Goal: Task Accomplishment & Management: Manage account settings

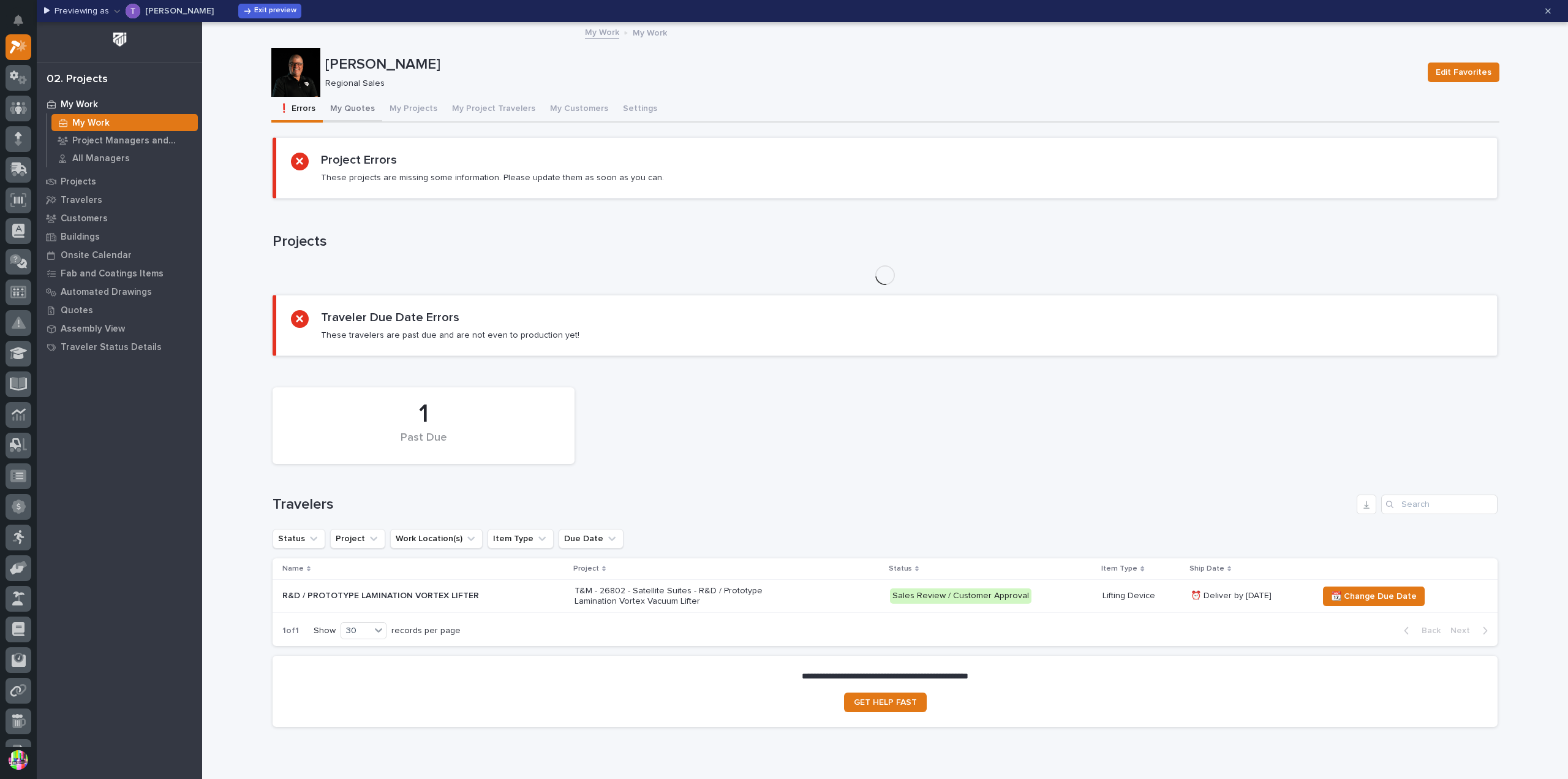
click at [331, 111] on button "My Quotes" at bounding box center [352, 109] width 60 height 26
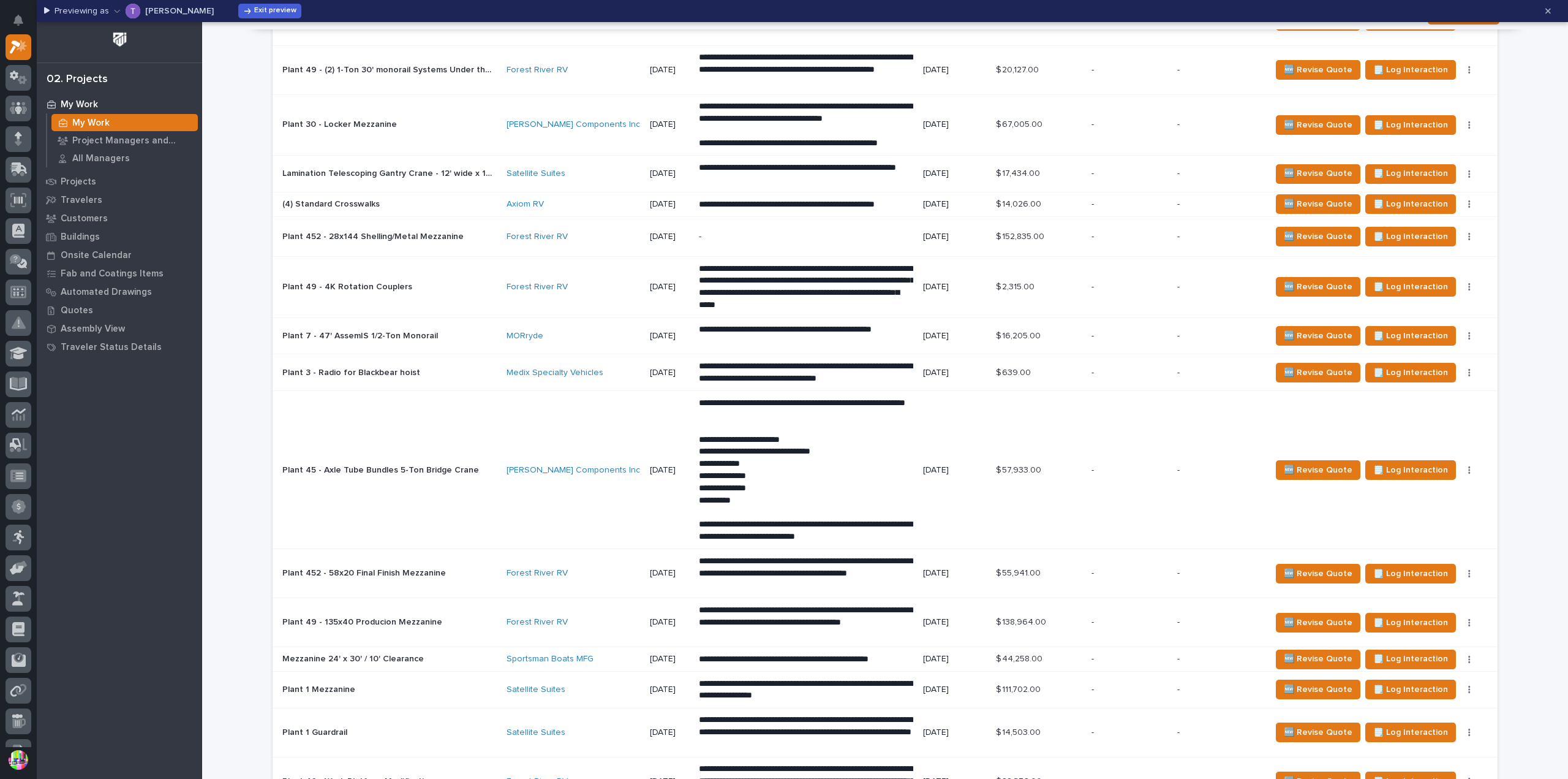
scroll to position [1103, 0]
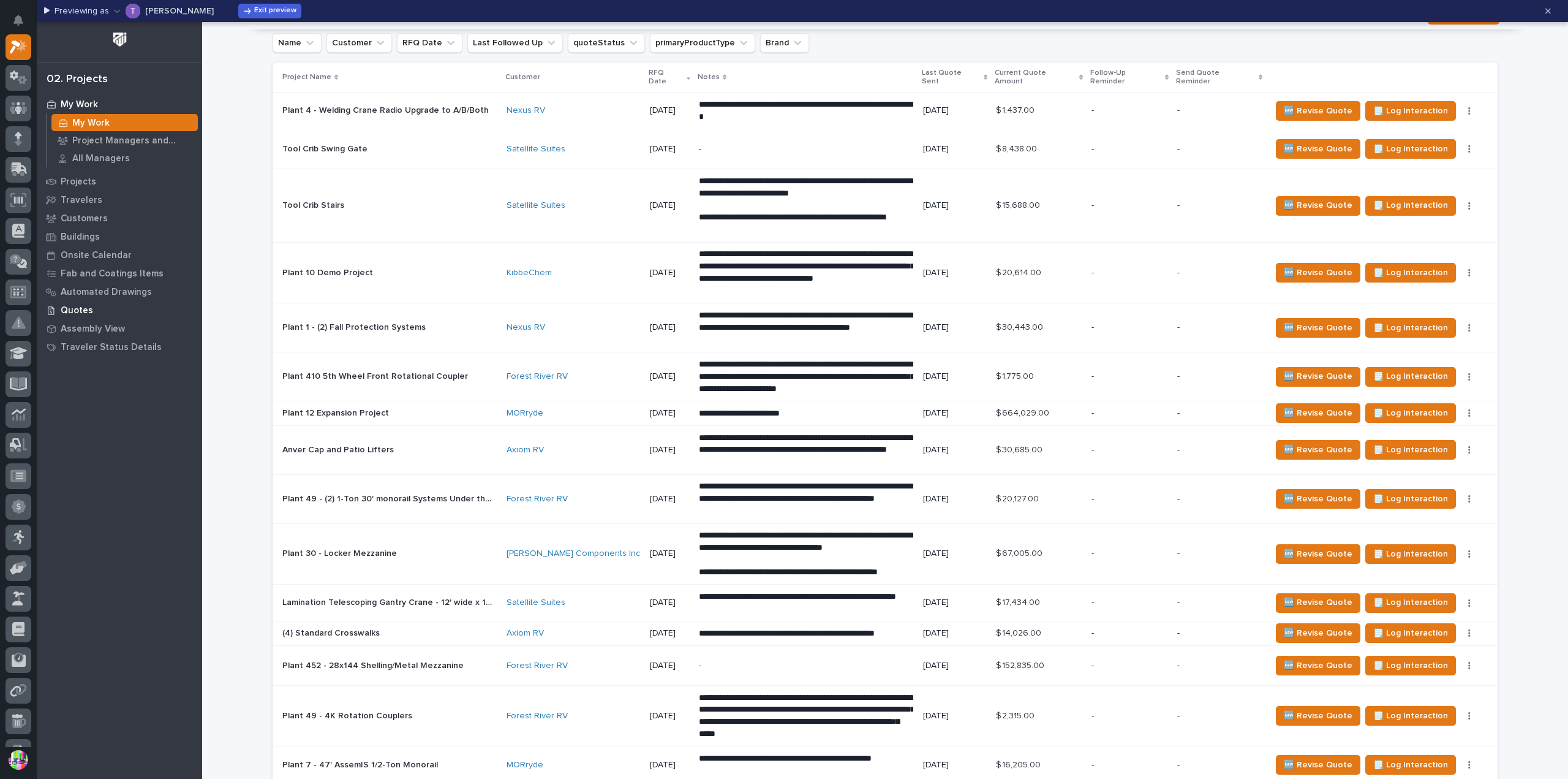
click at [83, 307] on p "Quotes" at bounding box center [77, 310] width 33 height 11
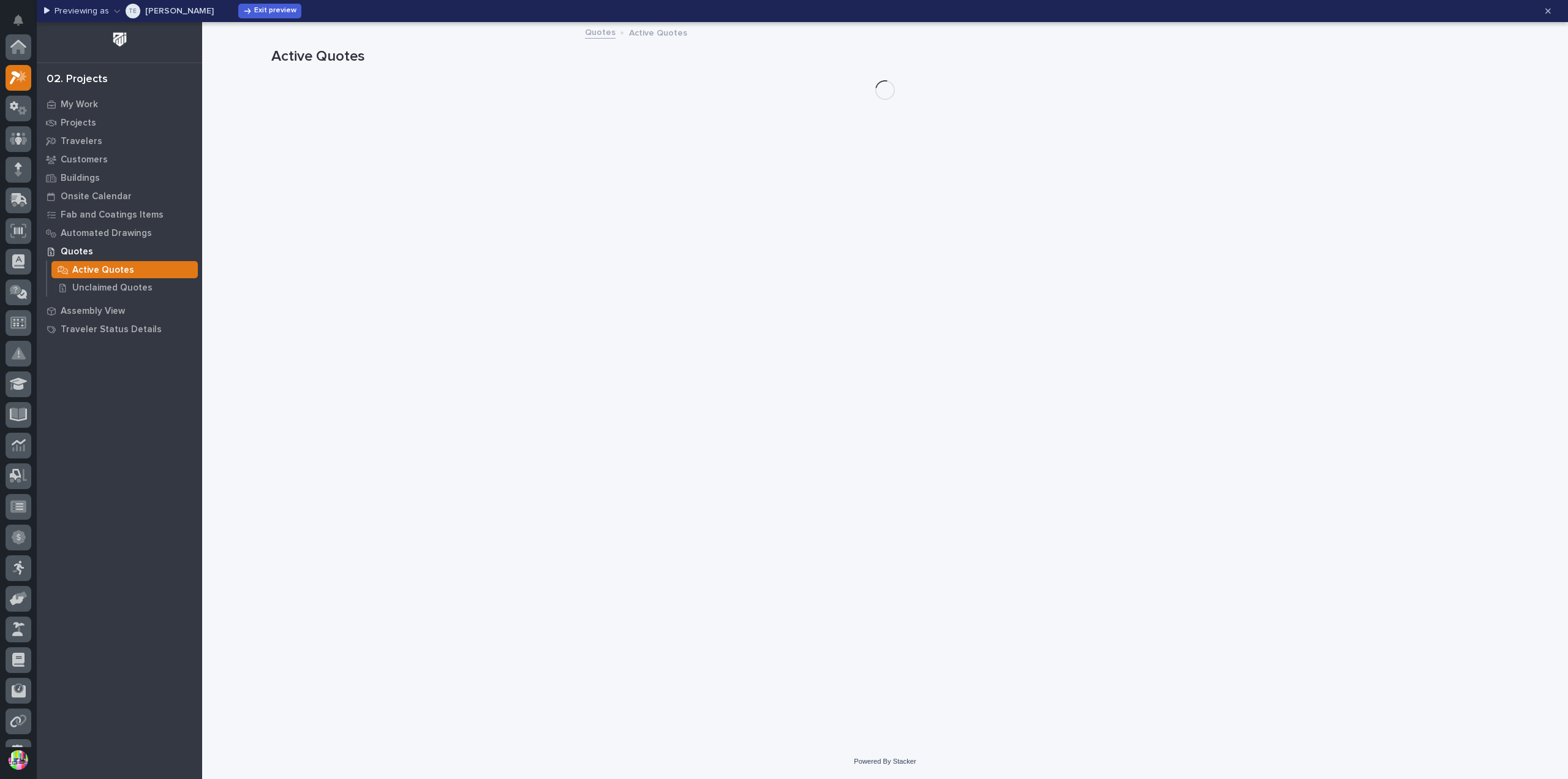
scroll to position [31, 0]
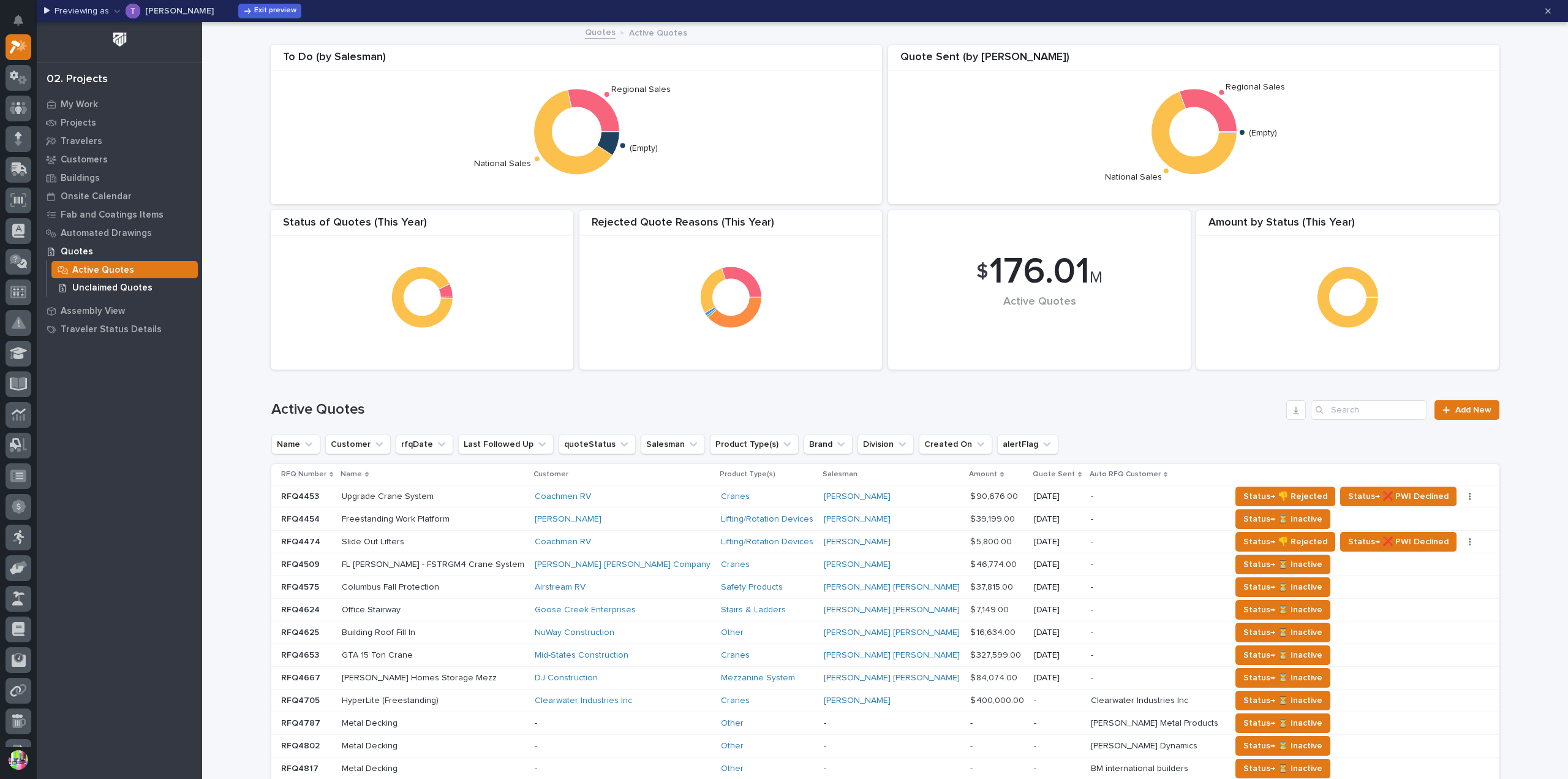
click at [135, 284] on p "Unclaimed Quotes" at bounding box center [112, 288] width 80 height 11
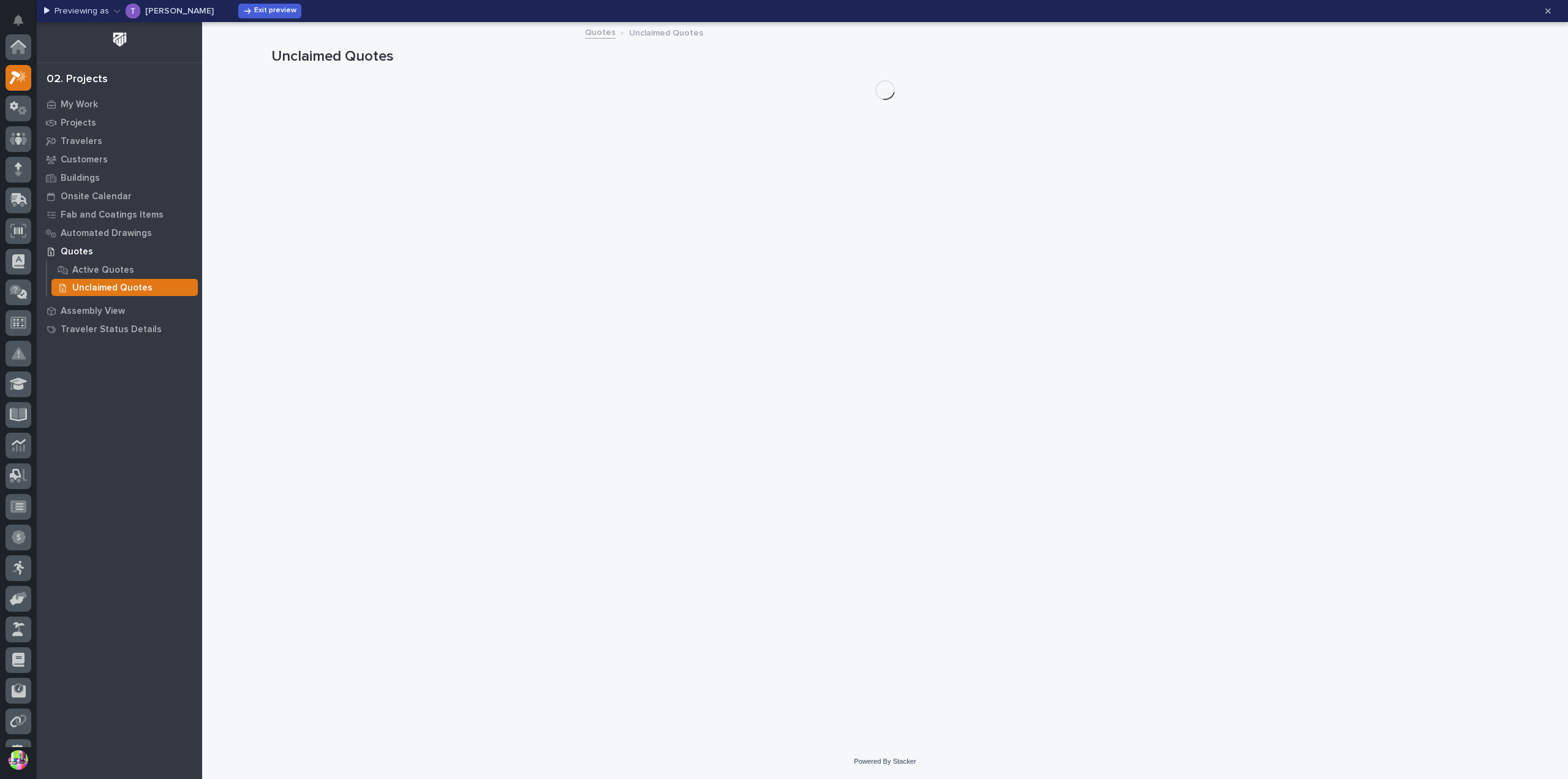
scroll to position [31, 0]
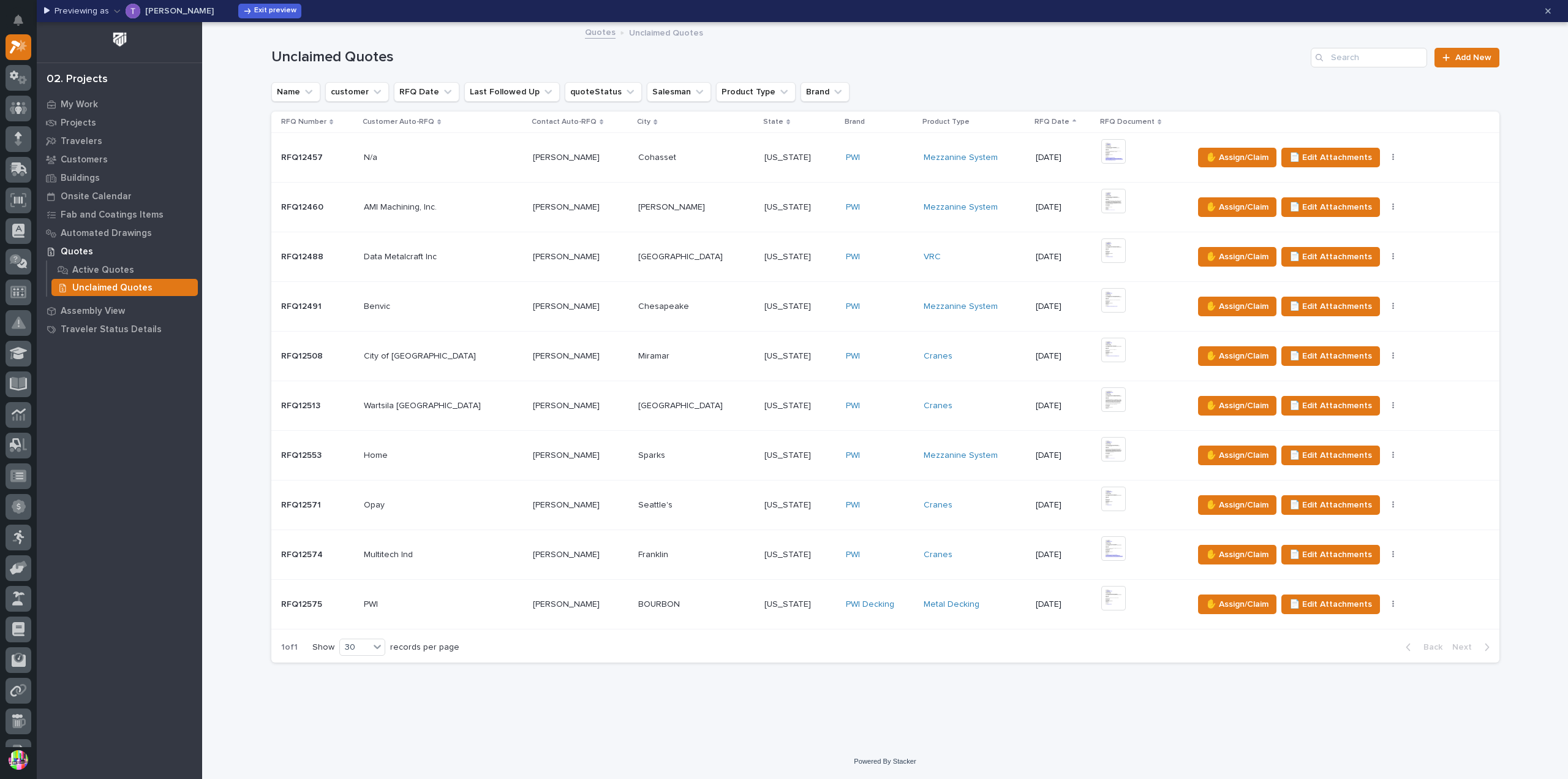
click at [310, 597] on p "RFQ12575" at bounding box center [302, 603] width 43 height 13
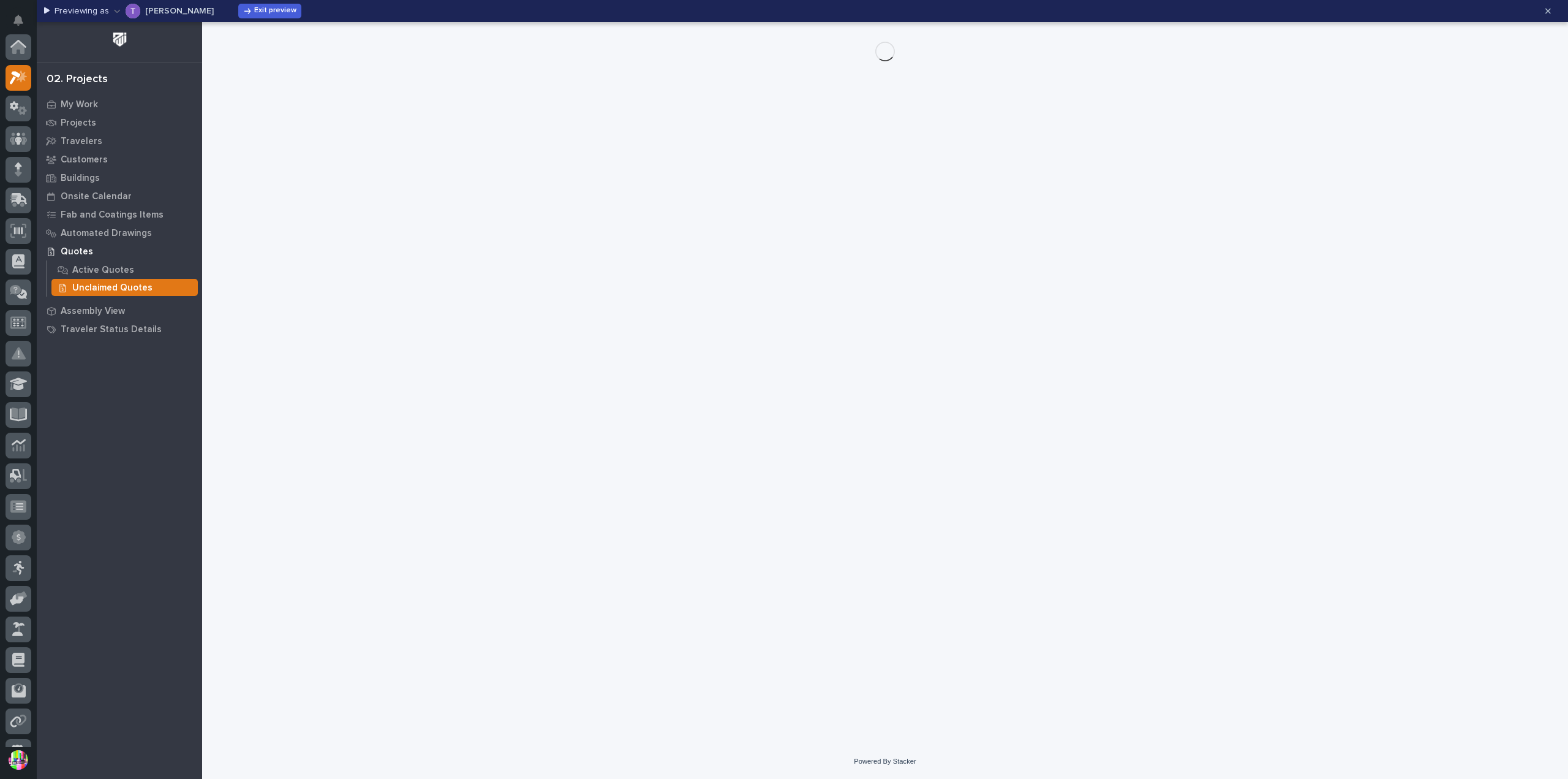
scroll to position [31, 0]
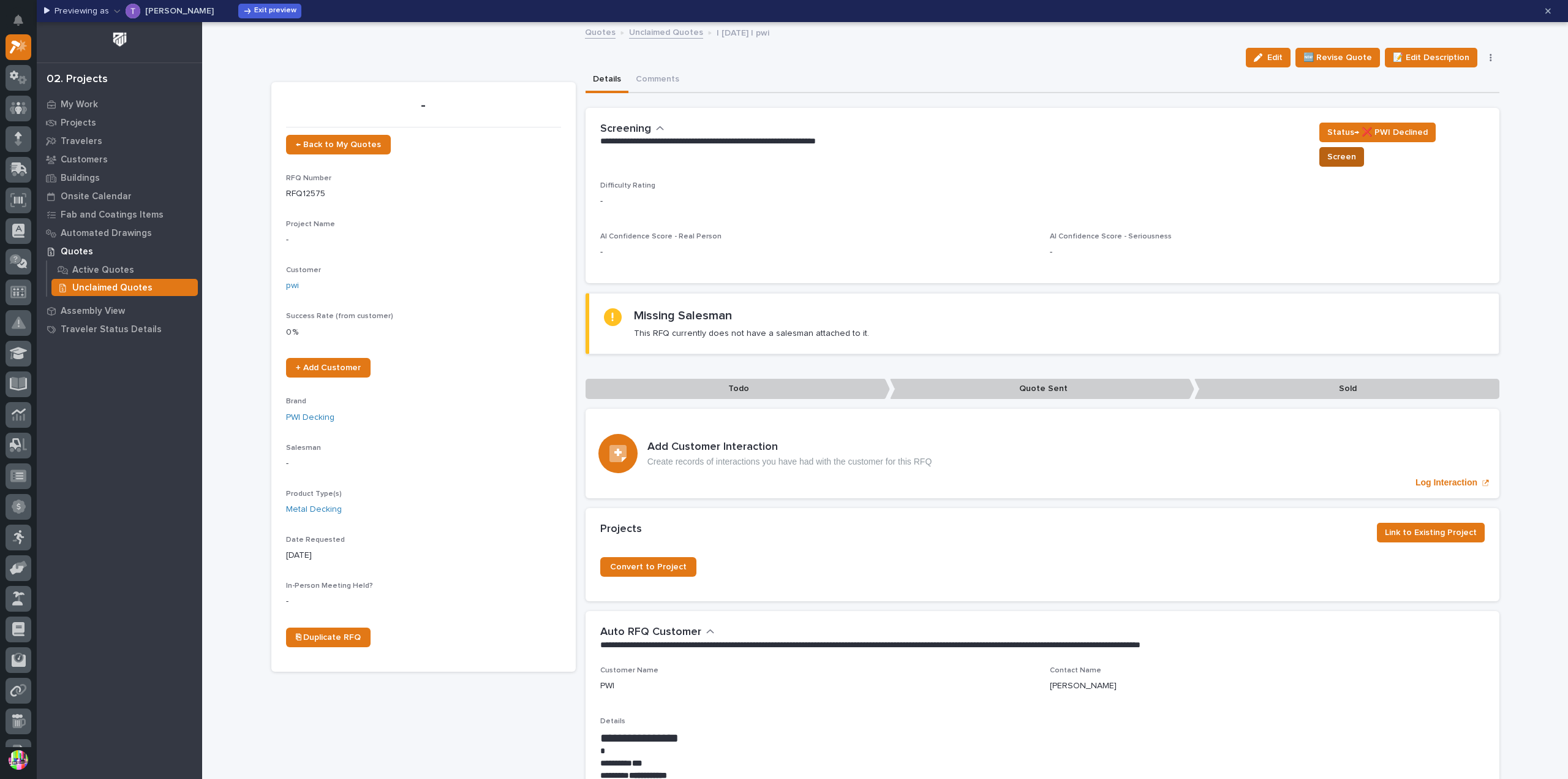
click at [1345, 149] on span "Screen" at bounding box center [1342, 156] width 29 height 14
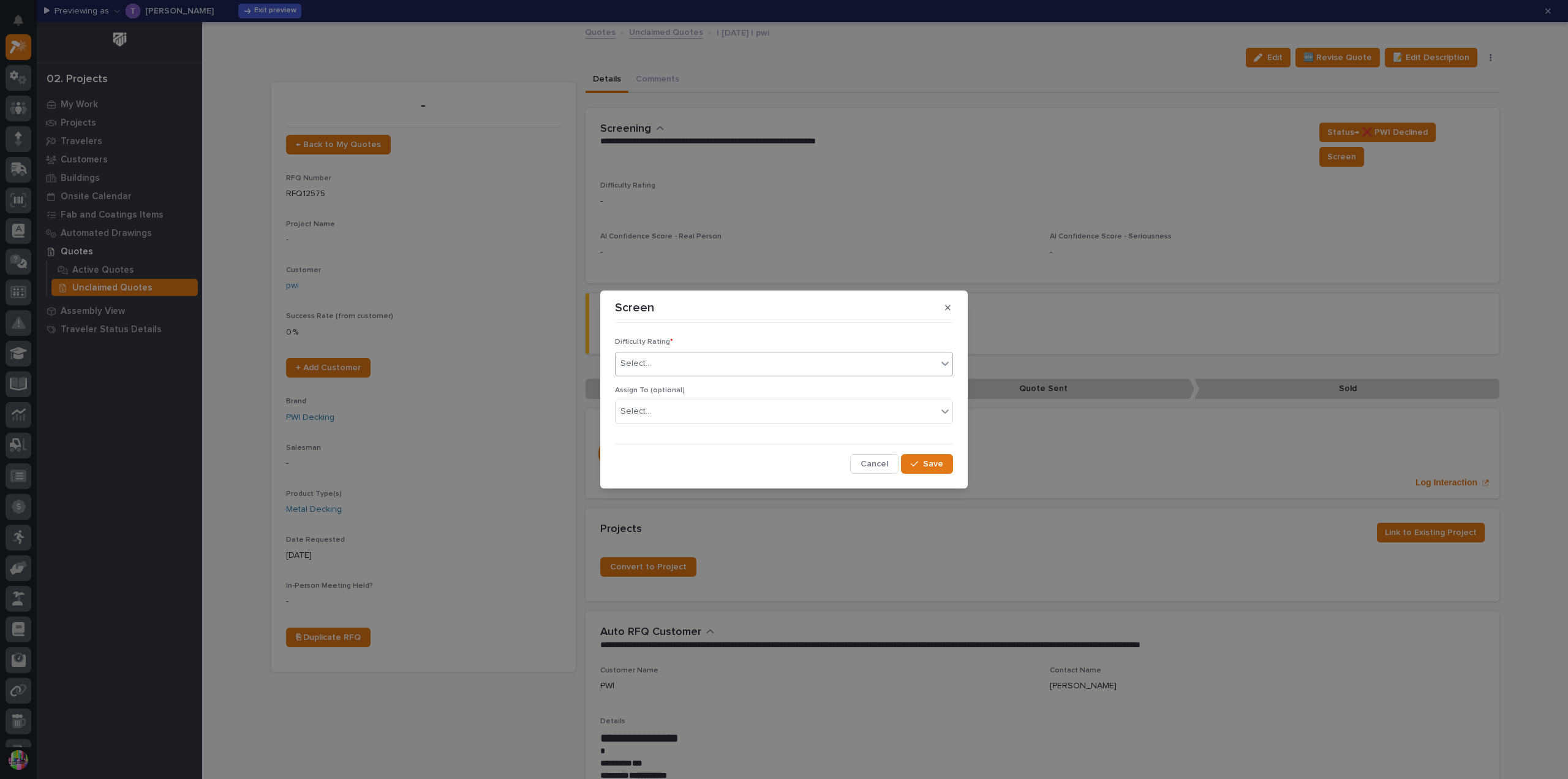
click at [779, 356] on div "Select..." at bounding box center [776, 364] width 322 height 20
click at [867, 462] on span "Cancel" at bounding box center [875, 464] width 28 height 11
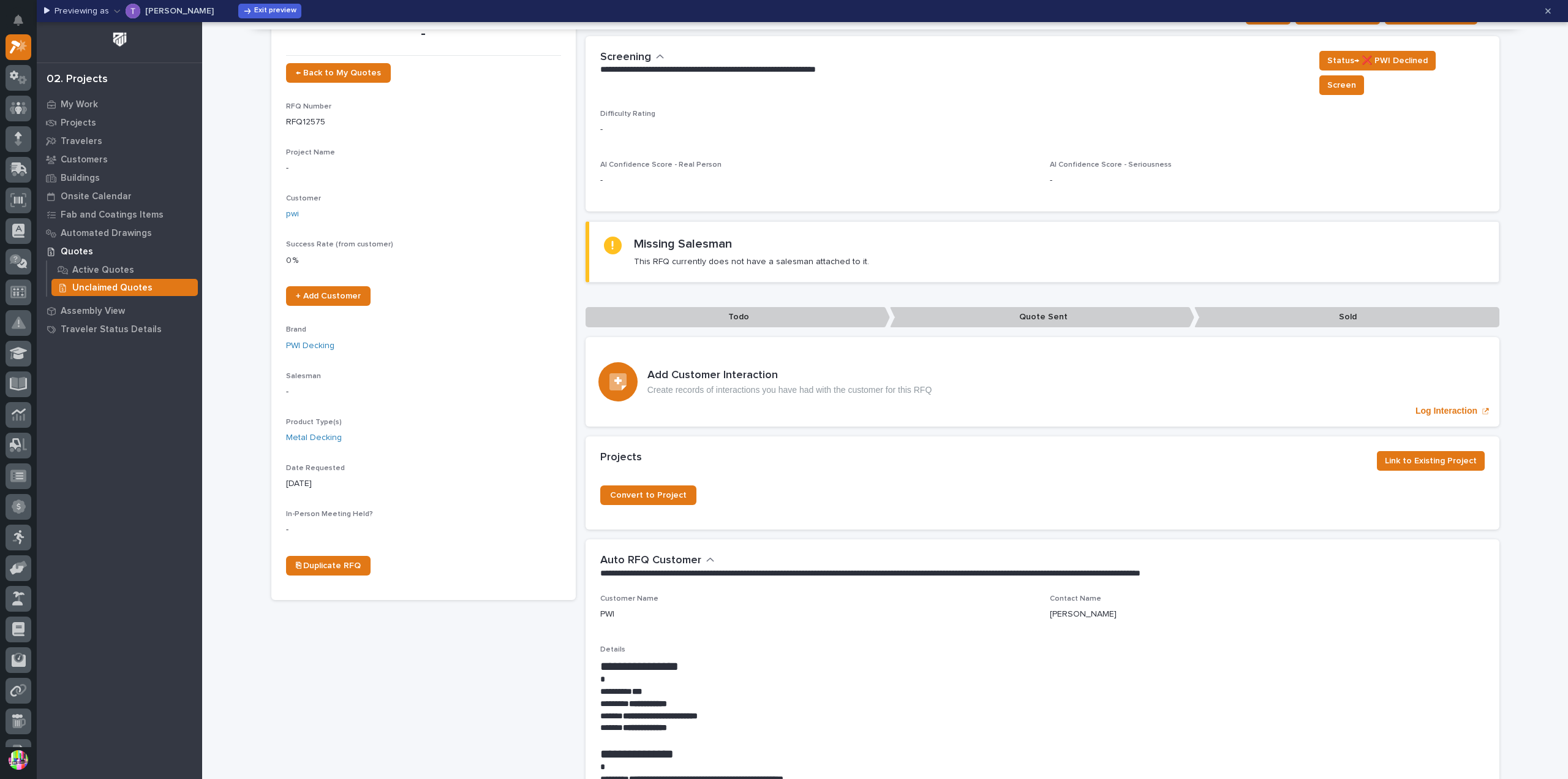
scroll to position [0, 0]
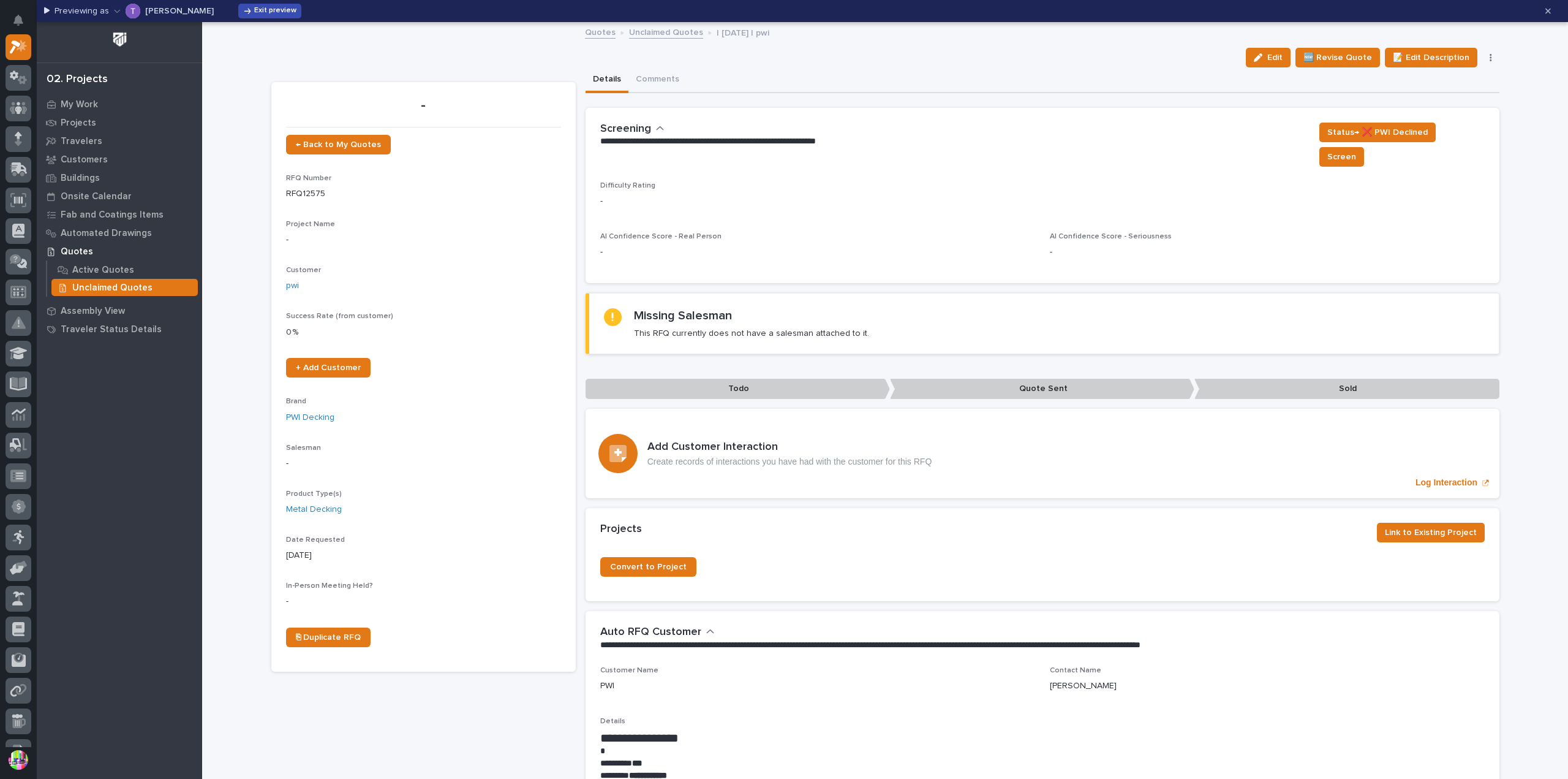
click at [254, 13] on span "Exit preview" at bounding box center [275, 11] width 42 height 10
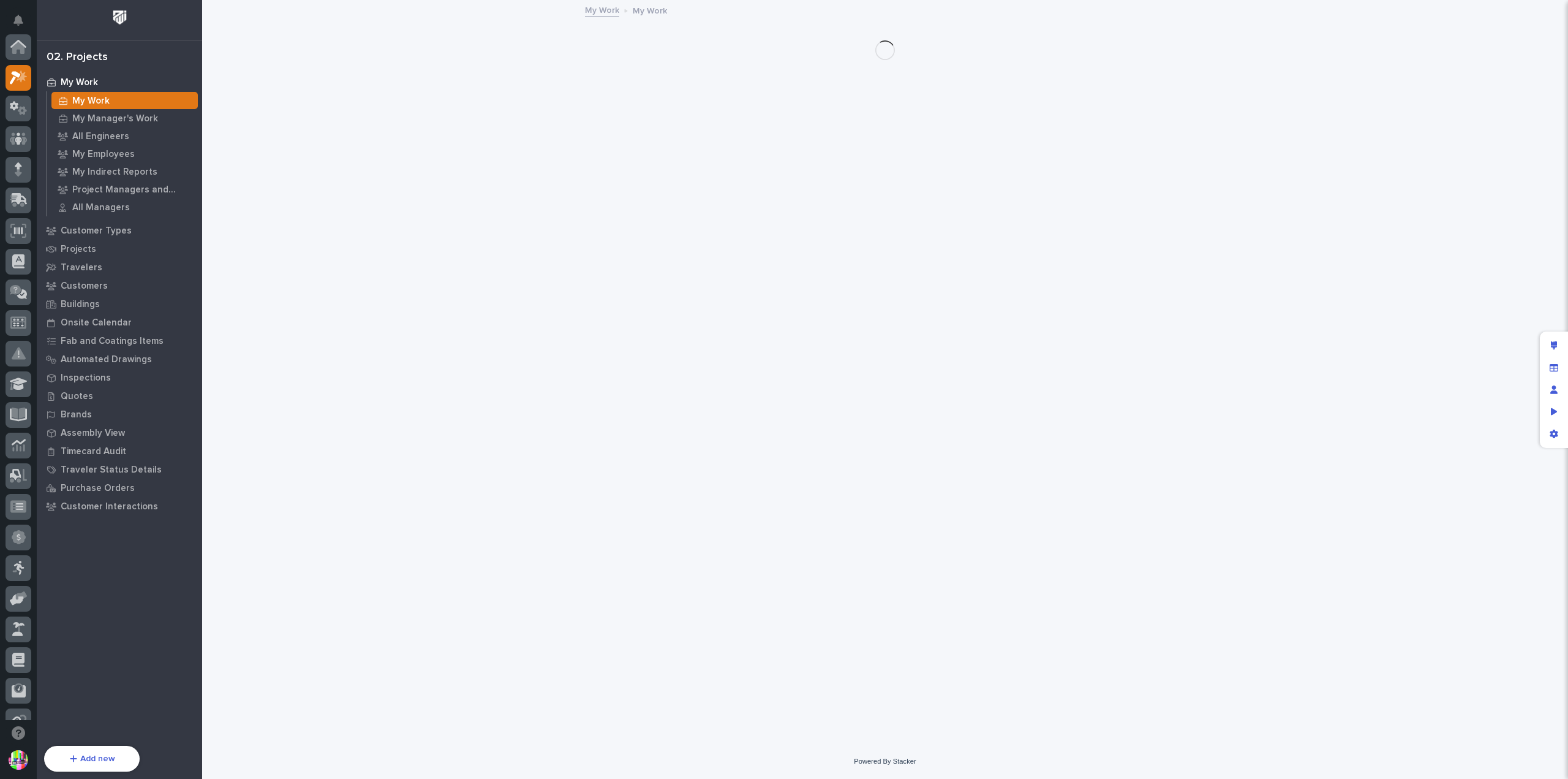
scroll to position [31, 0]
click at [87, 408] on div "Brands" at bounding box center [119, 414] width 159 height 17
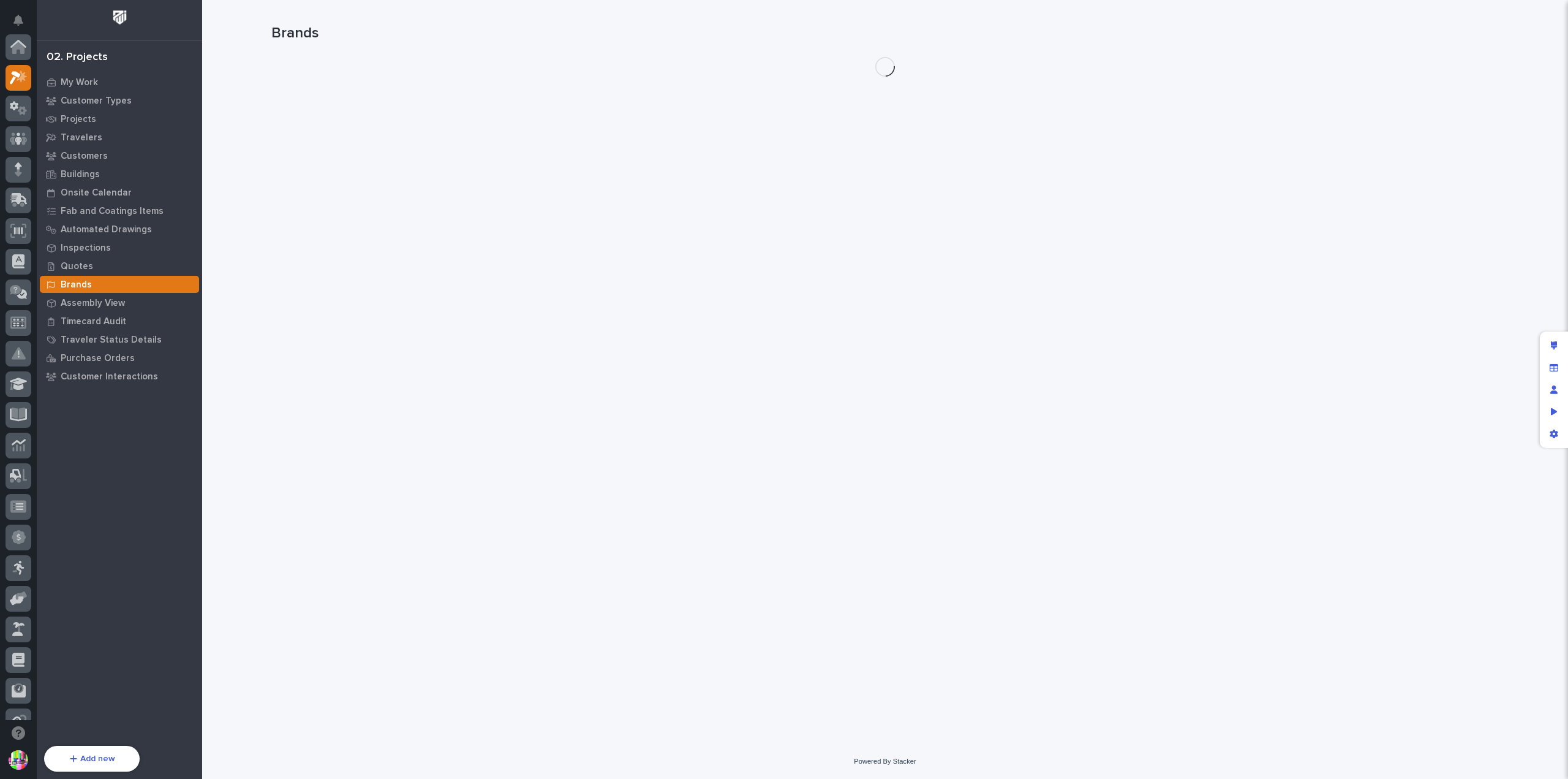
scroll to position [31, 0]
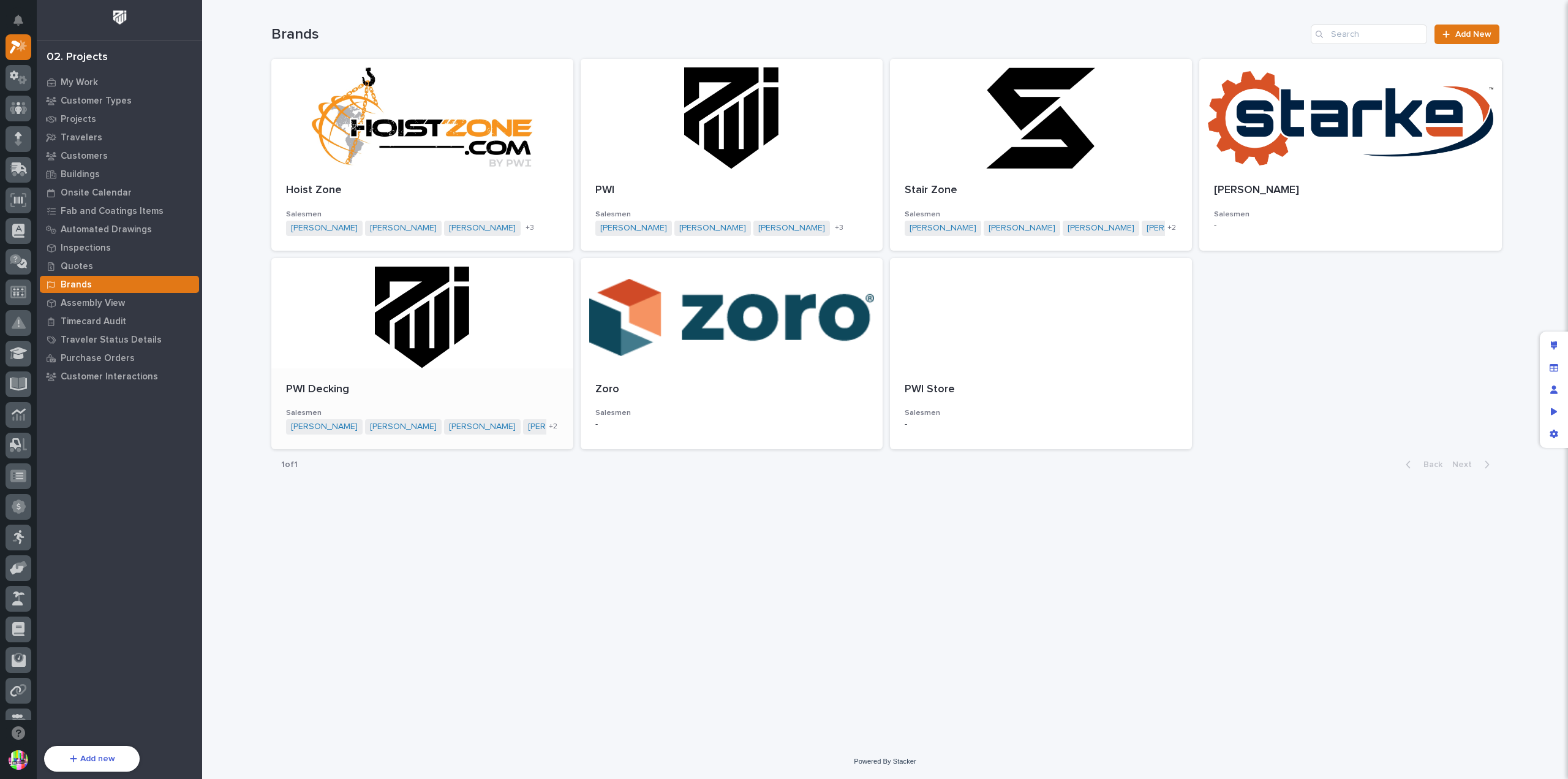
click at [445, 323] on div at bounding box center [423, 313] width 302 height 110
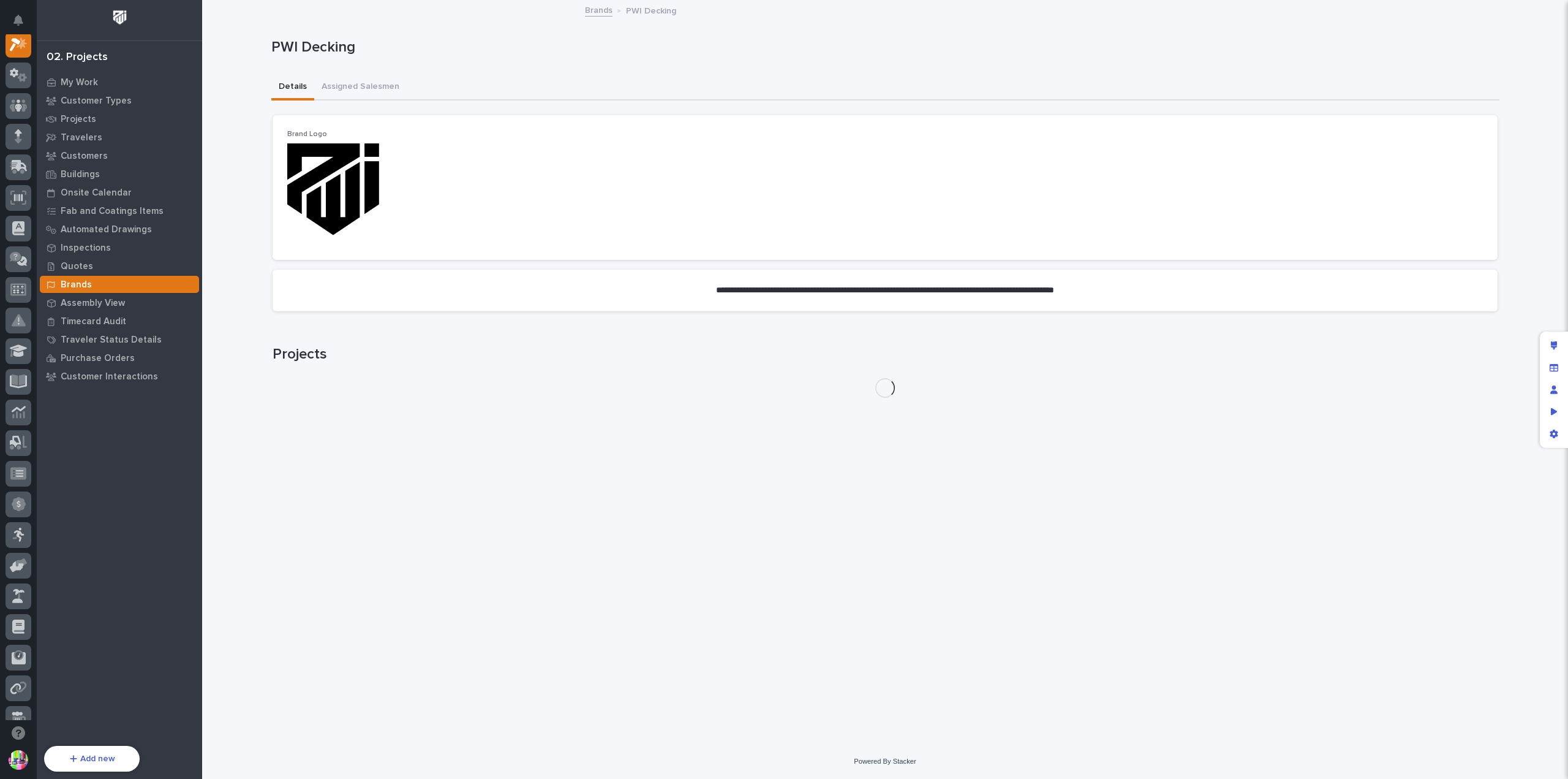
scroll to position [31, 0]
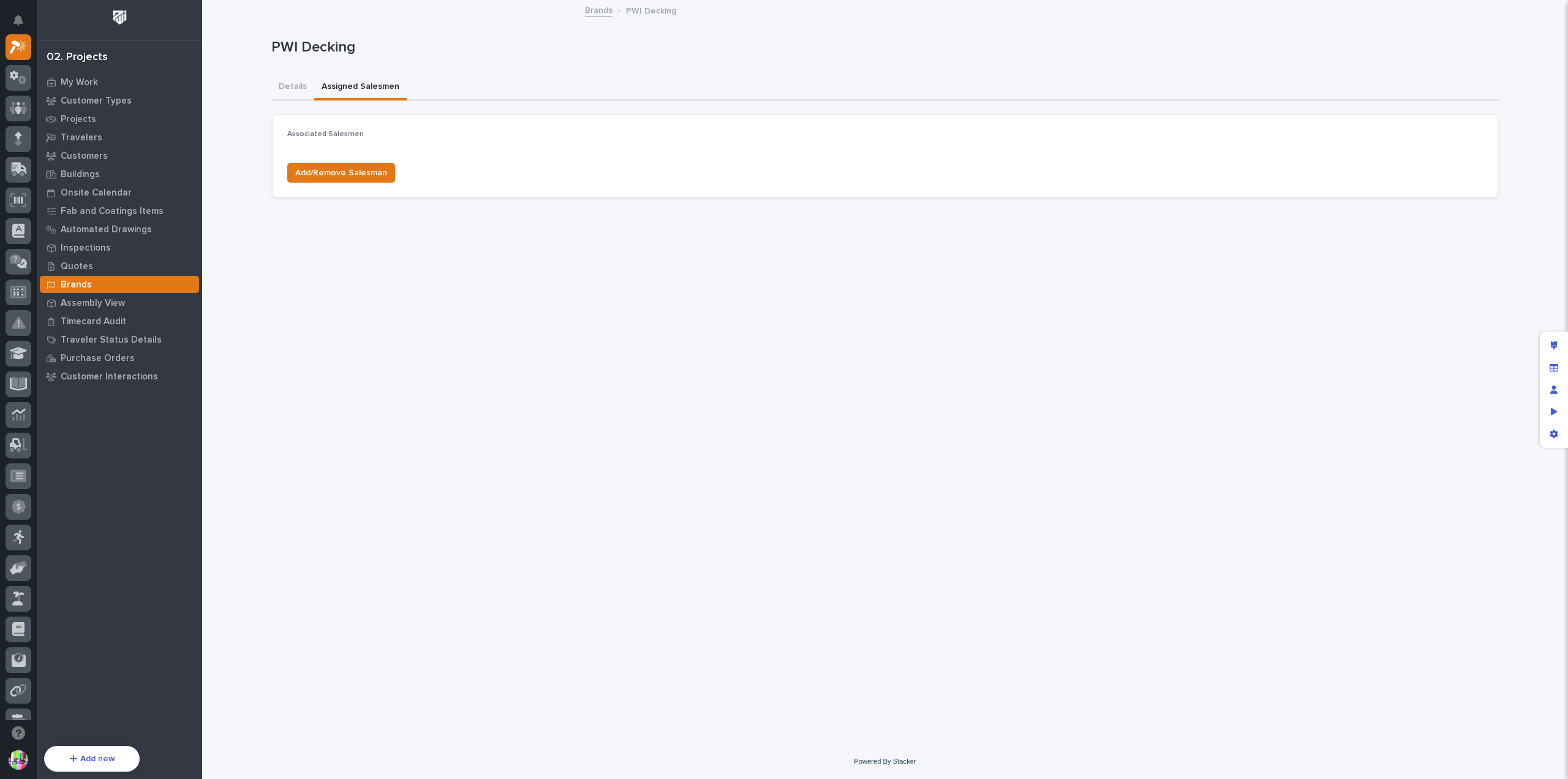
click at [384, 85] on button "Assigned Salesmen" at bounding box center [360, 87] width 93 height 26
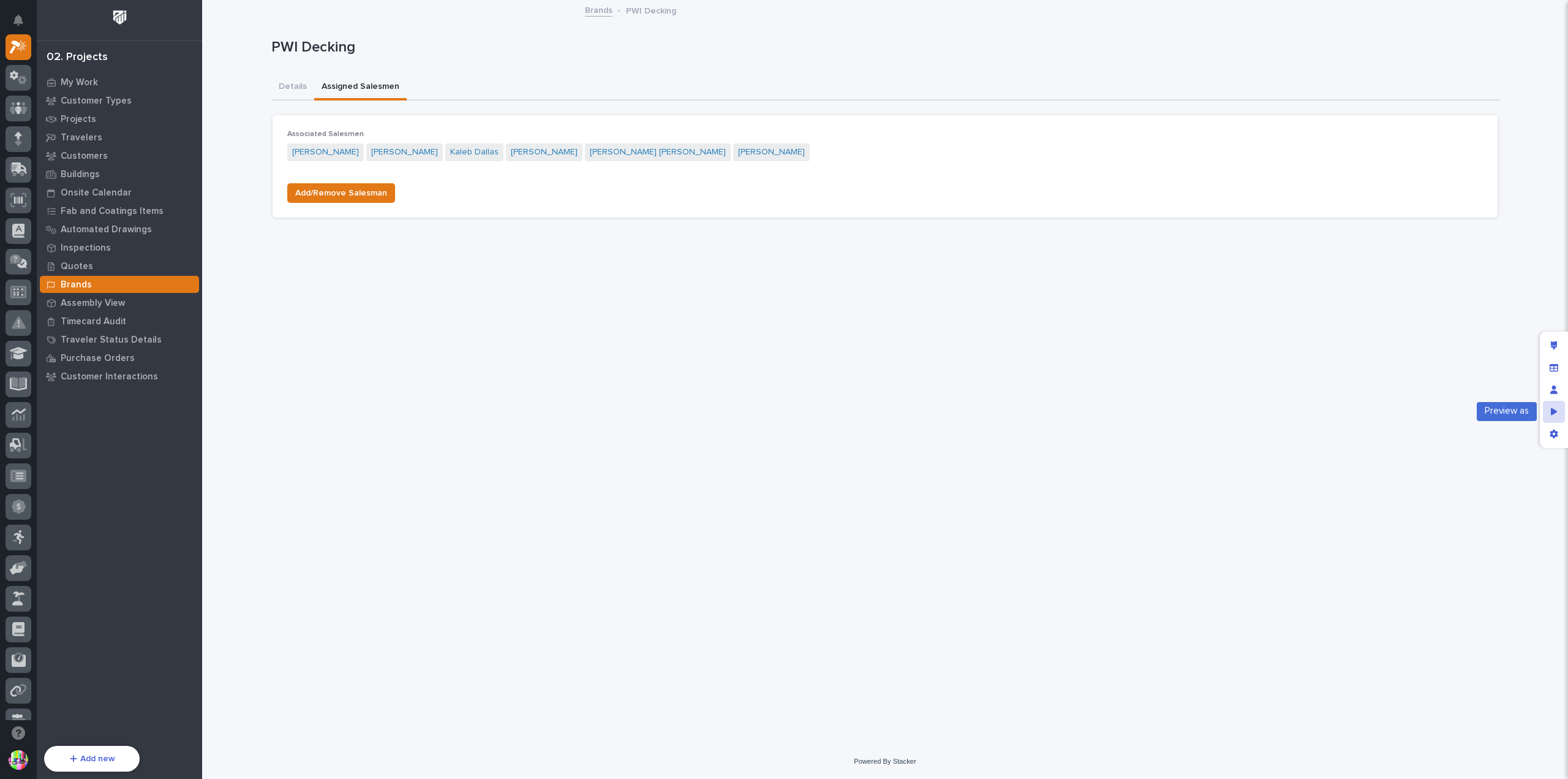
click at [1551, 410] on icon "Preview as" at bounding box center [1554, 412] width 7 height 9
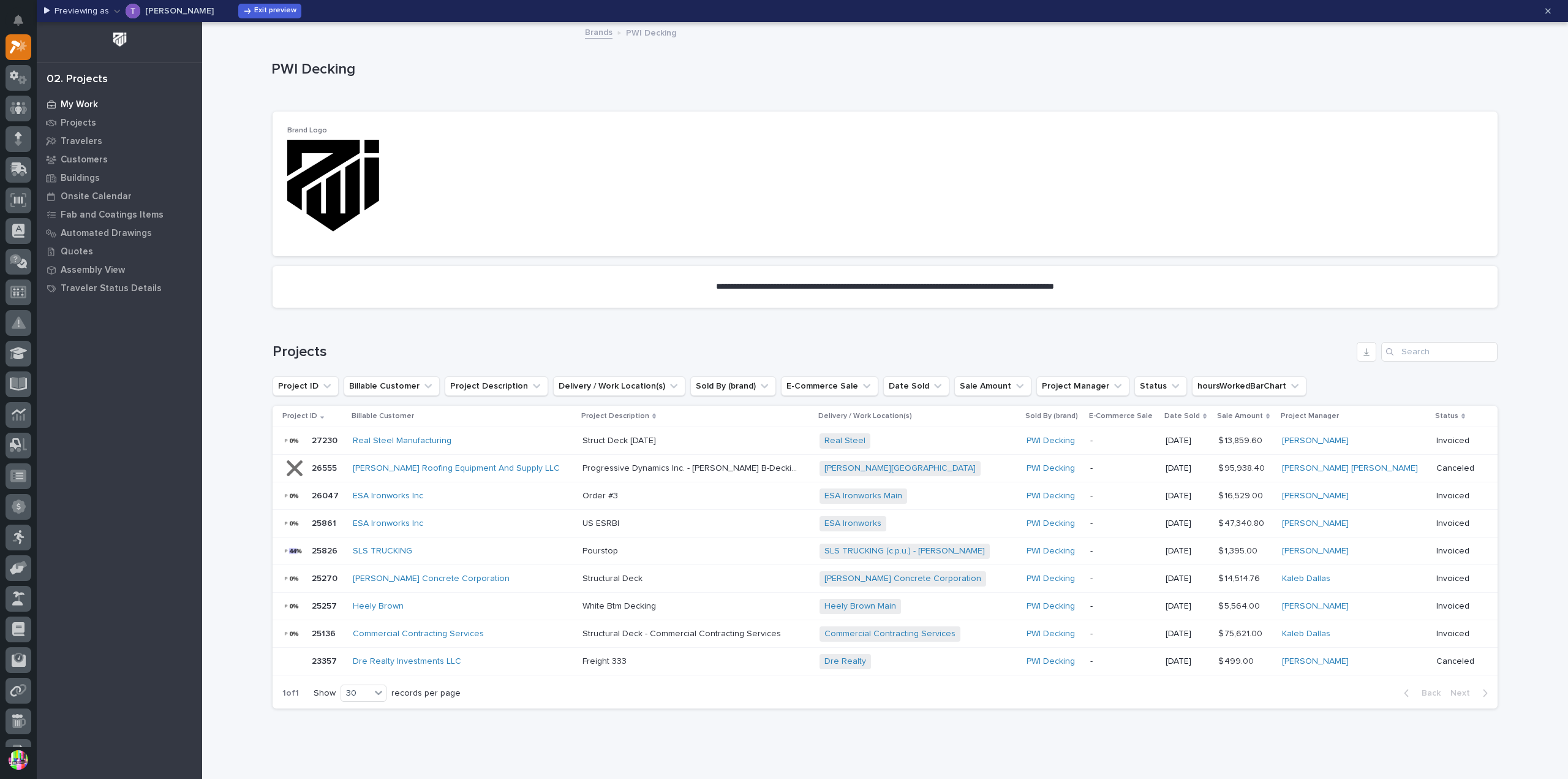
click at [94, 99] on p "My Work" at bounding box center [80, 105] width 38 height 11
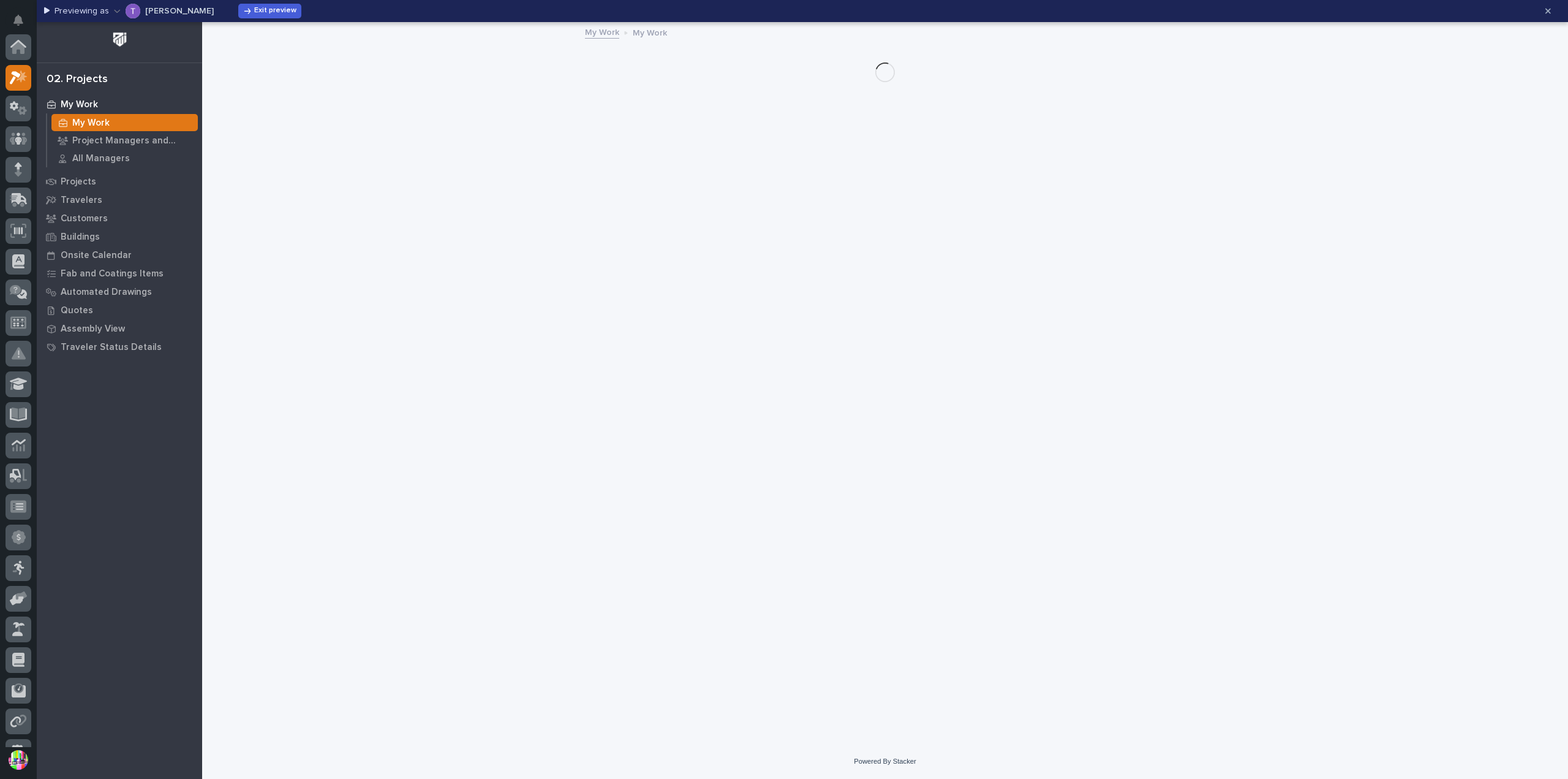
scroll to position [31, 0]
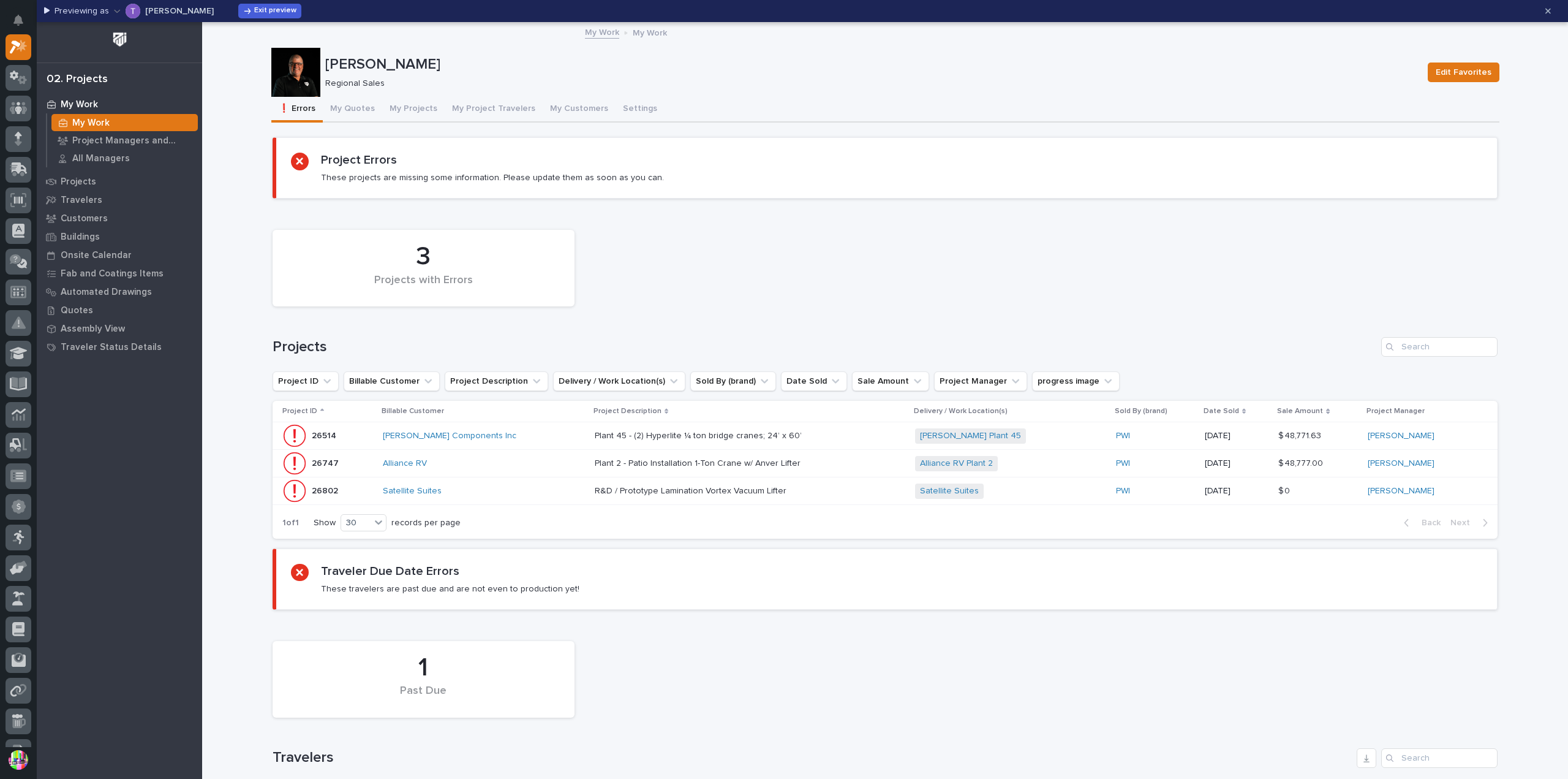
click at [172, 19] on button "[PERSON_NAME]" at bounding box center [164, 11] width 100 height 19
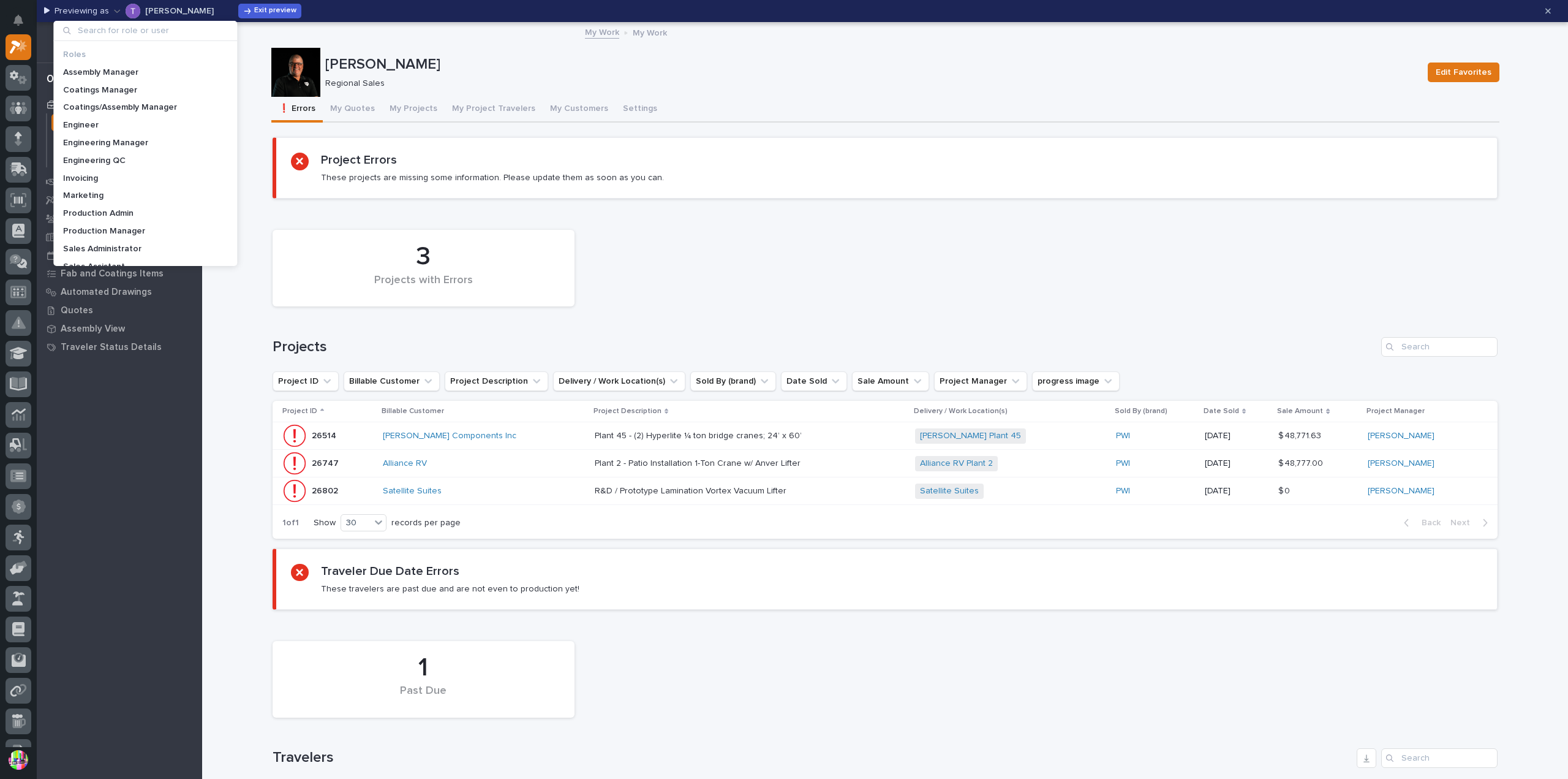
click at [176, 33] on input at bounding box center [145, 30] width 174 height 19
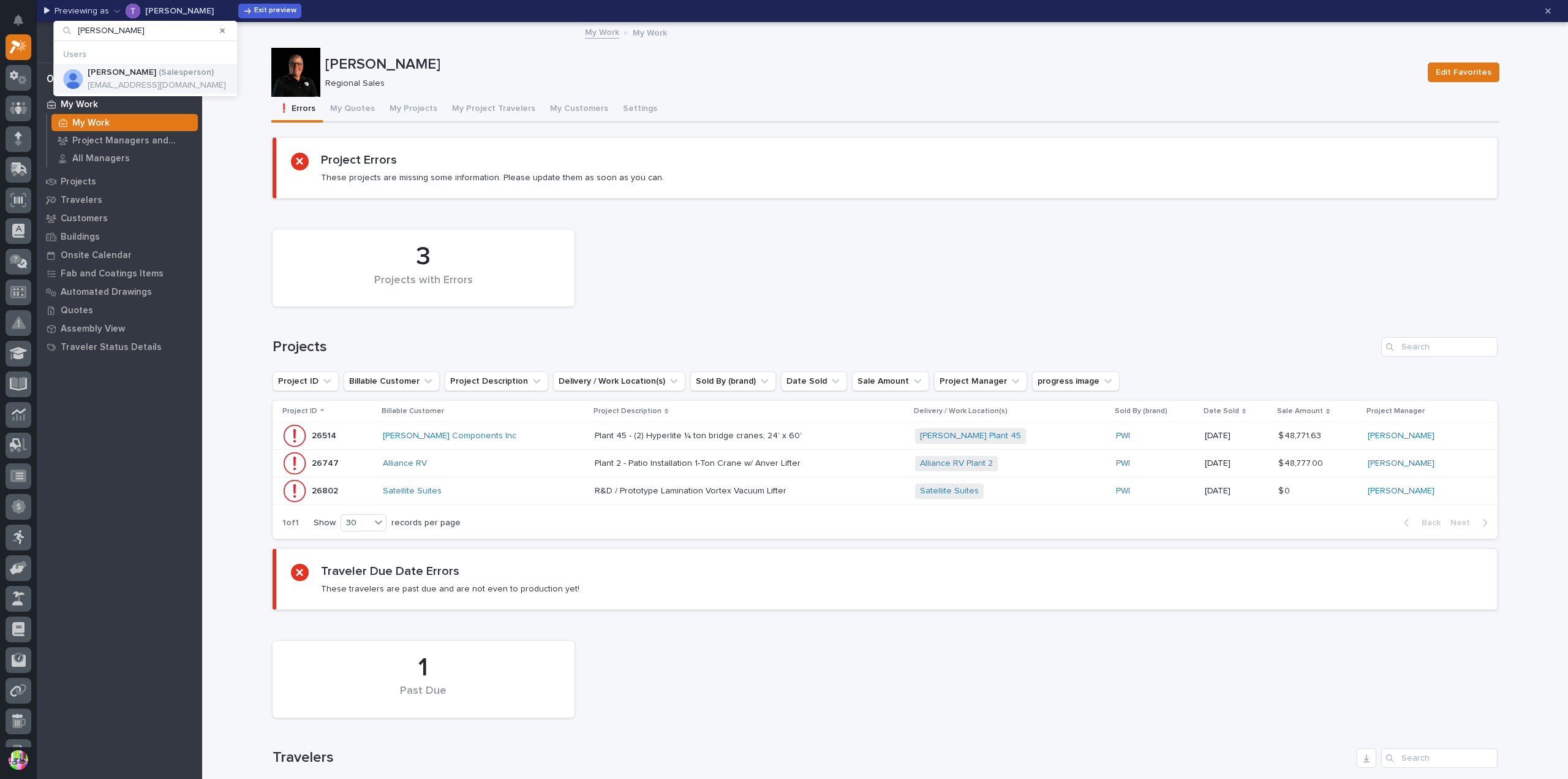
type input "[PERSON_NAME]"
click at [172, 68] on p "( Salesperson )" at bounding box center [186, 72] width 55 height 11
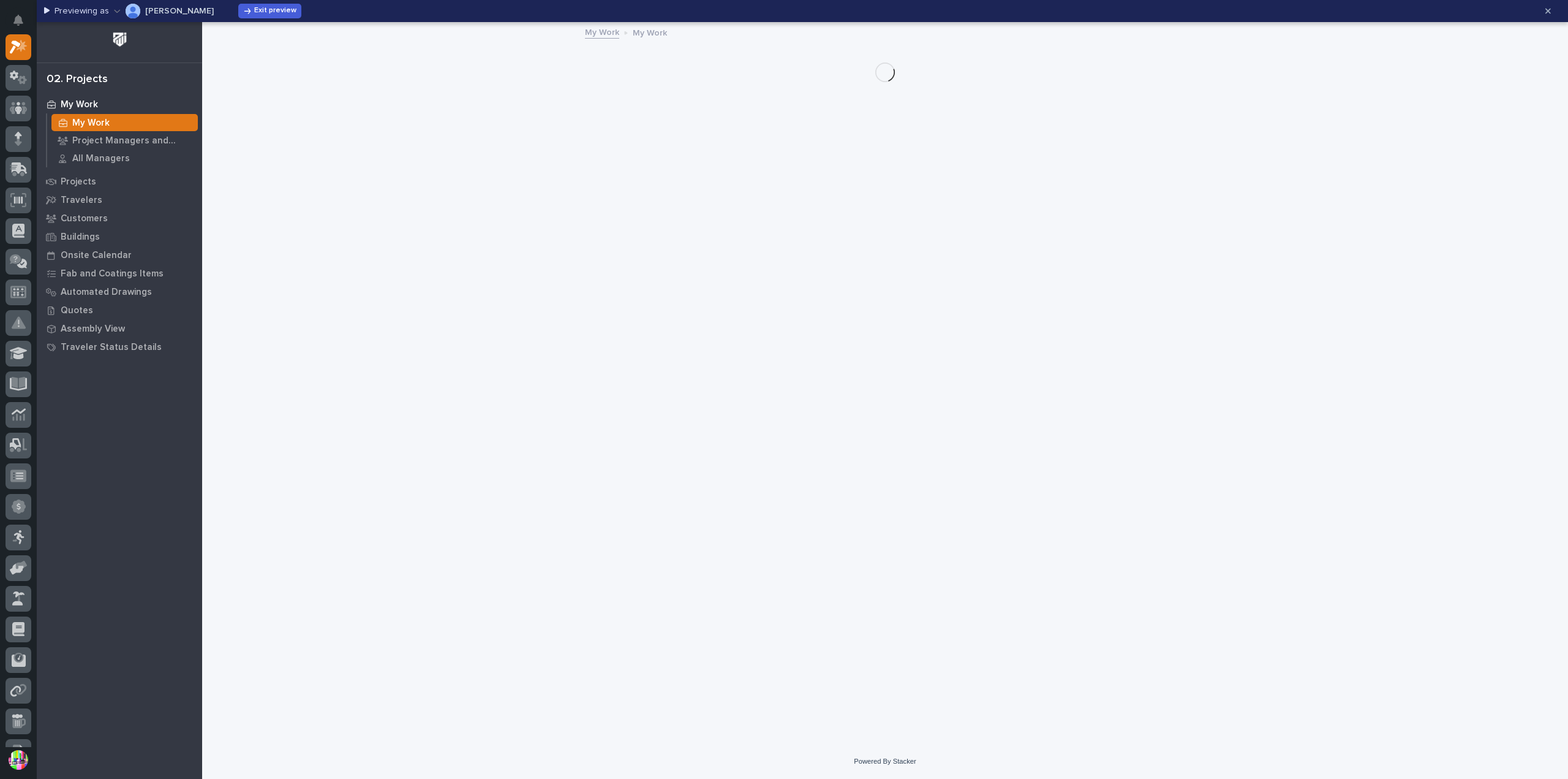
click at [142, 117] on div "My Work" at bounding box center [124, 122] width 146 height 17
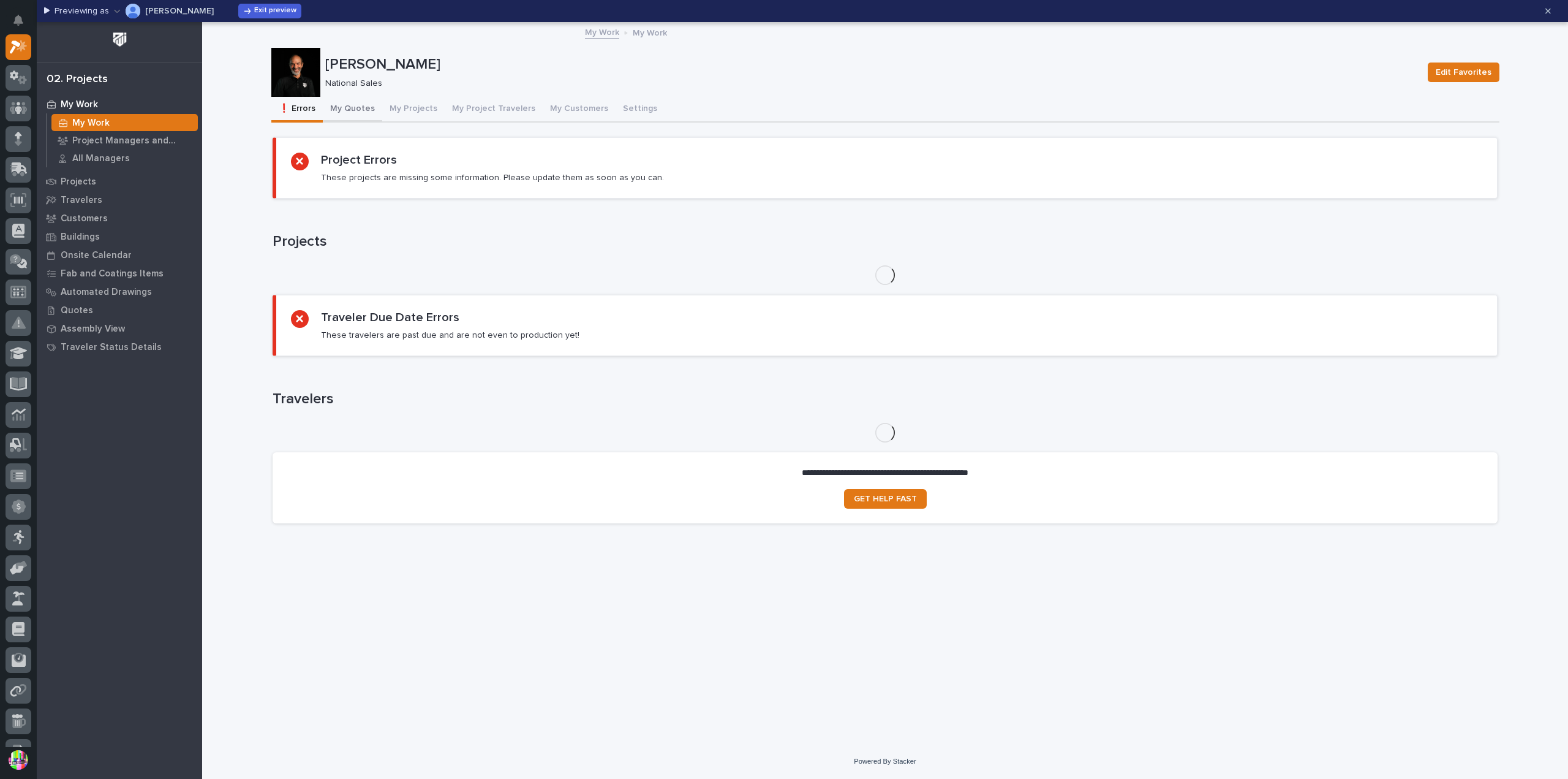
click at [342, 114] on button "My Quotes" at bounding box center [352, 109] width 60 height 26
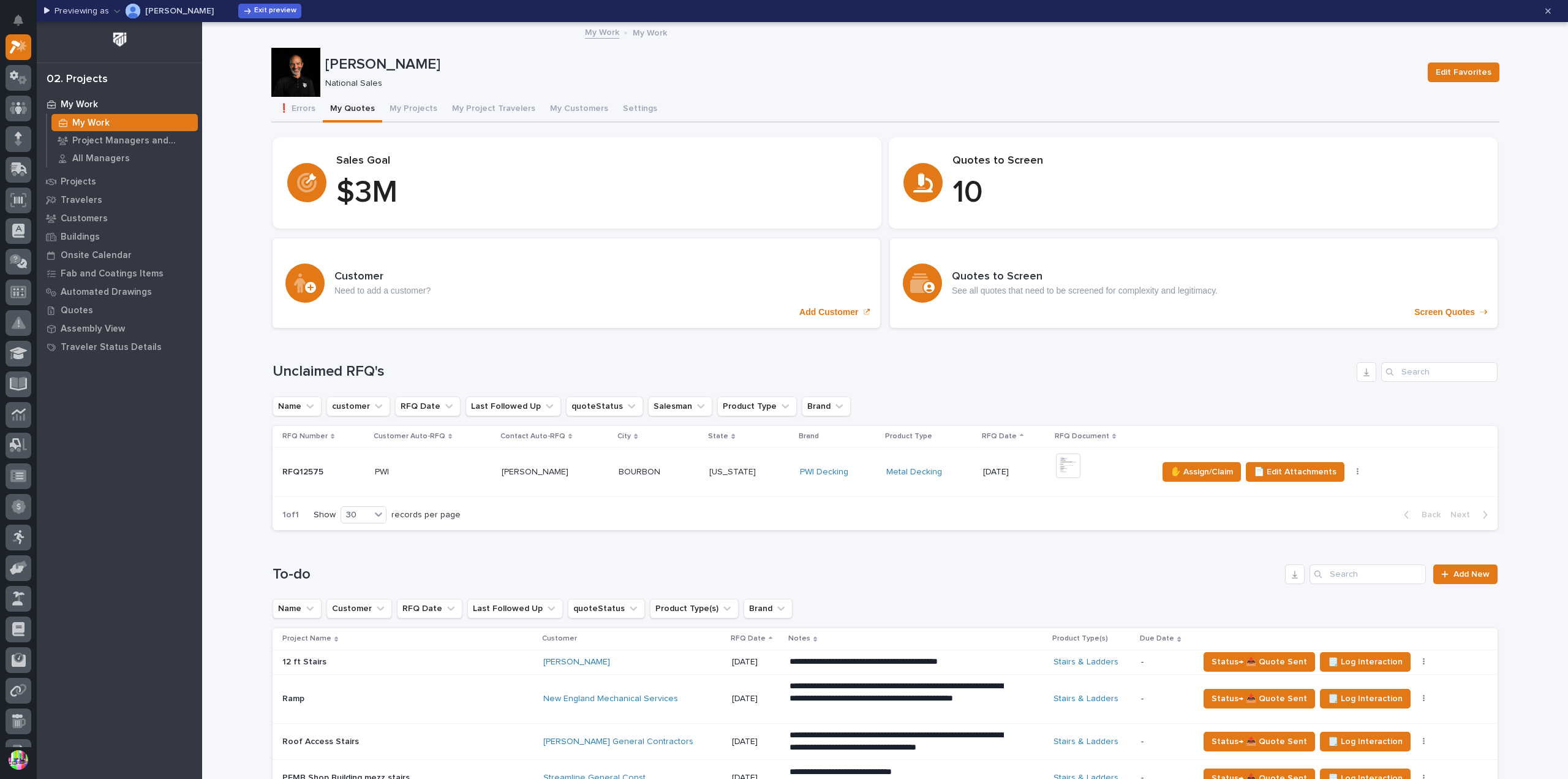
click at [196, 12] on p "[PERSON_NAME]" at bounding box center [179, 11] width 68 height 9
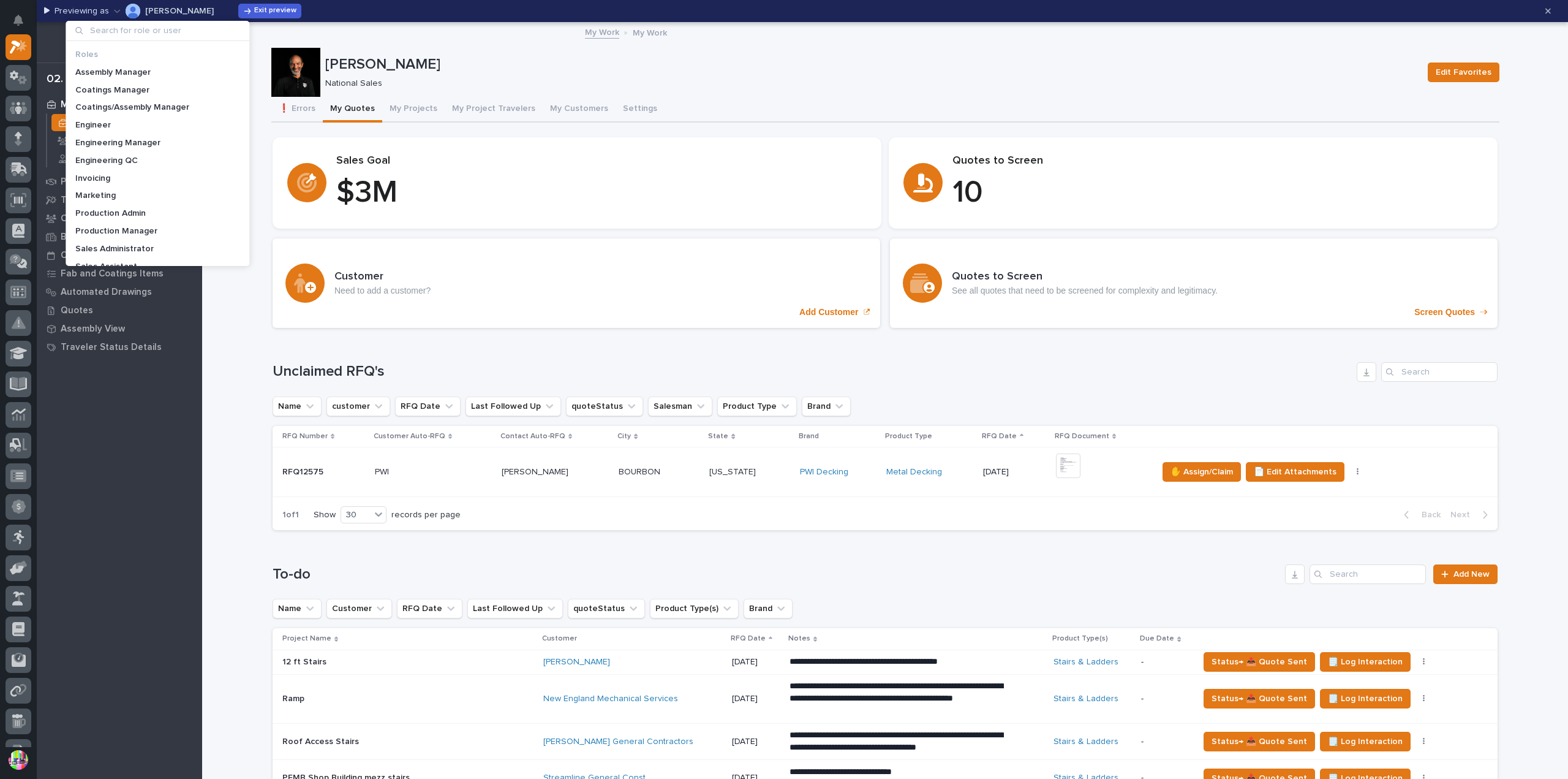
click at [165, 28] on input at bounding box center [157, 30] width 174 height 19
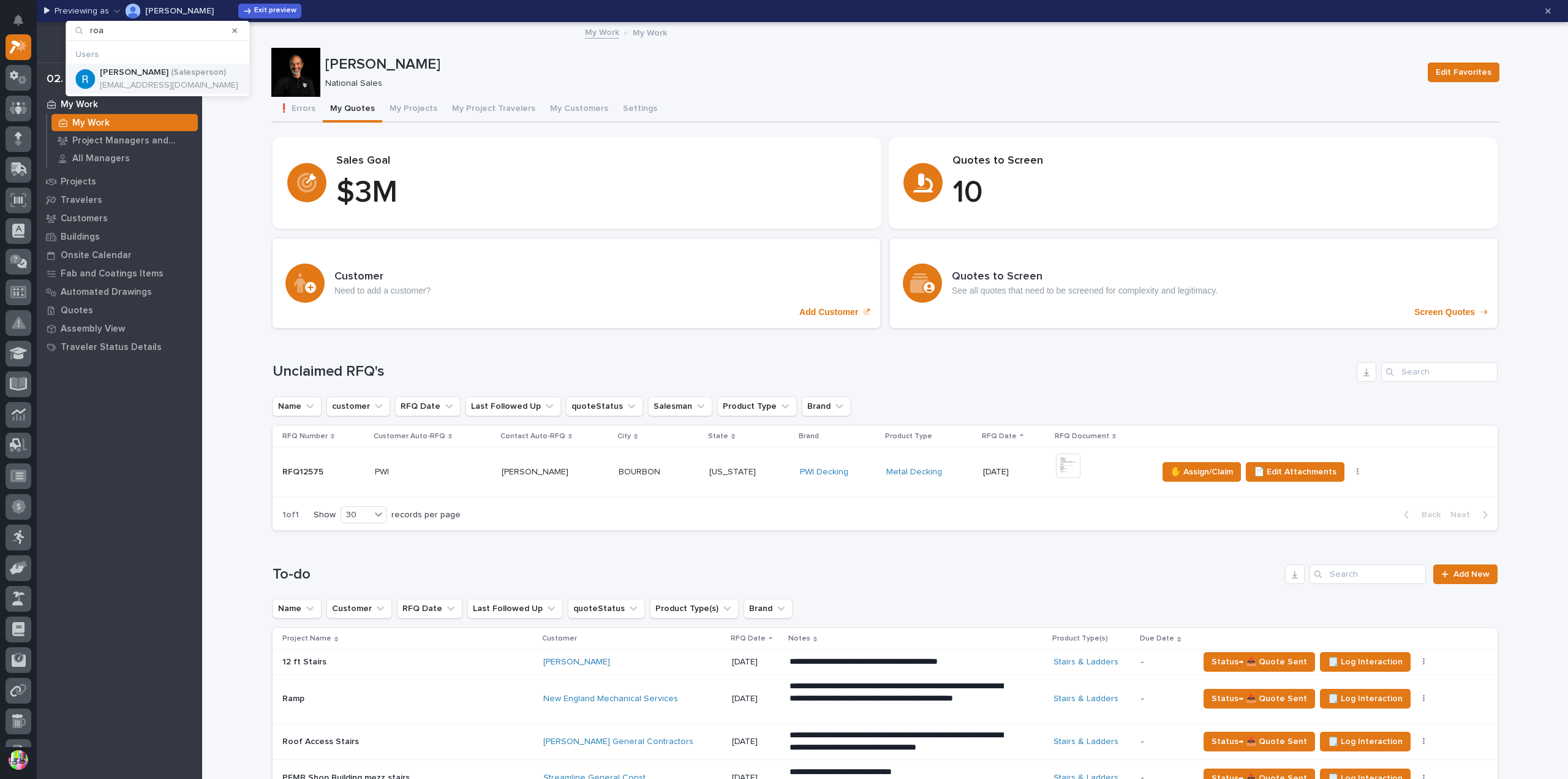
type input "roa"
click at [171, 70] on p "( Salesperson )" at bounding box center [199, 72] width 55 height 11
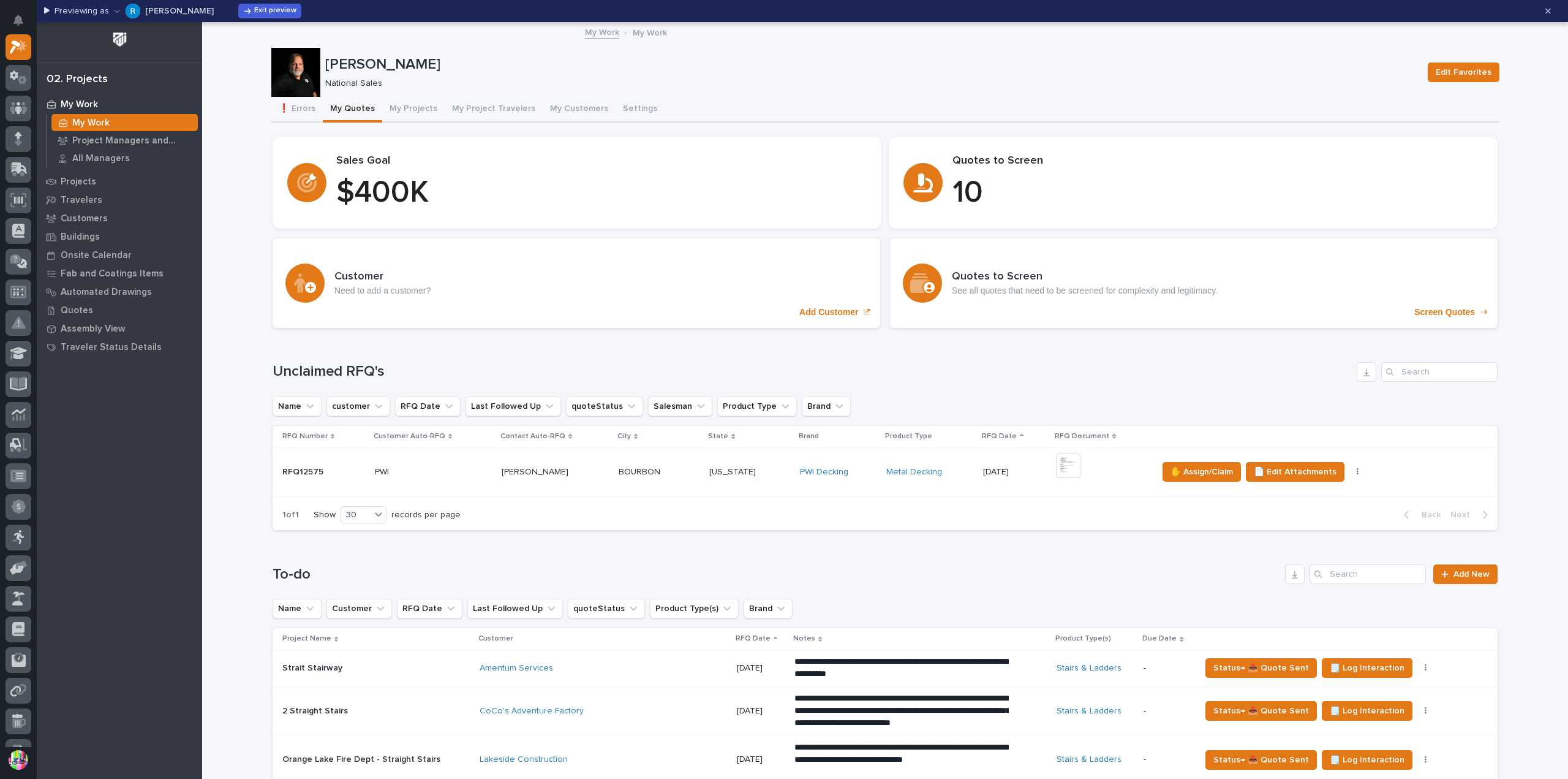
click at [157, 14] on p "[PERSON_NAME]" at bounding box center [179, 11] width 68 height 9
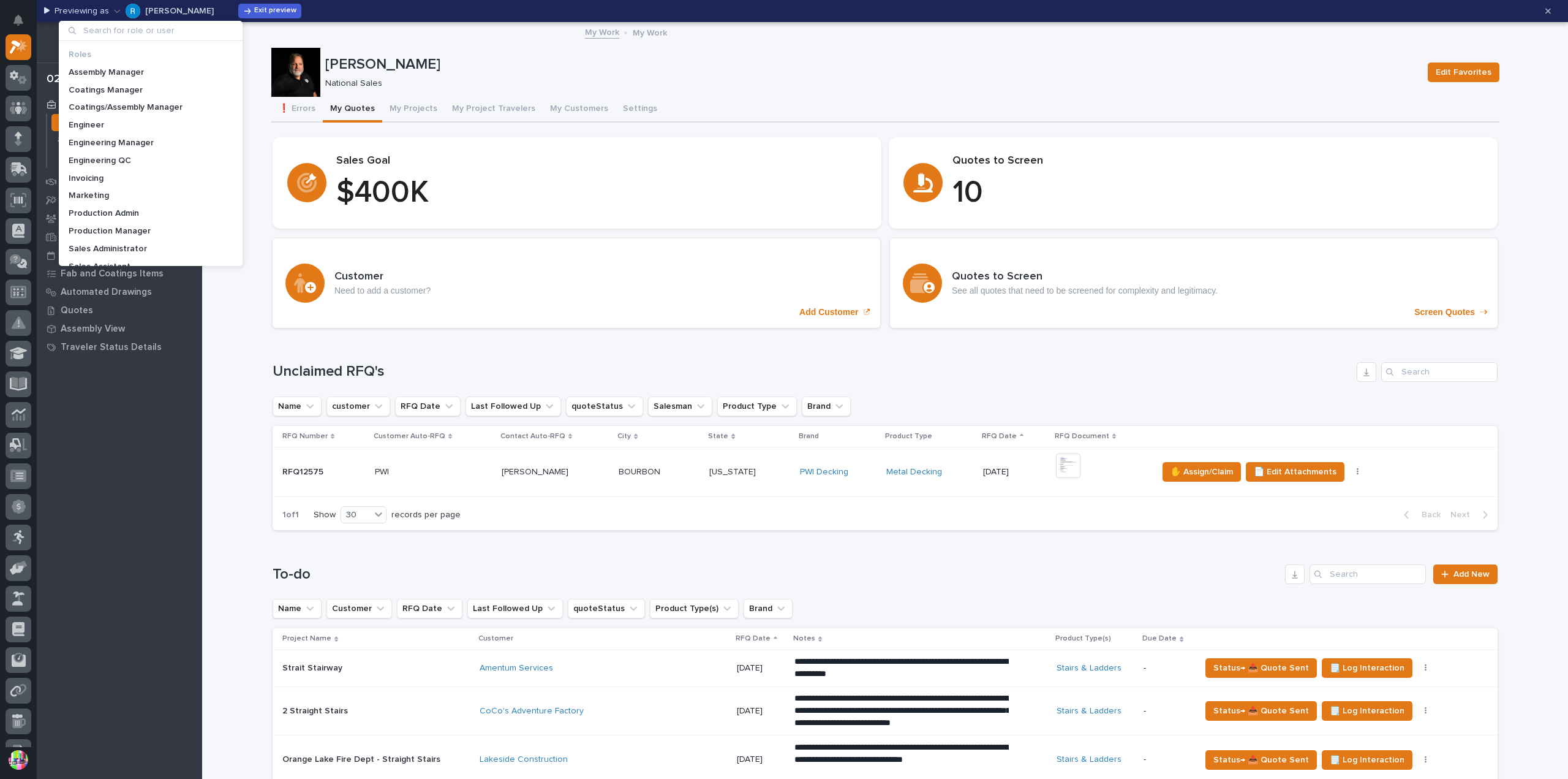
click at [159, 35] on input at bounding box center [150, 30] width 174 height 19
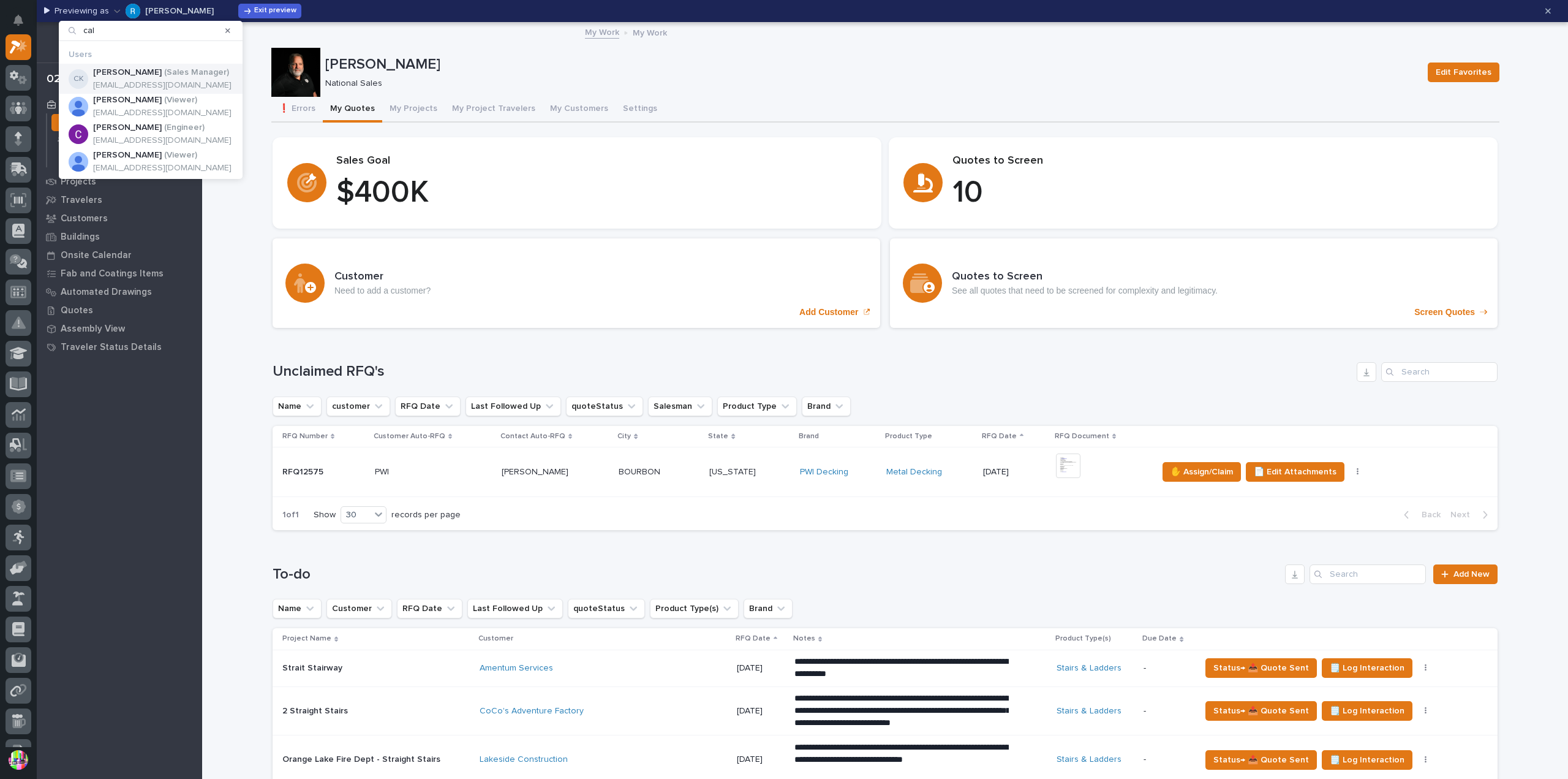
type input "cal"
click at [169, 73] on p "( Sales Manager )" at bounding box center [197, 72] width 65 height 11
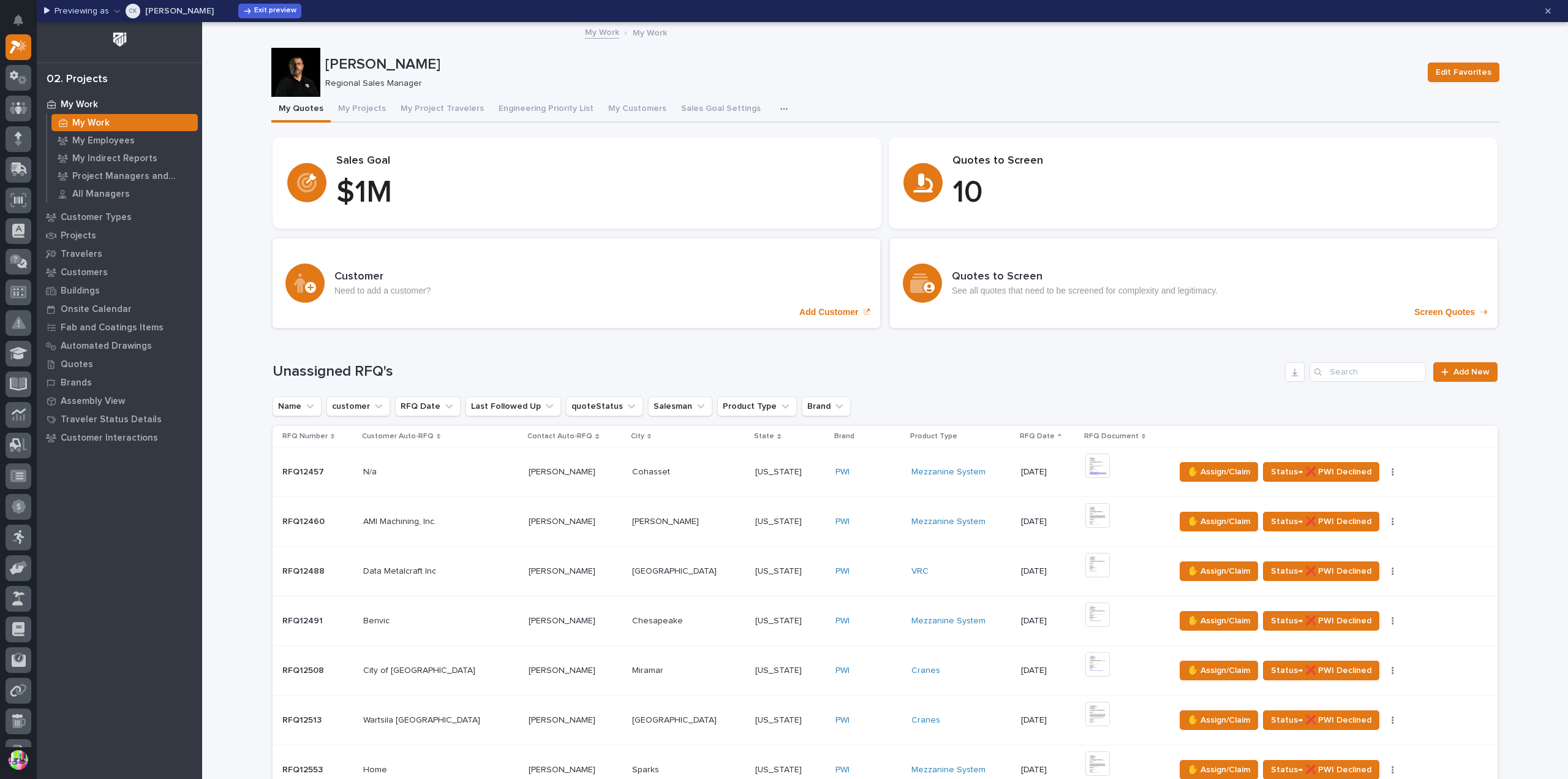
click at [177, 13] on p "[PERSON_NAME]" at bounding box center [179, 11] width 68 height 9
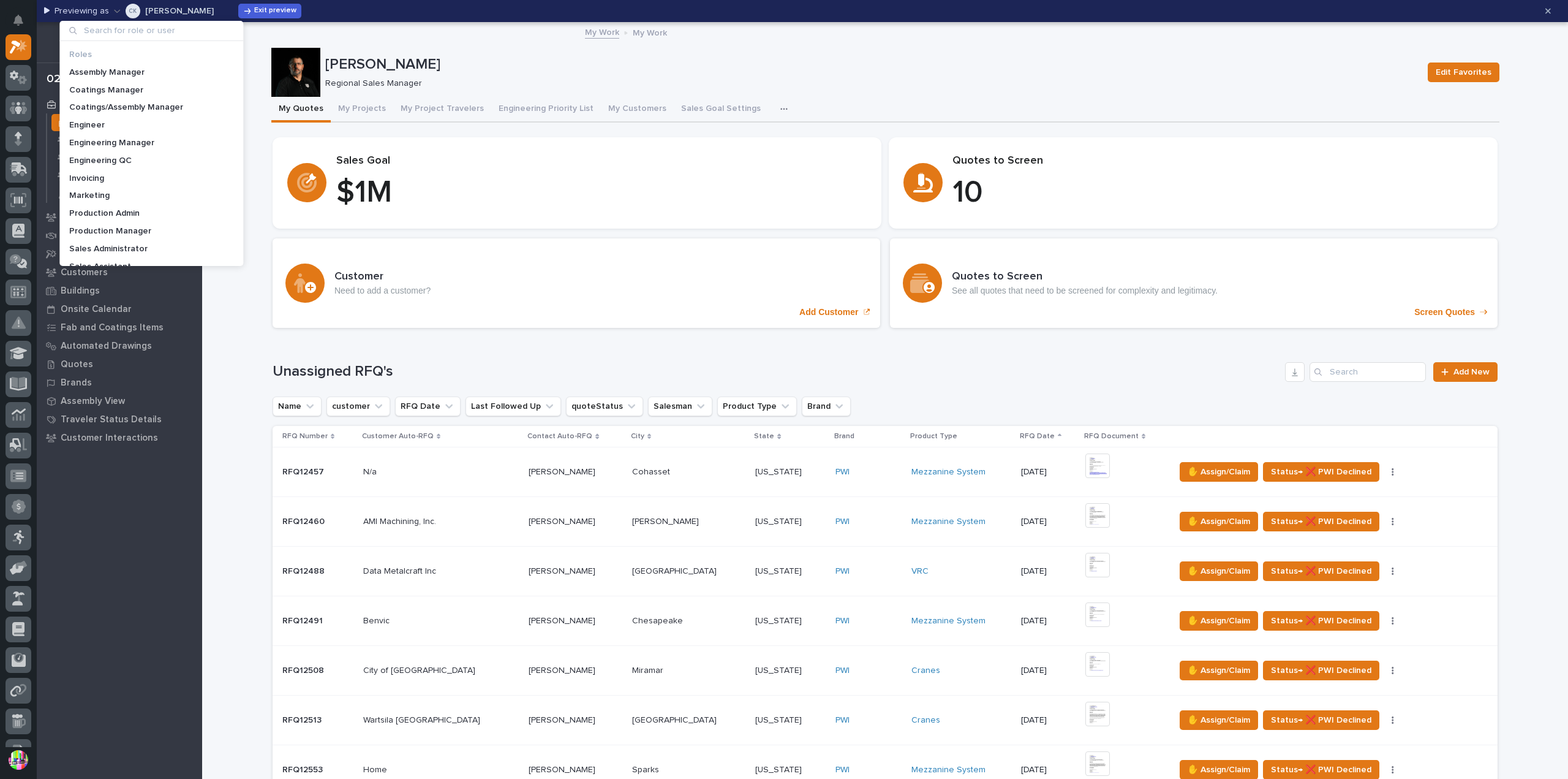
click at [180, 32] on input at bounding box center [151, 30] width 174 height 19
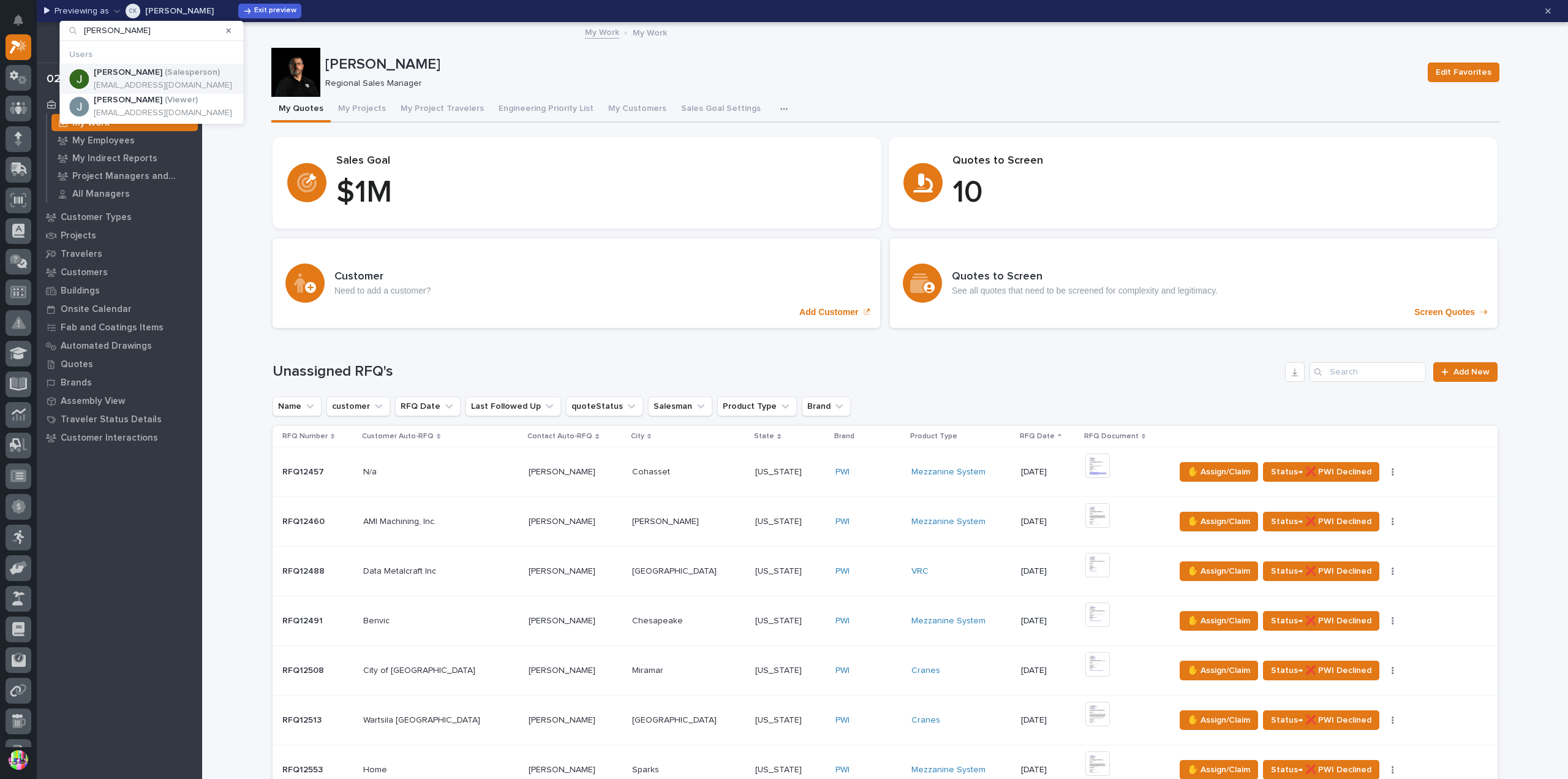
type input "[PERSON_NAME]"
click at [149, 84] on p "[EMAIL_ADDRESS][DOMAIN_NAME]" at bounding box center [162, 85] width 139 height 11
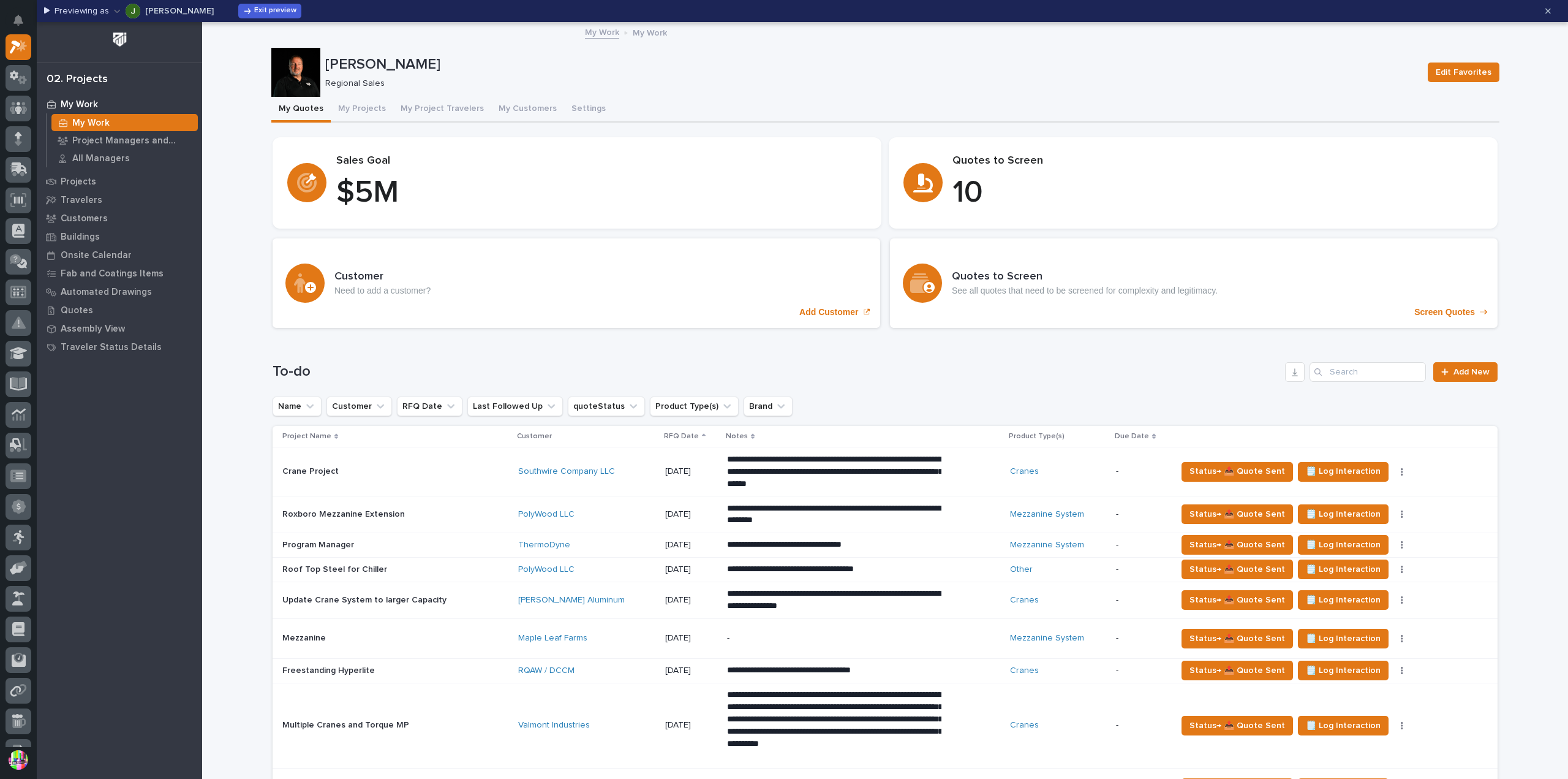
click at [164, 14] on p "[PERSON_NAME]" at bounding box center [179, 11] width 68 height 9
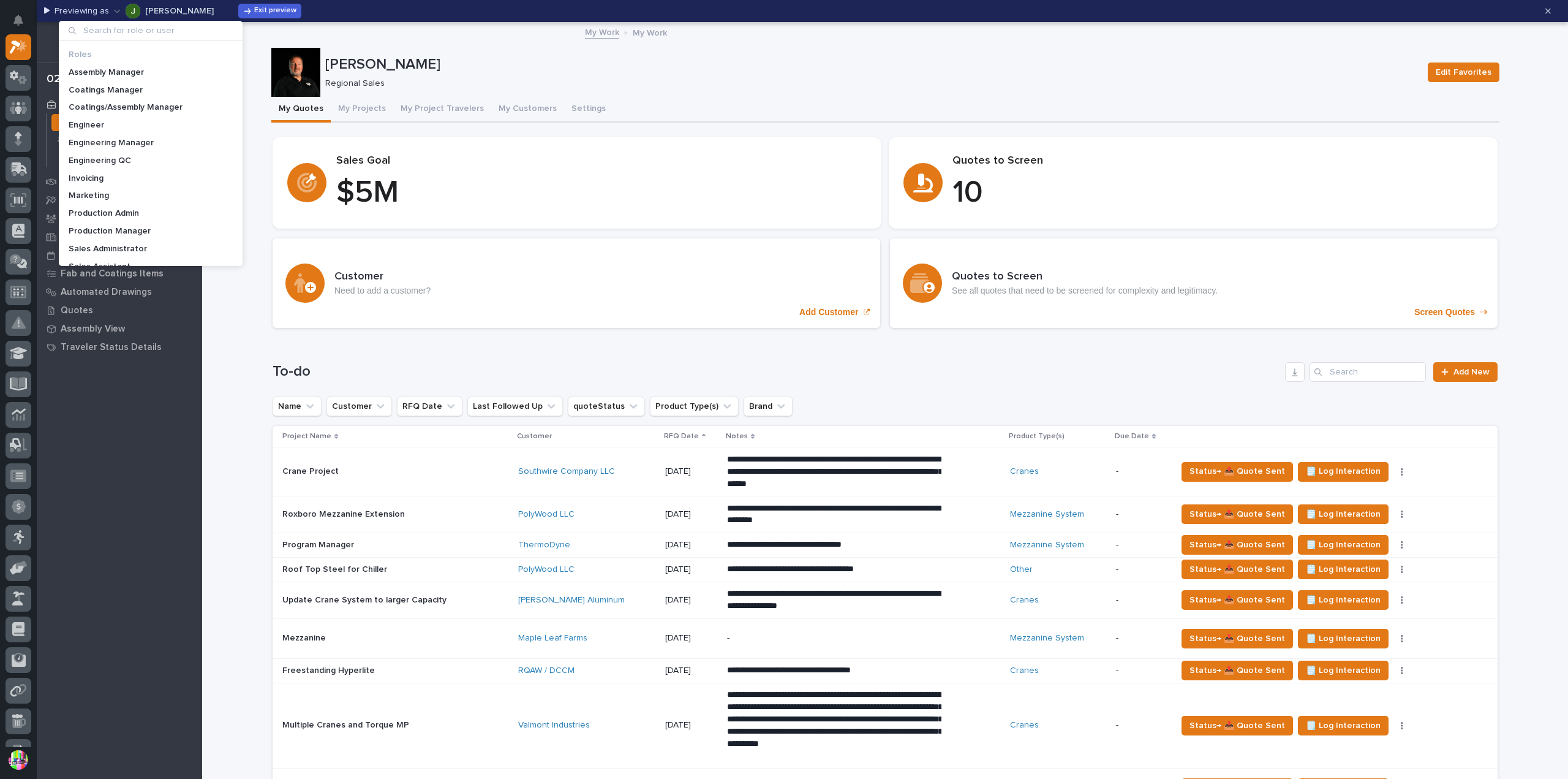
click at [172, 36] on input at bounding box center [150, 30] width 174 height 19
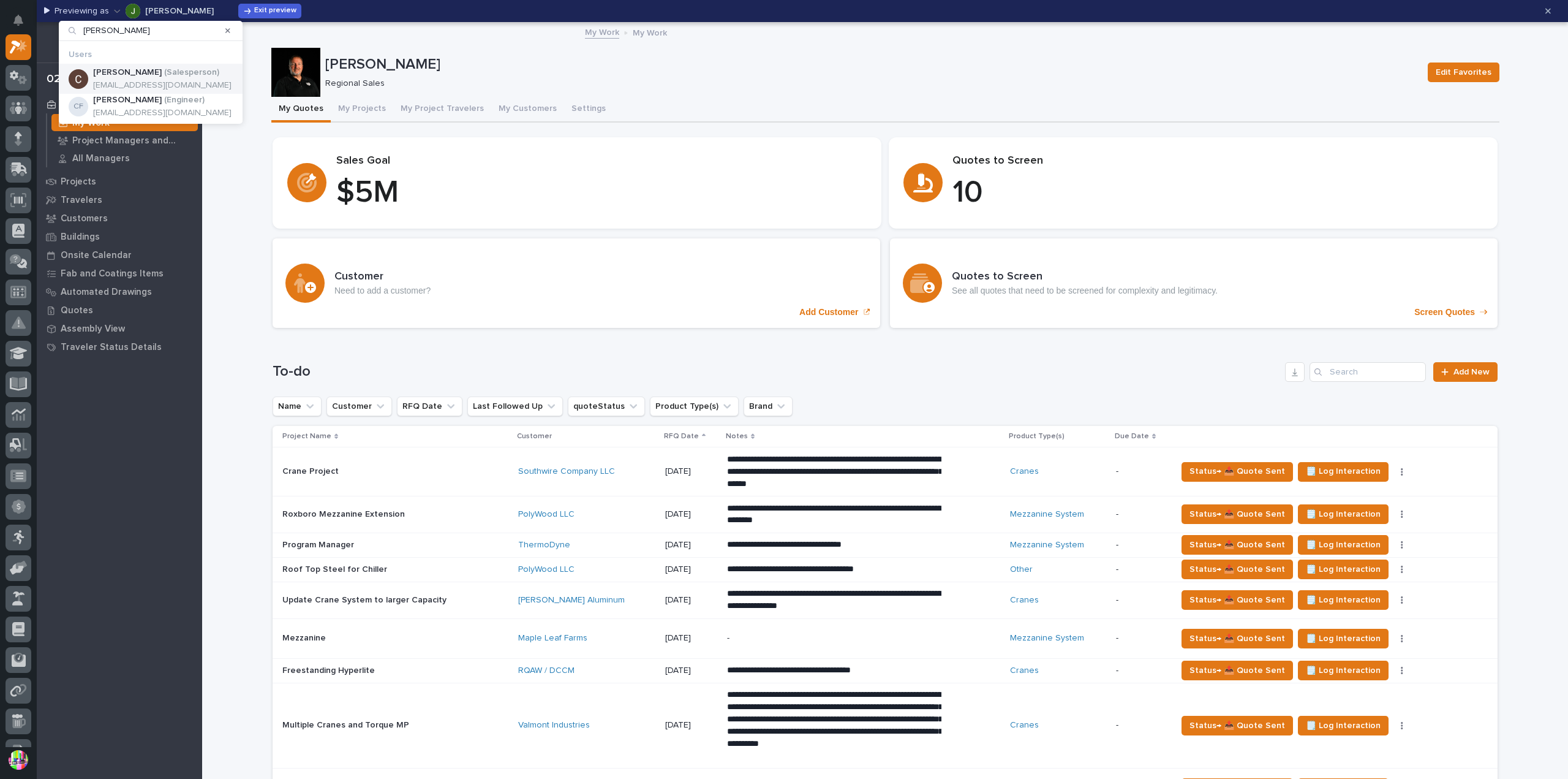
type input "[PERSON_NAME]"
click at [164, 75] on p "( Salesperson )" at bounding box center [192, 72] width 55 height 11
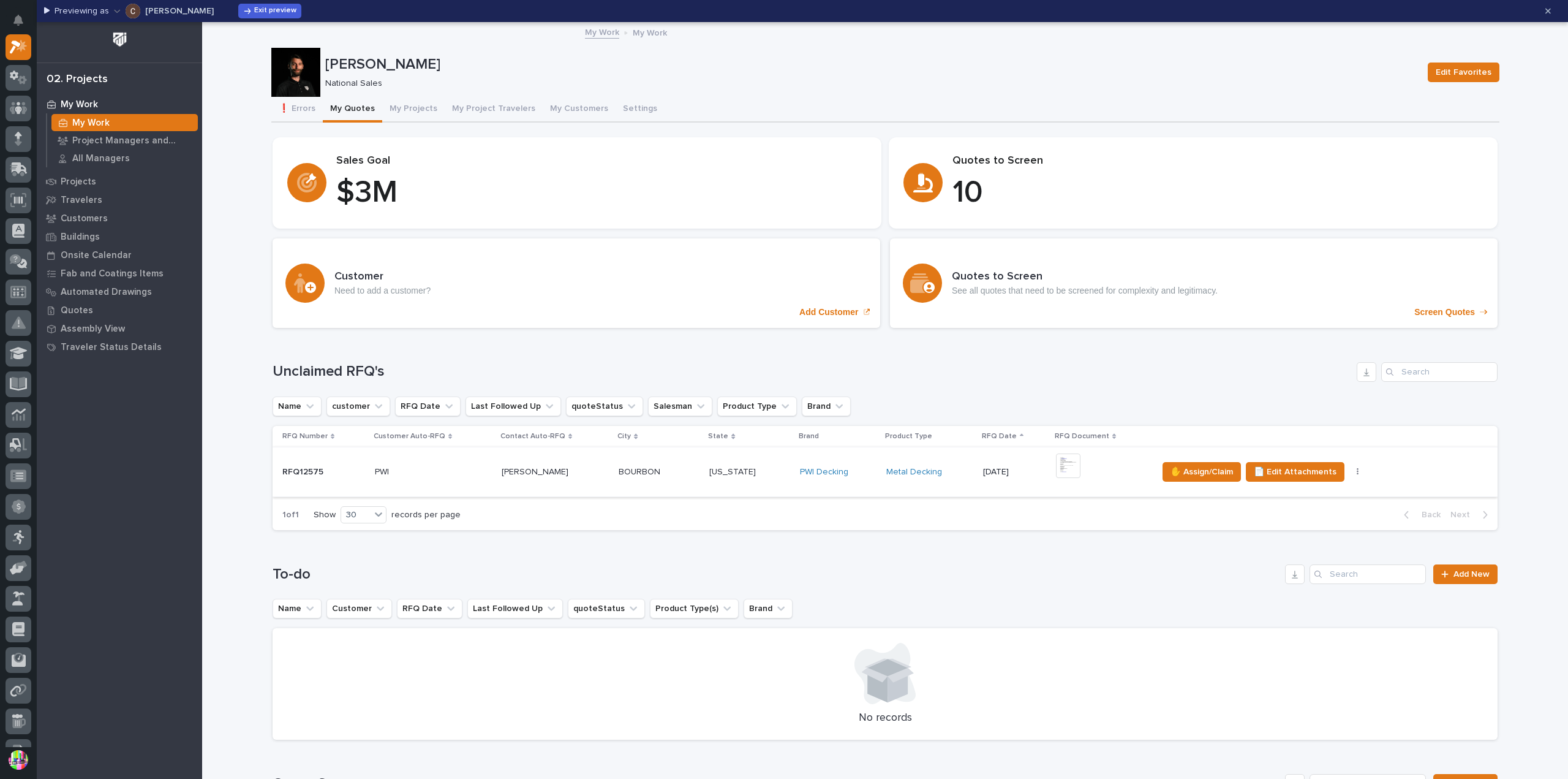
click at [1357, 472] on icon "button" at bounding box center [1358, 472] width 3 height 9
click at [1192, 469] on span "✋ Assign/Claim" at bounding box center [1202, 471] width 63 height 14
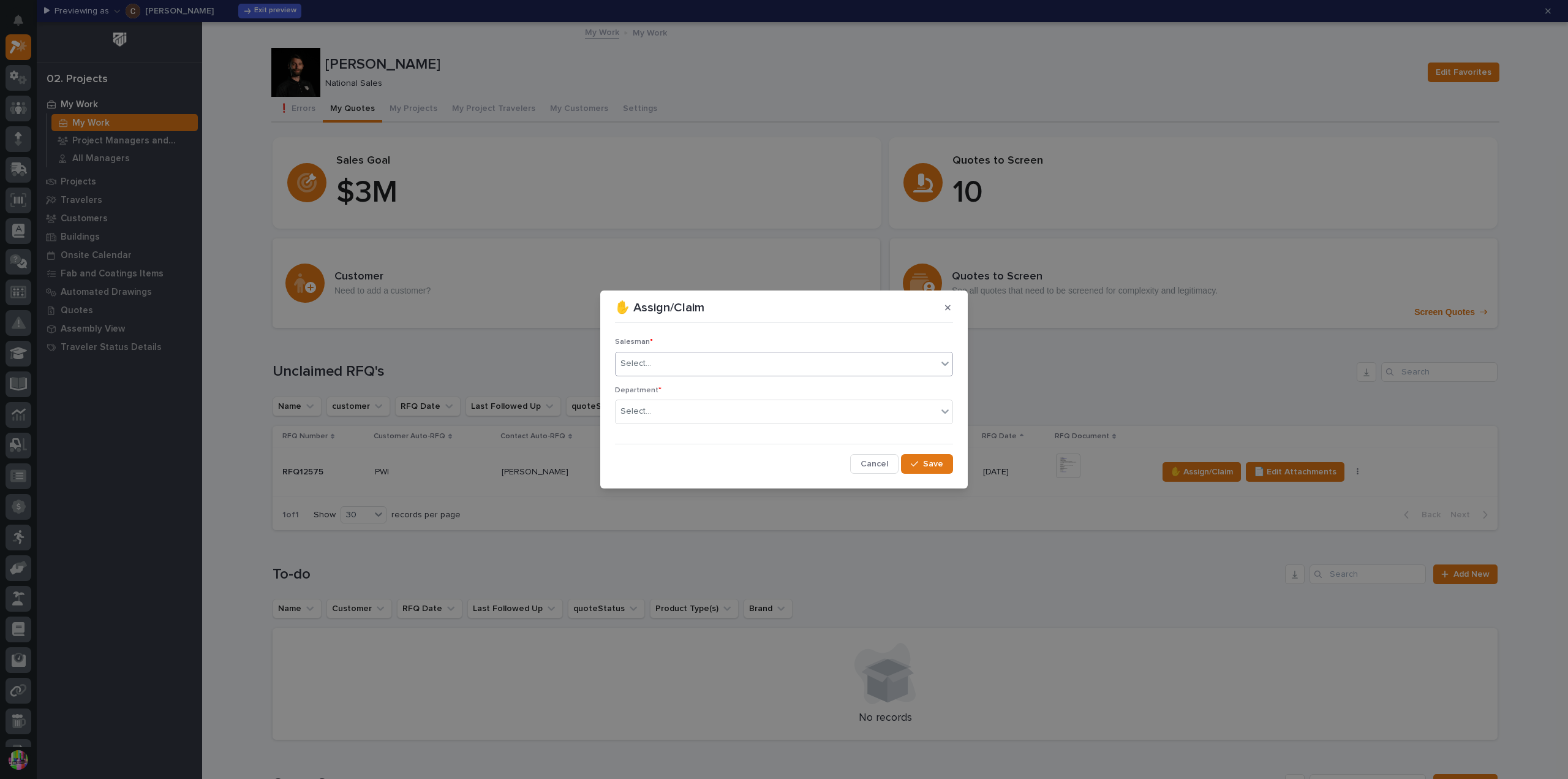
click at [817, 366] on div "Select..." at bounding box center [776, 364] width 322 height 20
click at [793, 310] on div "✋ Assign/Claim" at bounding box center [784, 307] width 338 height 19
click at [890, 462] on button "Cancel" at bounding box center [874, 464] width 48 height 19
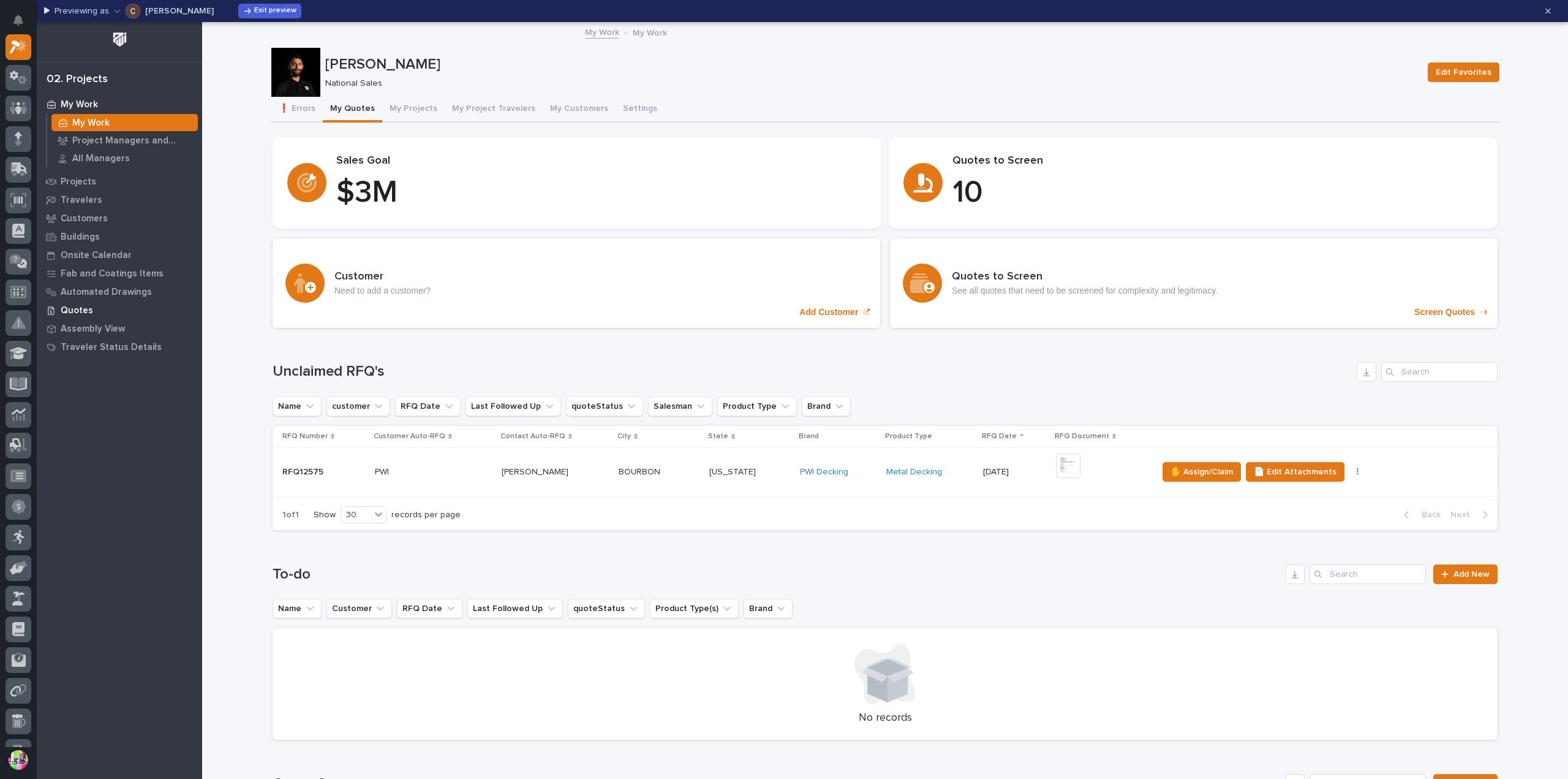
click at [80, 307] on p "Quotes" at bounding box center [77, 310] width 33 height 11
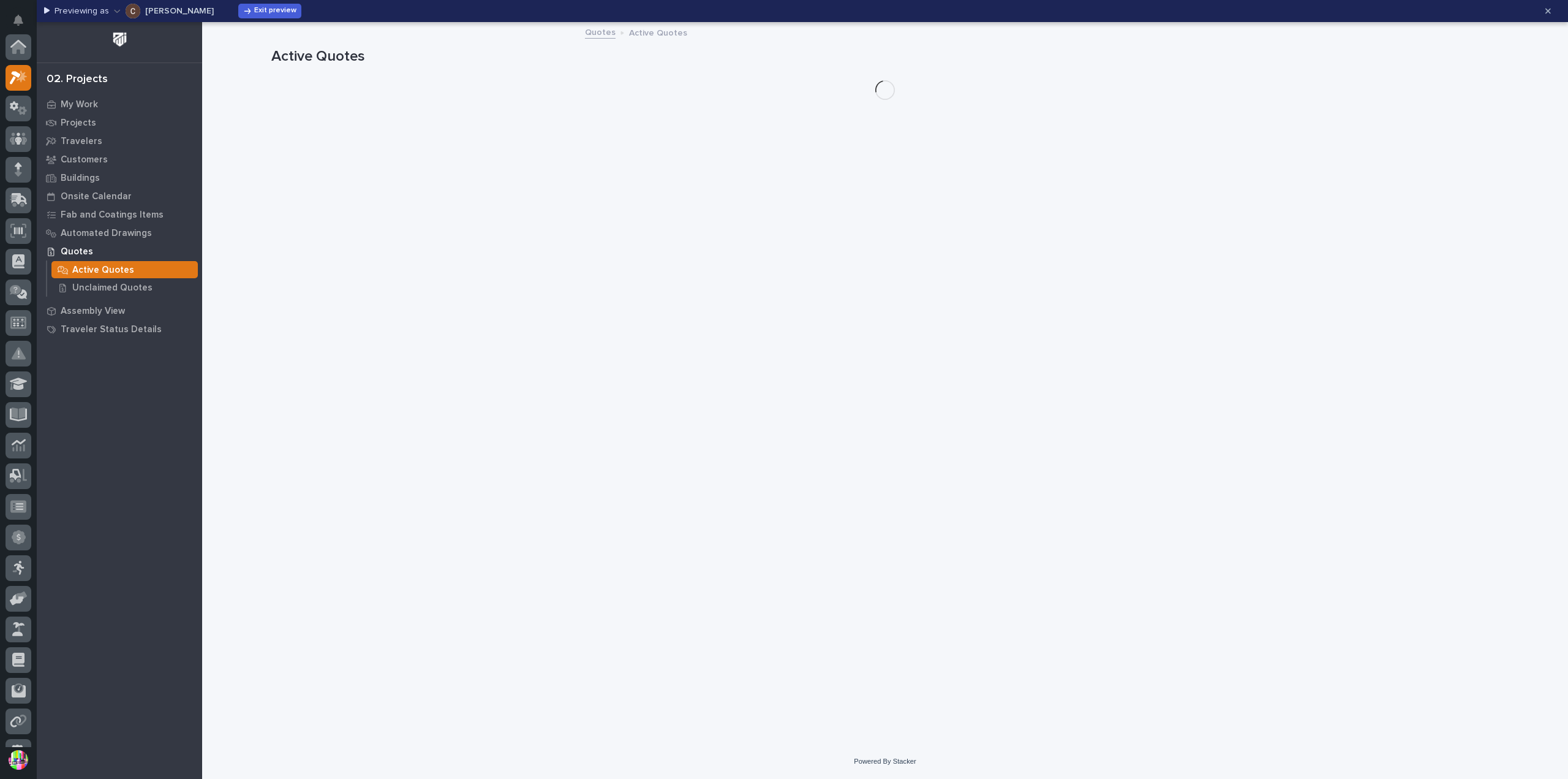
scroll to position [31, 0]
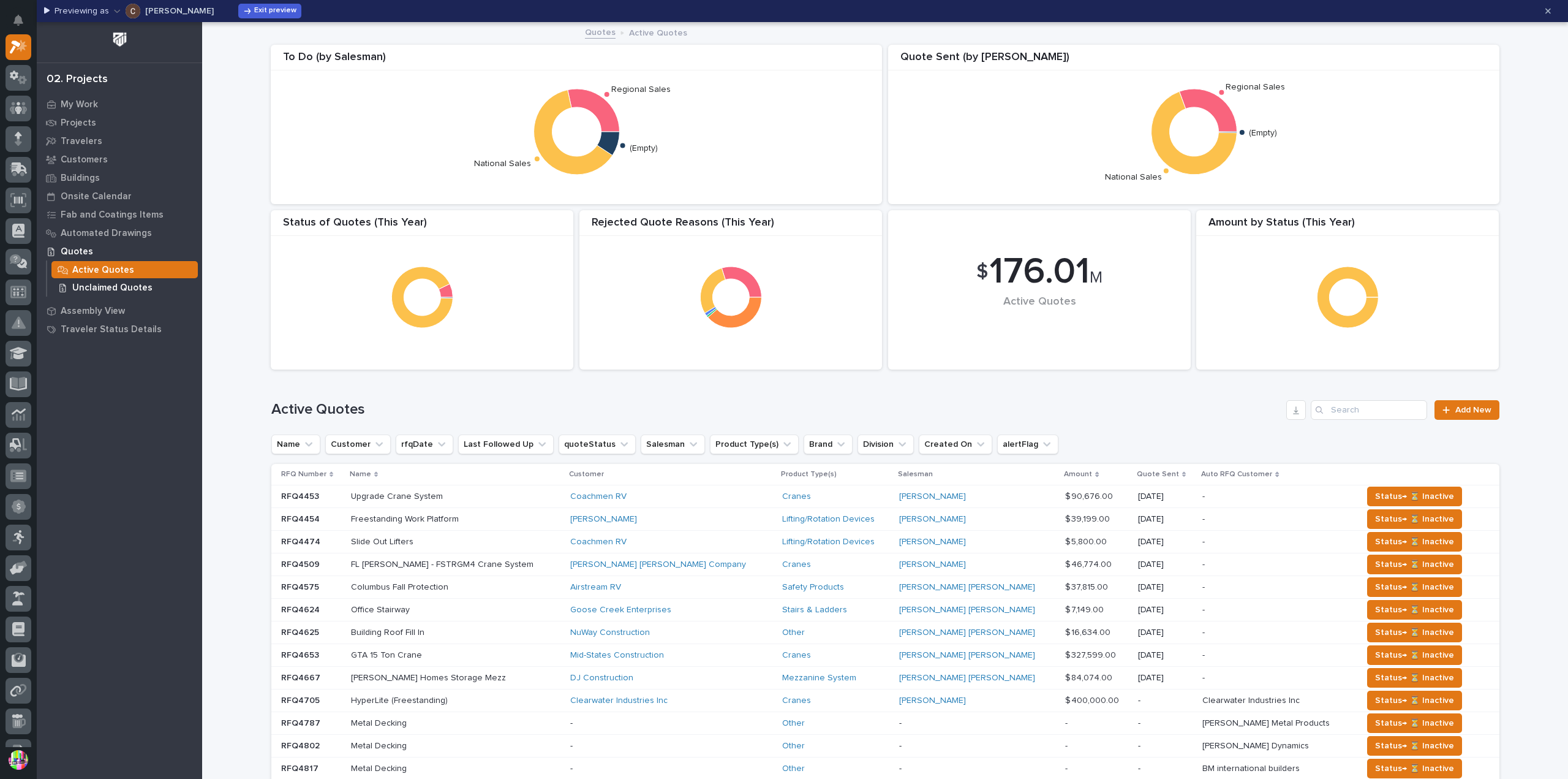
click at [120, 291] on p "Unclaimed Quotes" at bounding box center [112, 288] width 80 height 11
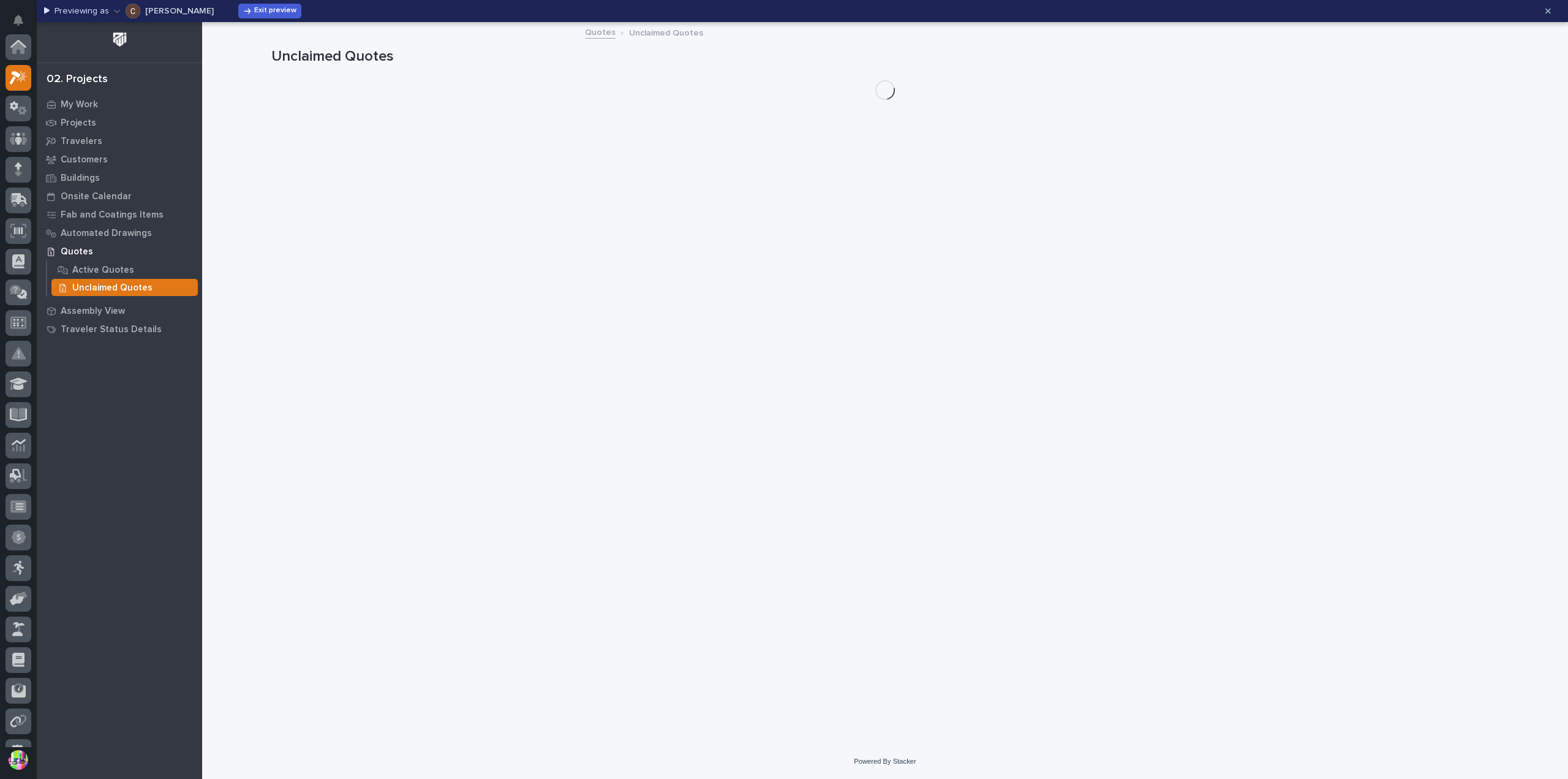
scroll to position [31, 0]
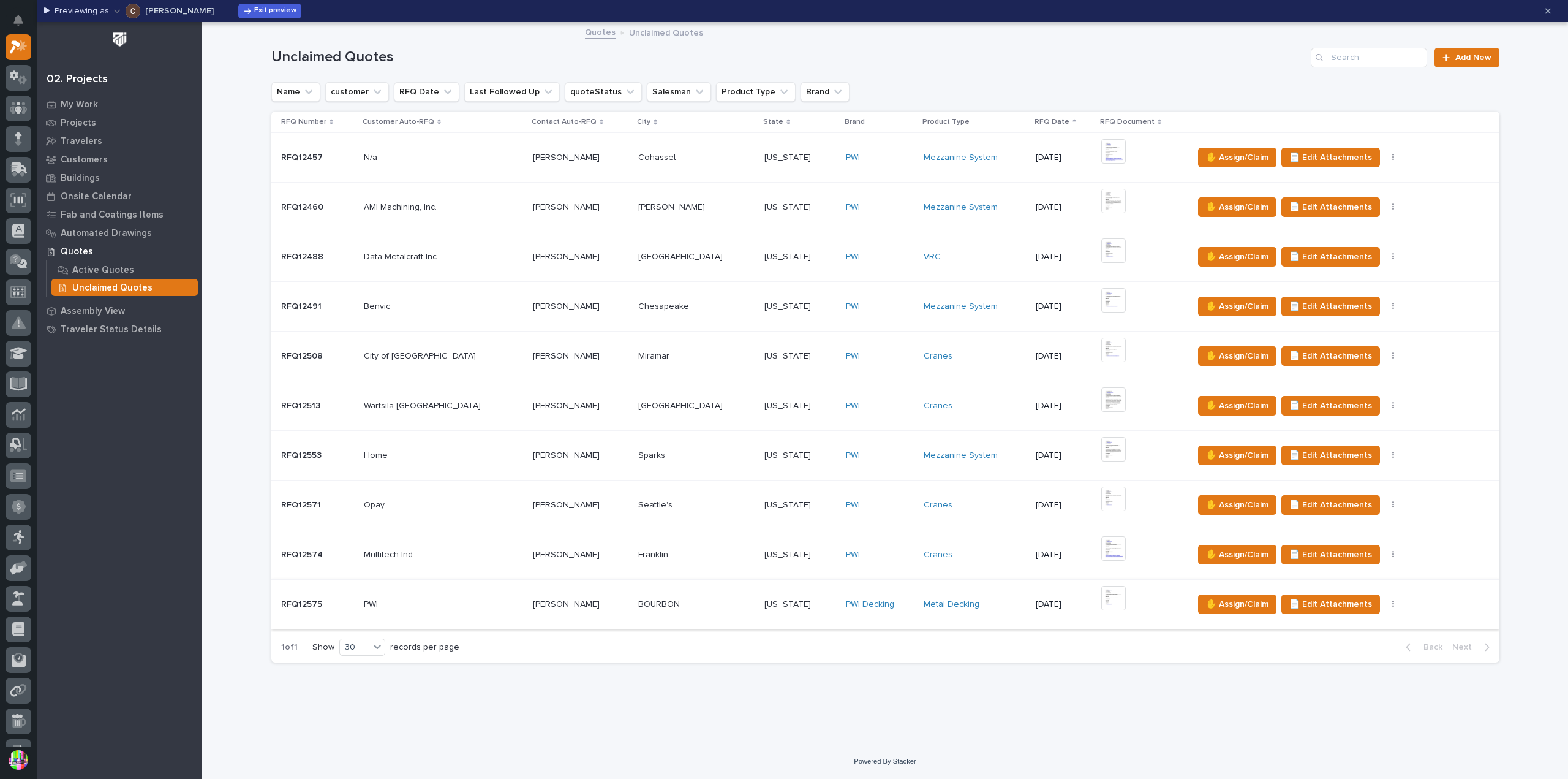
click at [1385, 600] on button "button" at bounding box center [1393, 604] width 17 height 9
click at [319, 595] on div "RFQ12575 RFQ12575" at bounding box center [317, 605] width 73 height 20
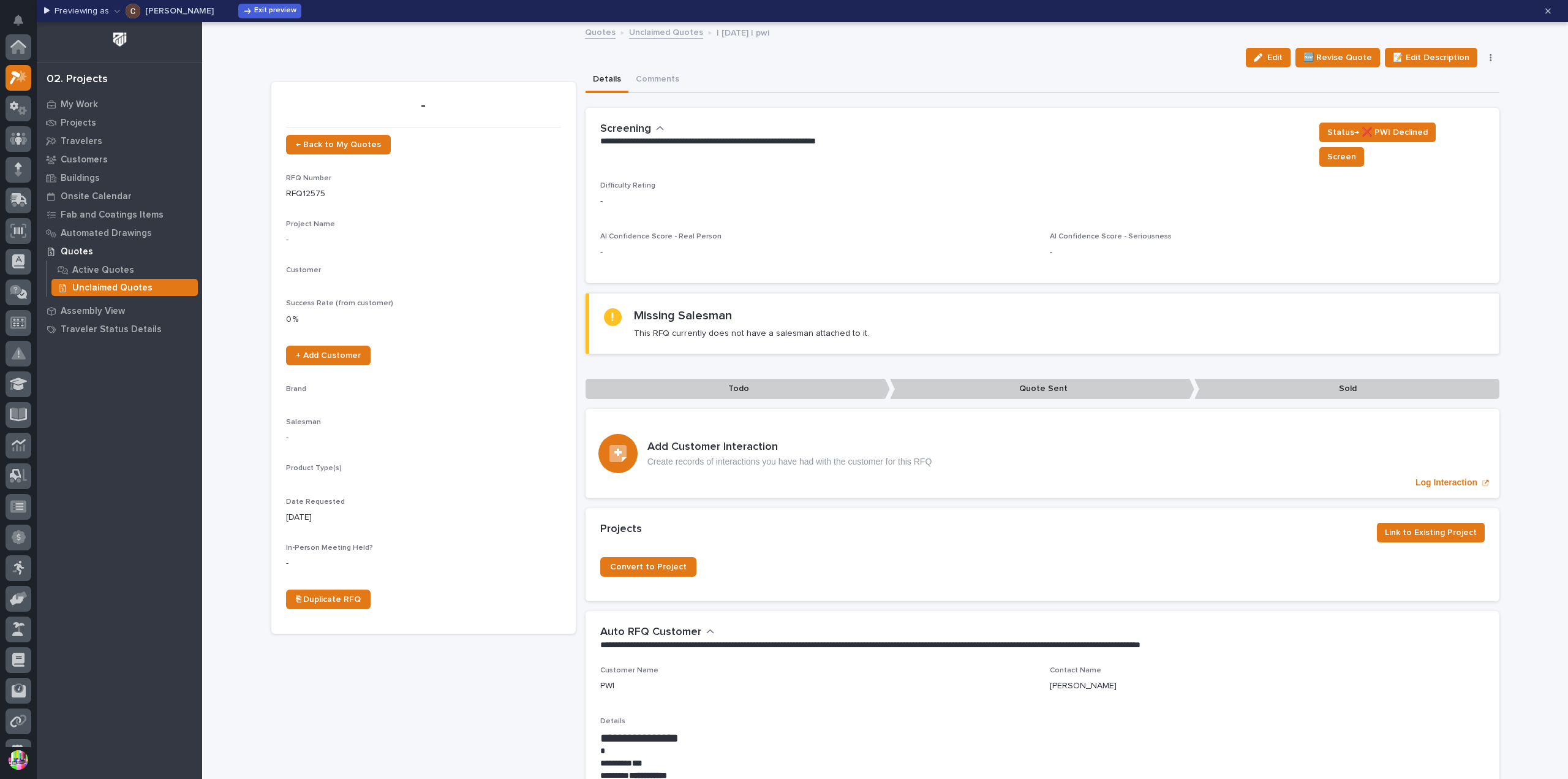
scroll to position [31, 0]
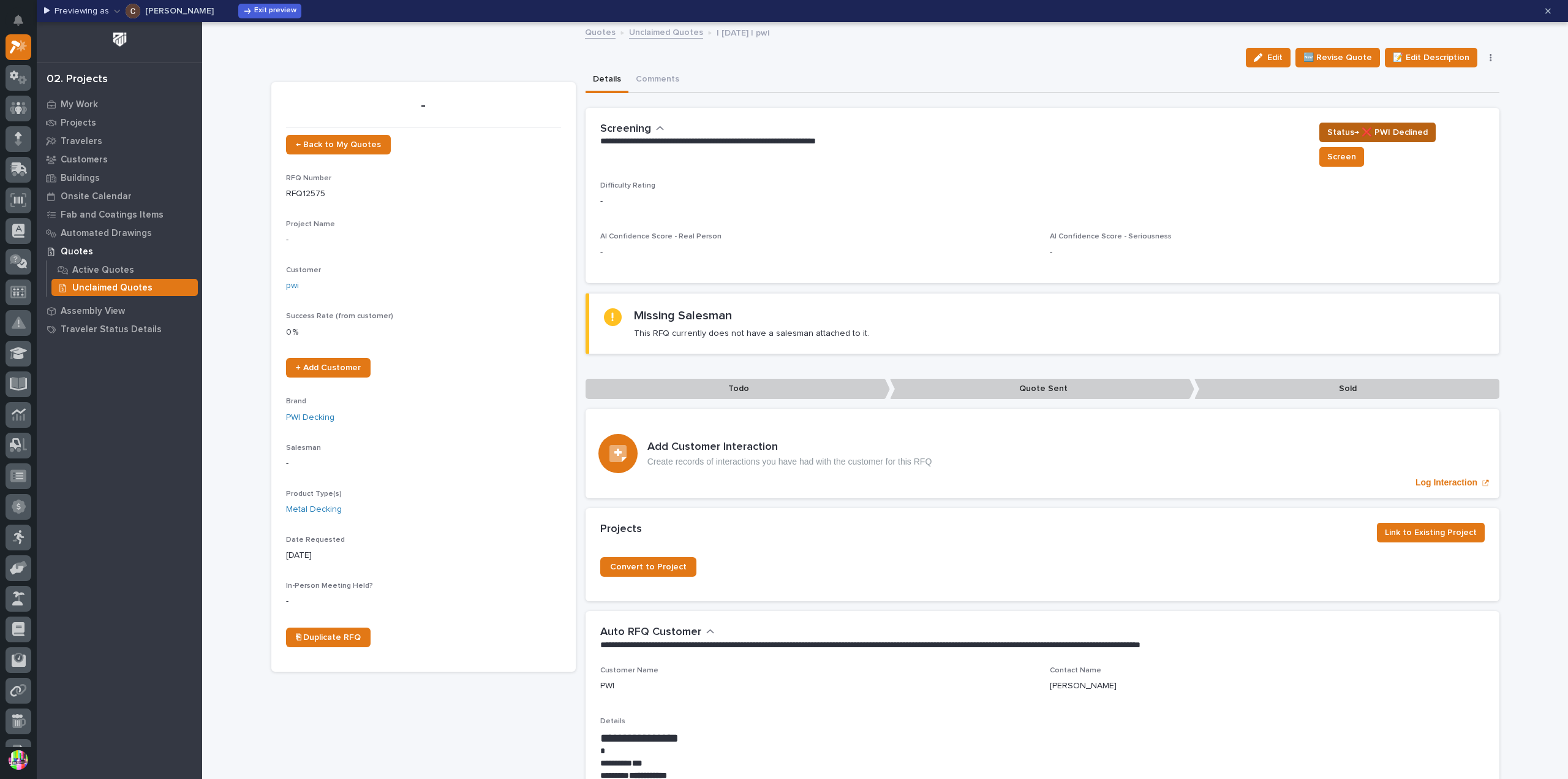
click at [1428, 132] on span "Status→ ❌ PWI Declined" at bounding box center [1377, 132] width 100 height 14
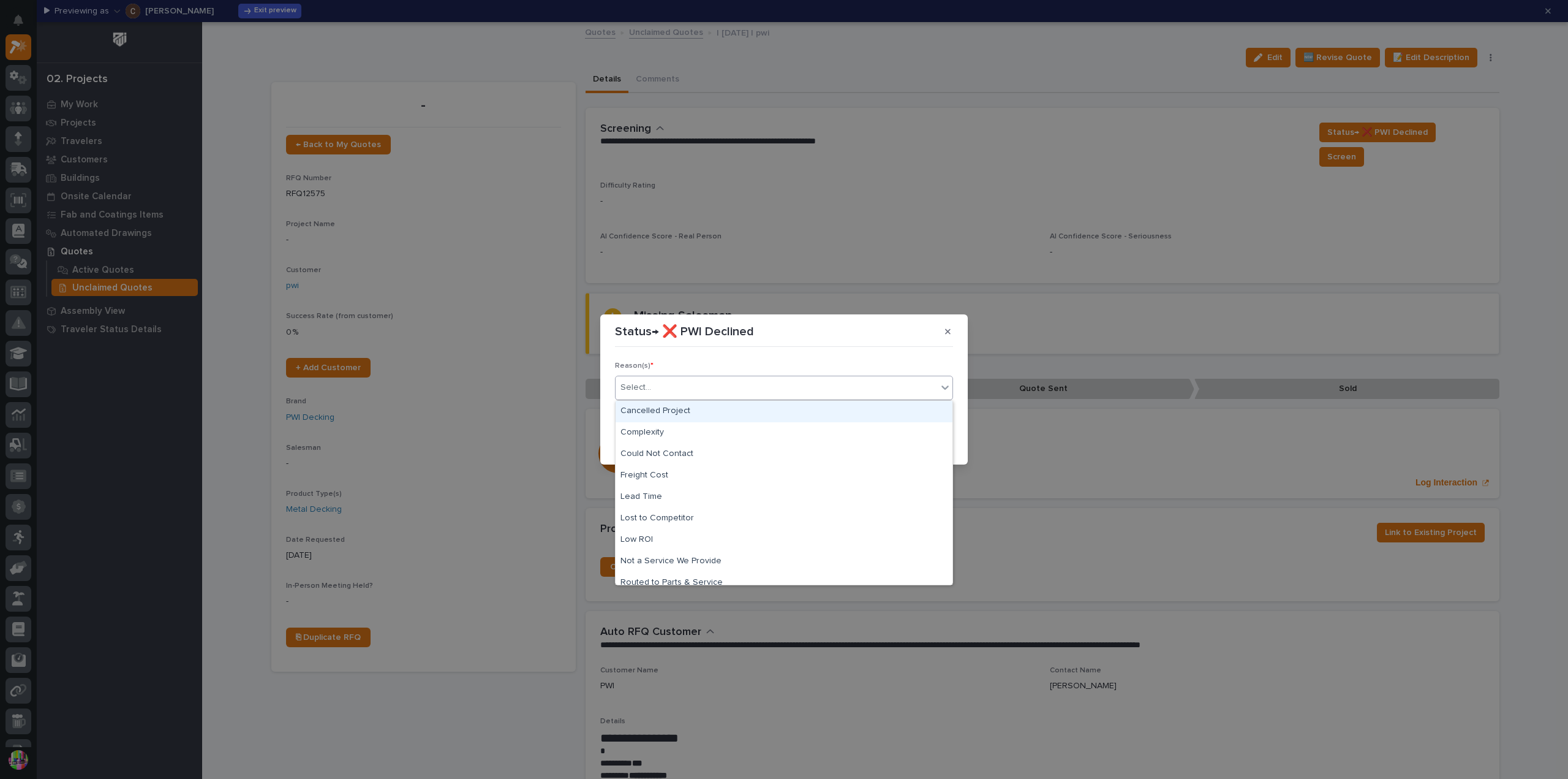
click at [843, 397] on div "Select..." at bounding box center [776, 388] width 322 height 20
click at [732, 411] on div "Cancelled Project" at bounding box center [784, 411] width 337 height 21
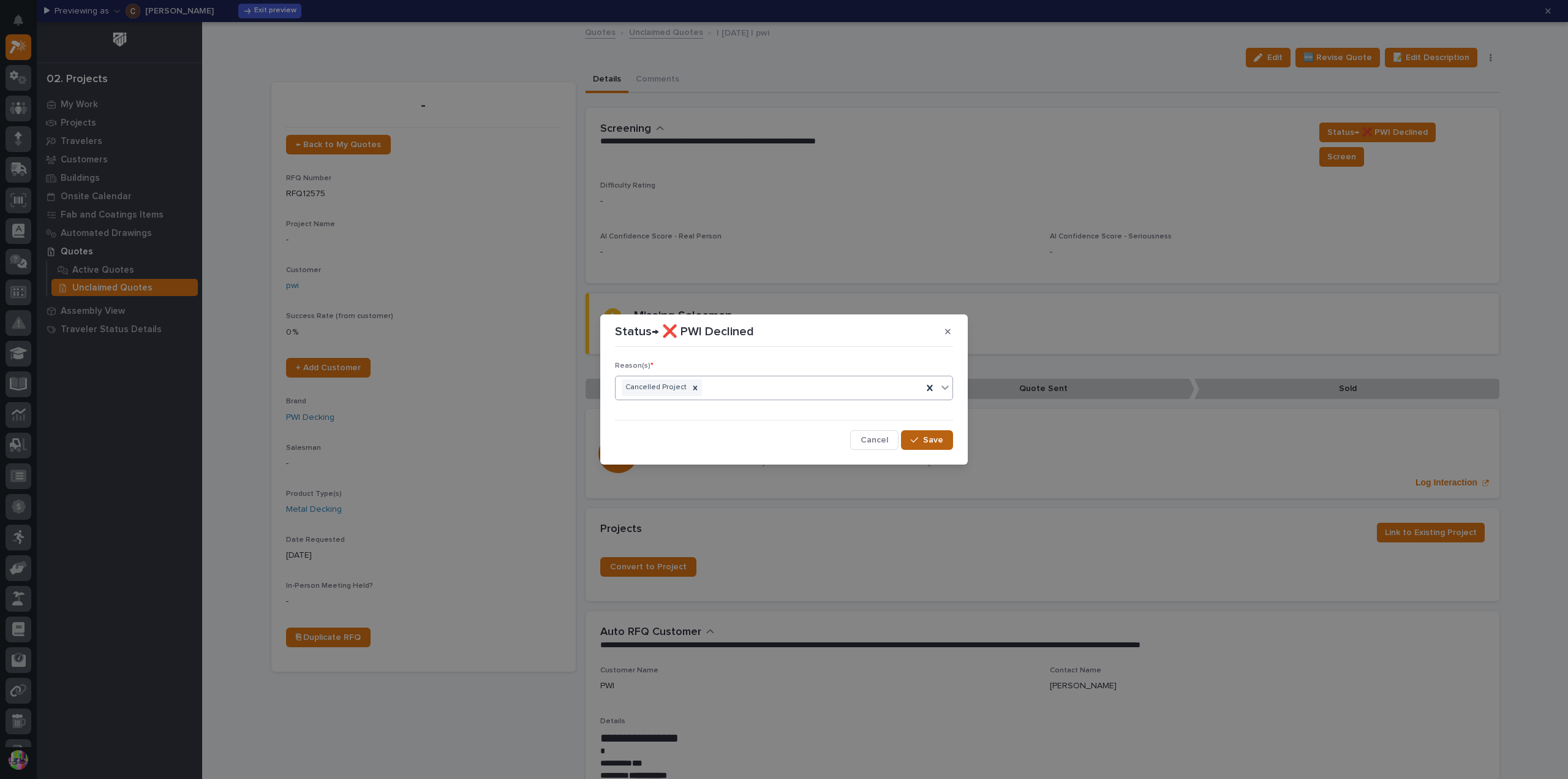
click at [915, 434] on button "Save" at bounding box center [927, 440] width 52 height 19
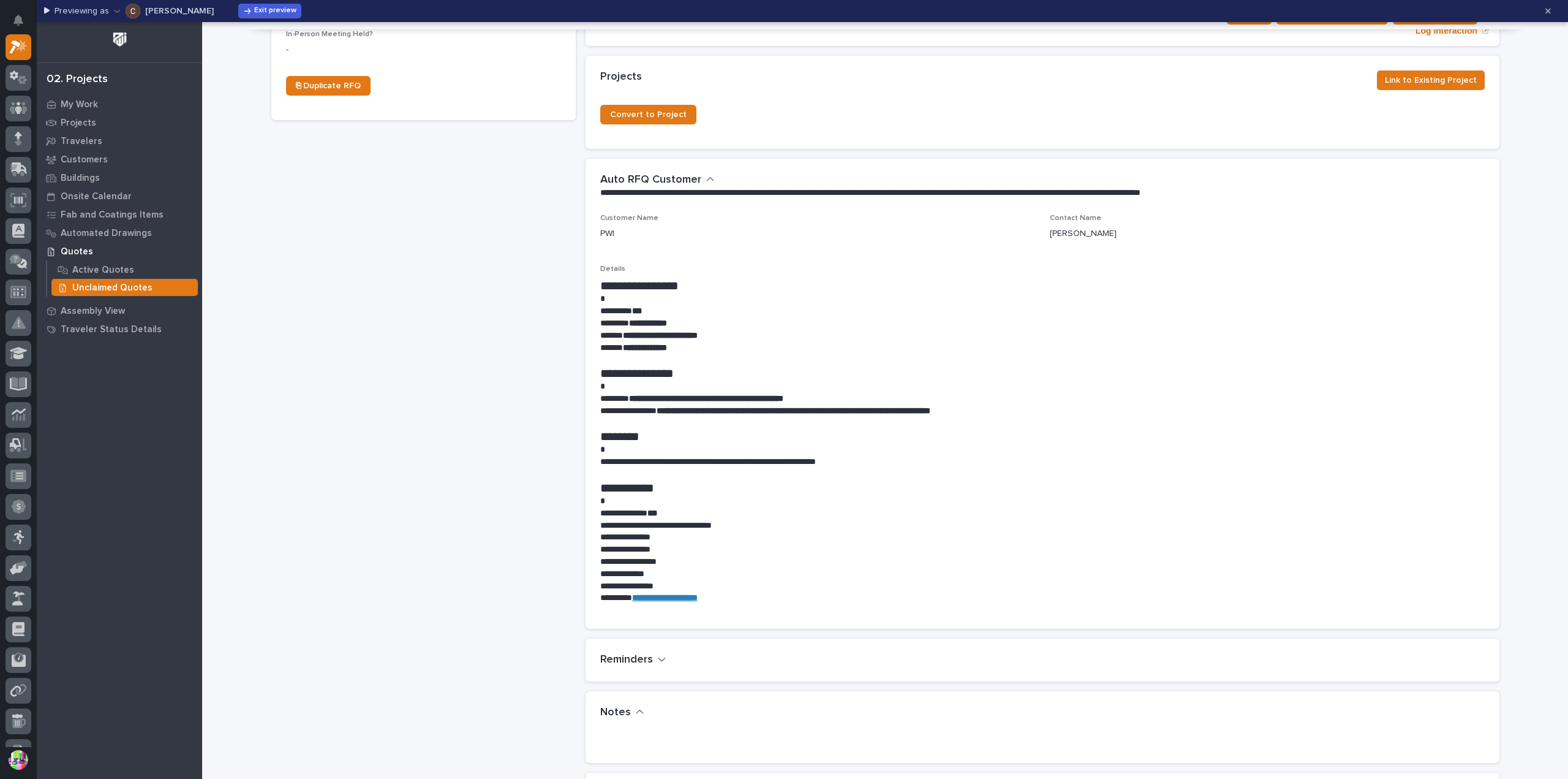
scroll to position [245, 0]
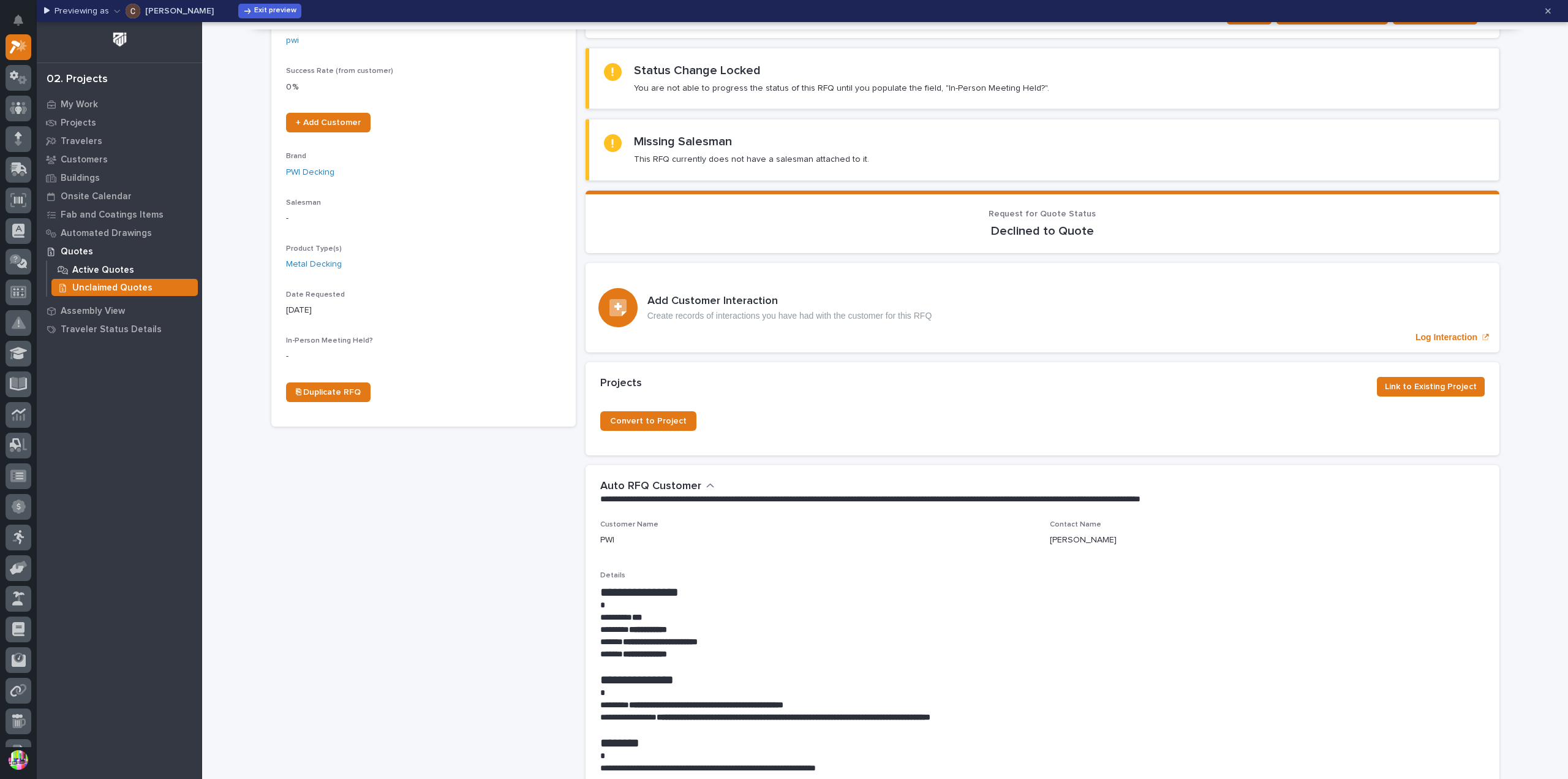
click at [130, 270] on div "Active Quotes" at bounding box center [124, 269] width 146 height 17
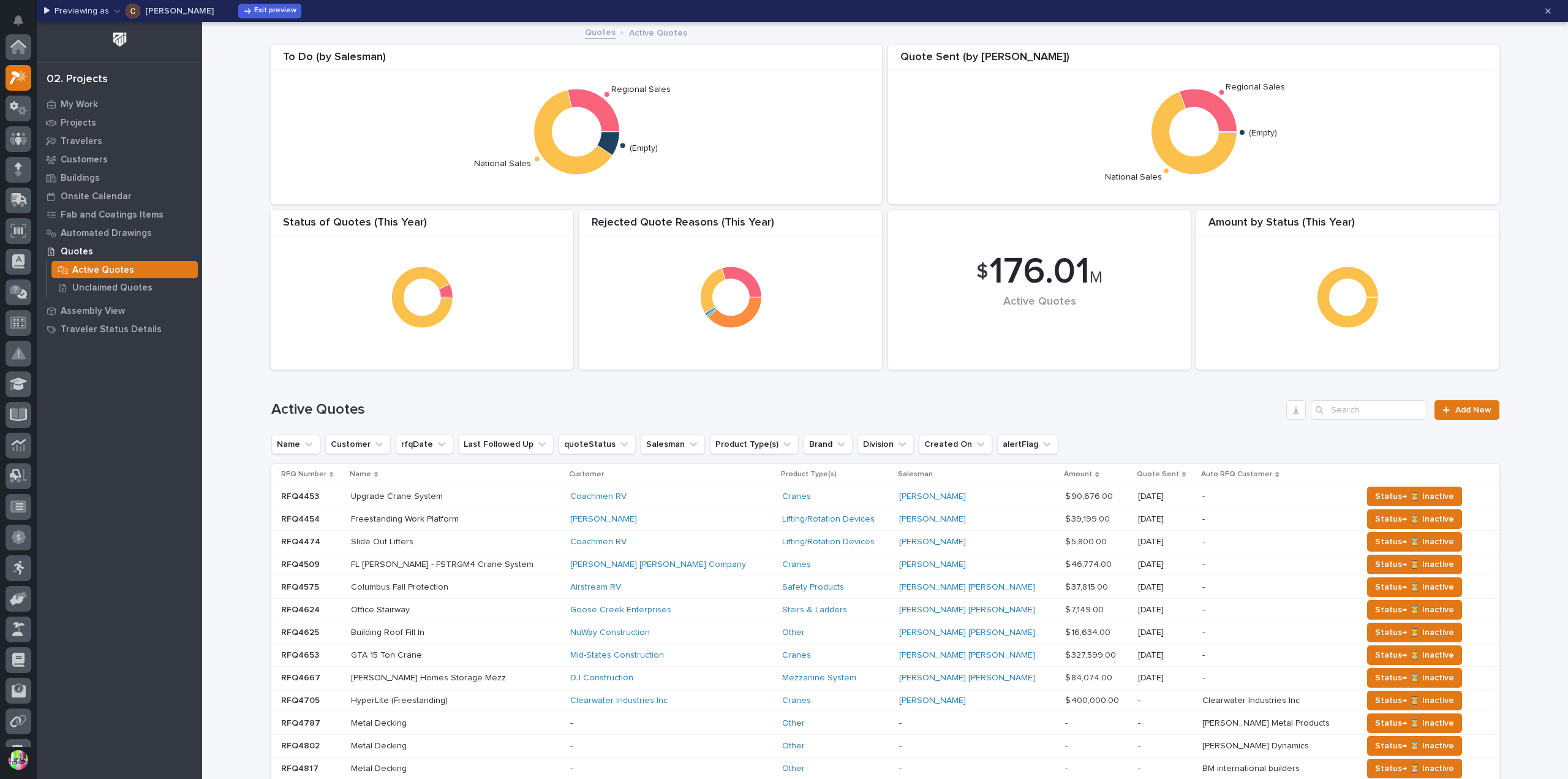
scroll to position [31, 0]
click at [254, 8] on span "Exit preview" at bounding box center [275, 11] width 42 height 10
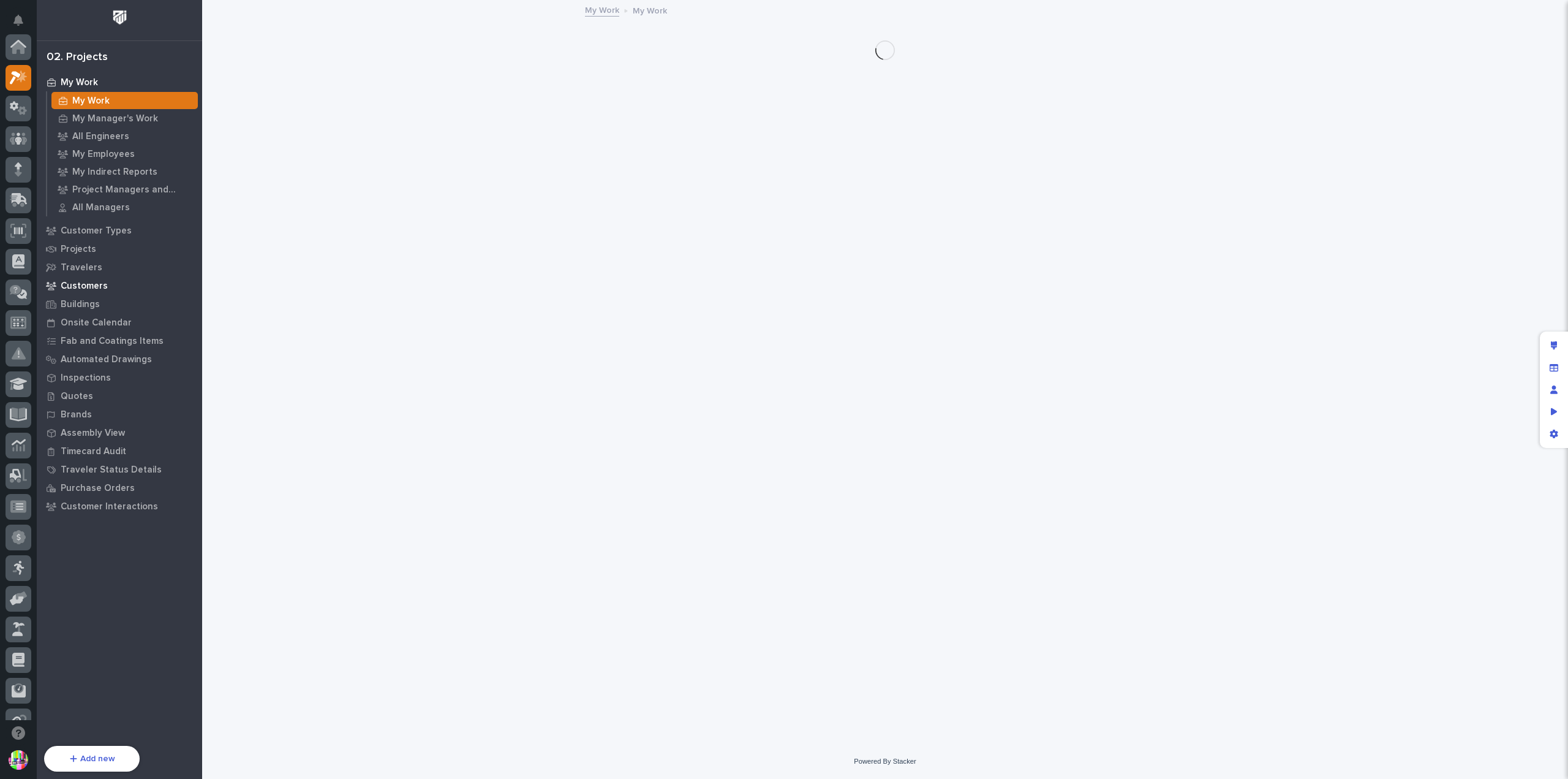
scroll to position [31, 0]
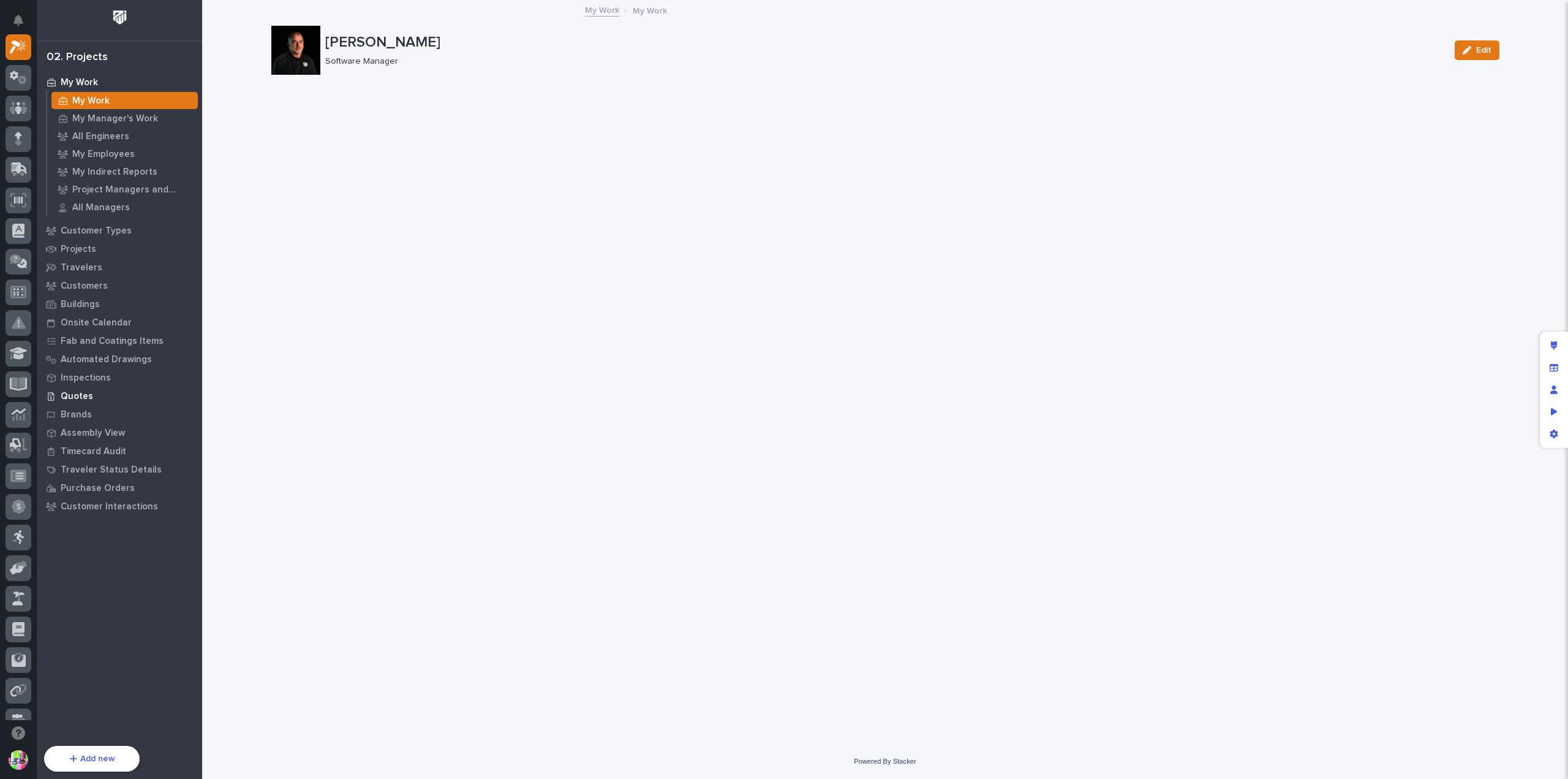
click at [81, 396] on p "Quotes" at bounding box center [77, 396] width 33 height 11
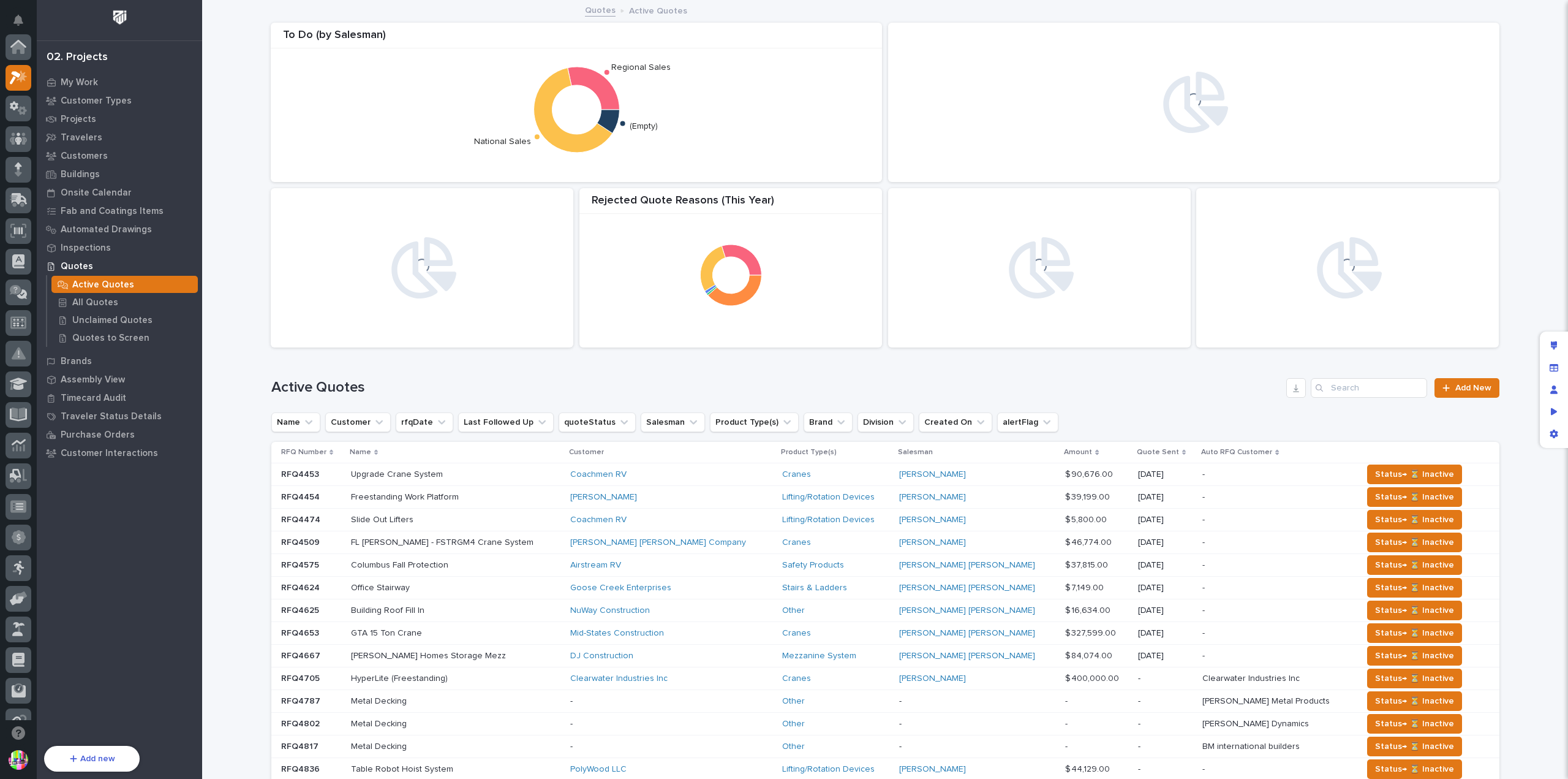
scroll to position [31, 0]
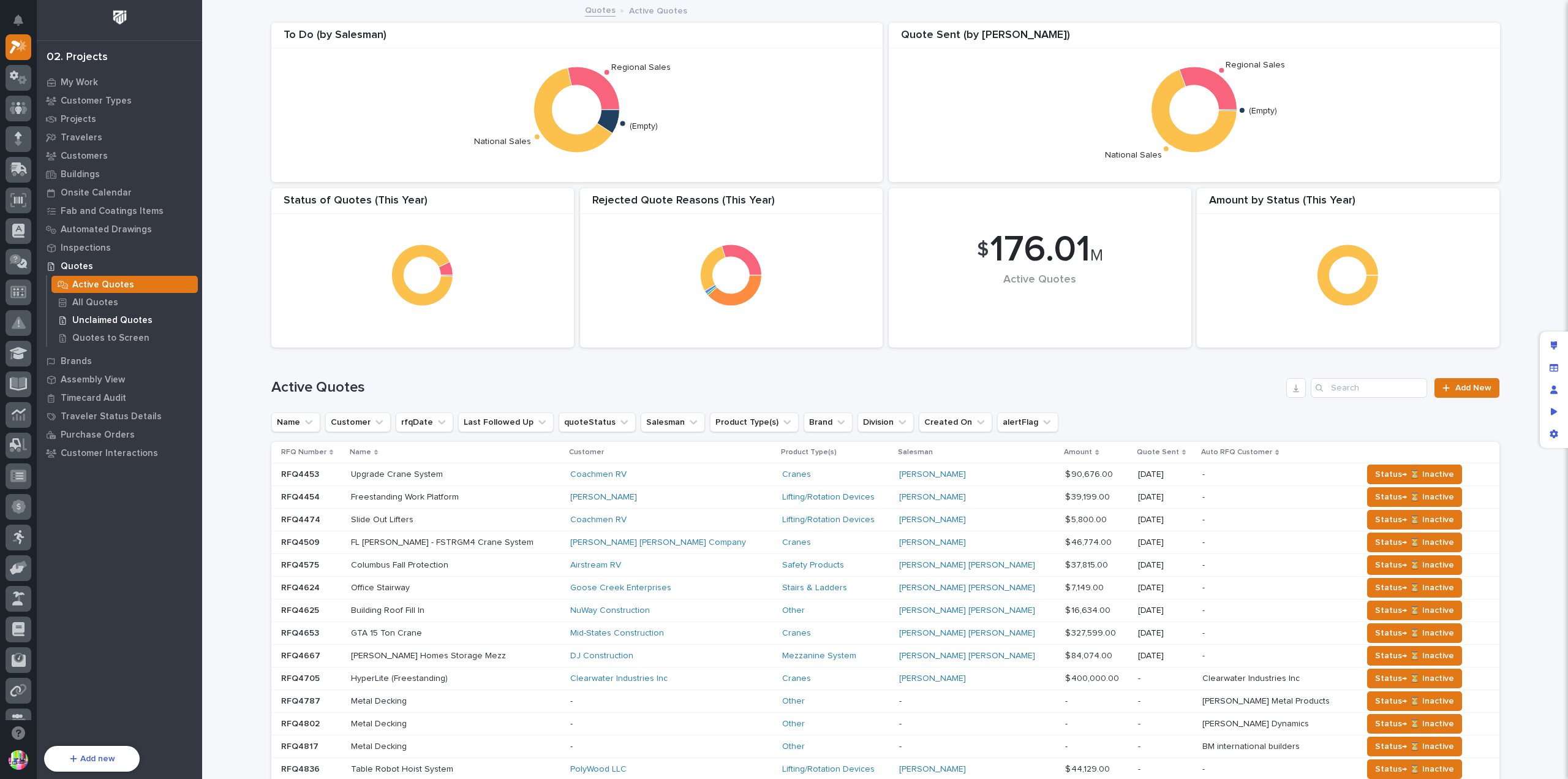
click at [115, 317] on p "Unclaimed Quotes" at bounding box center [112, 321] width 80 height 11
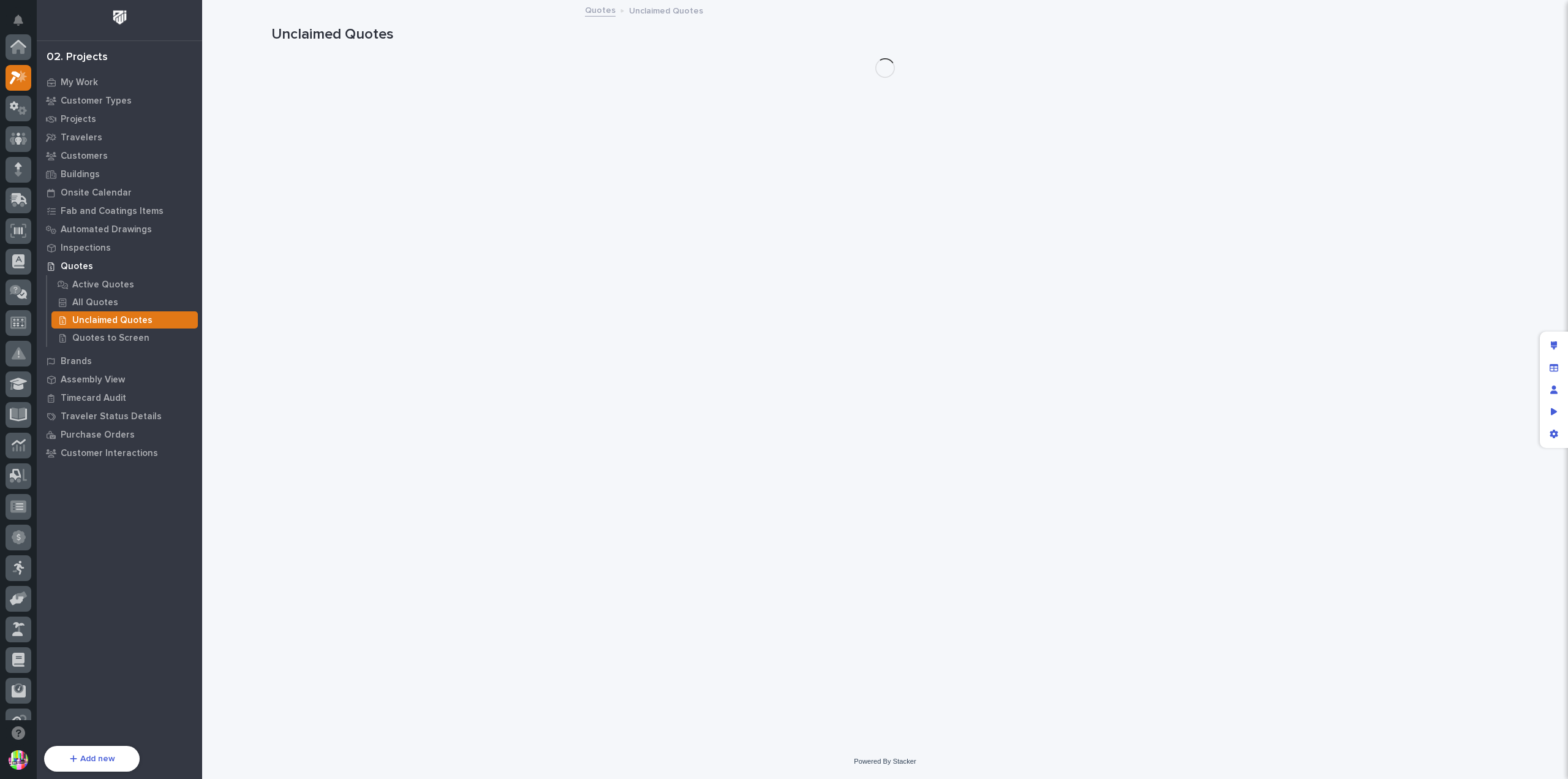
scroll to position [31, 0]
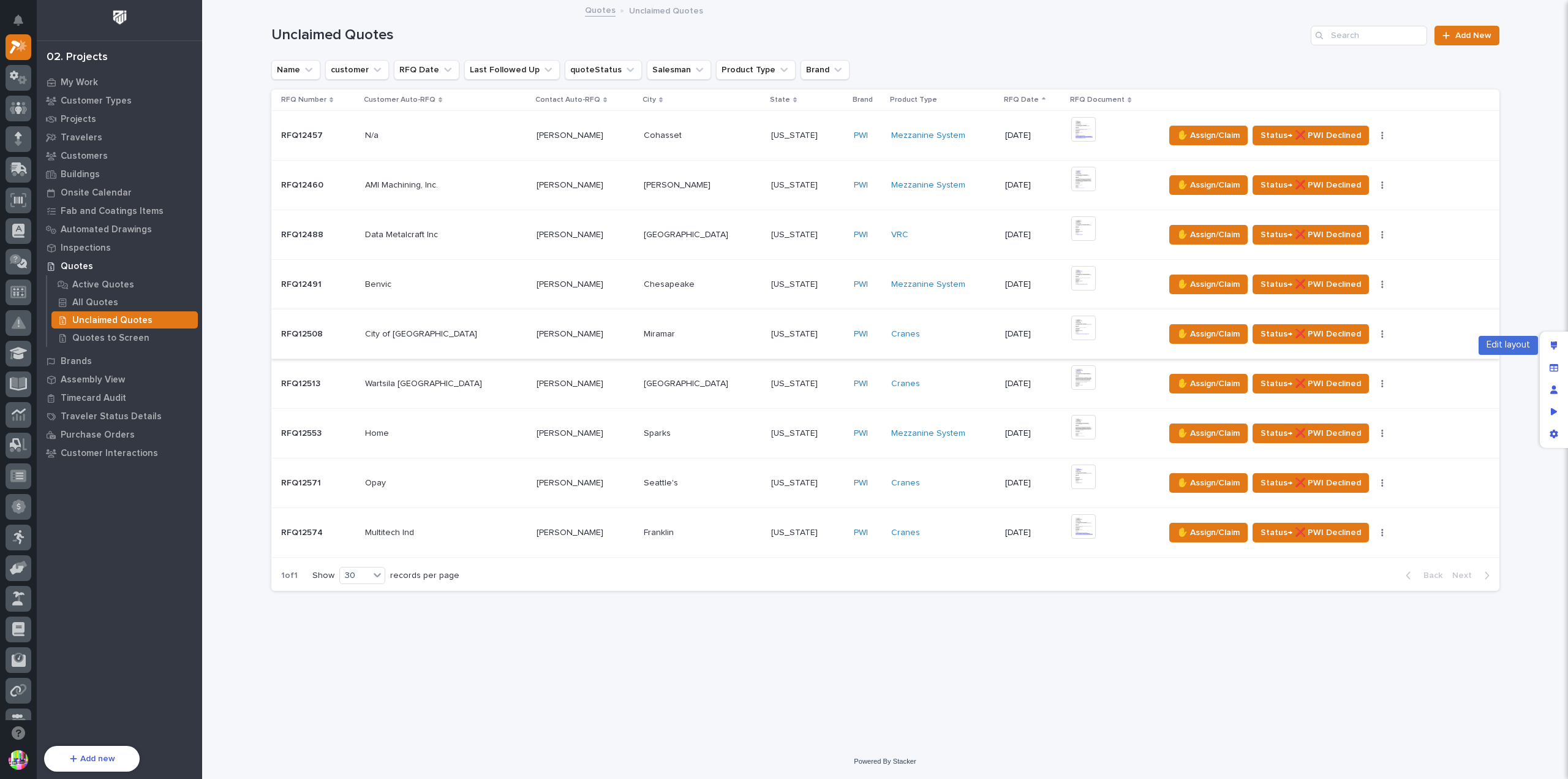
drag, startPoint x: 1552, startPoint y: 344, endPoint x: 575, endPoint y: 351, distance: 977.0
click at [1552, 344] on icon "Edit layout" at bounding box center [1554, 346] width 7 height 9
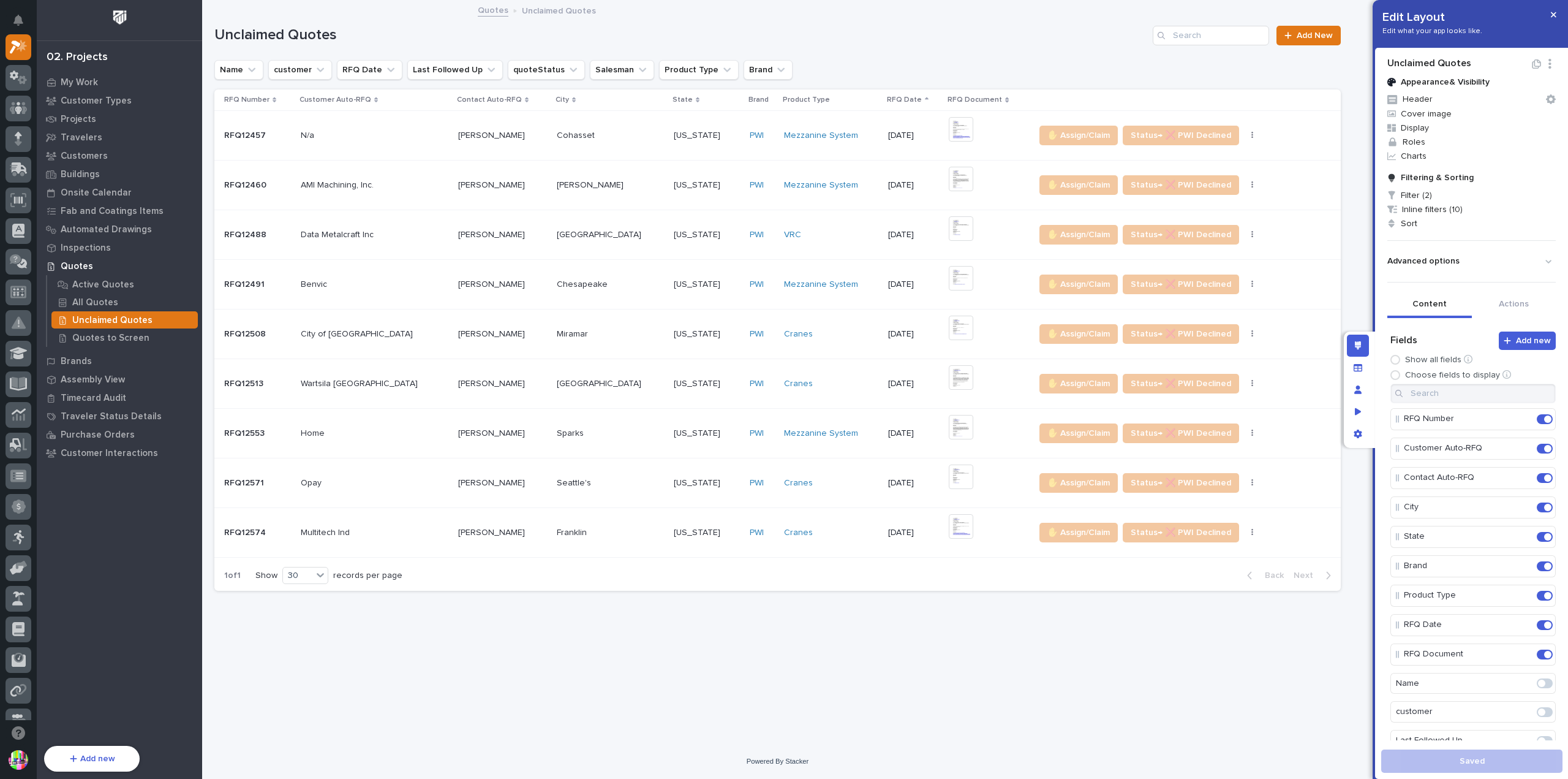
click at [480, 43] on div "**********" at bounding box center [681, 35] width 934 height 18
click at [1441, 193] on span "Filter (2)" at bounding box center [1471, 195] width 178 height 14
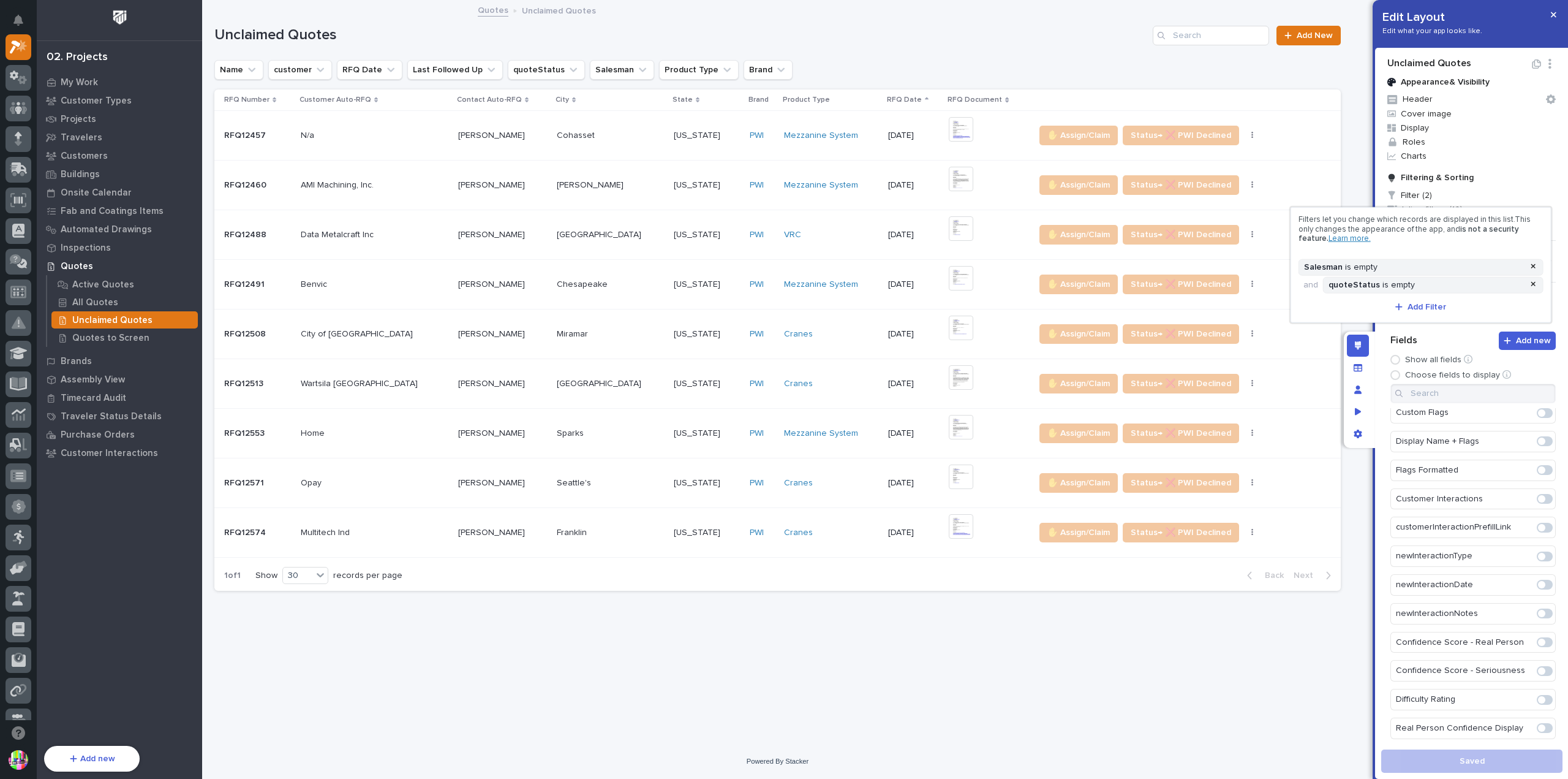
click at [85, 302] on div at bounding box center [784, 390] width 1568 height 779
click at [84, 303] on p "All Quotes" at bounding box center [95, 303] width 46 height 11
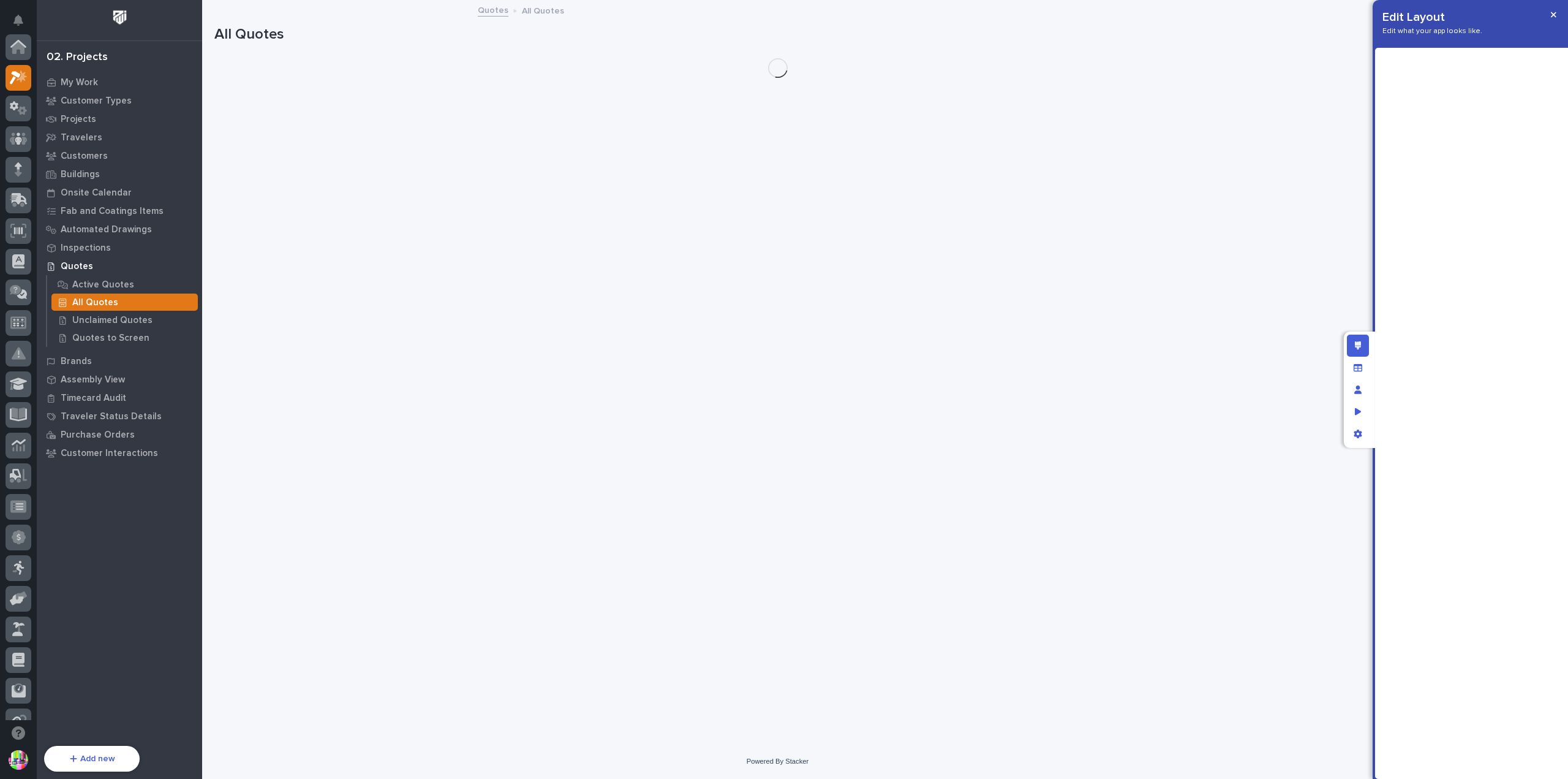
scroll to position [31, 0]
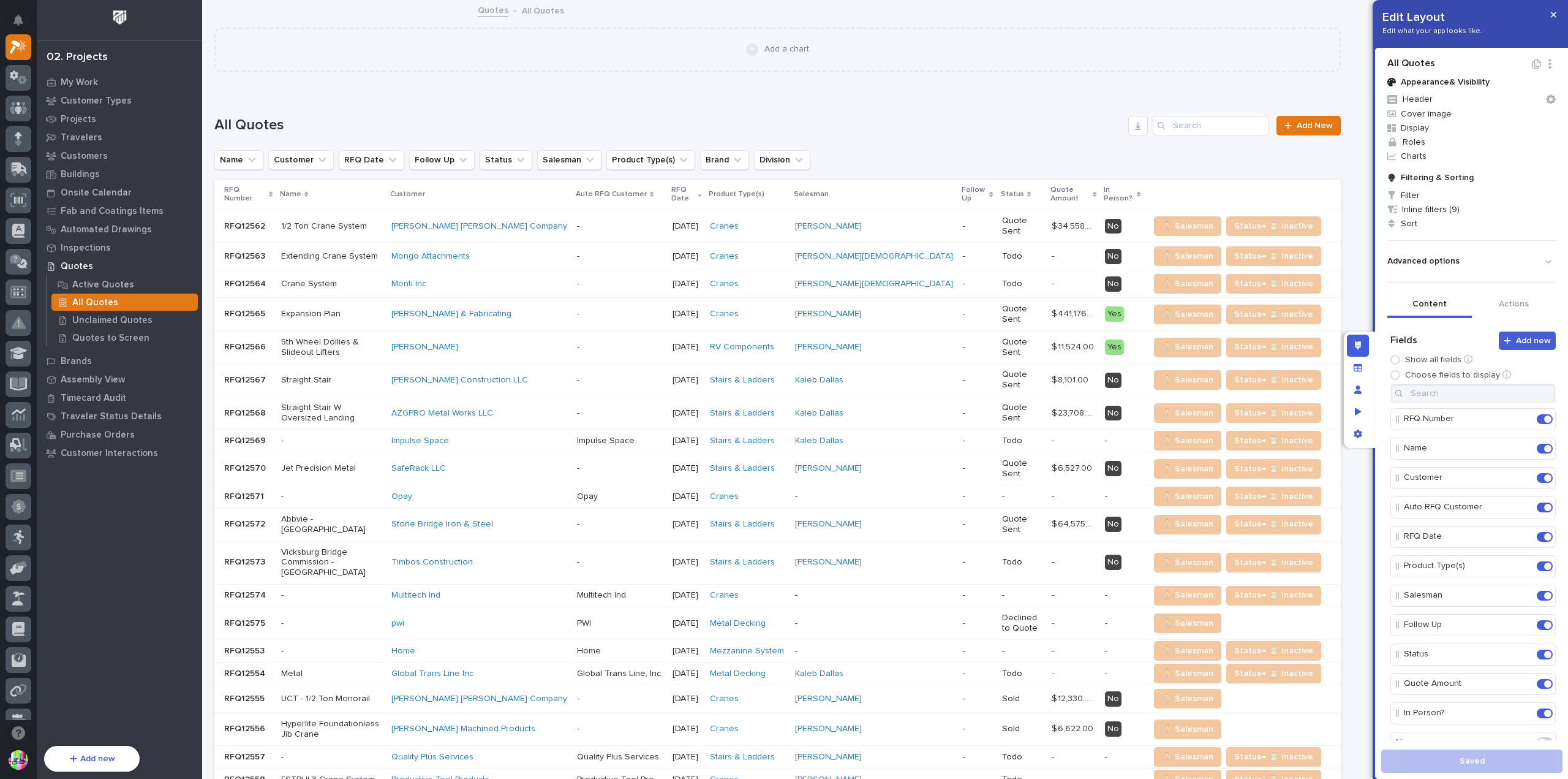
click at [1544, 60] on icon "button" at bounding box center [1550, 64] width 12 height 10
click at [1502, 60] on h2 "All Quotes" at bounding box center [1460, 63] width 144 height 12
click at [1546, 97] on icon "button" at bounding box center [1551, 99] width 10 height 10
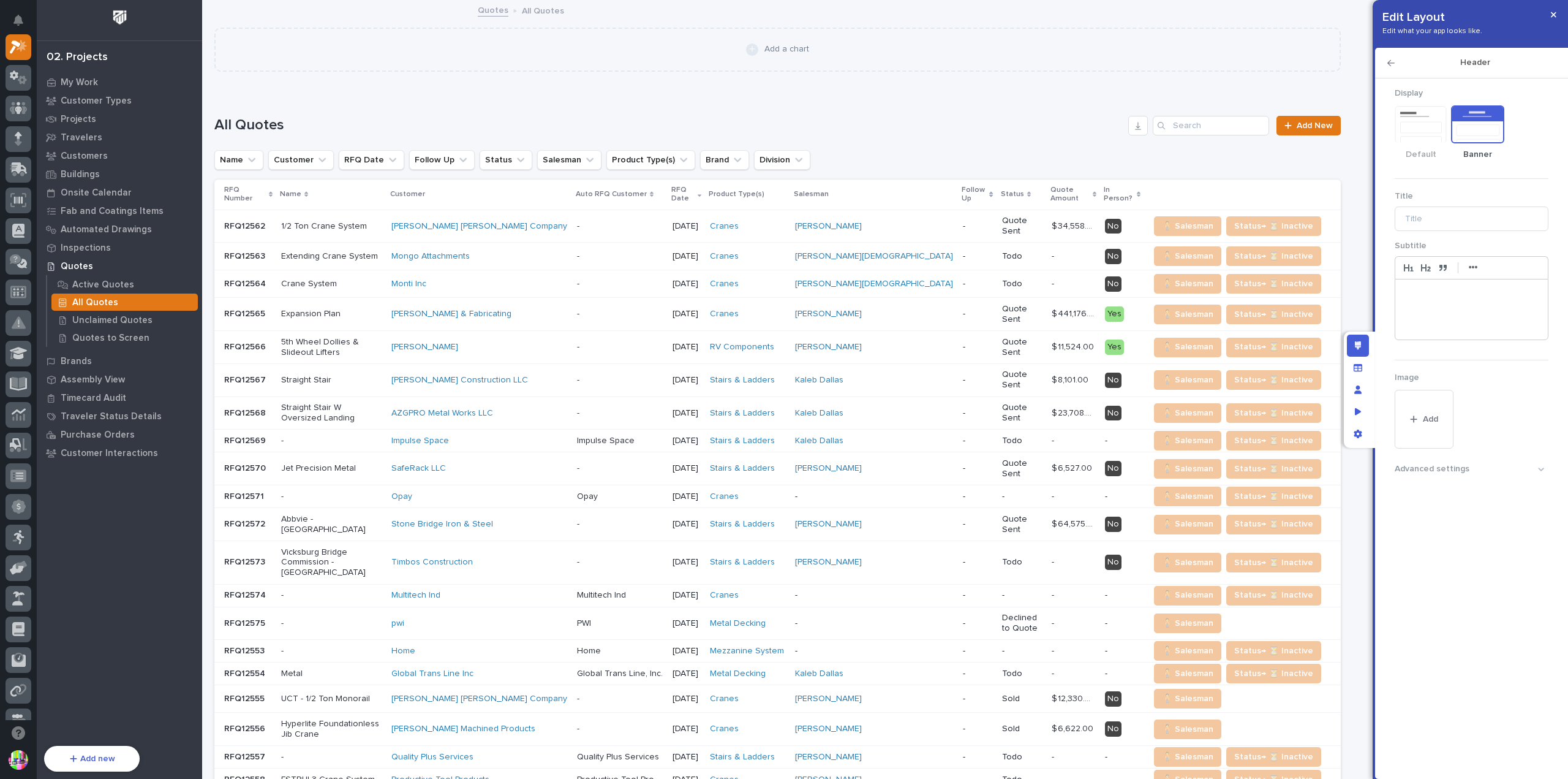
click at [1392, 64] on icon "button" at bounding box center [1391, 63] width 8 height 9
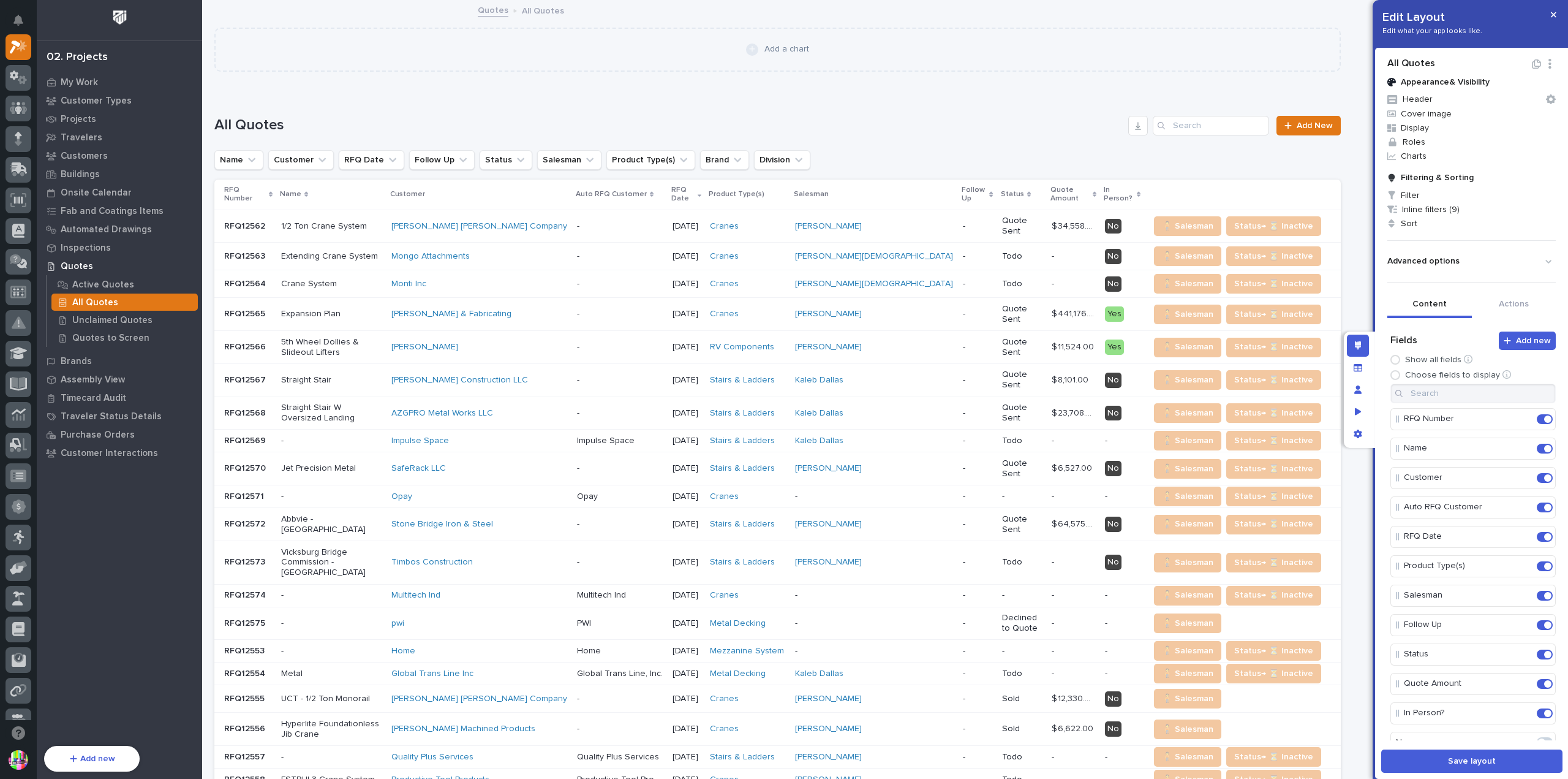
click at [1444, 259] on p "Advanced options" at bounding box center [1423, 261] width 72 height 11
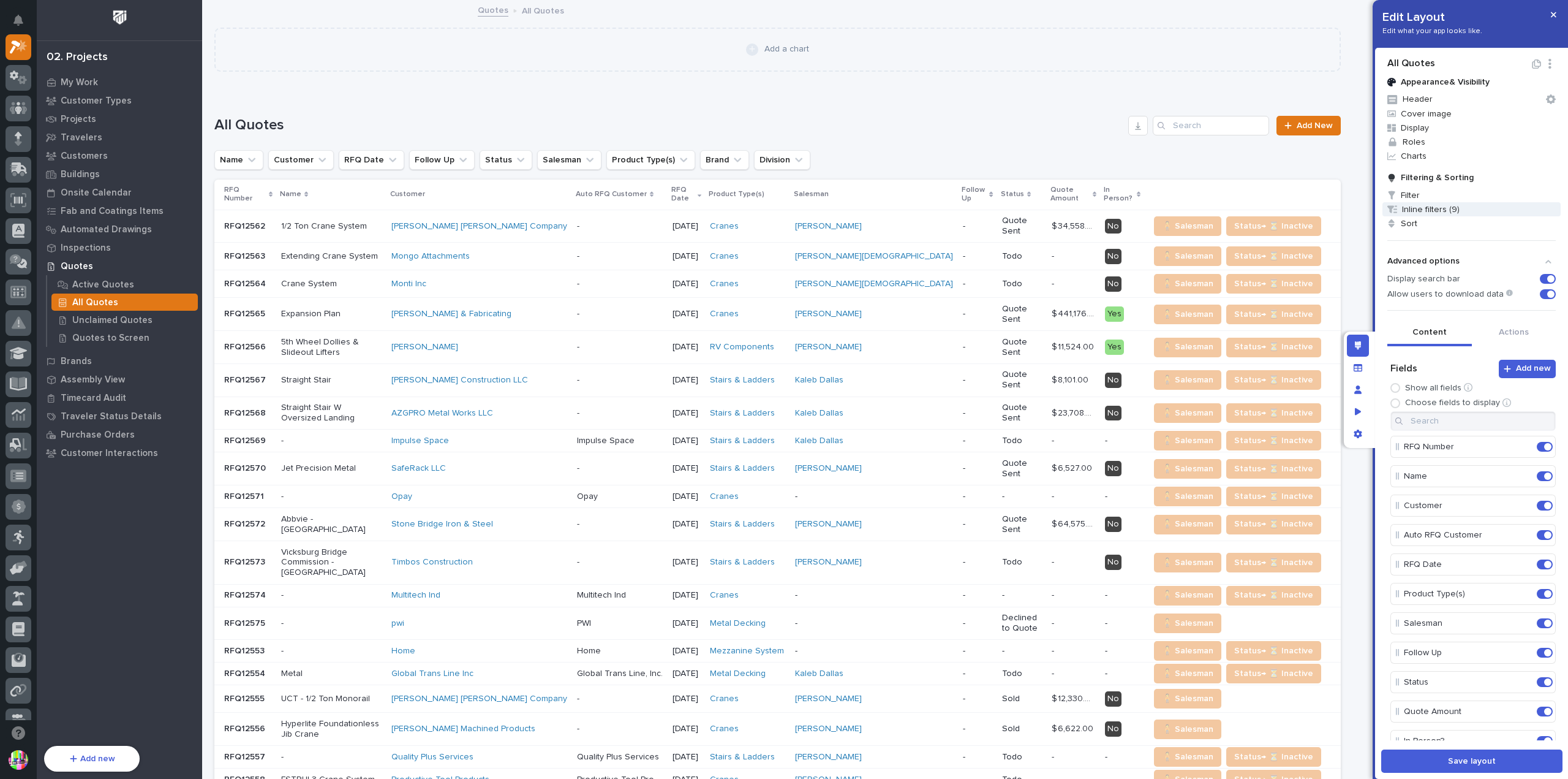
click at [1453, 209] on span "Inline filters (9)" at bounding box center [1471, 209] width 178 height 14
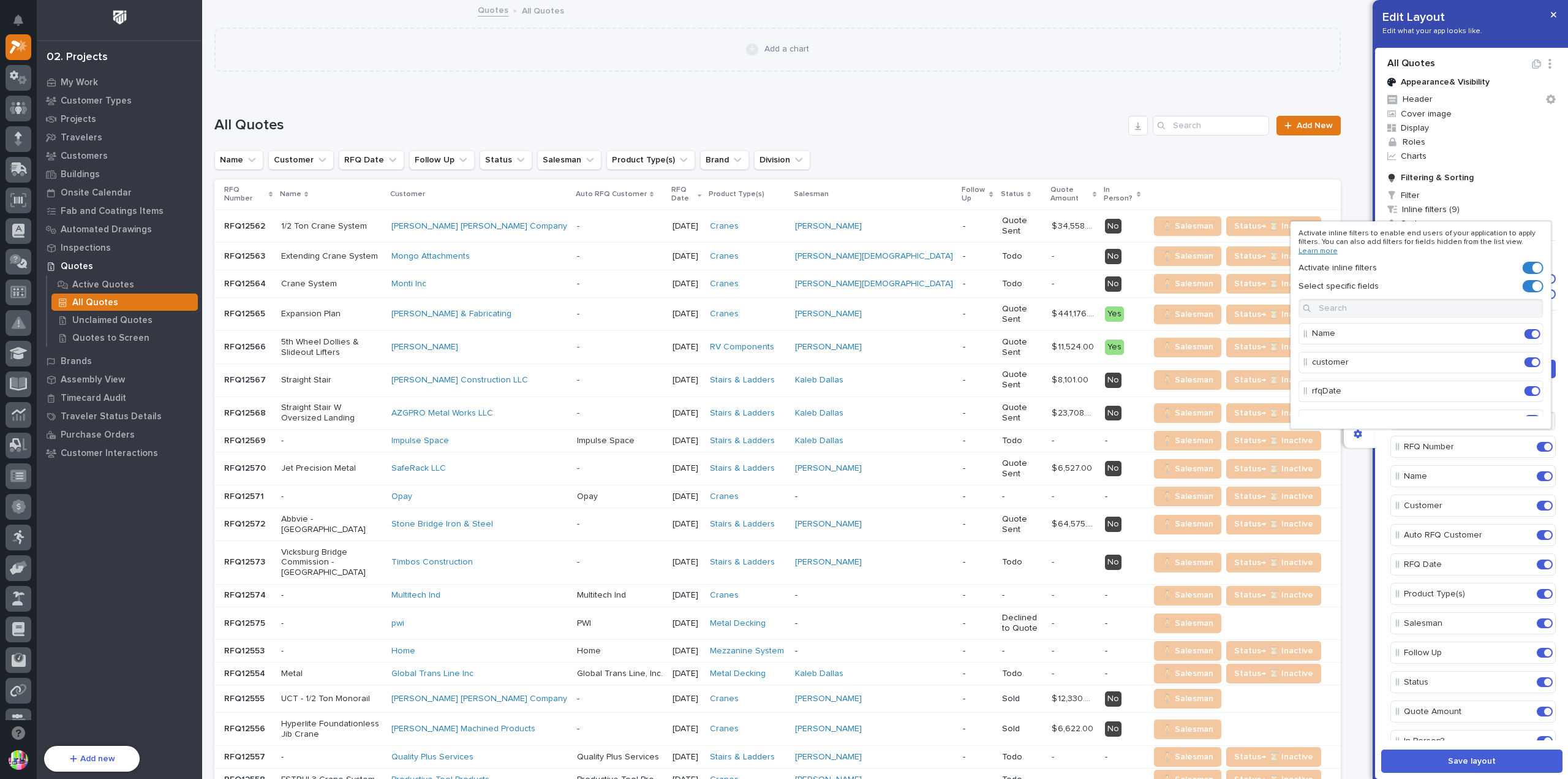
click at [123, 340] on div at bounding box center [784, 390] width 1568 height 779
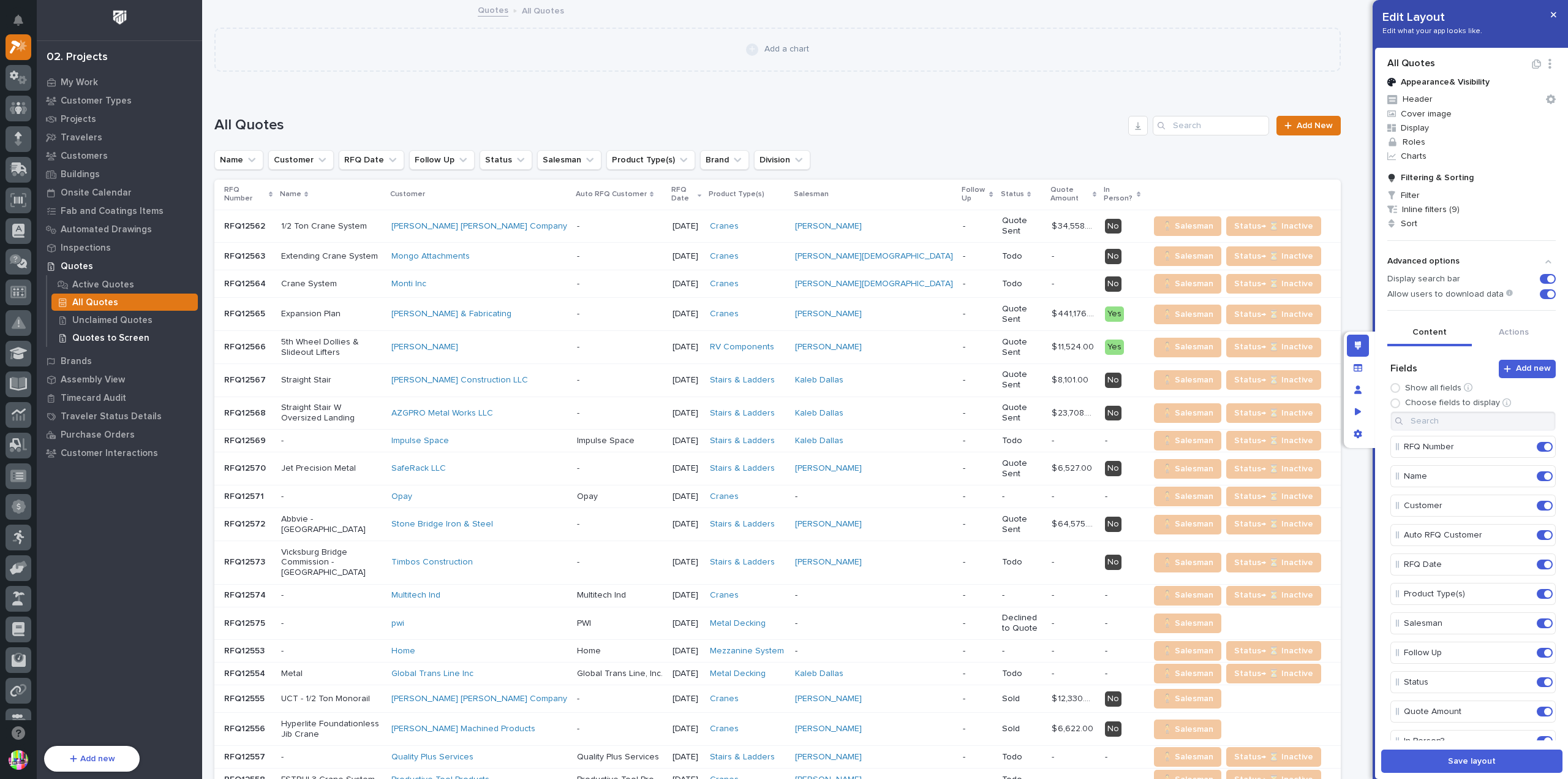
click at [123, 341] on p "Quotes to Screen" at bounding box center [110, 338] width 77 height 11
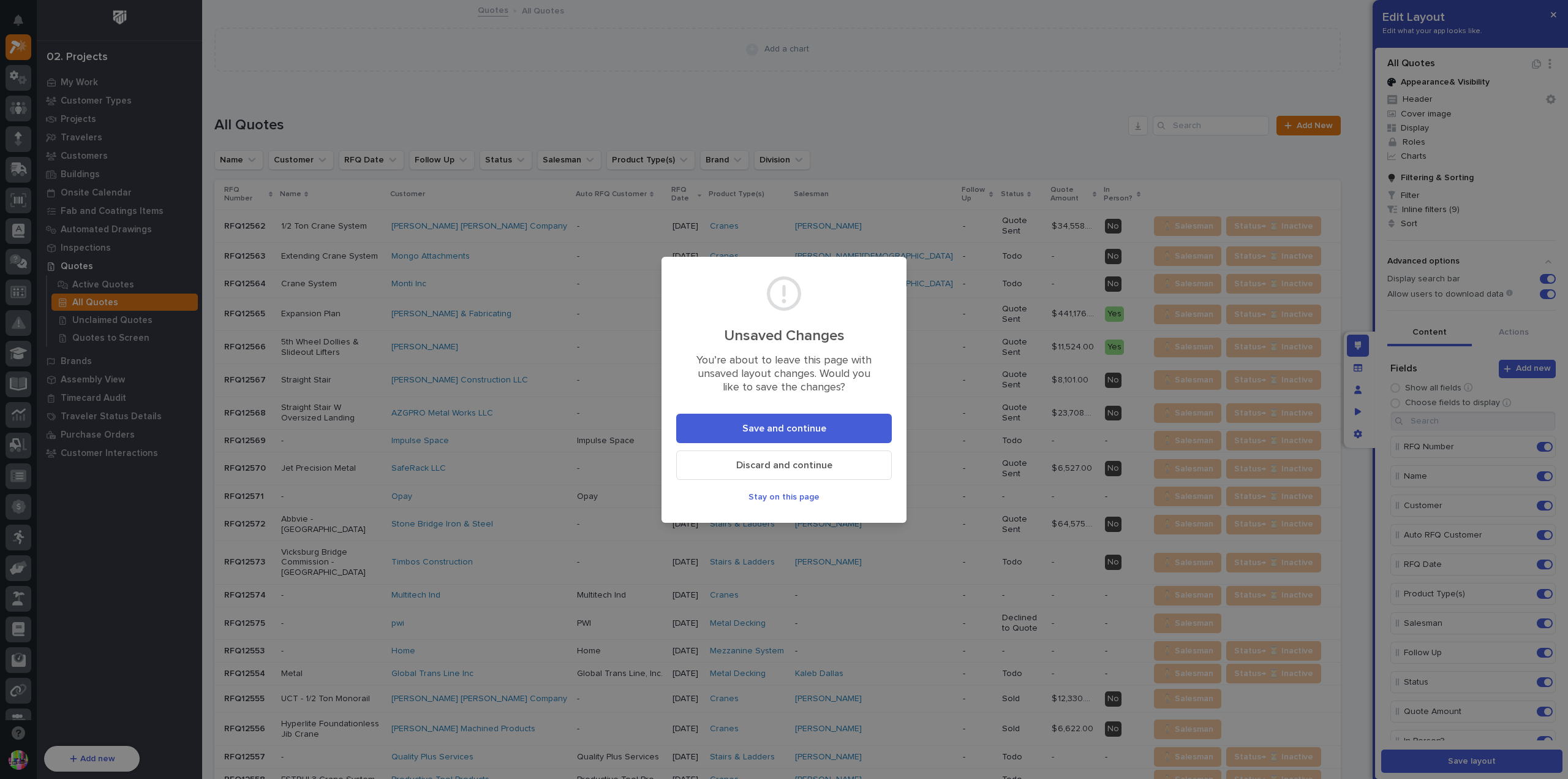
click at [812, 460] on span "Discard and continue" at bounding box center [784, 465] width 96 height 13
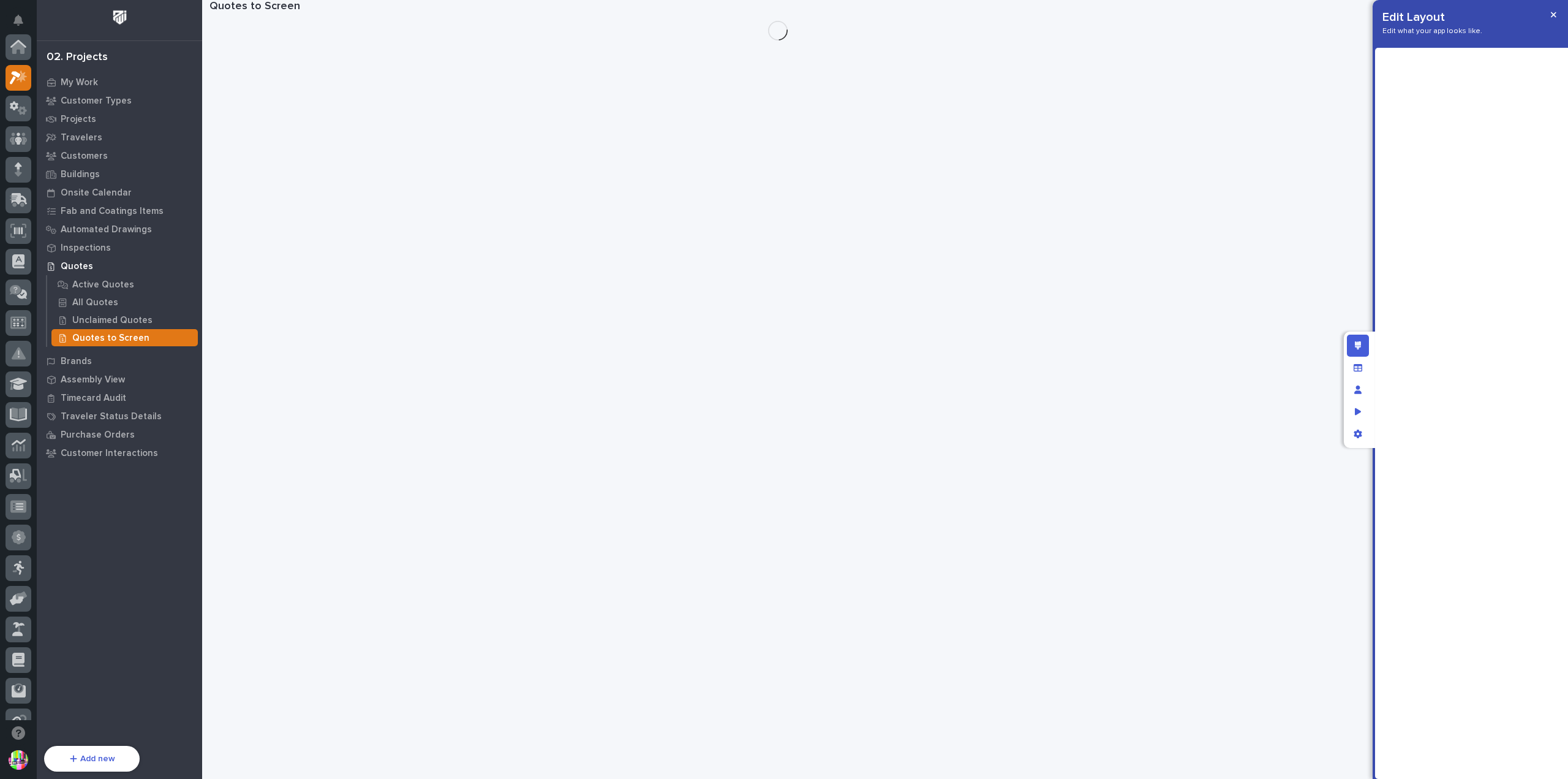
scroll to position [31, 0]
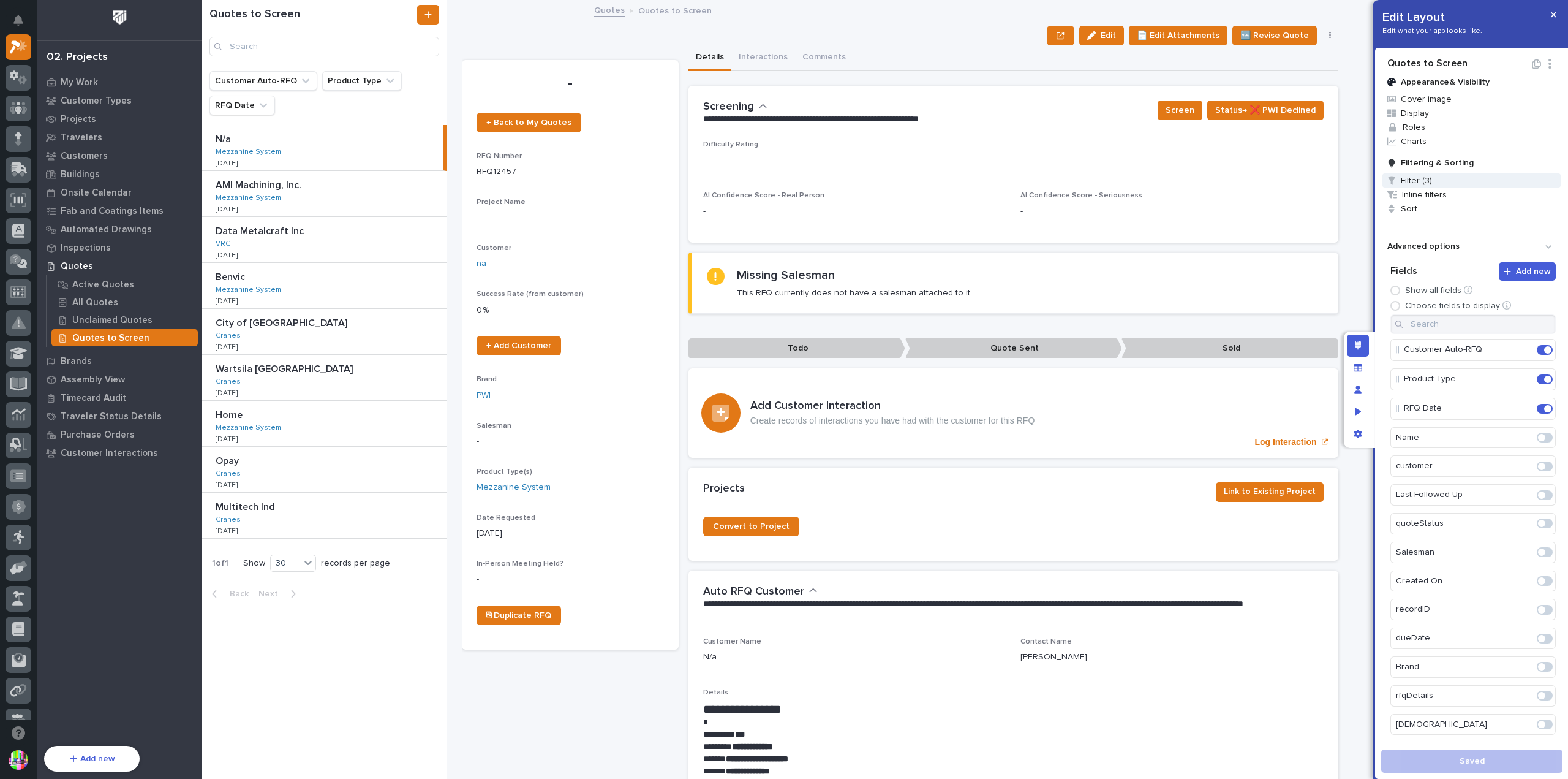
click at [1424, 178] on span "Filter (3)" at bounding box center [1471, 180] width 178 height 14
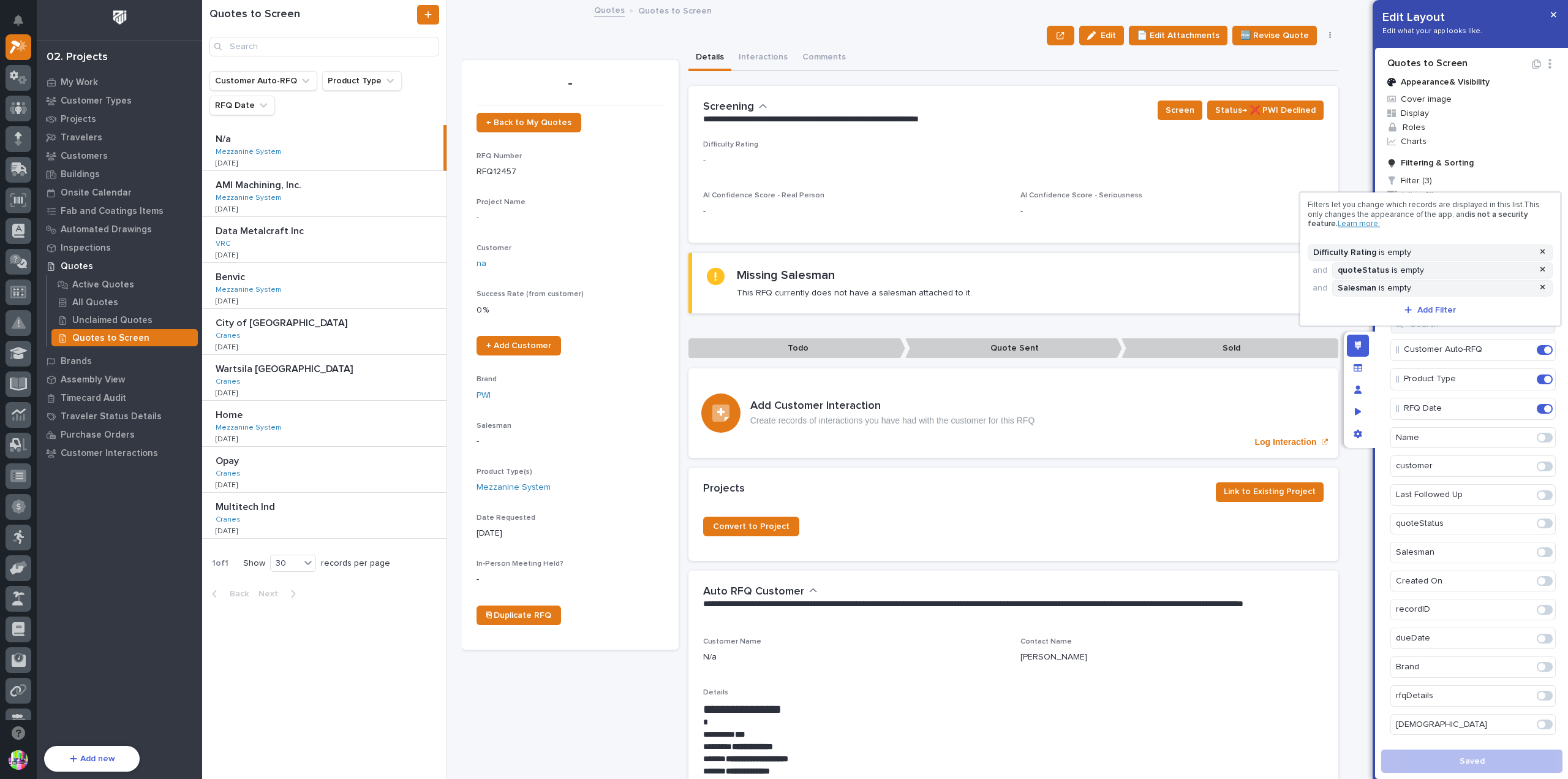
click at [897, 31] on div at bounding box center [784, 390] width 1568 height 779
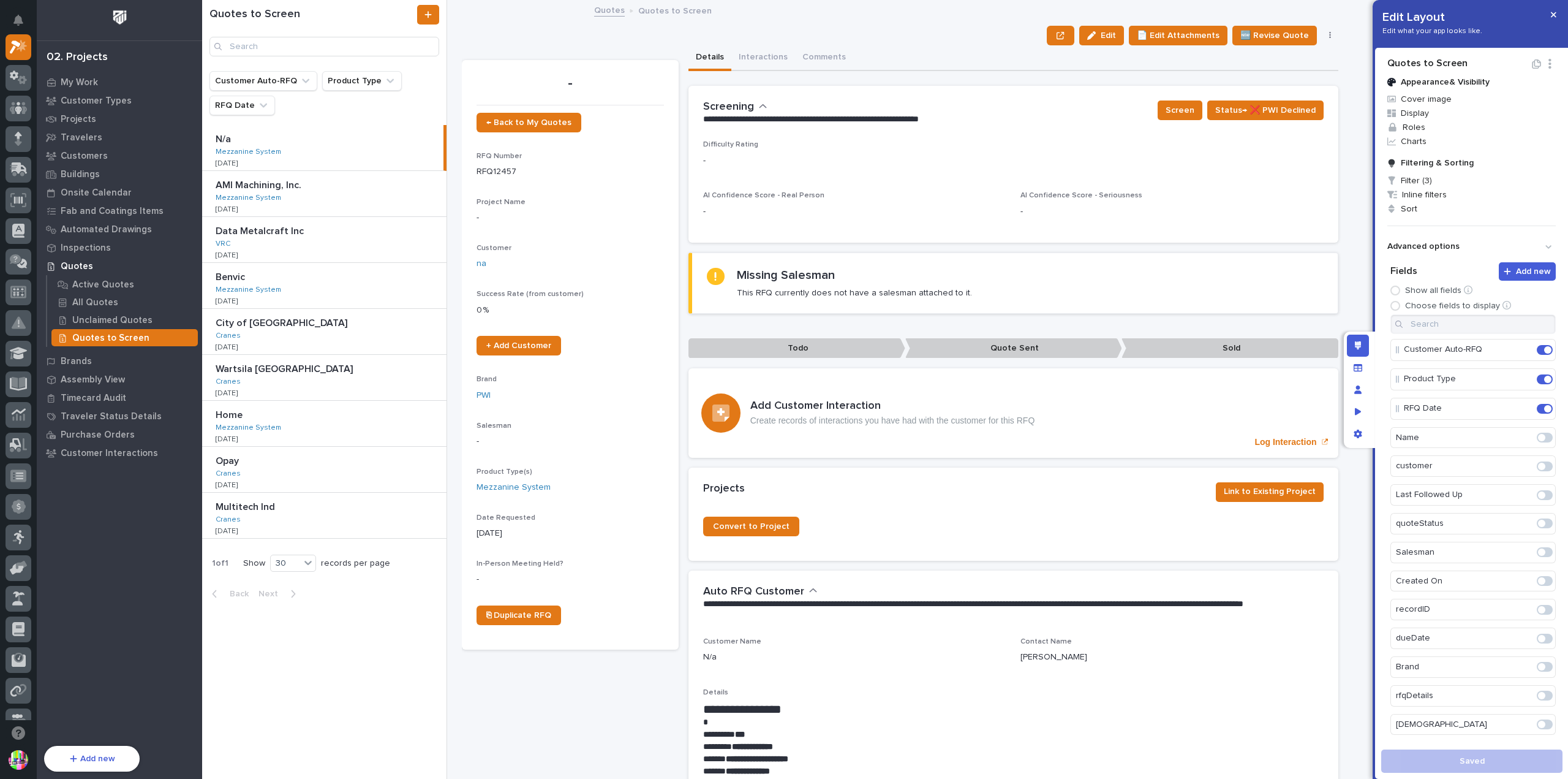
click at [897, 31] on div "Edit 📄 Edit Attachments 🆕 Revise Quote 📝 Edit Description 📞 Edit Contact Info 📅…" at bounding box center [900, 35] width 876 height 19
click at [97, 265] on div "Quotes" at bounding box center [119, 265] width 159 height 17
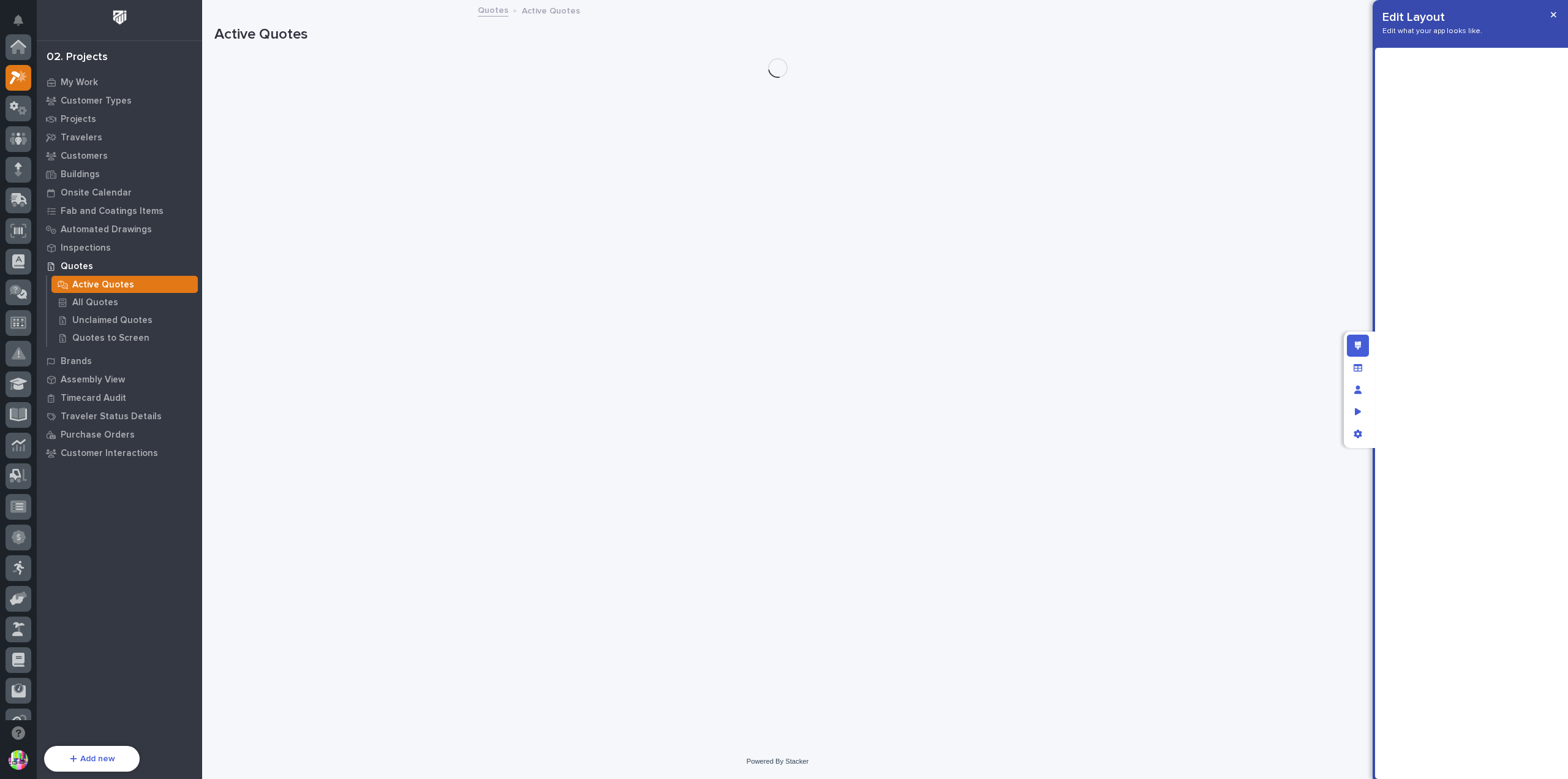
scroll to position [31, 0]
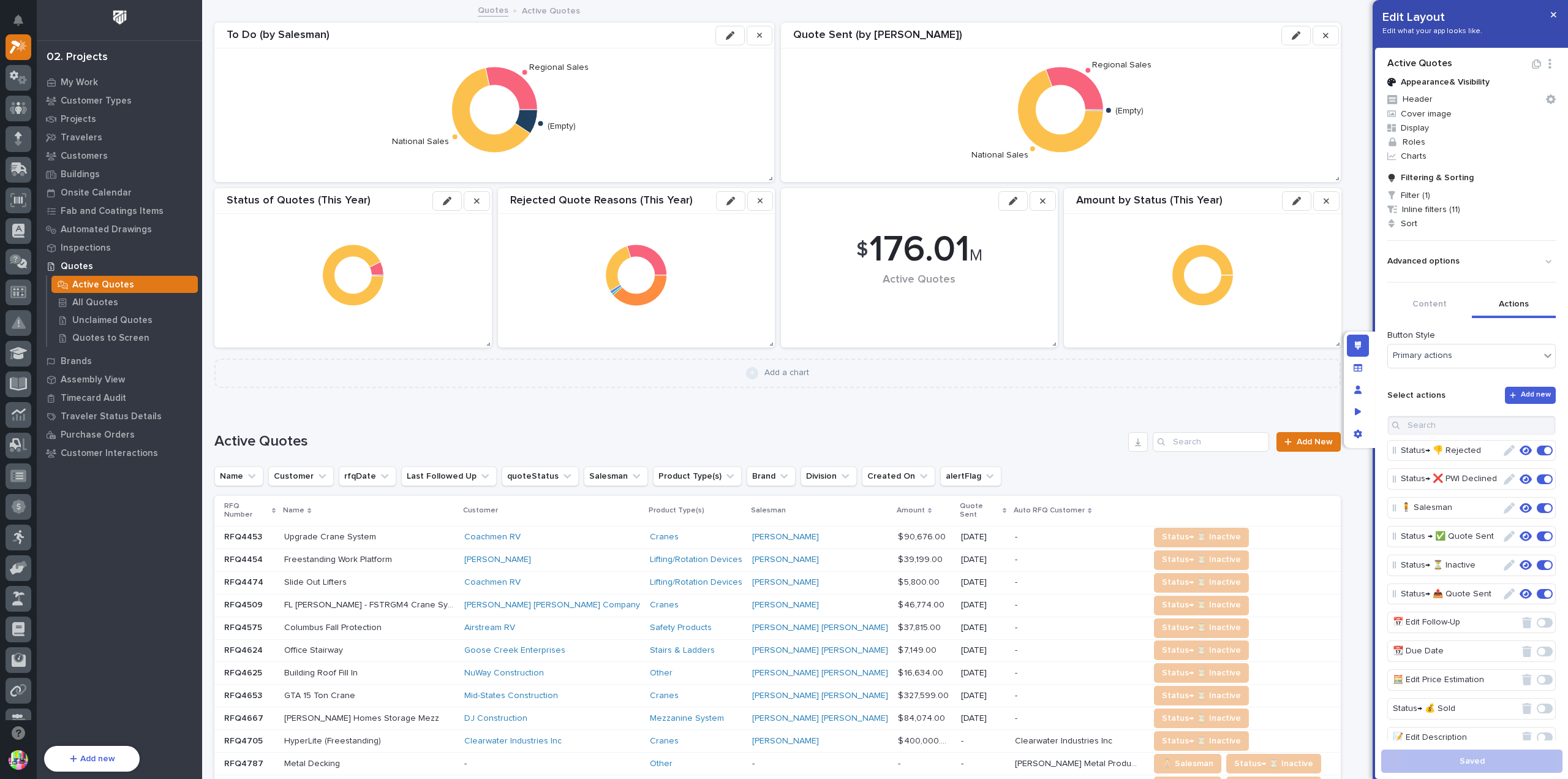
click at [1512, 297] on button "Actions" at bounding box center [1514, 305] width 85 height 26
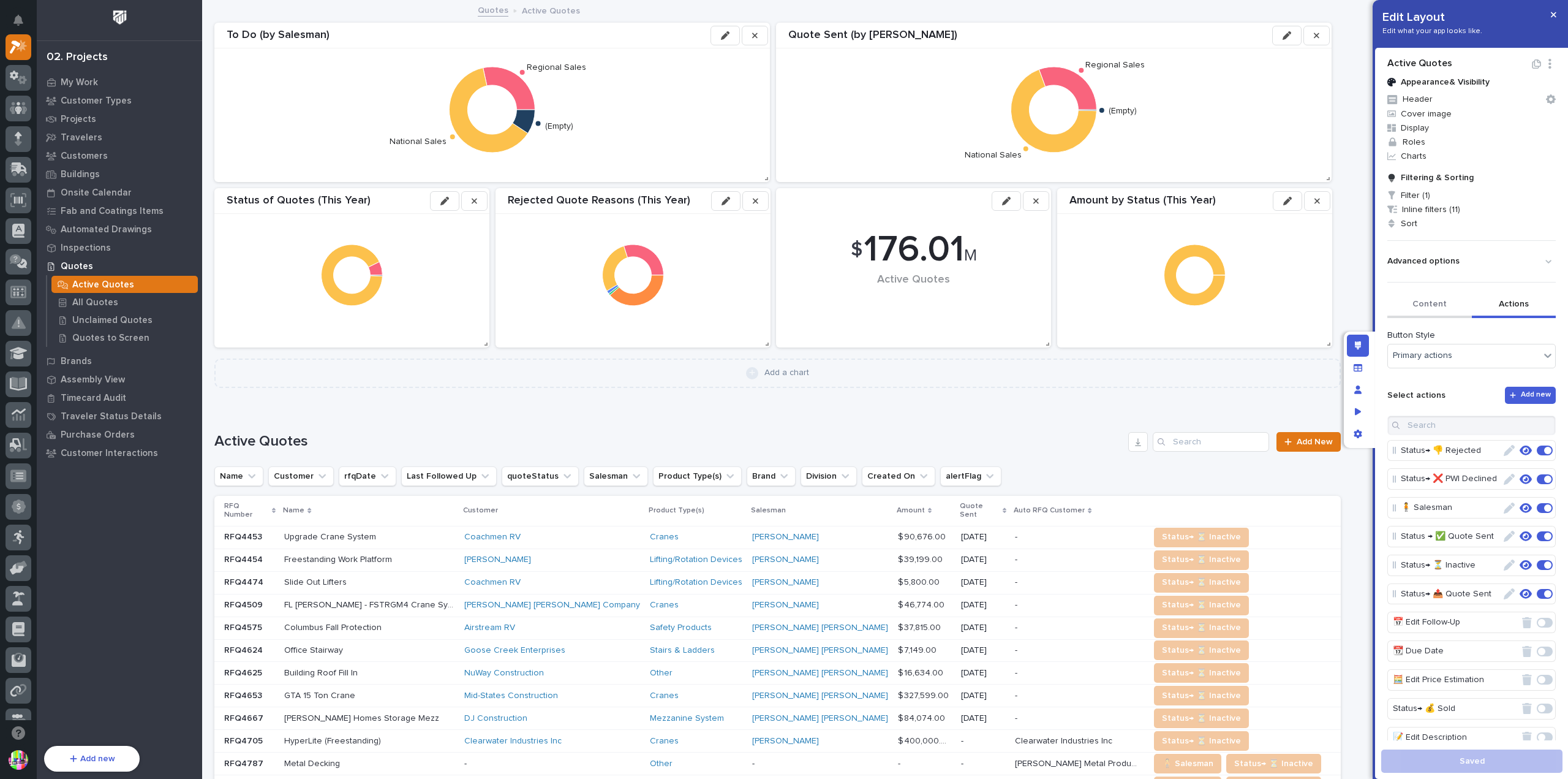
click at [1427, 296] on button "Content" at bounding box center [1429, 305] width 85 height 26
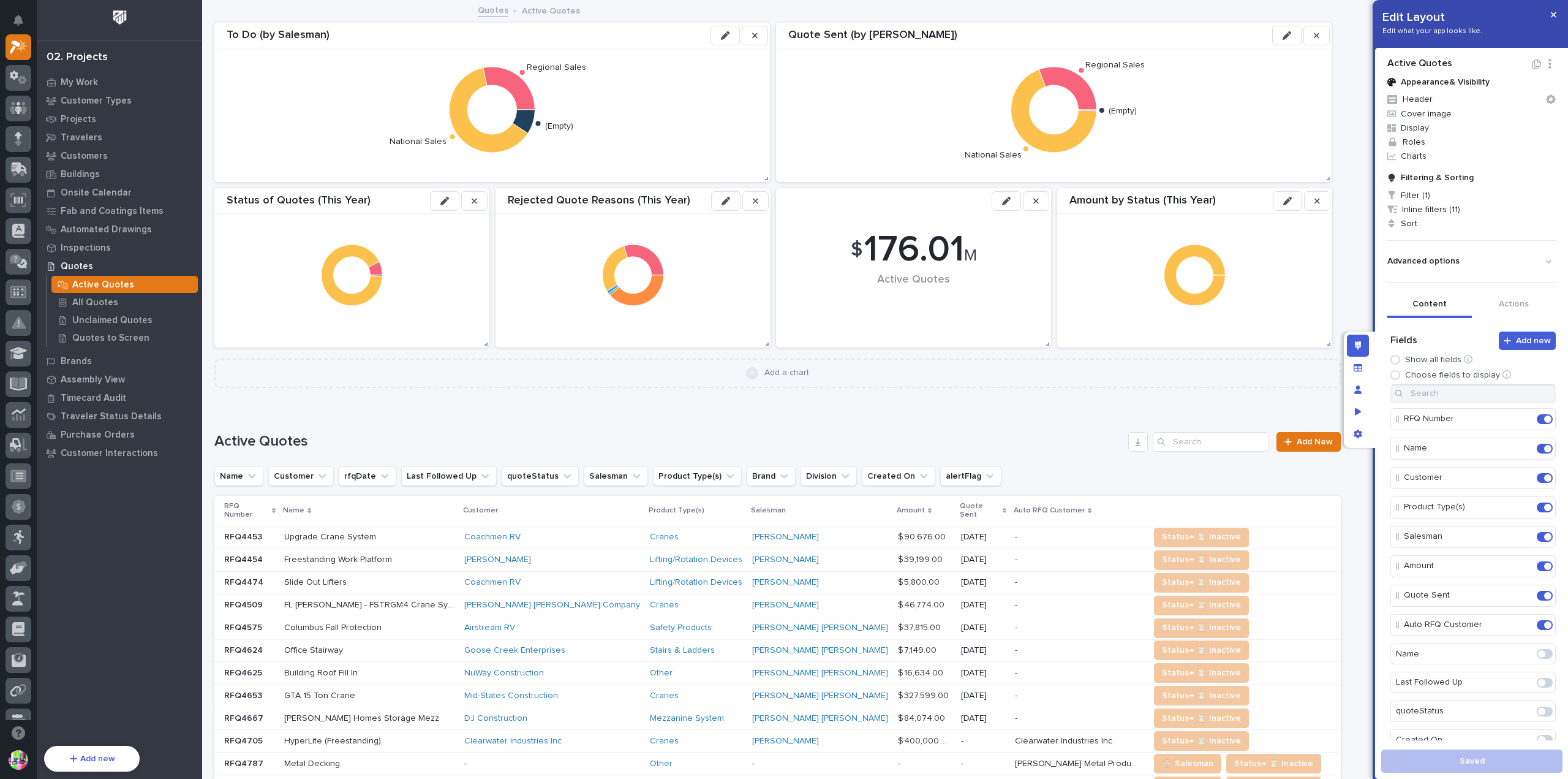
scroll to position [1, 0]
click at [147, 527] on div "My Work Customer Types Projects Travelers Customers Buildings Onsite Calendar F…" at bounding box center [120, 405] width 166 height 665
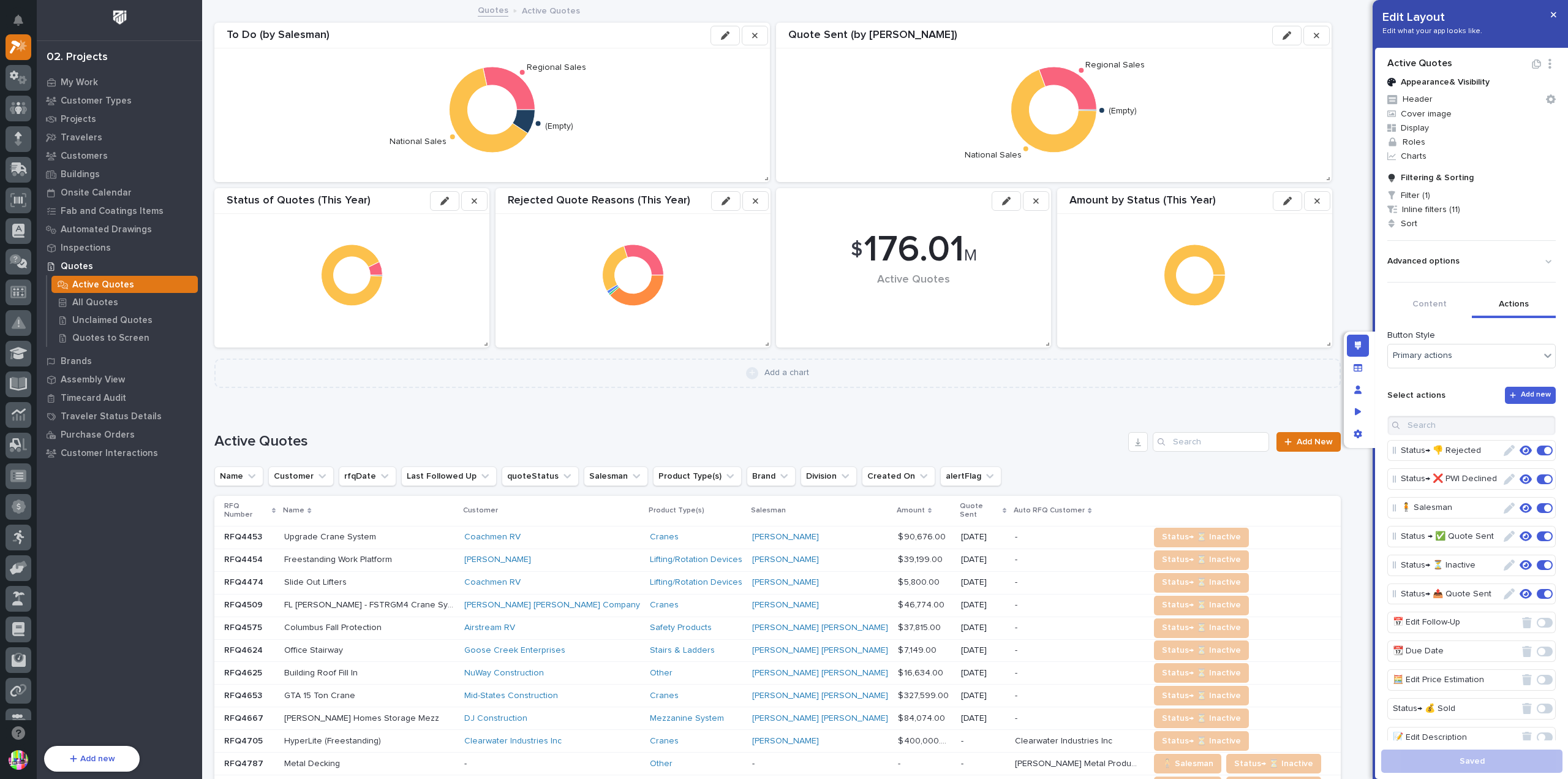
click at [1504, 294] on button "Actions" at bounding box center [1514, 305] width 85 height 26
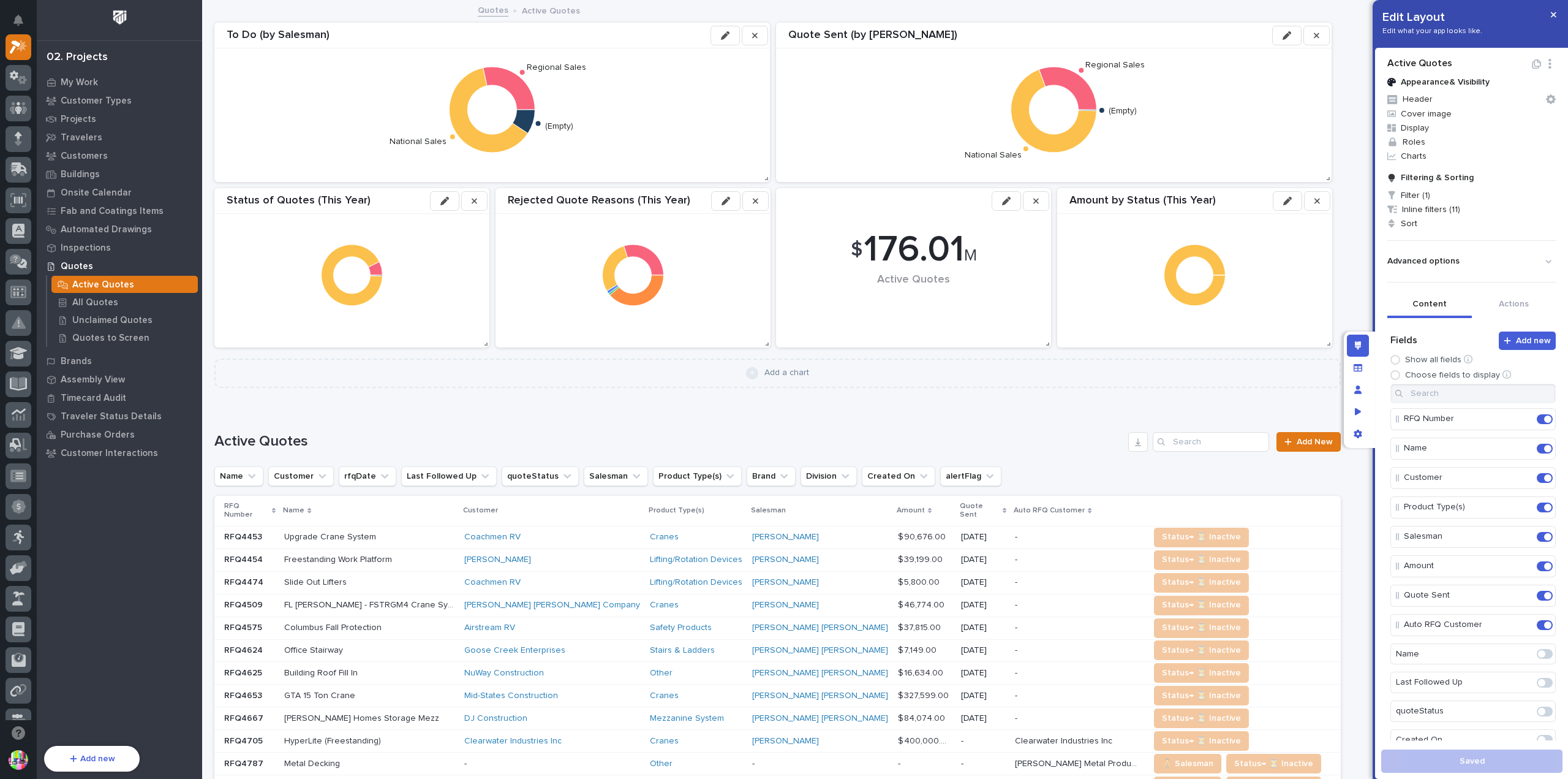
click at [1428, 301] on button "Content" at bounding box center [1429, 305] width 85 height 26
click at [1424, 208] on span "Inline filters (11)" at bounding box center [1471, 209] width 178 height 14
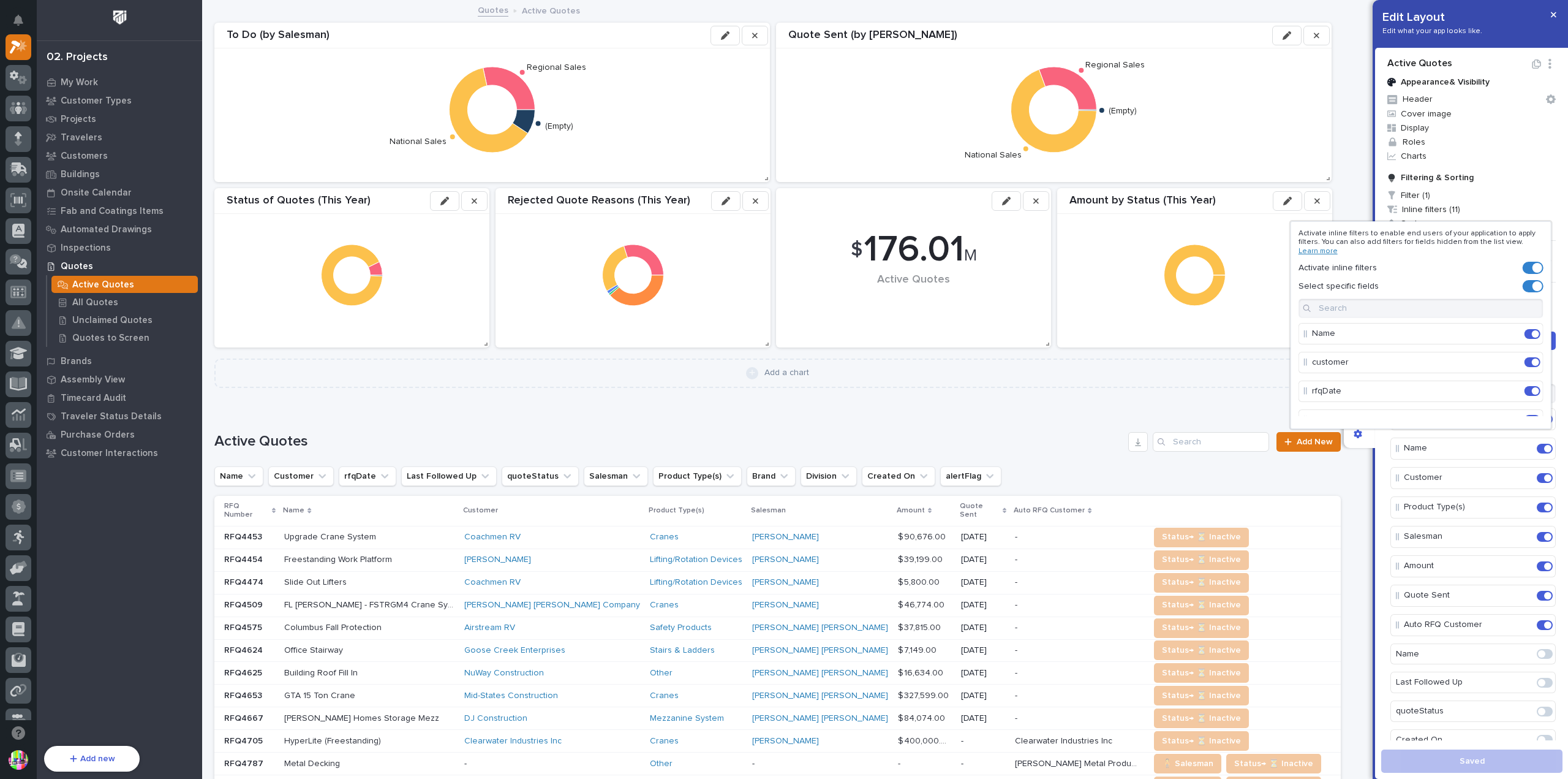
click at [1416, 194] on div at bounding box center [784, 390] width 1568 height 779
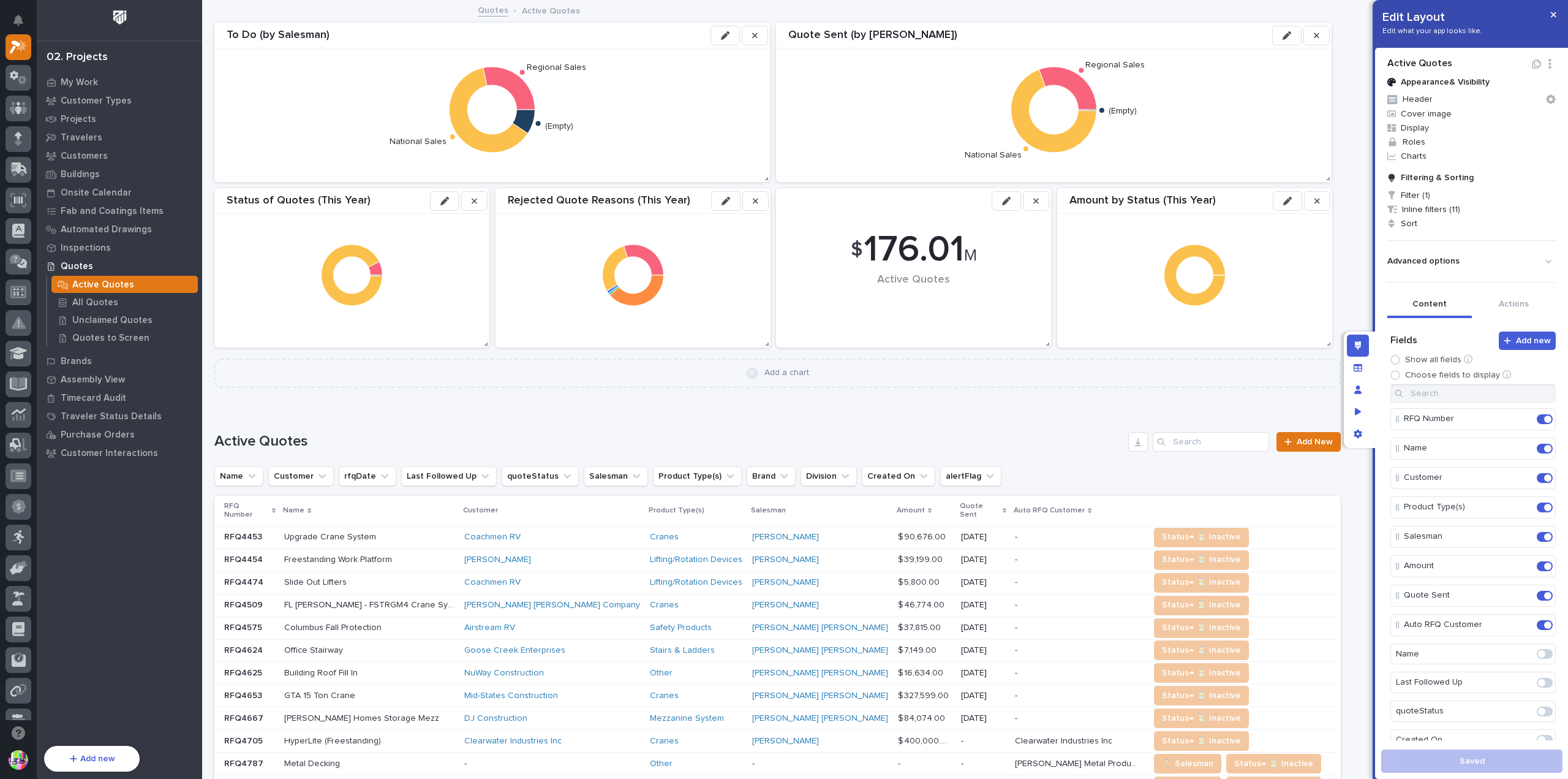
click at [1416, 194] on span "Filter (1)" at bounding box center [1471, 195] width 178 height 14
click at [1478, 146] on div at bounding box center [784, 390] width 1568 height 779
click at [94, 56] on div "02. Projects" at bounding box center [77, 57] width 61 height 13
click at [480, 12] on link "Quotes" at bounding box center [493, 9] width 31 height 14
click at [1544, 66] on icon "button" at bounding box center [1550, 64] width 12 height 10
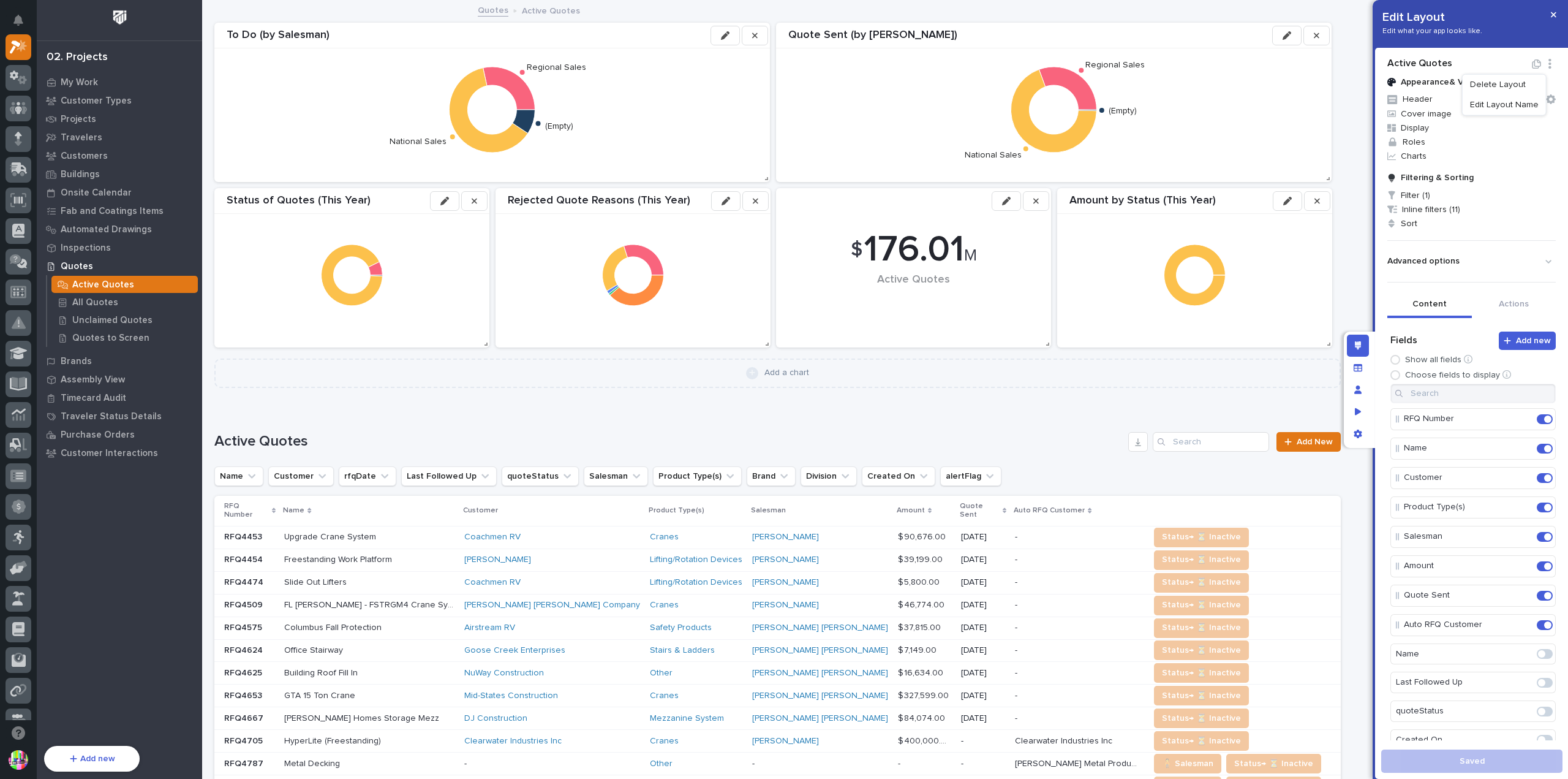
click at [1481, 58] on h2 "Active Quotes" at bounding box center [1460, 63] width 144 height 12
click at [1354, 436] on icon "App settings" at bounding box center [1358, 434] width 9 height 9
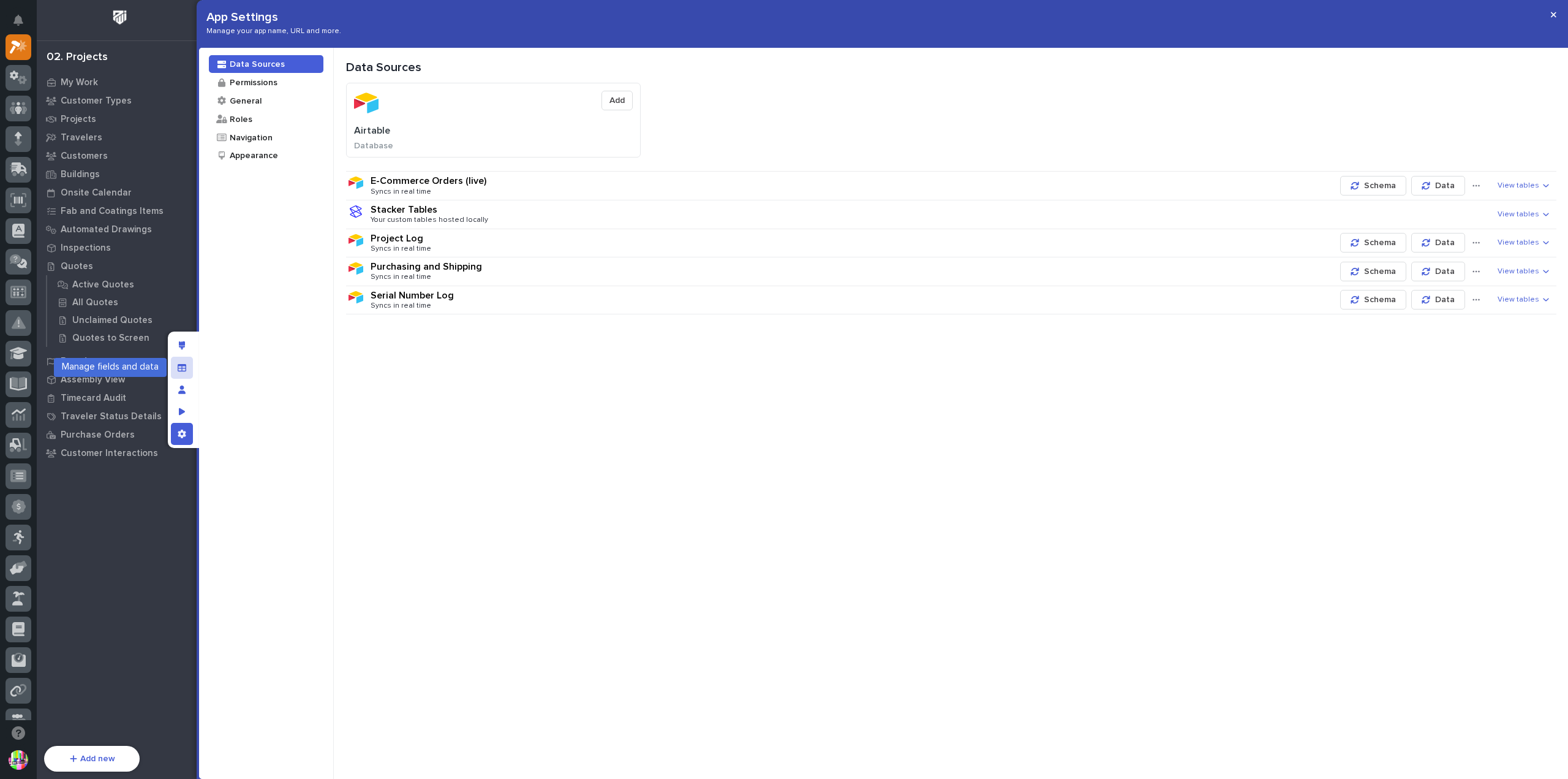
click at [185, 369] on icon "Manage fields and data" at bounding box center [182, 368] width 9 height 9
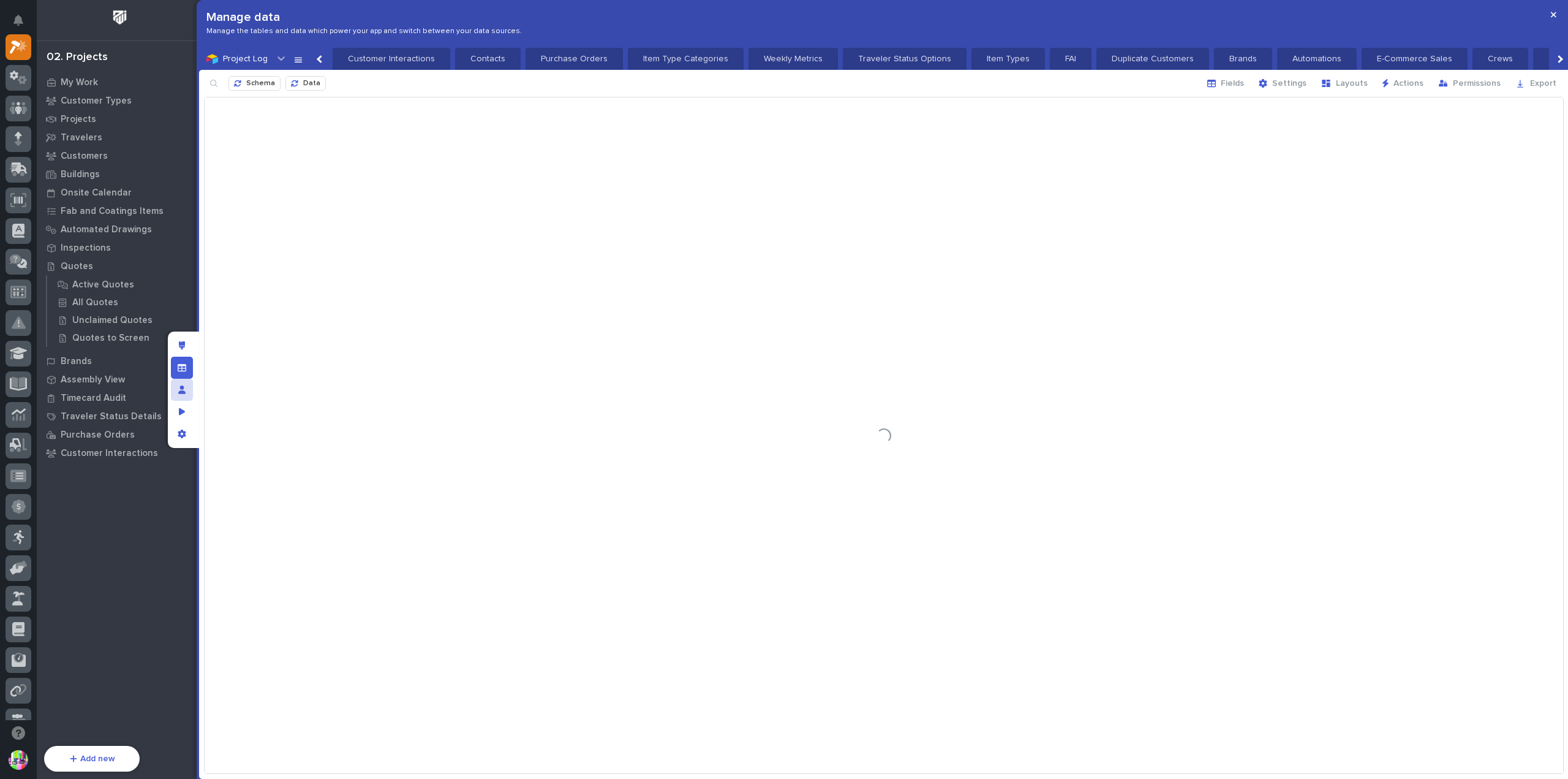
scroll to position [0, 1545]
click at [1364, 80] on span "Layouts" at bounding box center [1352, 83] width 32 height 11
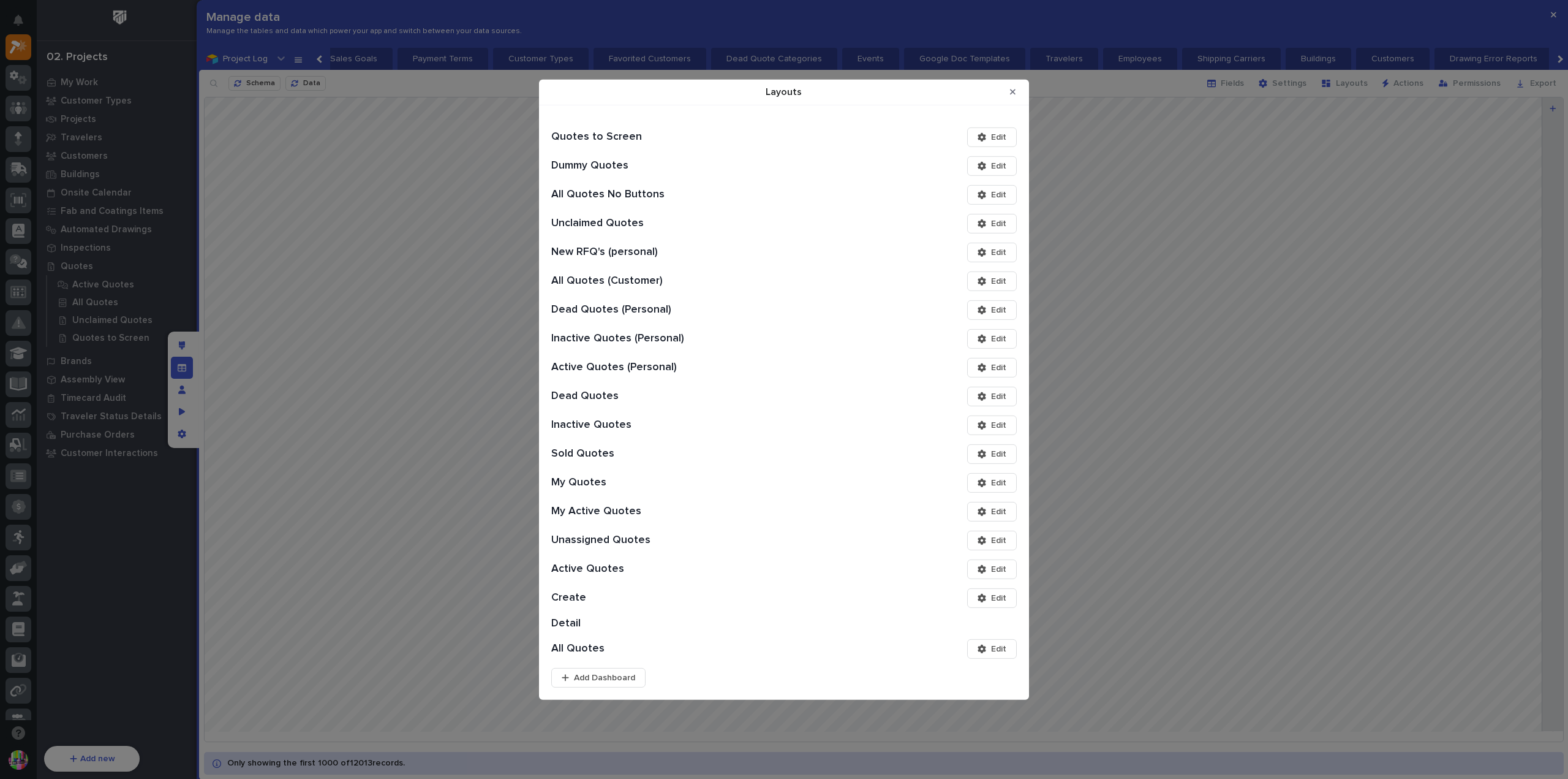
click at [992, 647] on span "Edit" at bounding box center [999, 649] width 15 height 11
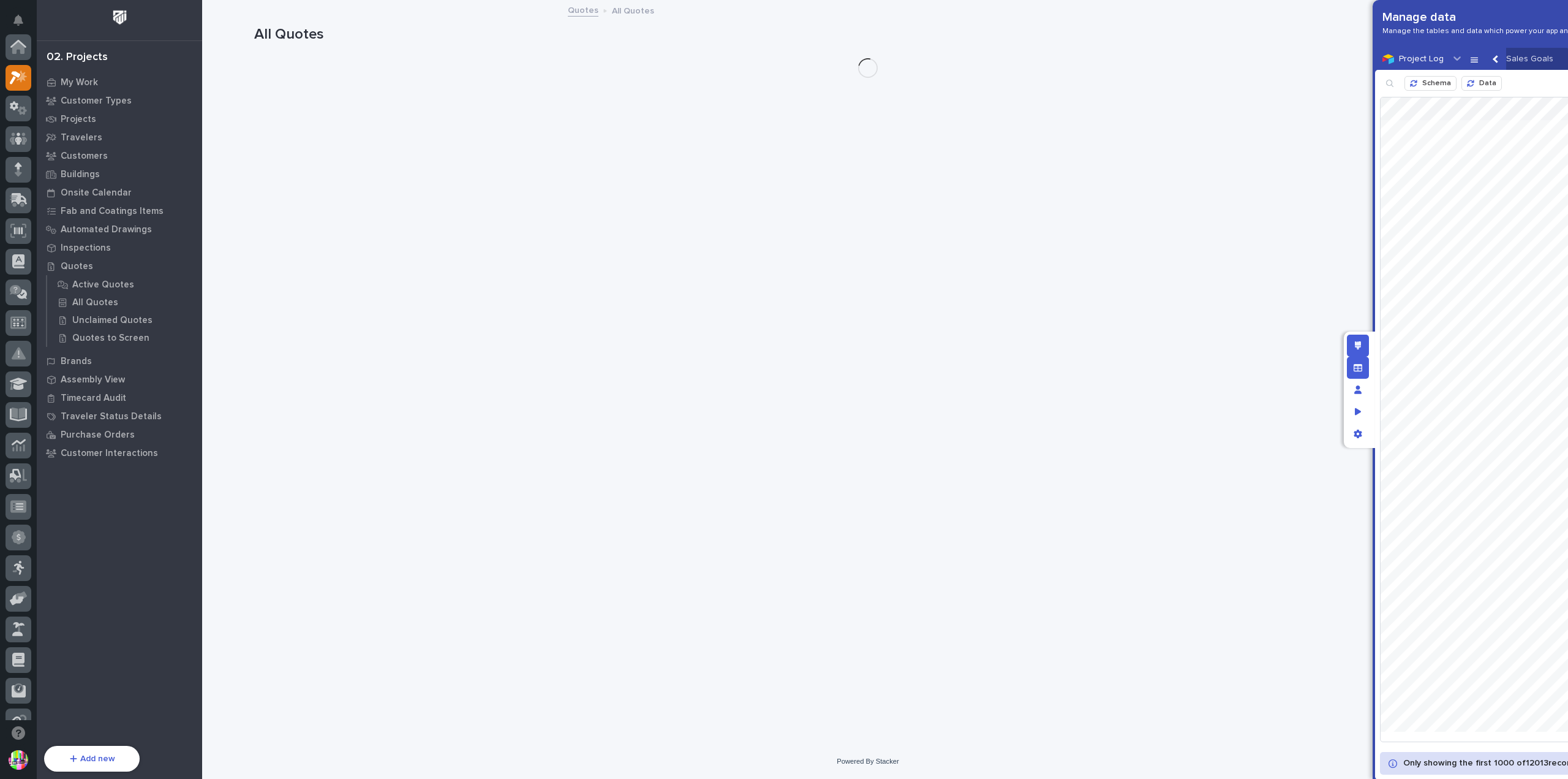
scroll to position [31, 0]
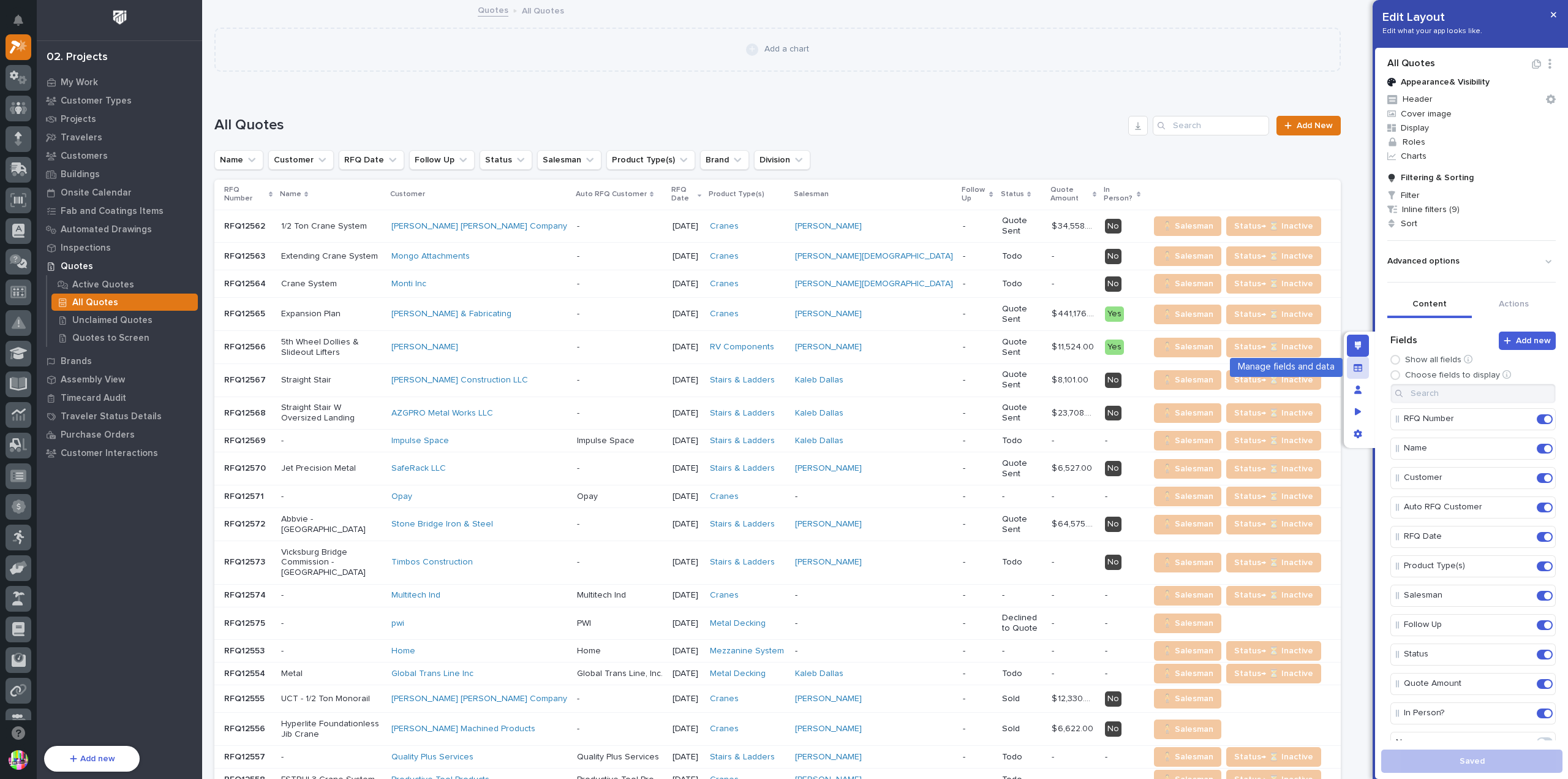
click at [1362, 369] on div "Manage fields and data" at bounding box center [1357, 368] width 22 height 22
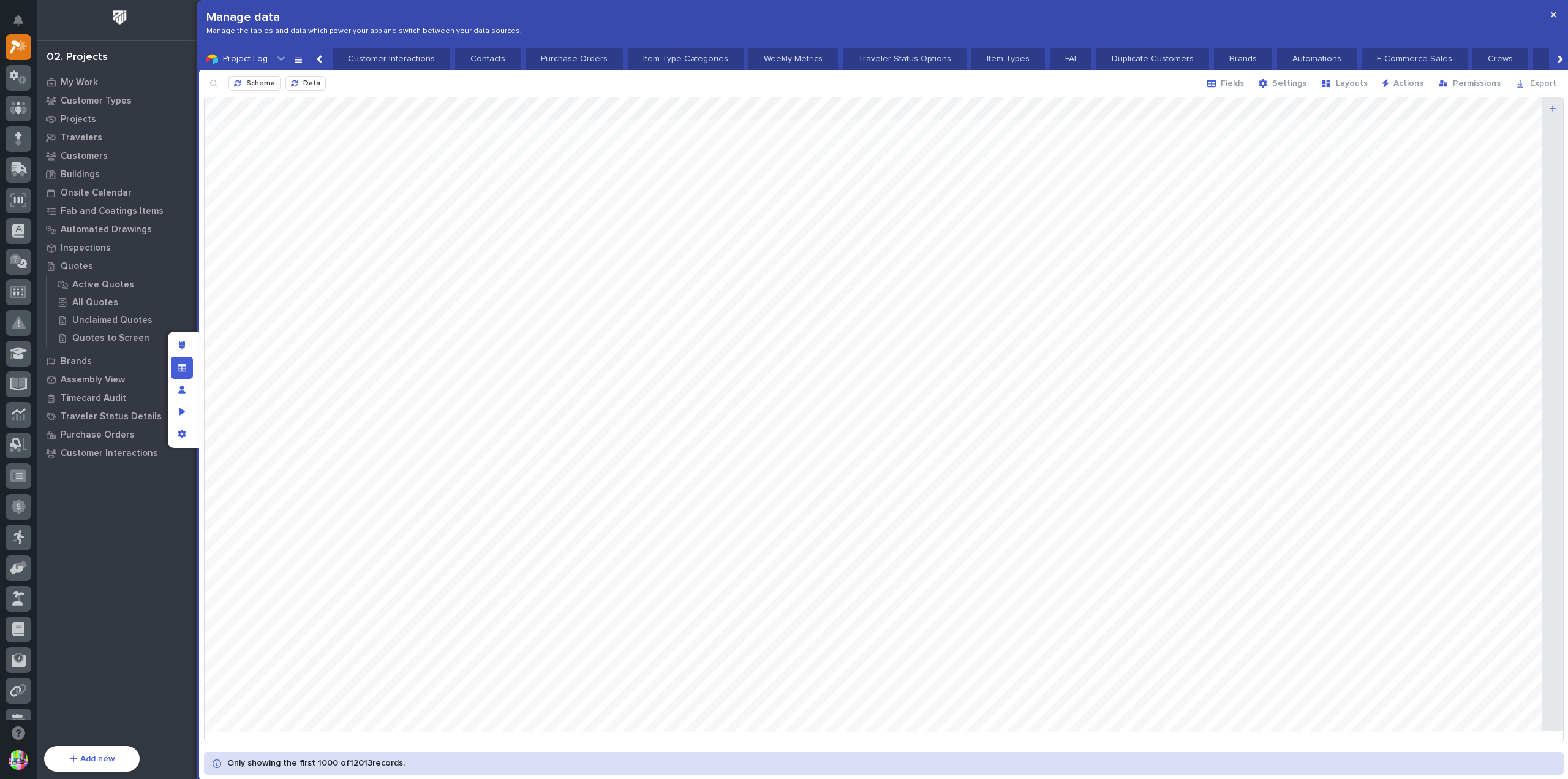
scroll to position [0, 1545]
click at [1336, 80] on div "button" at bounding box center [1328, 83] width 14 height 10
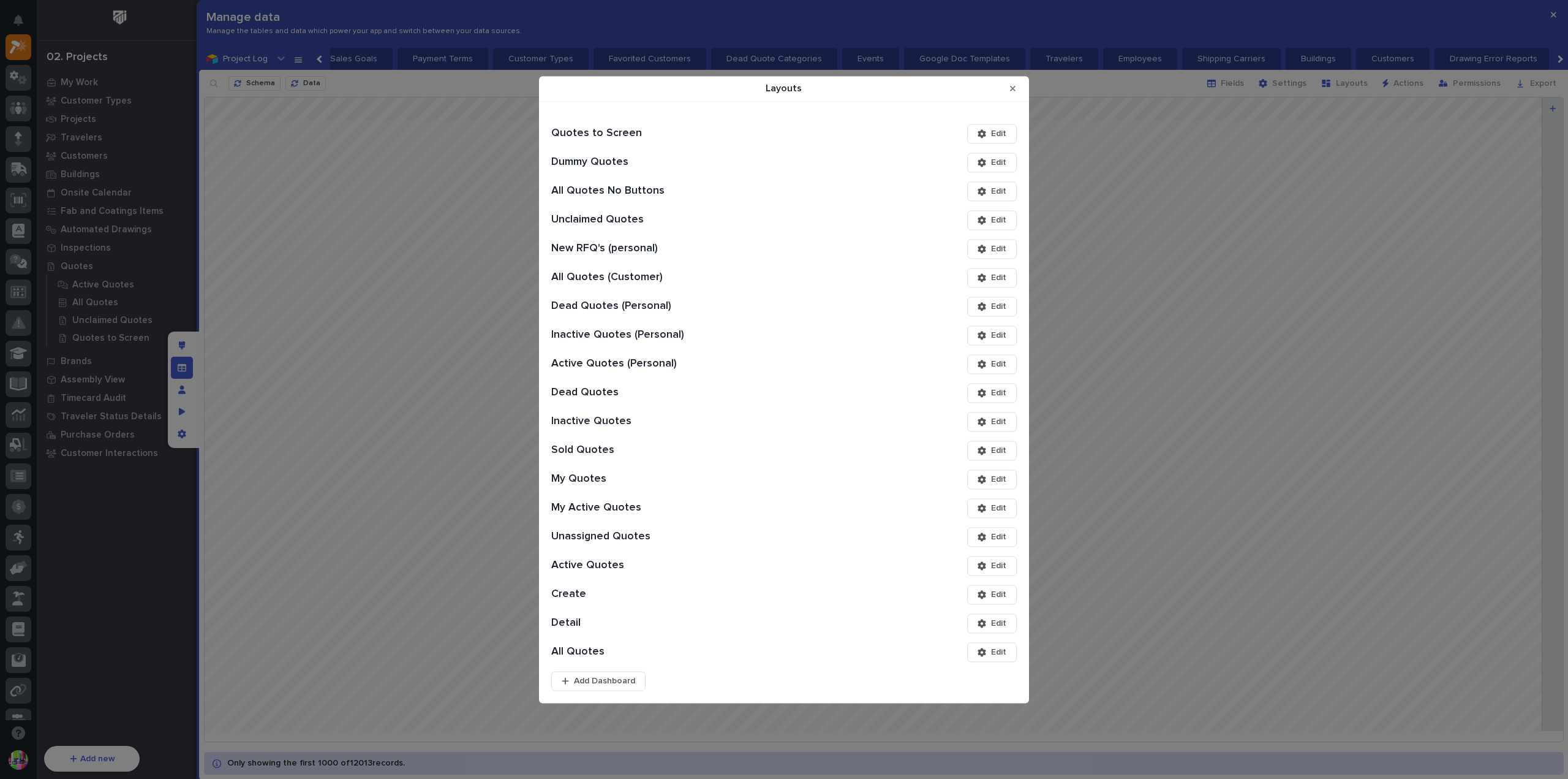
click at [629, 381] on div "Active Quotes (Personal) Edit" at bounding box center [784, 369] width 465 height 29
click at [1302, 88] on div "Layouts Quotes to Screen Edit Dummy Quotes Edit All Quotes No Buttons Edit Uncl…" at bounding box center [784, 390] width 1568 height 779
click at [1018, 93] on button "Close Modal" at bounding box center [1013, 88] width 20 height 19
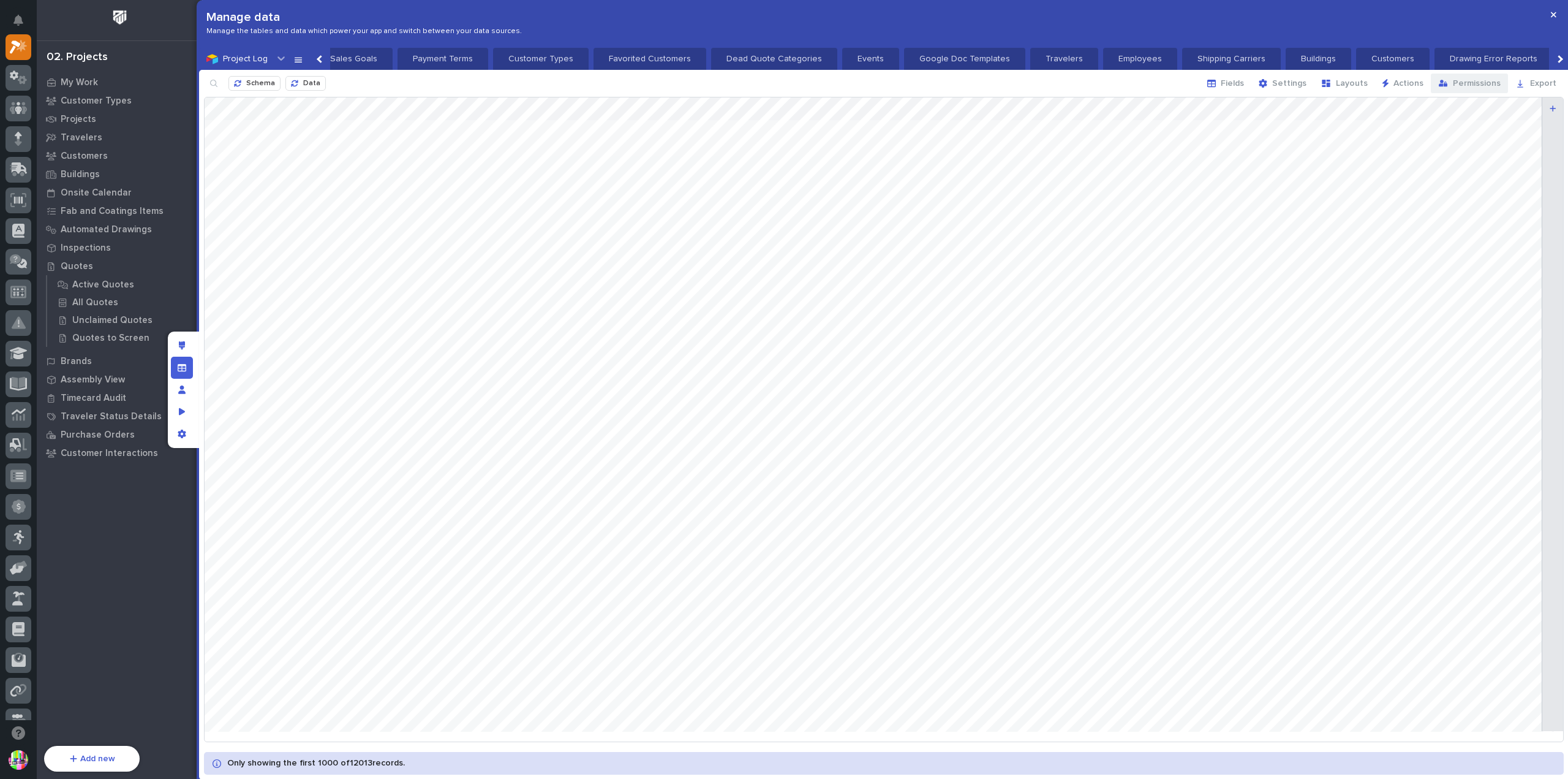
click at [1460, 87] on span "Permissions" at bounding box center [1476, 83] width 48 height 11
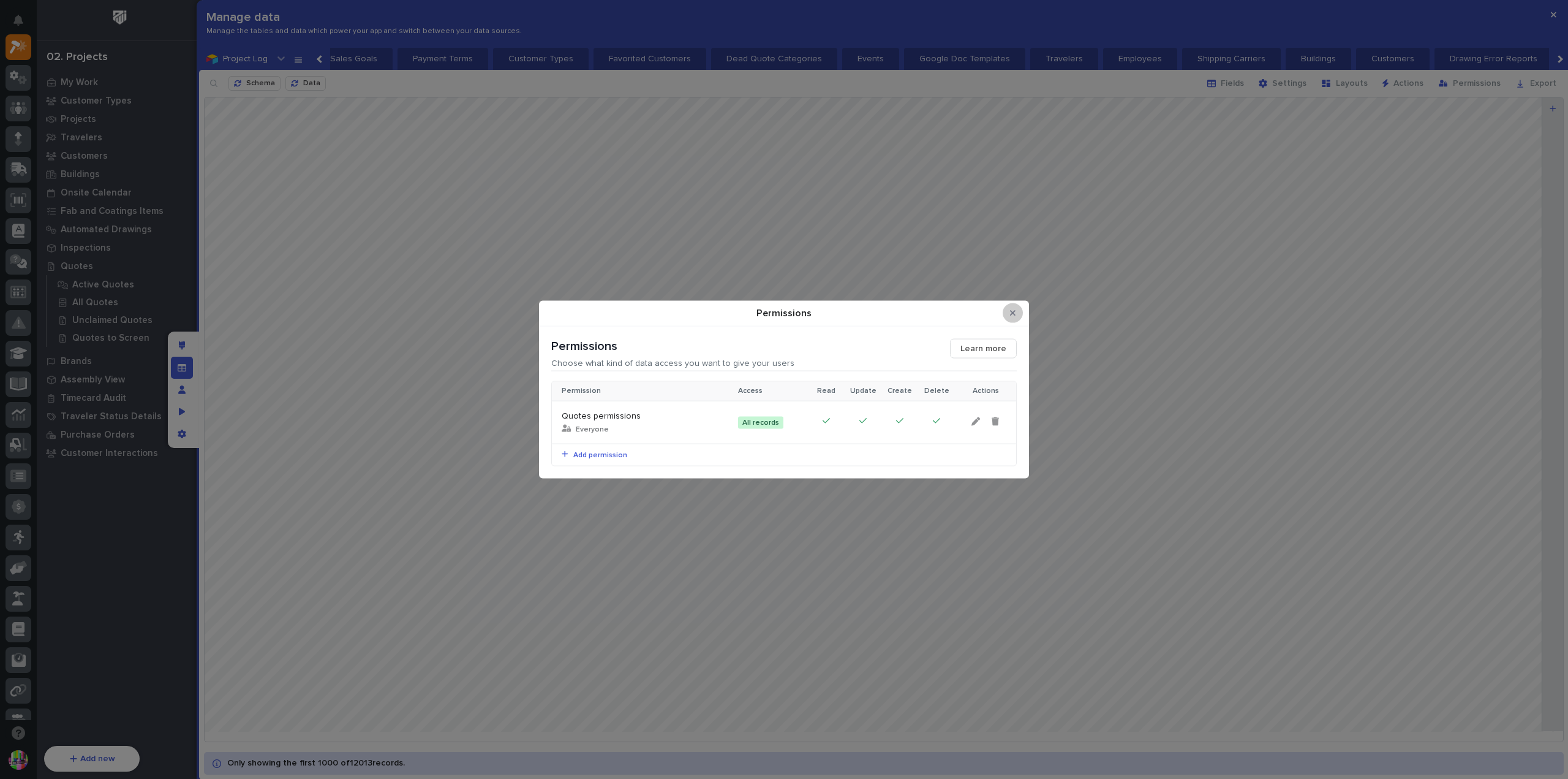
click at [1013, 310] on icon "Close Modal" at bounding box center [1013, 313] width 6 height 9
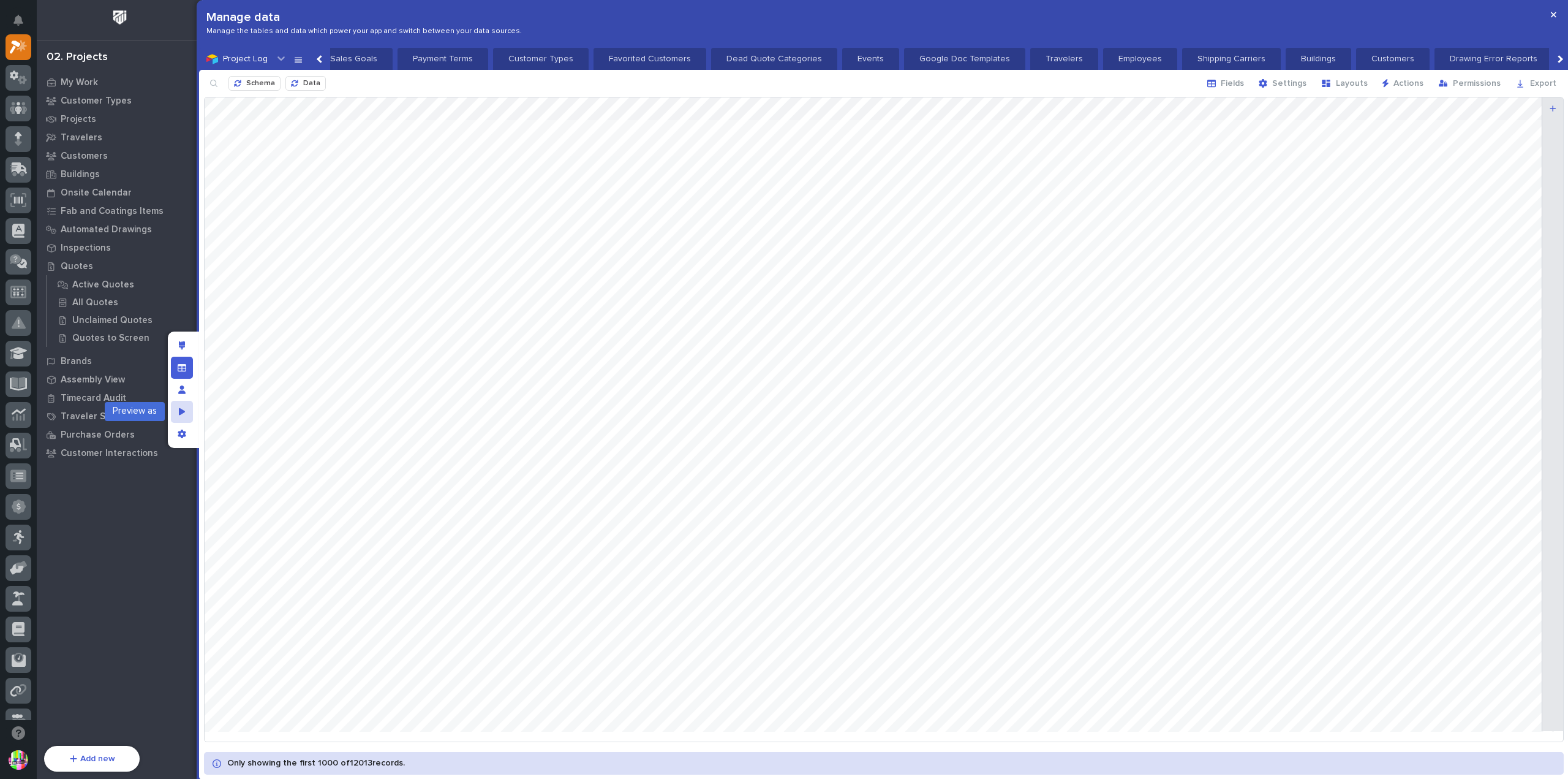
click at [186, 413] on div "Preview as" at bounding box center [182, 411] width 22 height 22
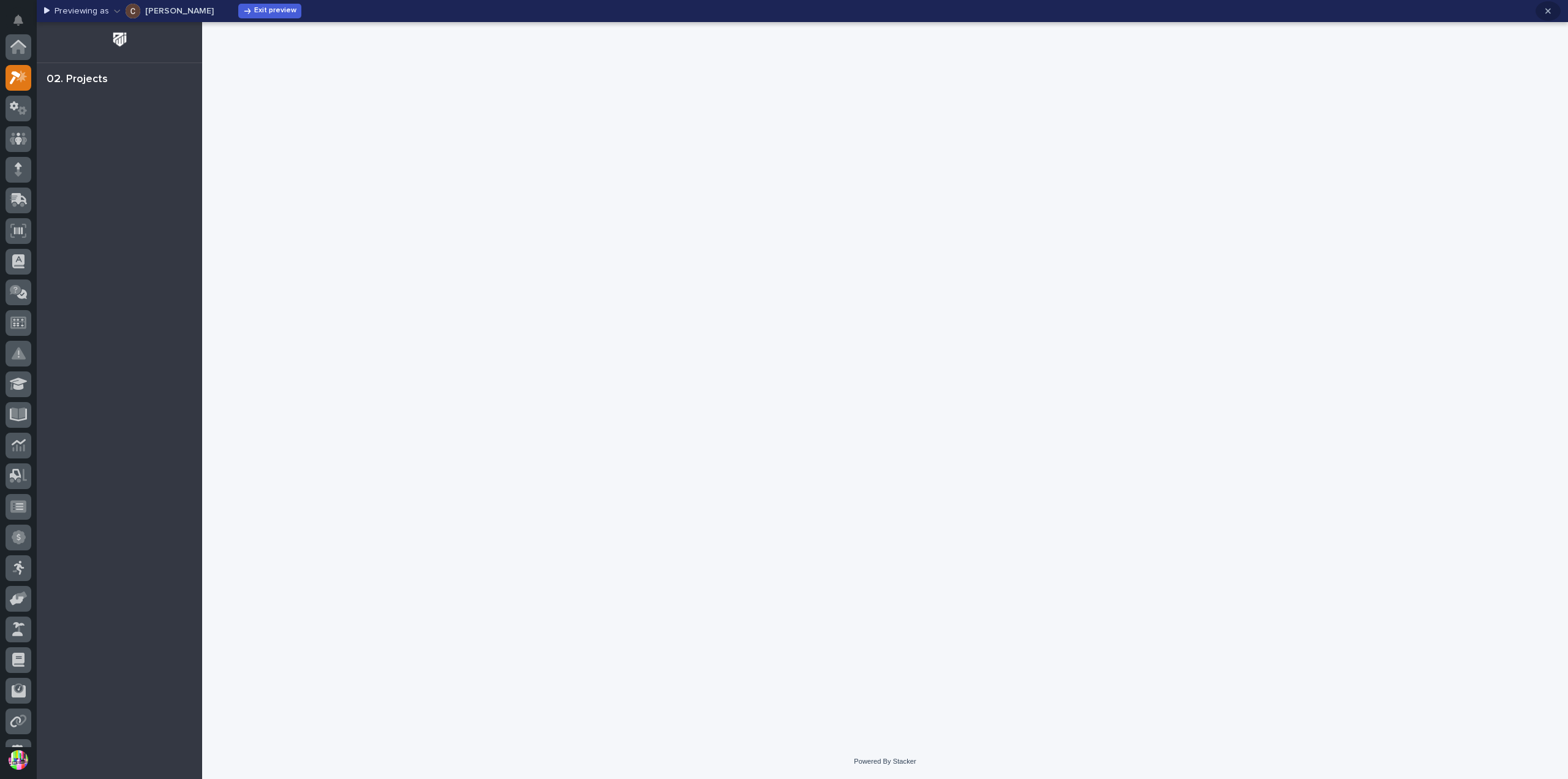
scroll to position [31, 0]
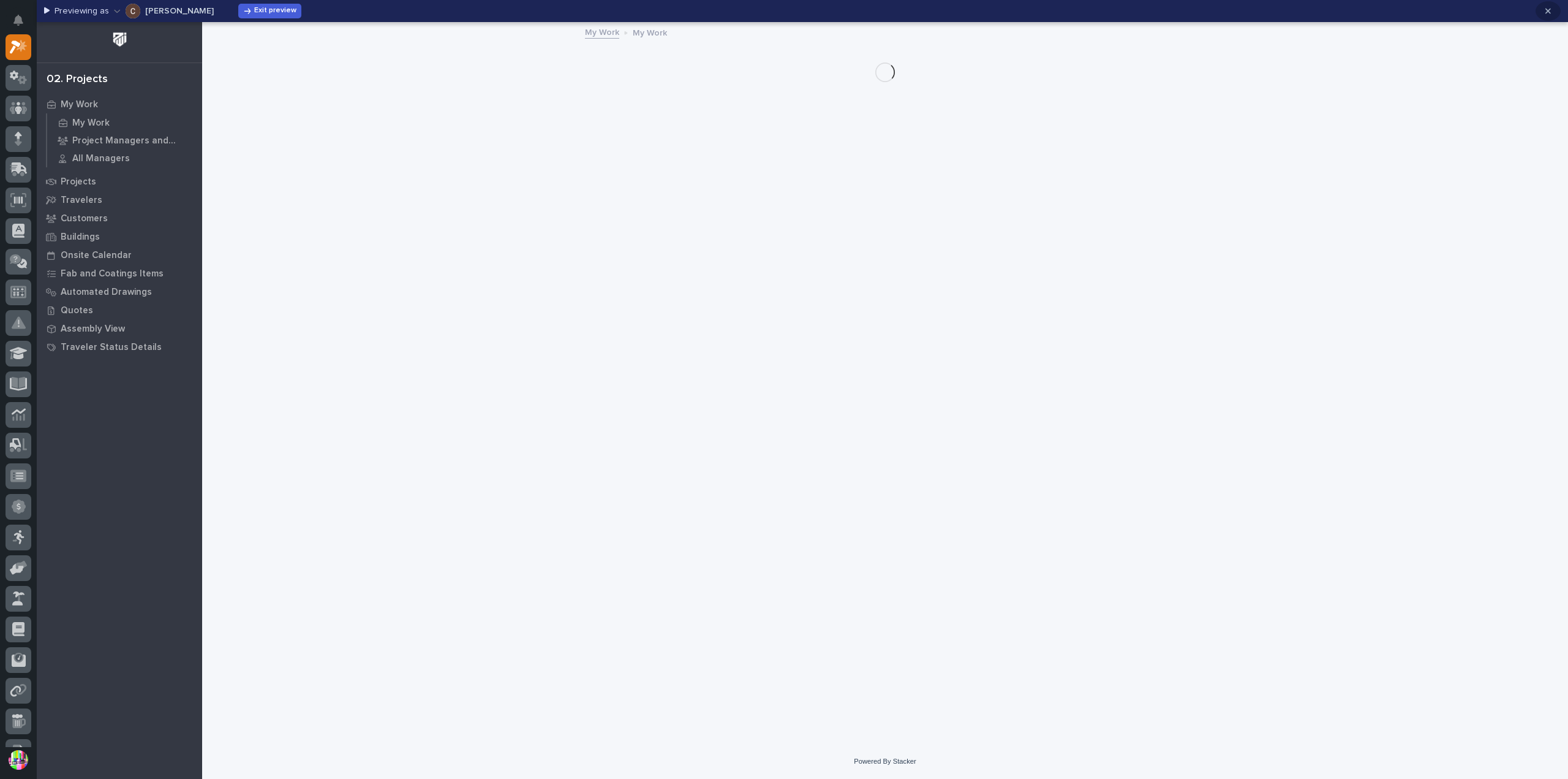
click at [1551, 12] on button "button" at bounding box center [1548, 11] width 25 height 19
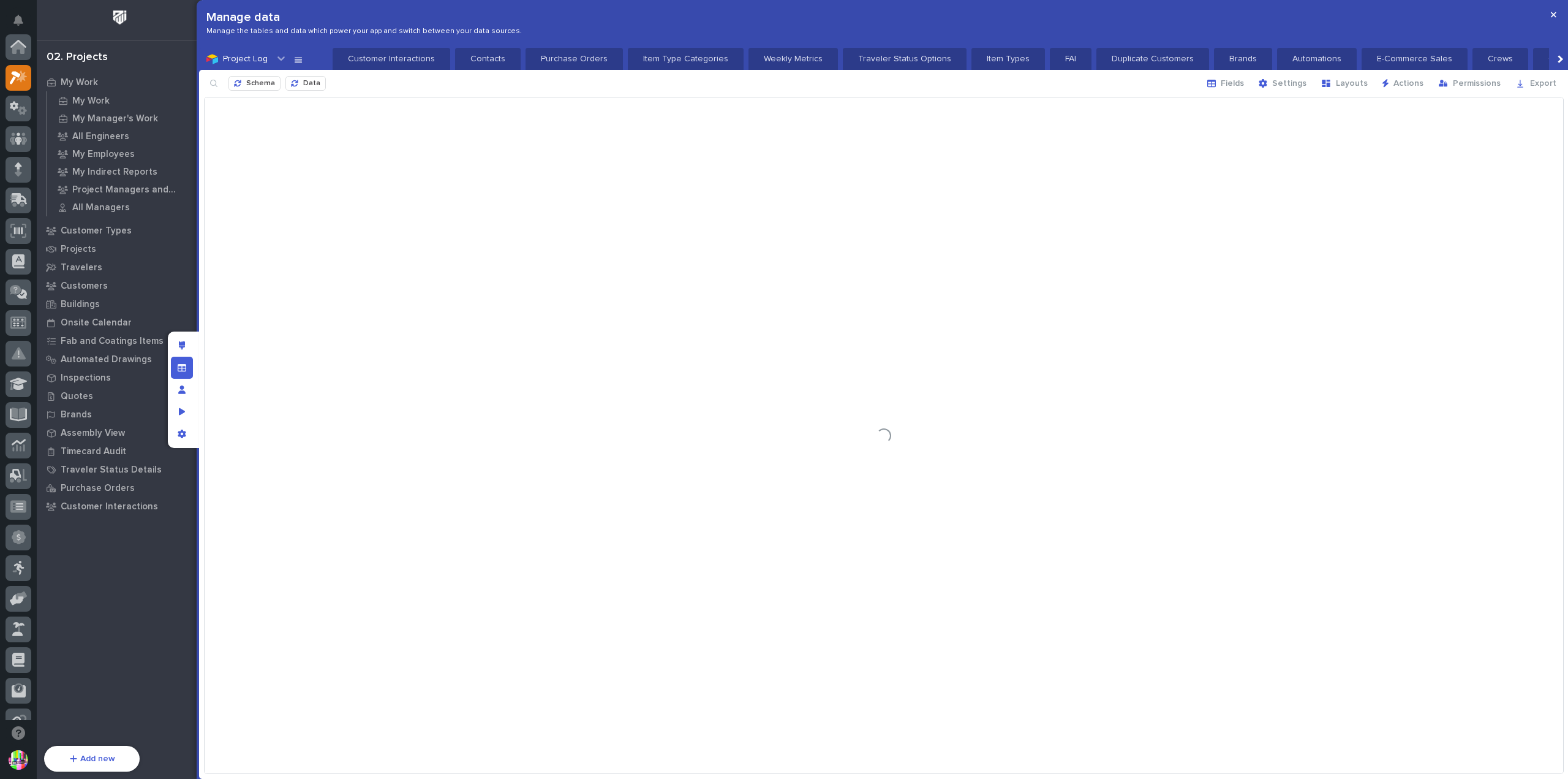
scroll to position [31, 0]
click at [186, 411] on div "Preview as" at bounding box center [182, 411] width 22 height 22
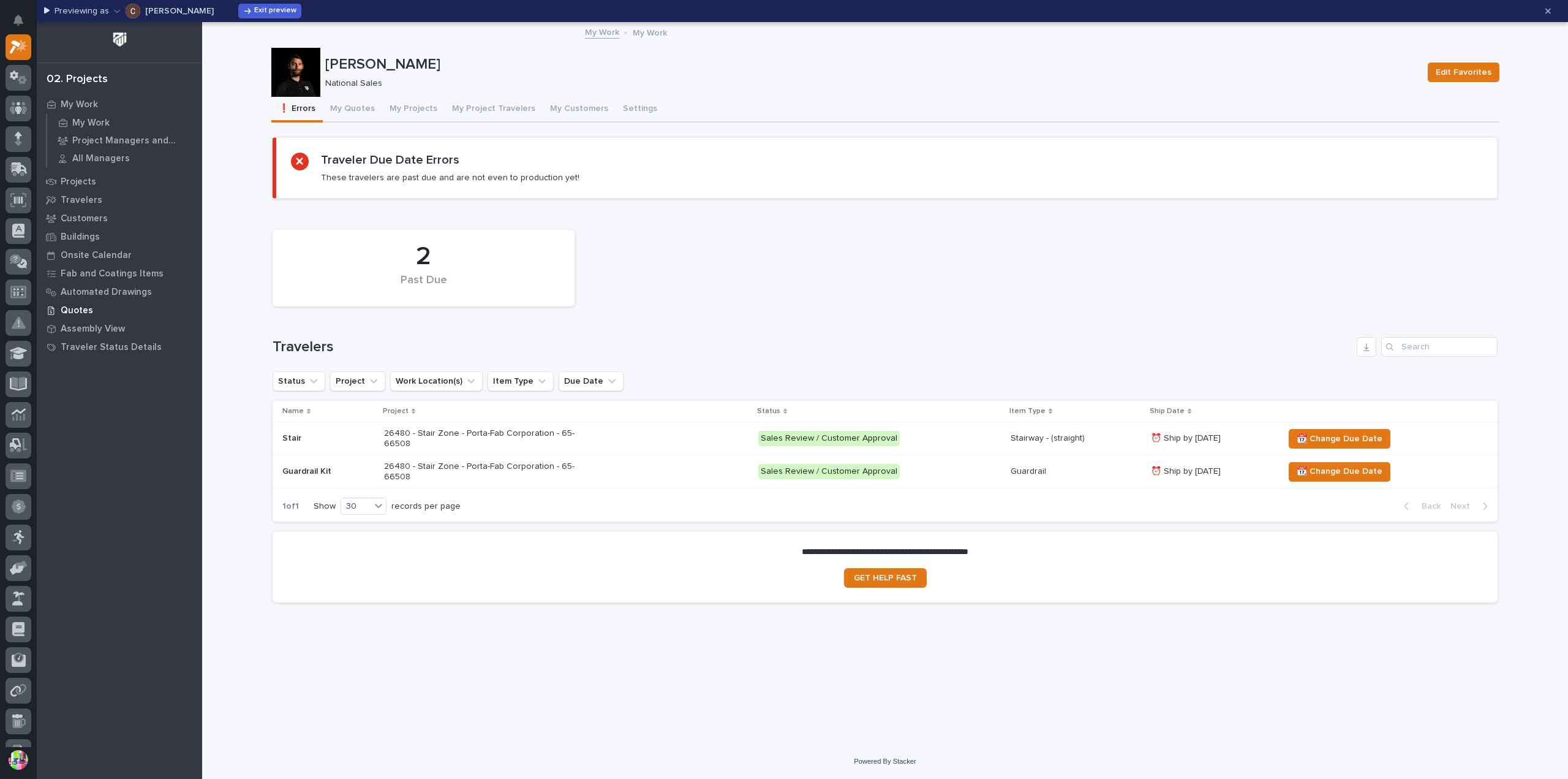
click at [95, 310] on div "Quotes" at bounding box center [119, 310] width 159 height 17
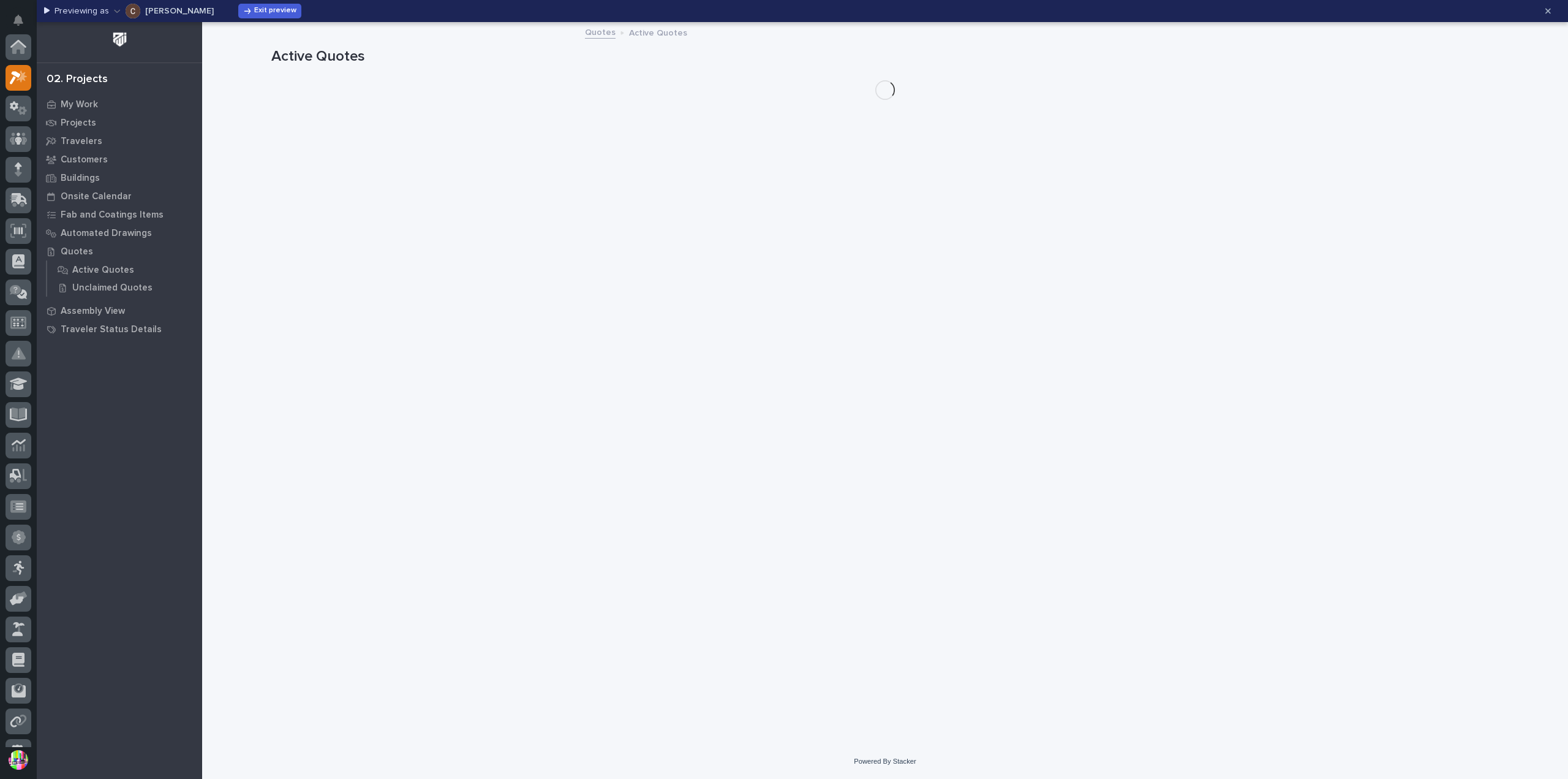
scroll to position [31, 0]
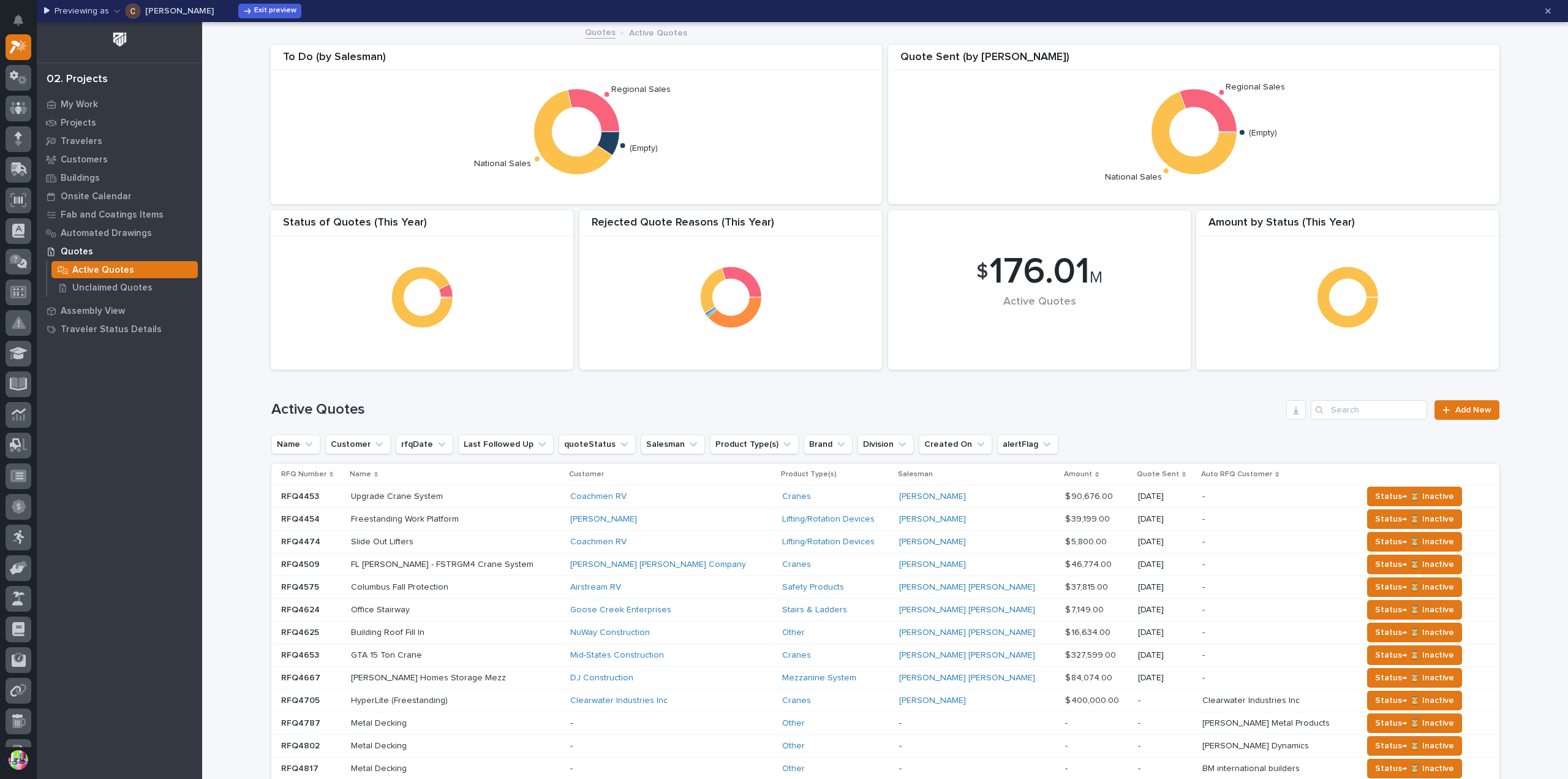
click at [175, 13] on p "[PERSON_NAME]" at bounding box center [179, 11] width 68 height 9
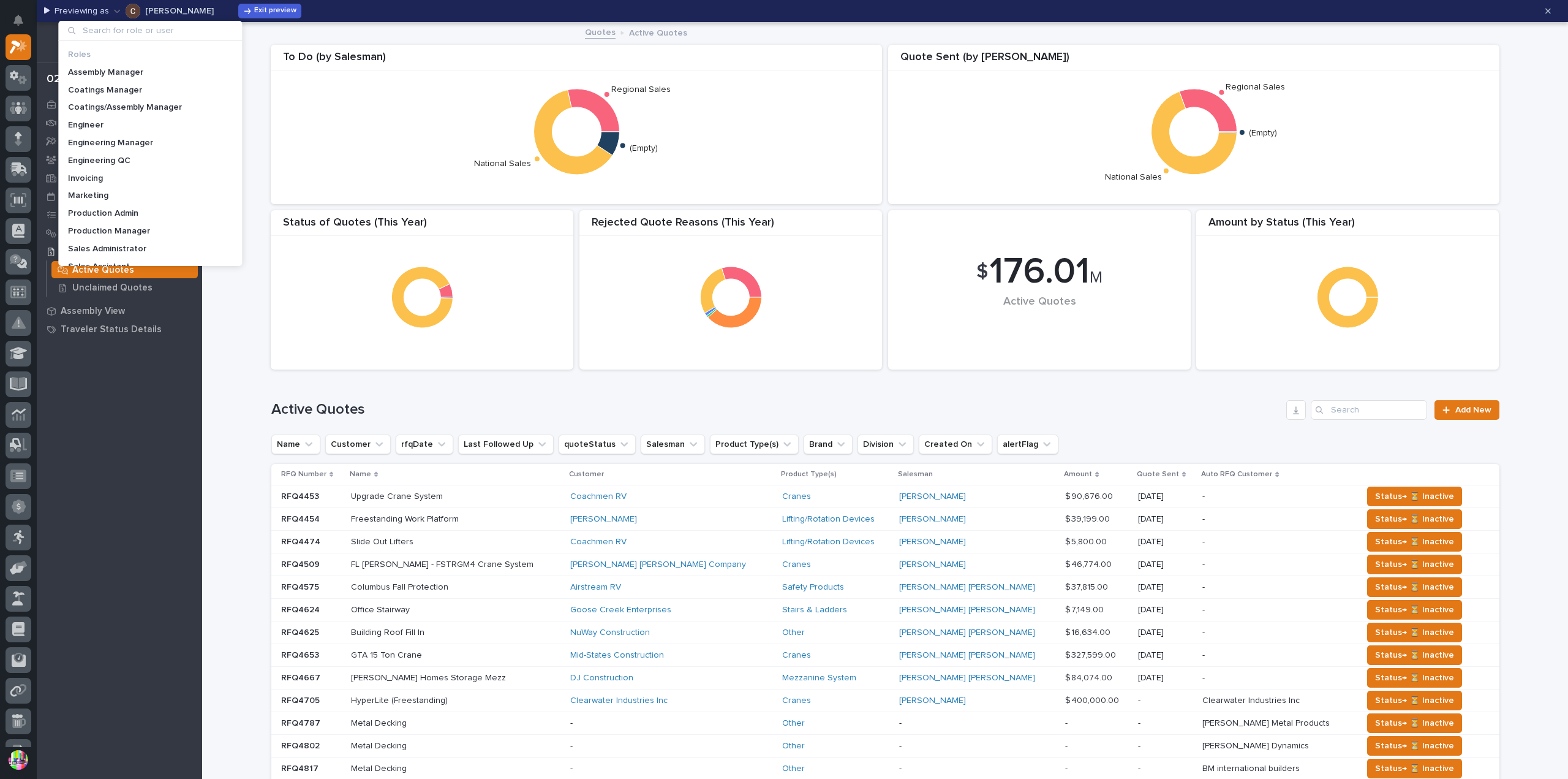
click at [176, 30] on input at bounding box center [150, 30] width 174 height 19
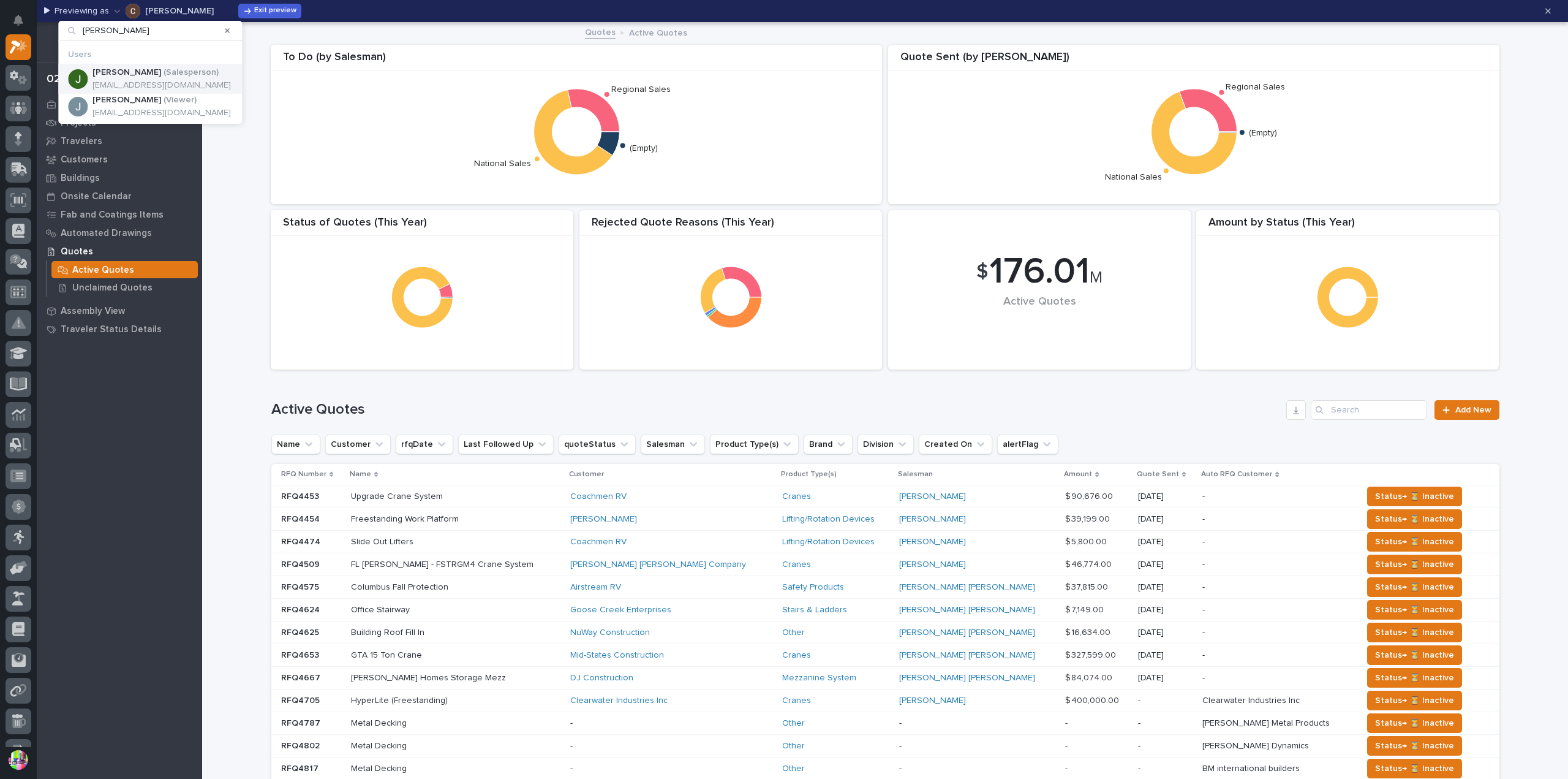
type input "[PERSON_NAME]"
click at [164, 68] on p "( Salesperson )" at bounding box center [191, 72] width 55 height 11
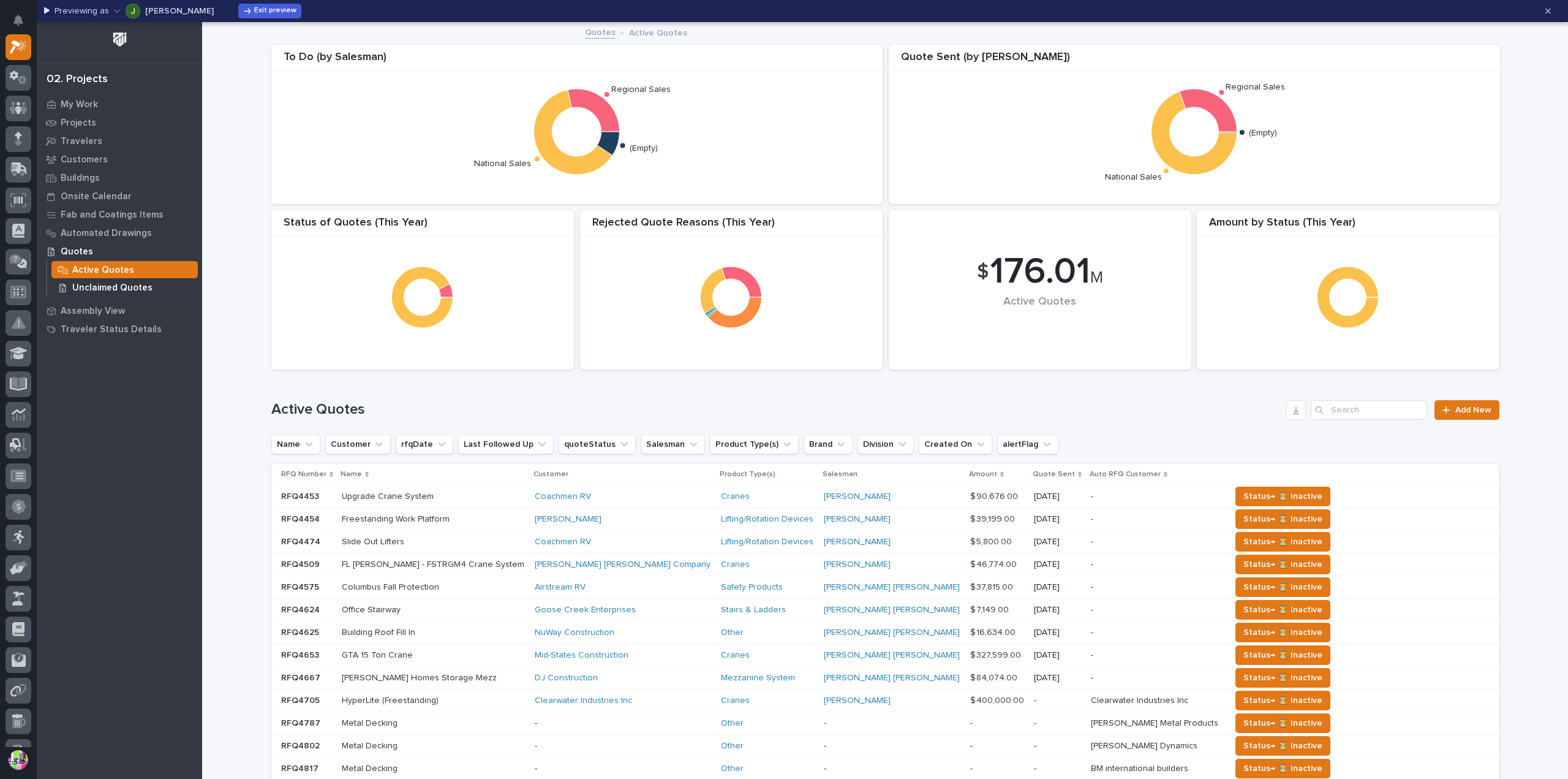
click at [115, 285] on p "Unclaimed Quotes" at bounding box center [112, 288] width 80 height 11
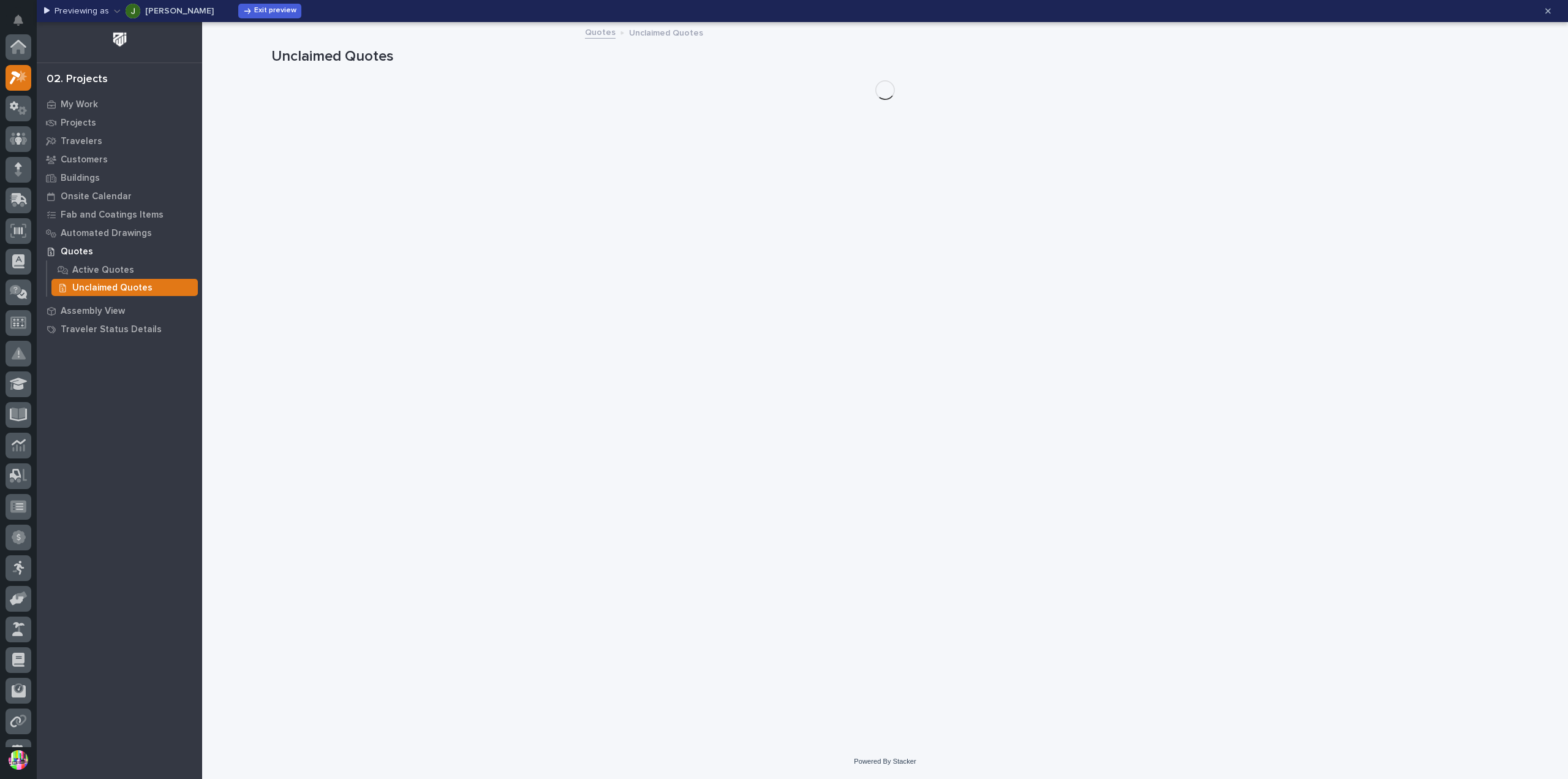
scroll to position [31, 0]
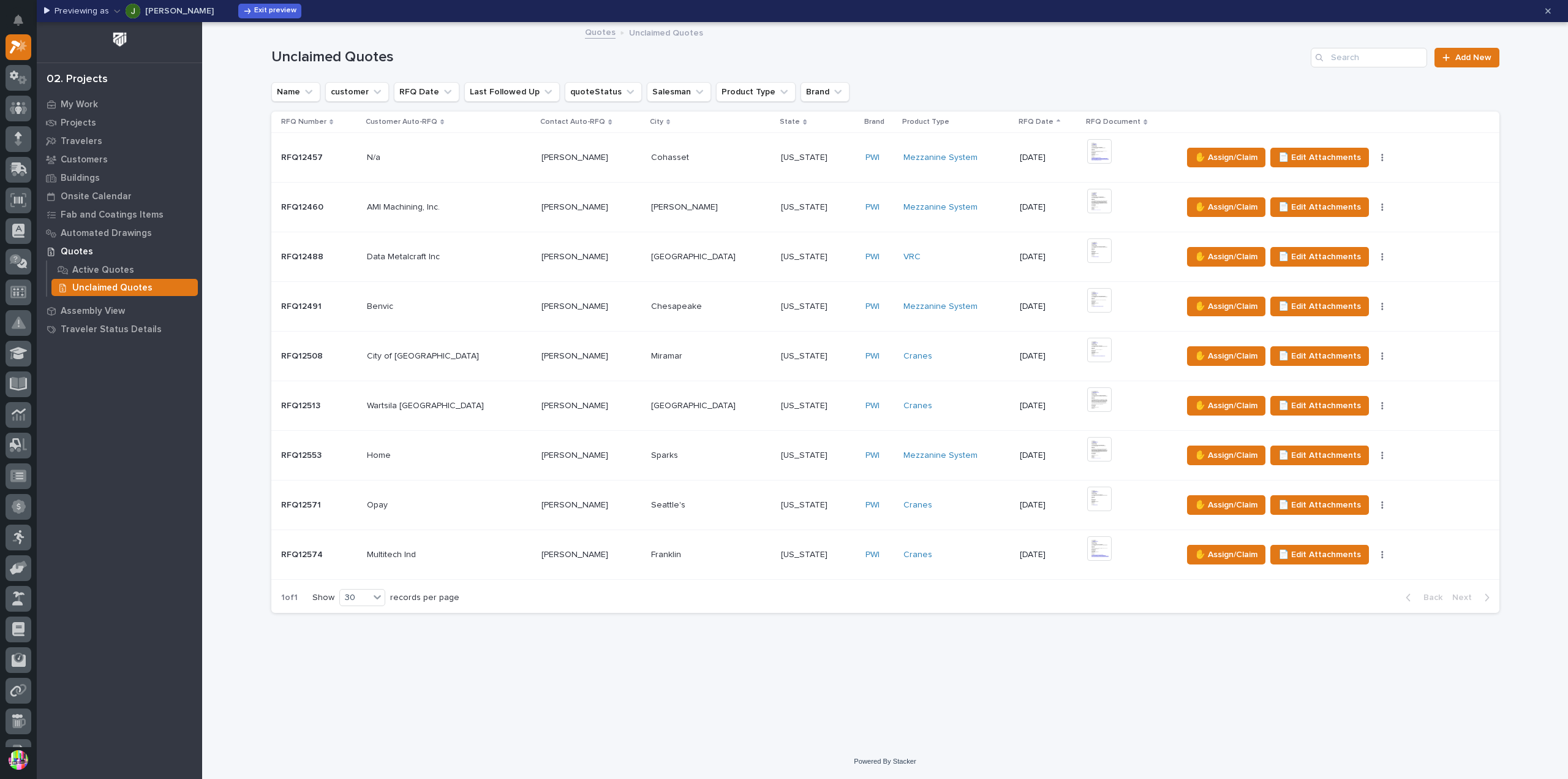
click at [153, 14] on p "[PERSON_NAME]" at bounding box center [179, 11] width 68 height 9
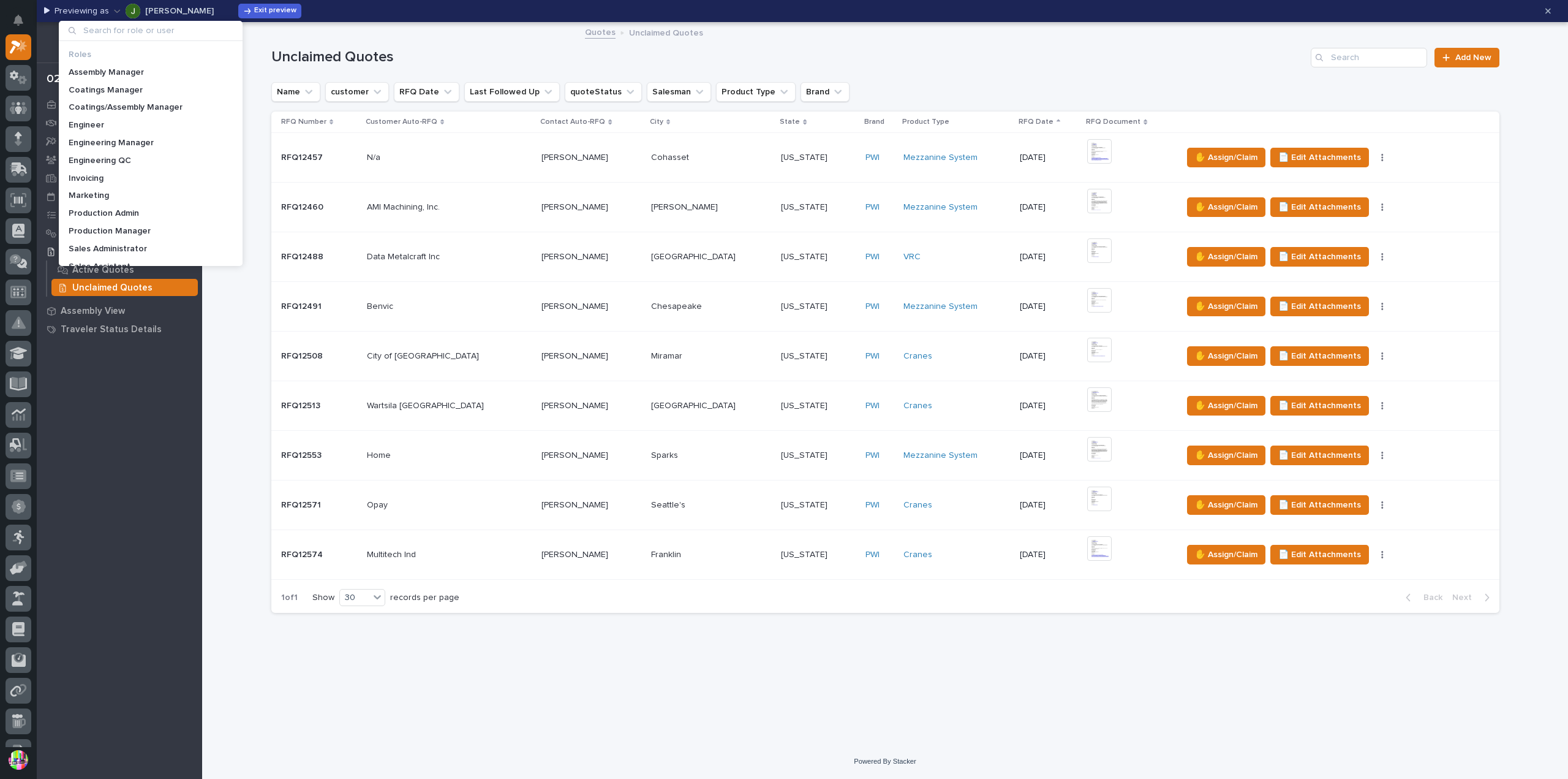
click at [165, 35] on input at bounding box center [150, 30] width 174 height 19
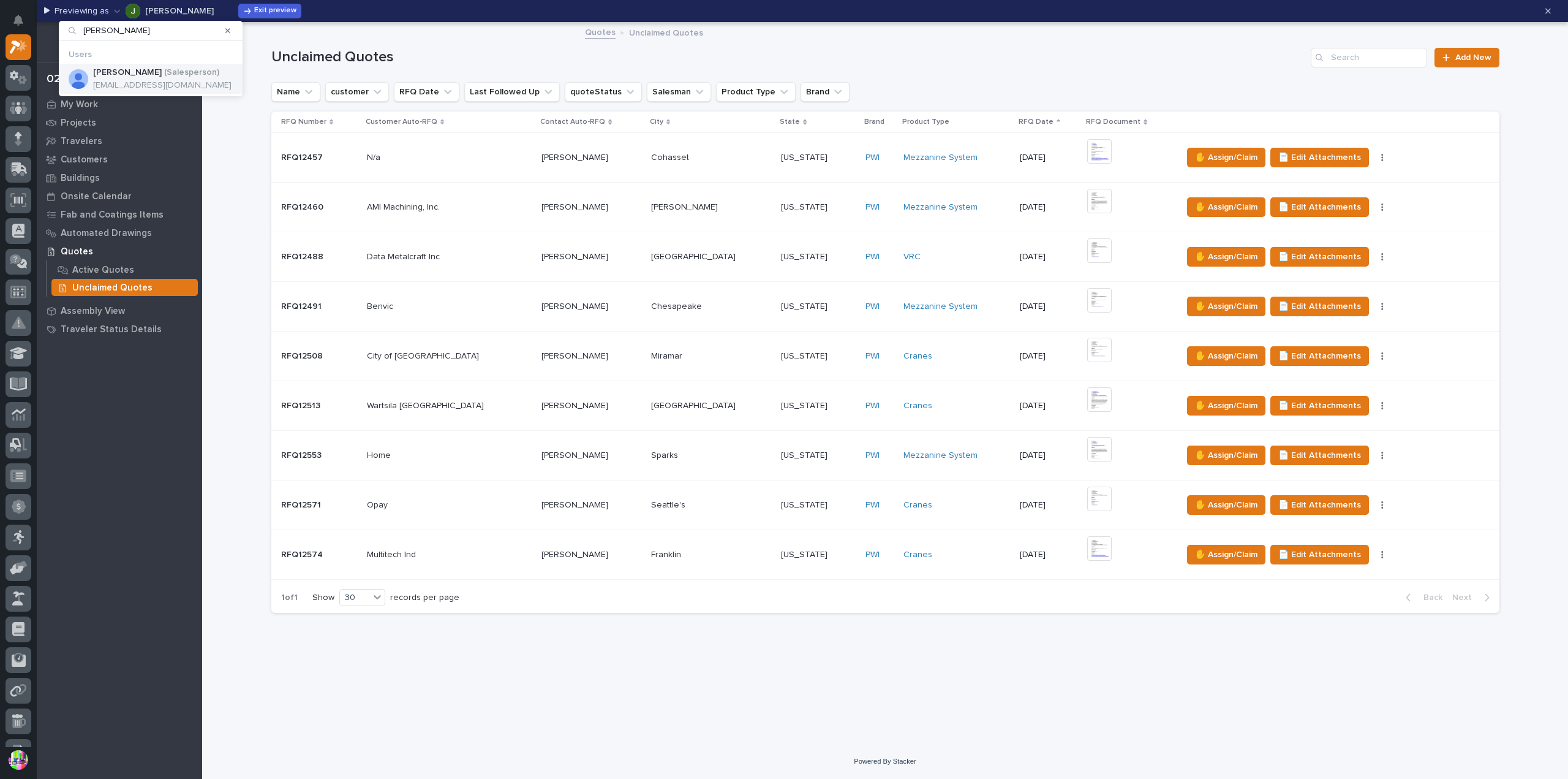
type input "[PERSON_NAME]"
click at [157, 84] on p "[EMAIL_ADDRESS][DOMAIN_NAME]" at bounding box center [162, 85] width 139 height 11
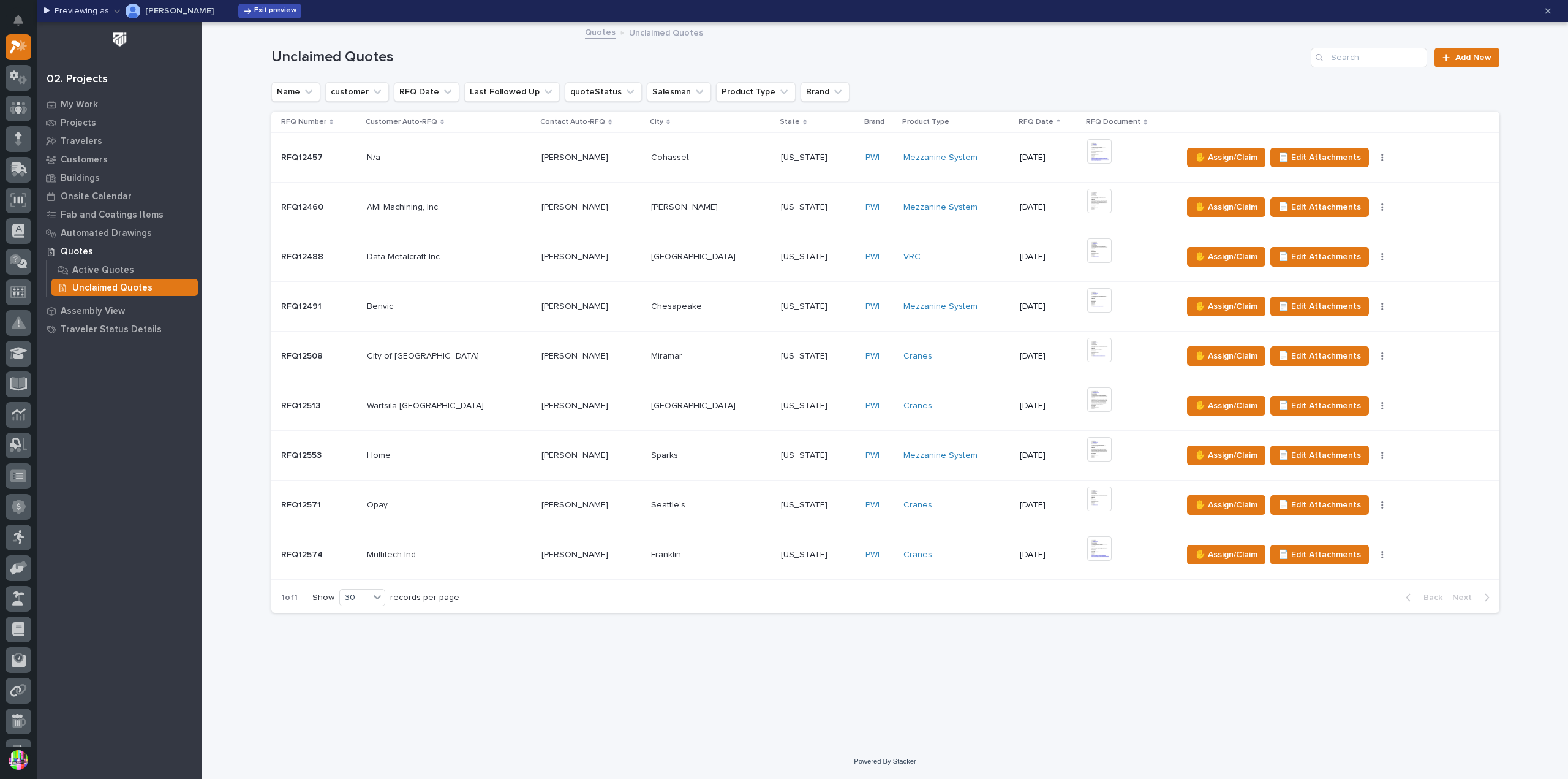
click at [276, 11] on span "Exit preview" at bounding box center [275, 11] width 42 height 10
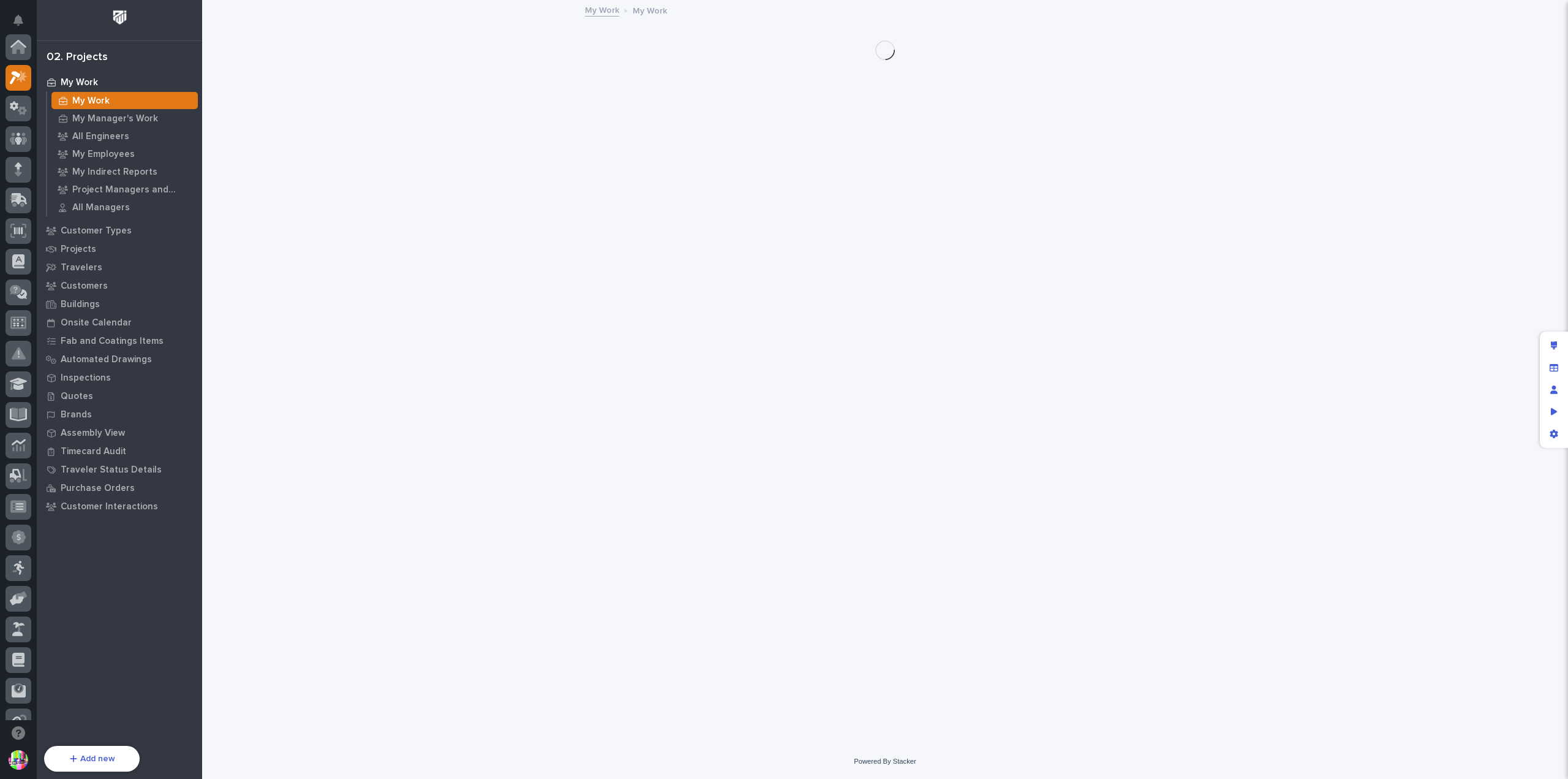
scroll to position [31, 0]
click at [85, 394] on p "Quotes" at bounding box center [77, 396] width 33 height 11
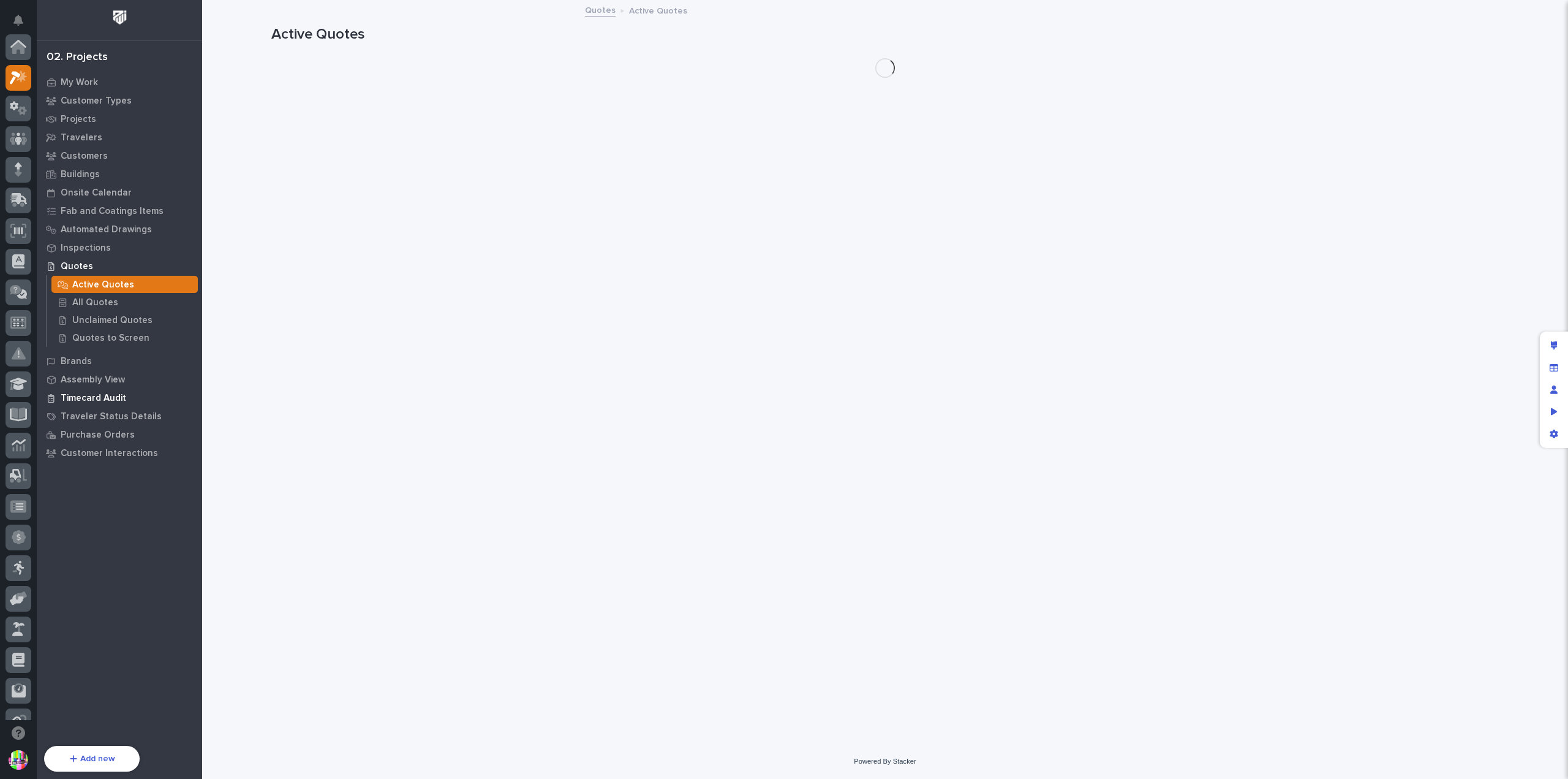
scroll to position [31, 0]
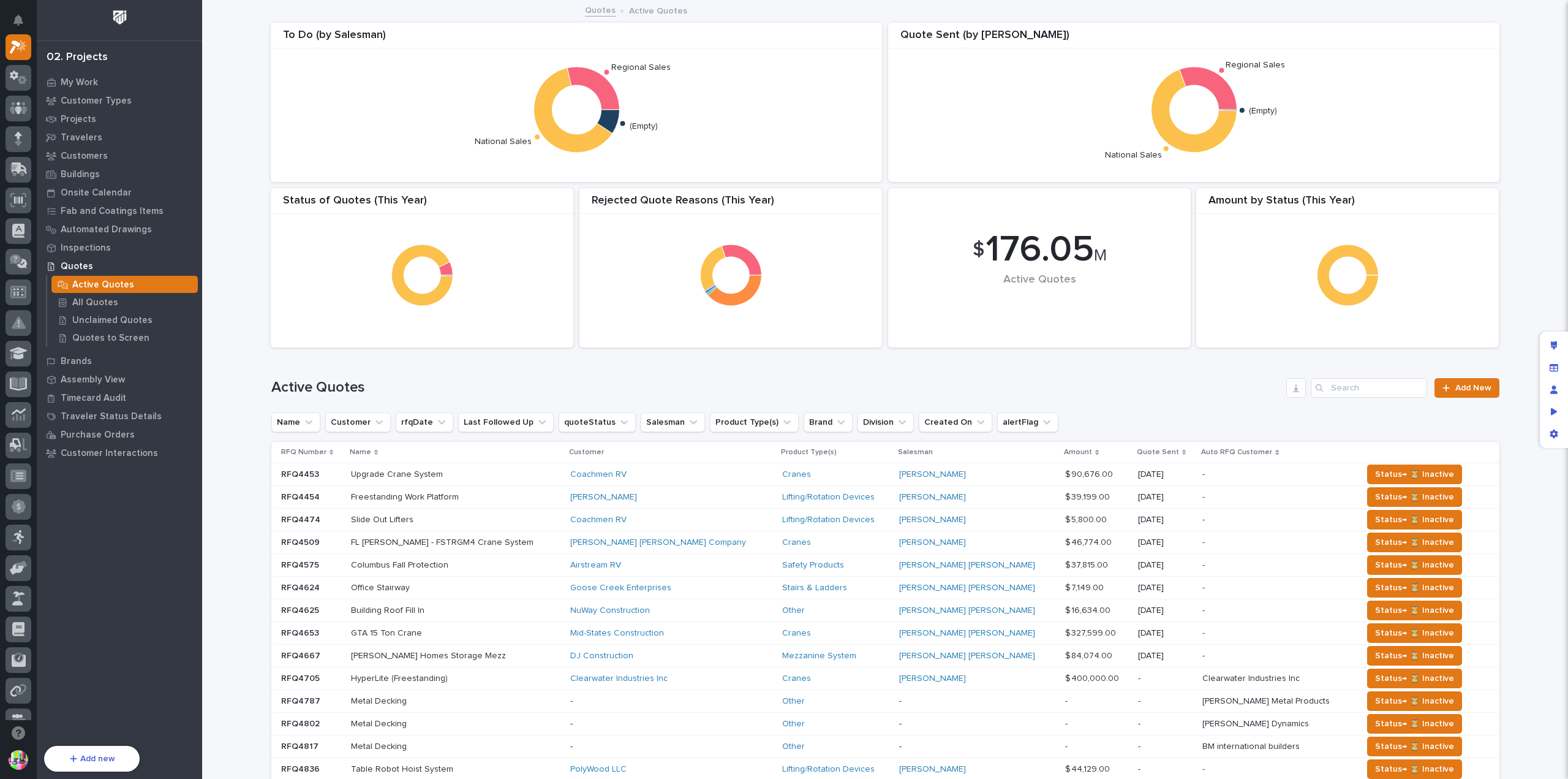
drag, startPoint x: 168, startPoint y: 284, endPoint x: 177, endPoint y: 262, distance: 23.8
click at [177, 262] on div "Quotes" at bounding box center [119, 265] width 159 height 17
click at [1548, 341] on div "Edit layout" at bounding box center [1554, 345] width 22 height 22
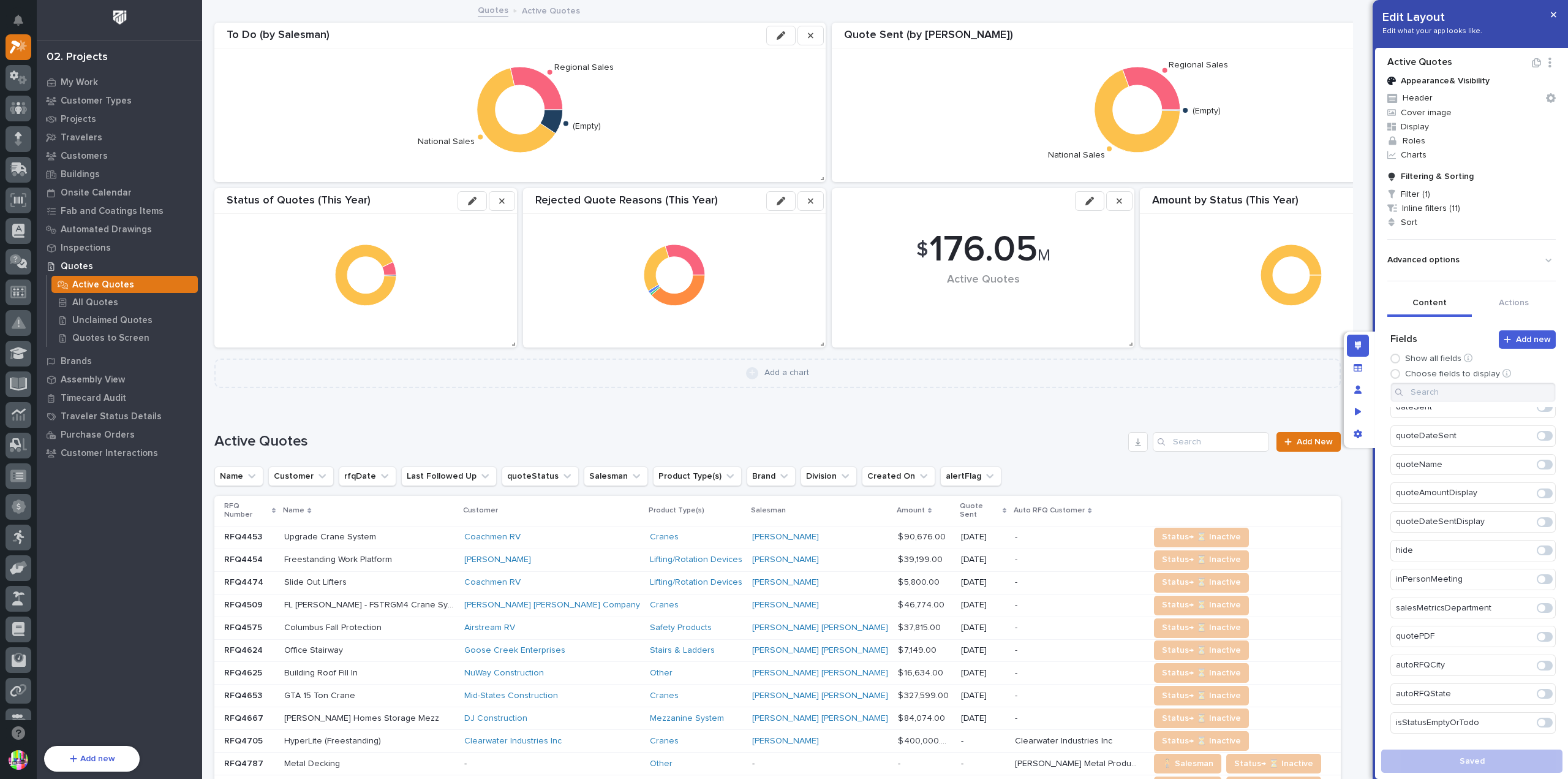
scroll to position [2018, 0]
click at [1092, 464] on div "**********" at bounding box center [777, 437] width 1127 height 59
click at [1070, 442] on div "**********" at bounding box center [669, 442] width 909 height 18
click at [1071, 428] on div "**********" at bounding box center [777, 437] width 1127 height 59
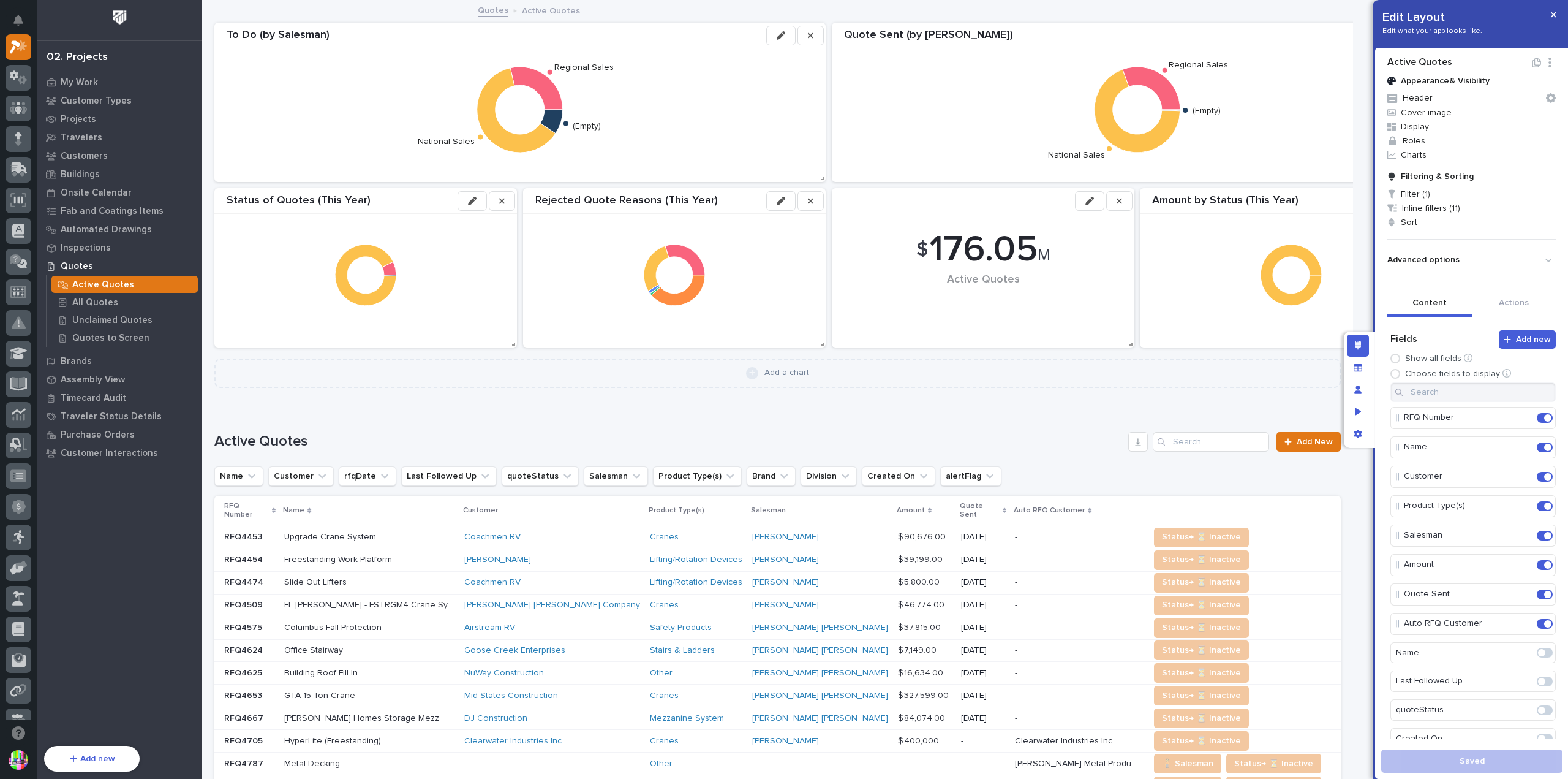
scroll to position [306, 0]
click at [92, 306] on p "All Quotes" at bounding box center [95, 303] width 46 height 11
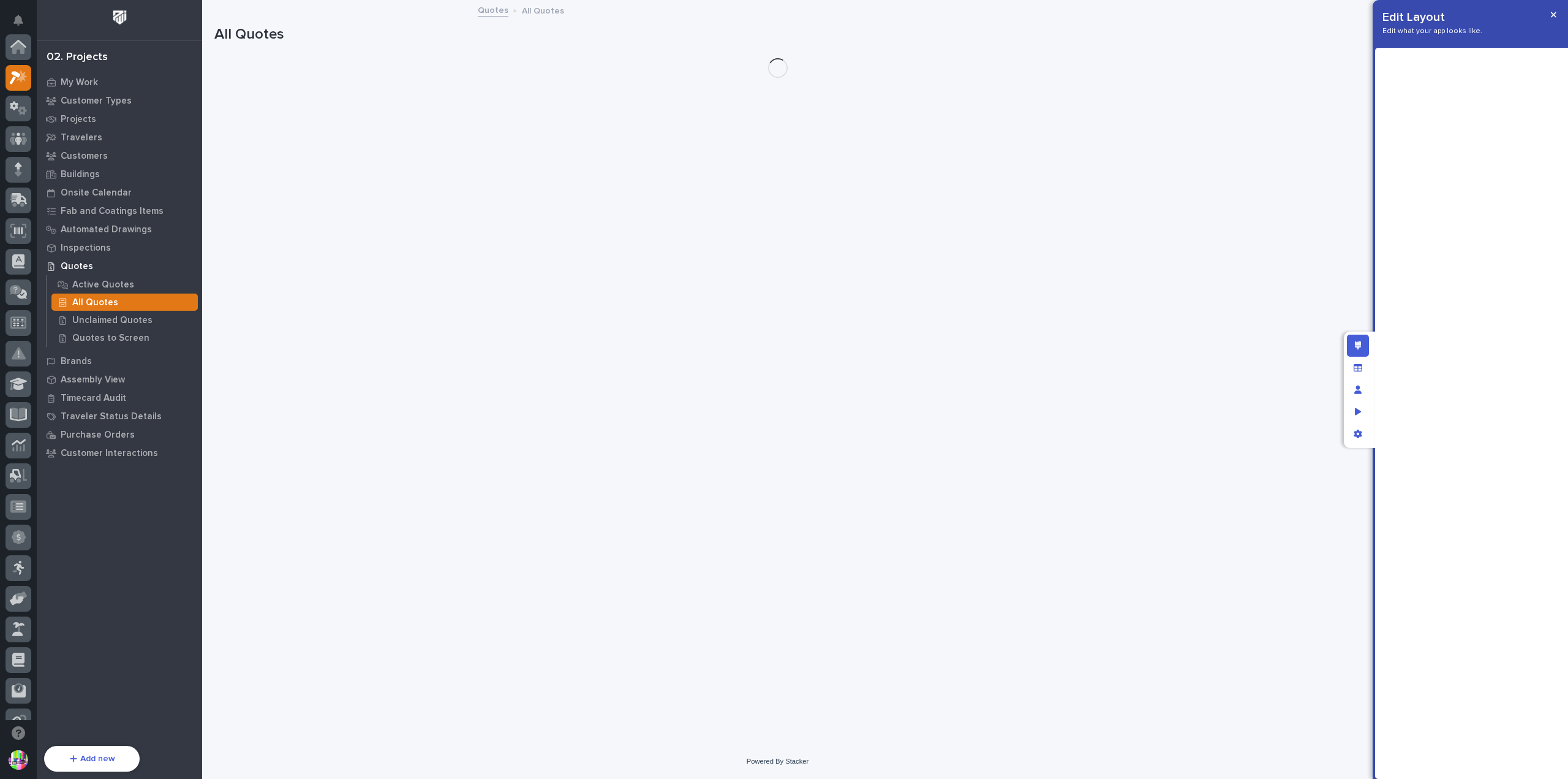
scroll to position [31, 0]
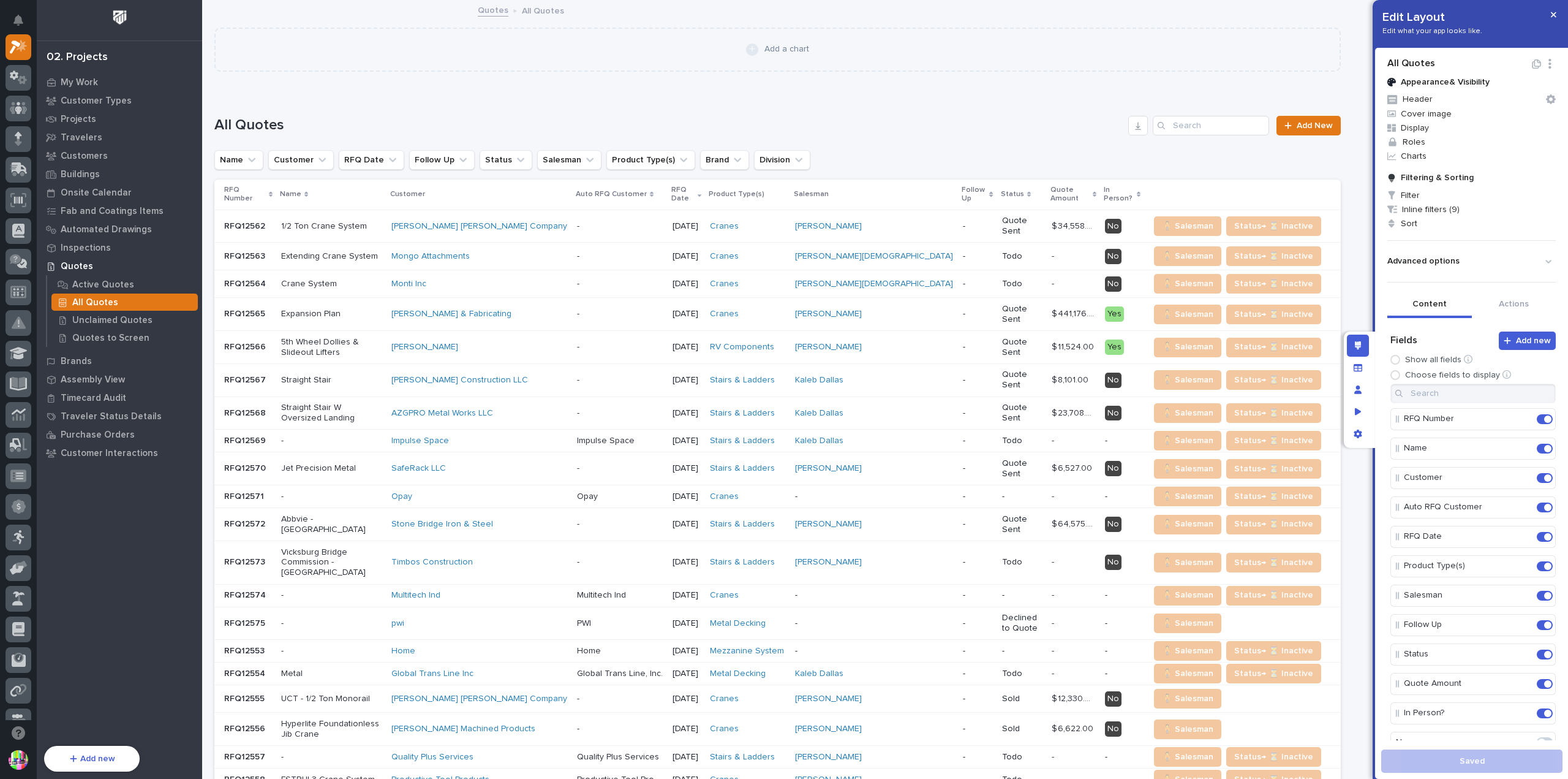
click at [994, 116] on div "**********" at bounding box center [777, 125] width 1127 height 19
click at [1461, 260] on button "Advanced options" at bounding box center [1471, 262] width 169 height 20
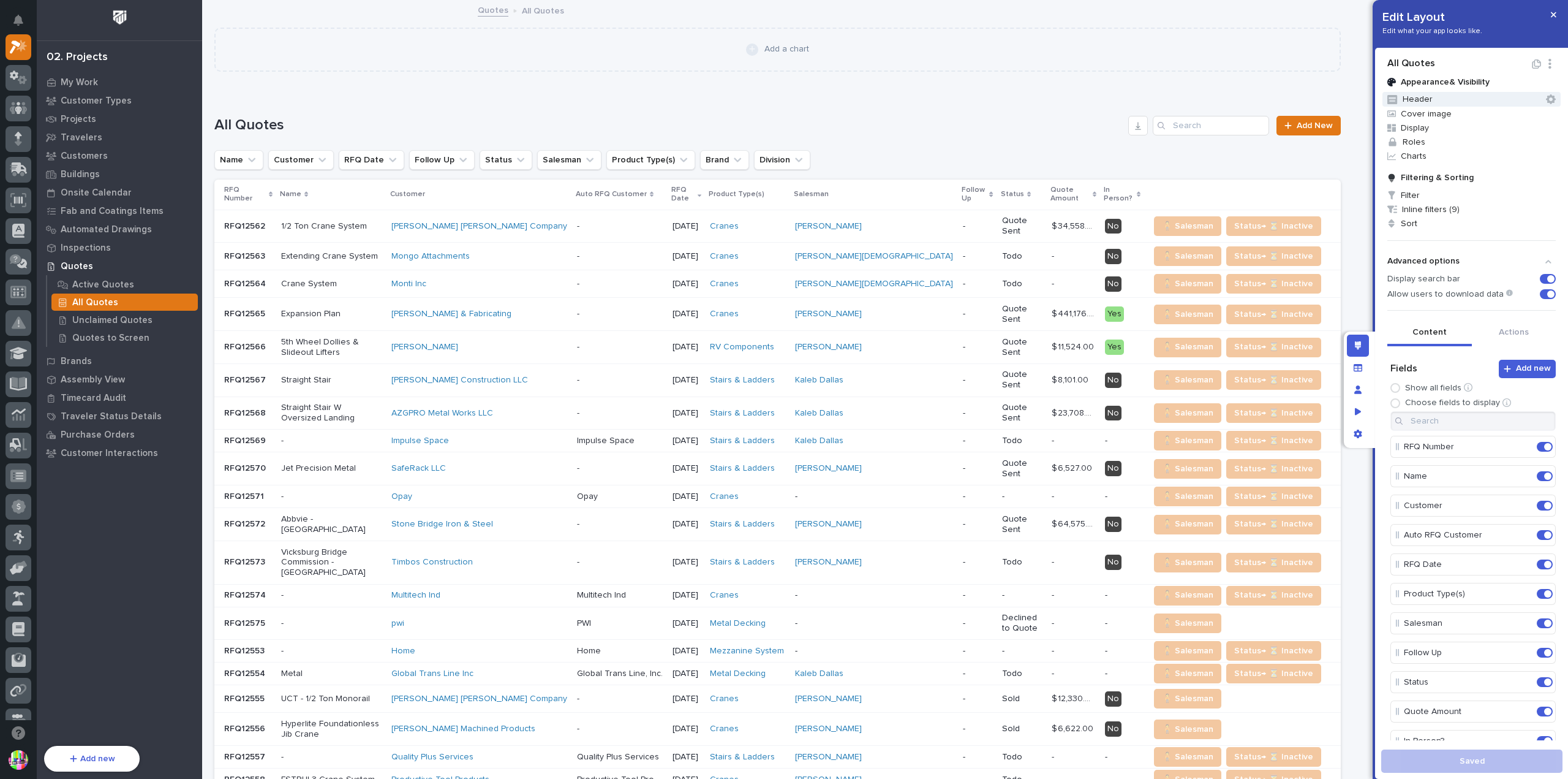
click at [1546, 98] on icon "button" at bounding box center [1551, 99] width 10 height 10
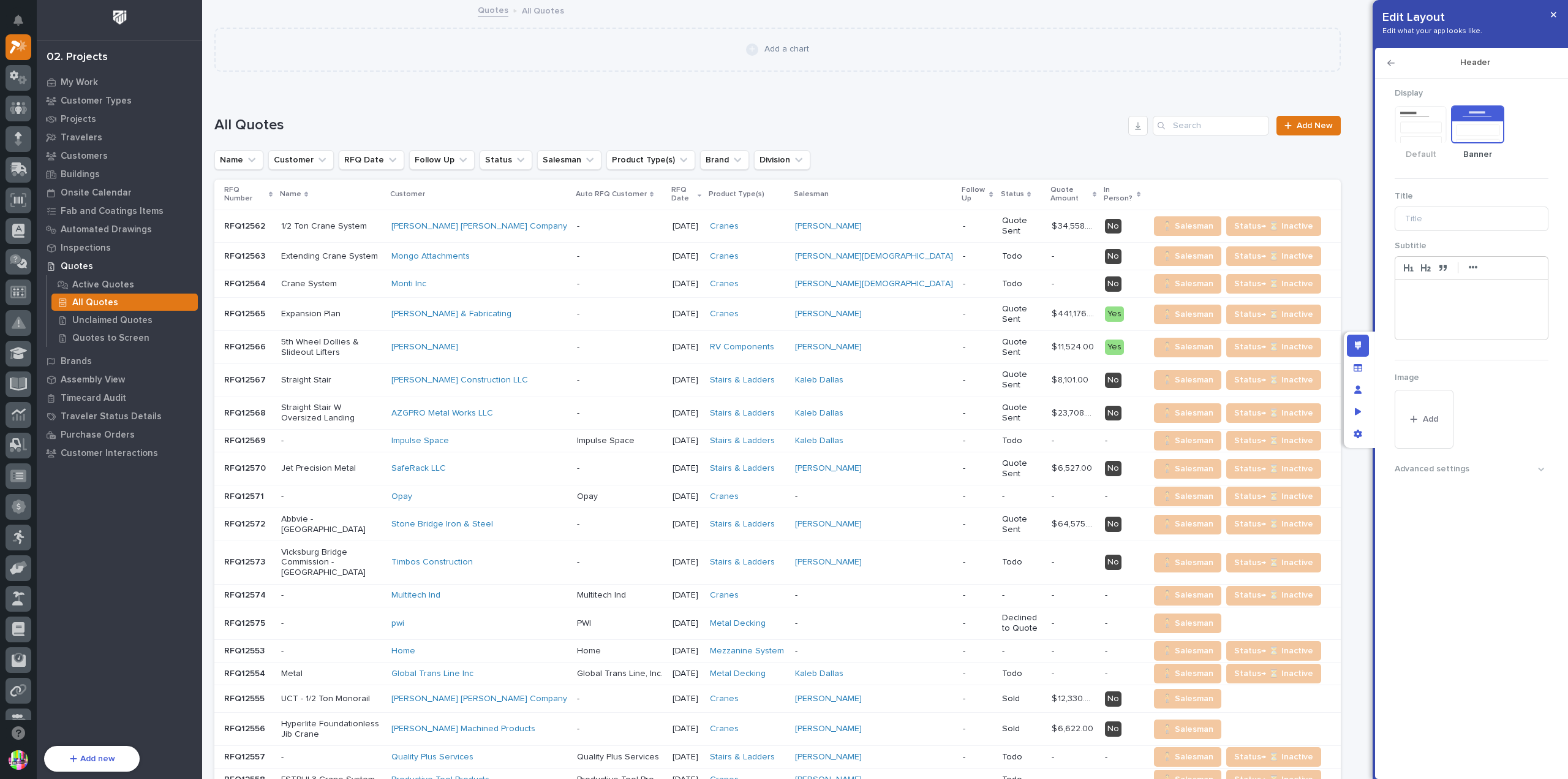
click at [1396, 65] on h2 "Header" at bounding box center [1475, 63] width 161 height 11
click at [1392, 63] on icon "button" at bounding box center [1391, 63] width 8 height 6
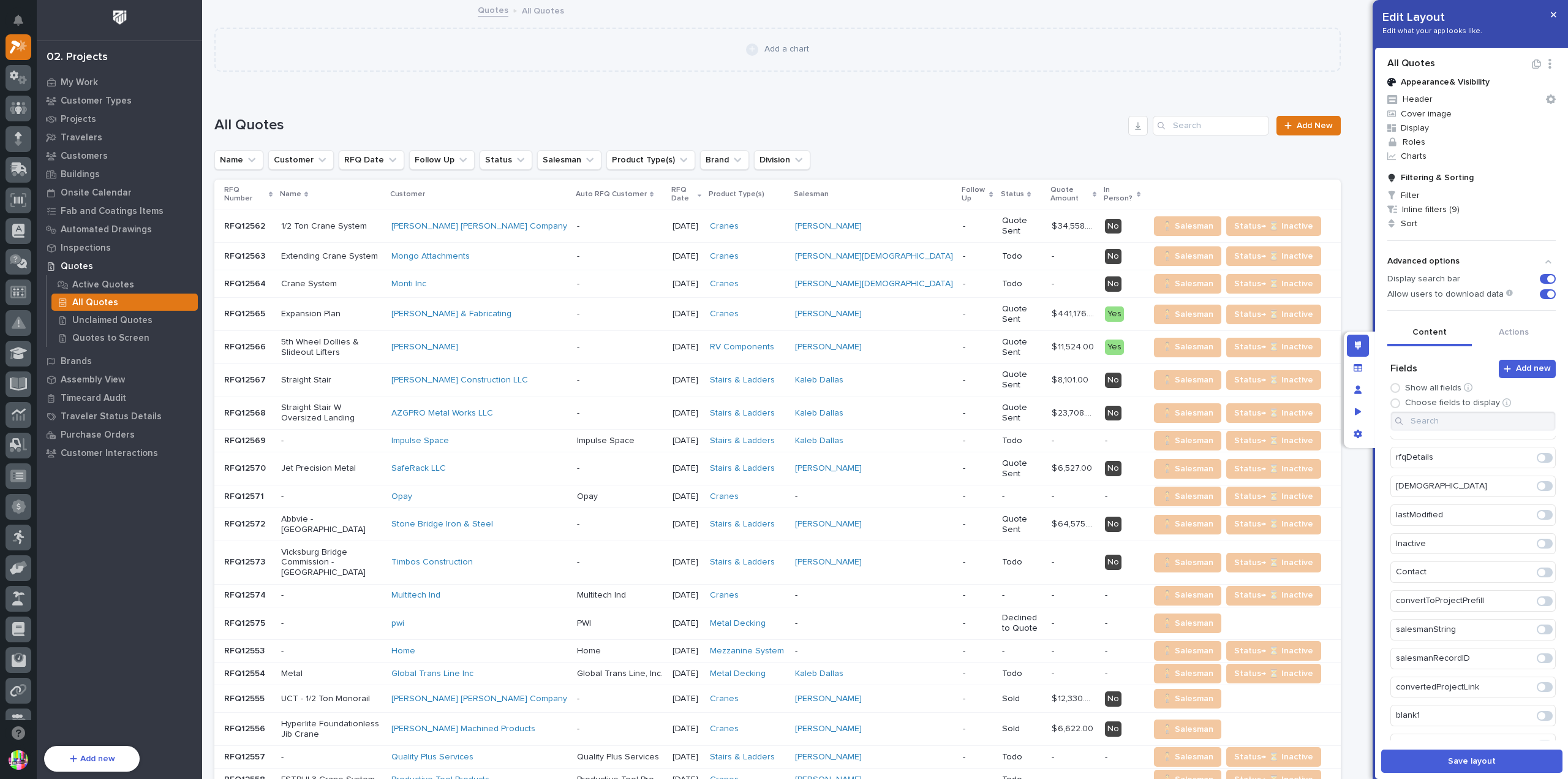
scroll to position [149, 0]
click at [1409, 196] on span "Filter" at bounding box center [1471, 195] width 178 height 14
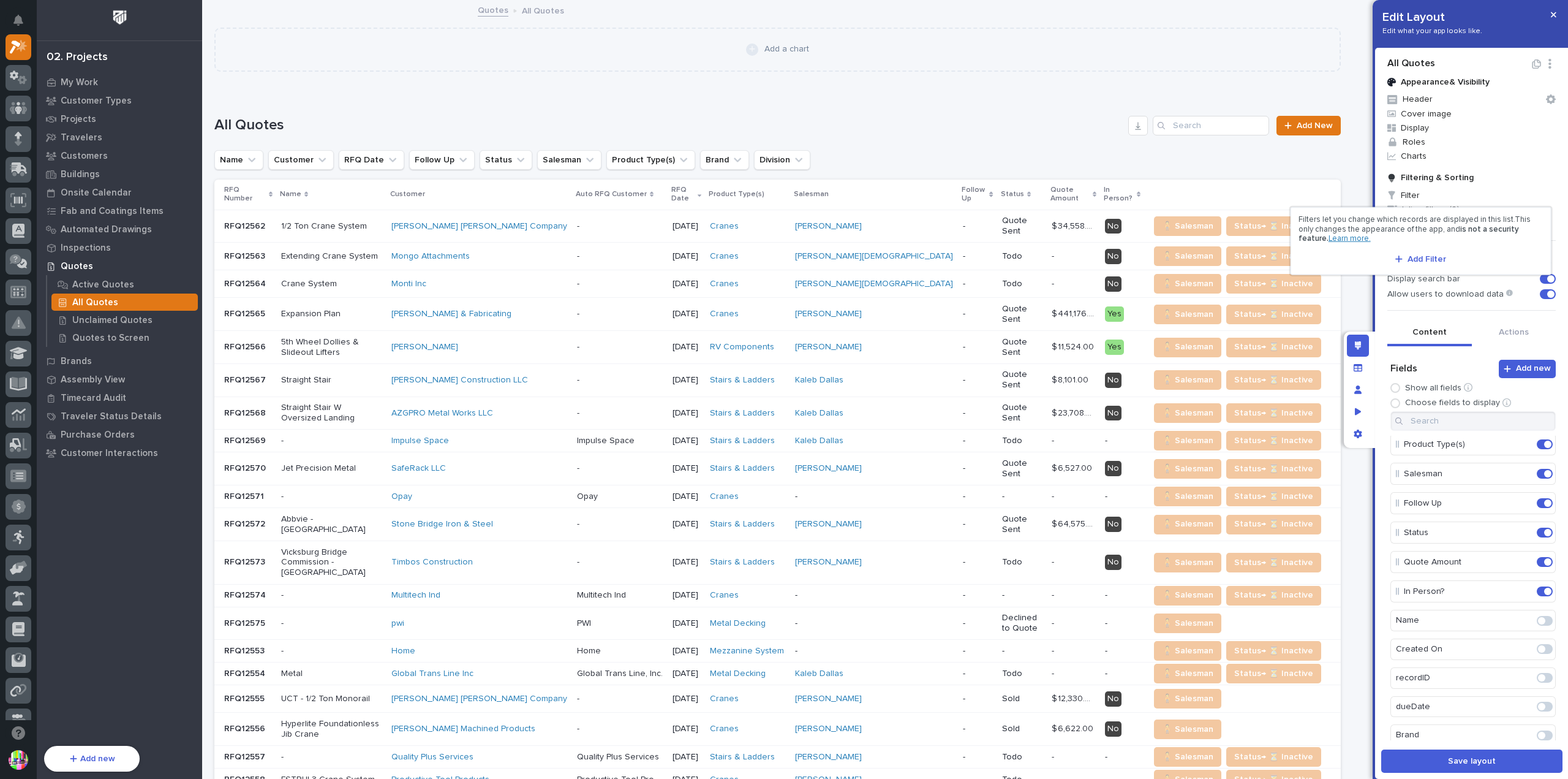
click at [1458, 189] on div at bounding box center [784, 390] width 1568 height 779
click at [1458, 203] on span "Inline filters (9)" at bounding box center [1471, 209] width 178 height 14
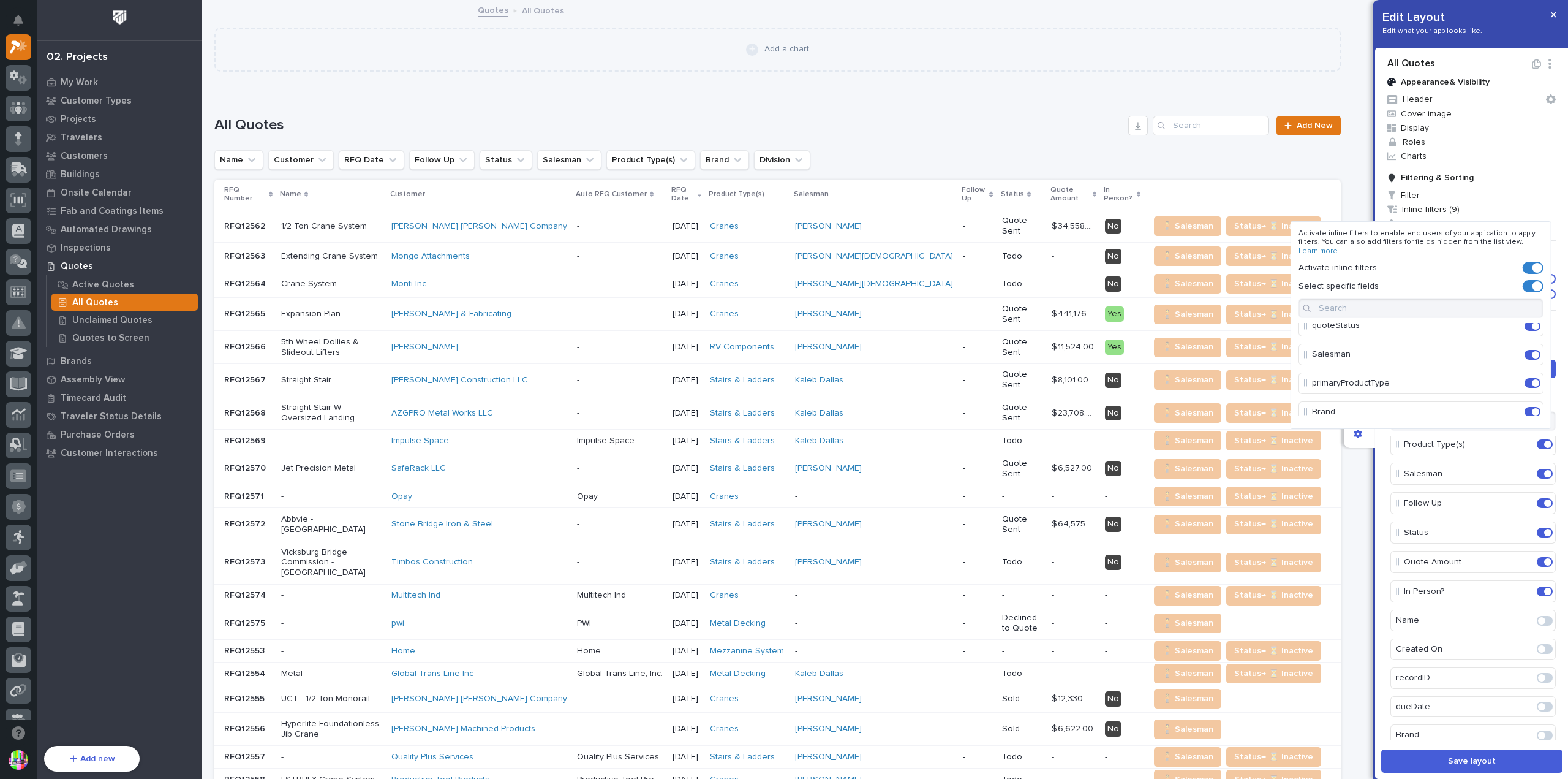
scroll to position [0, 0]
click at [1493, 62] on div at bounding box center [784, 390] width 1568 height 779
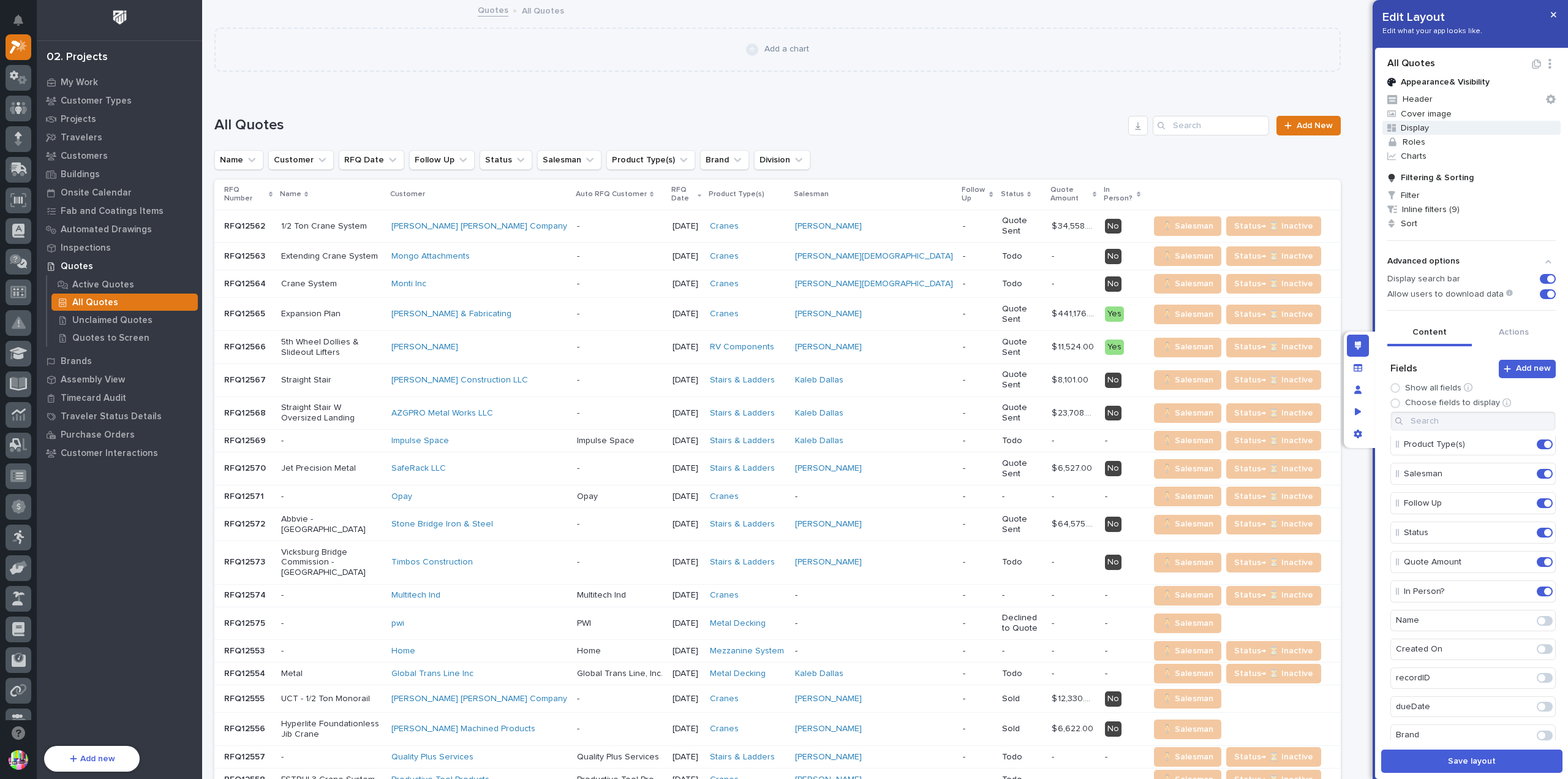
click at [1444, 125] on span "Display" at bounding box center [1471, 127] width 178 height 14
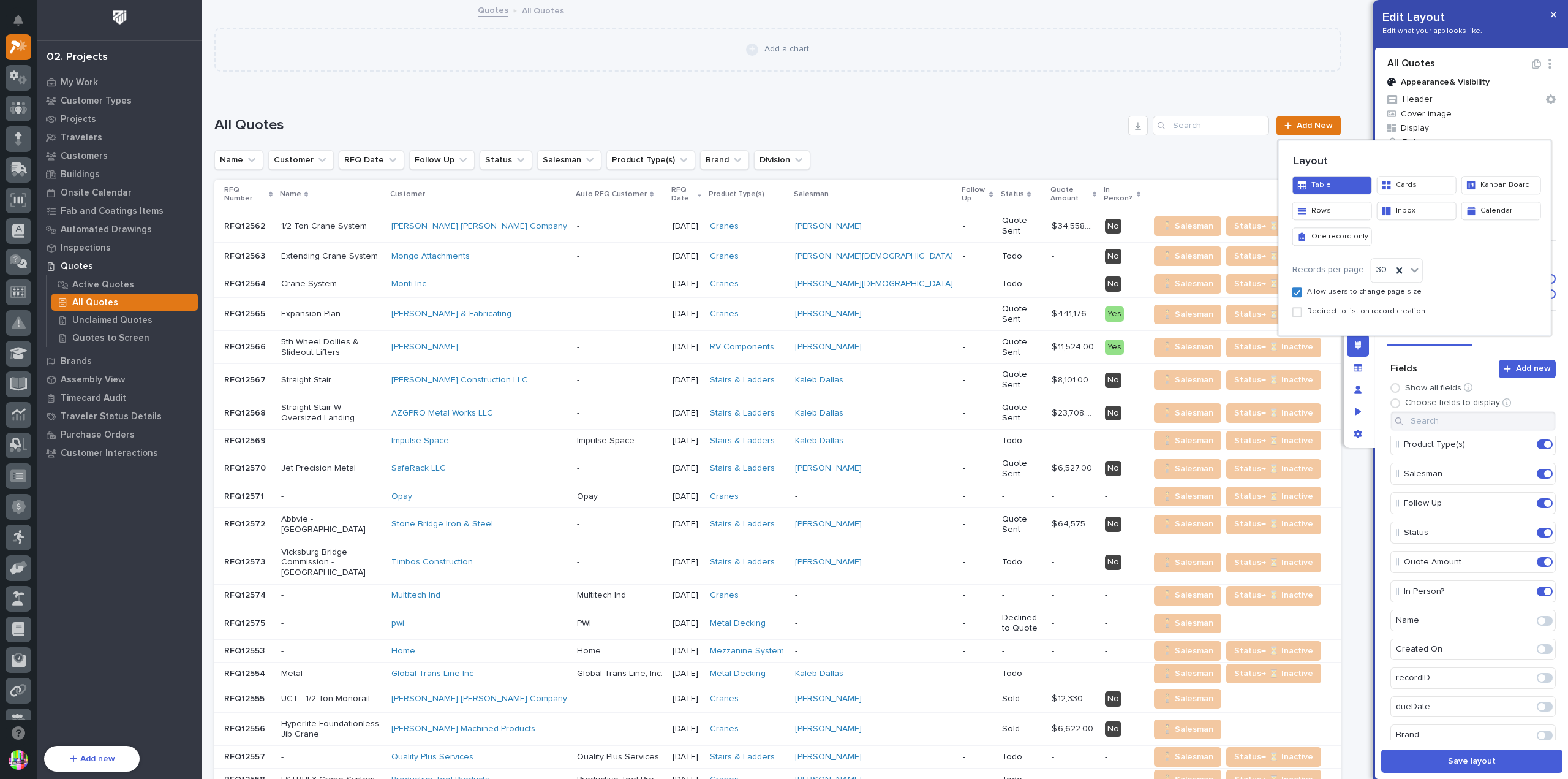
click at [1425, 210] on button "Inbox" at bounding box center [1416, 210] width 80 height 18
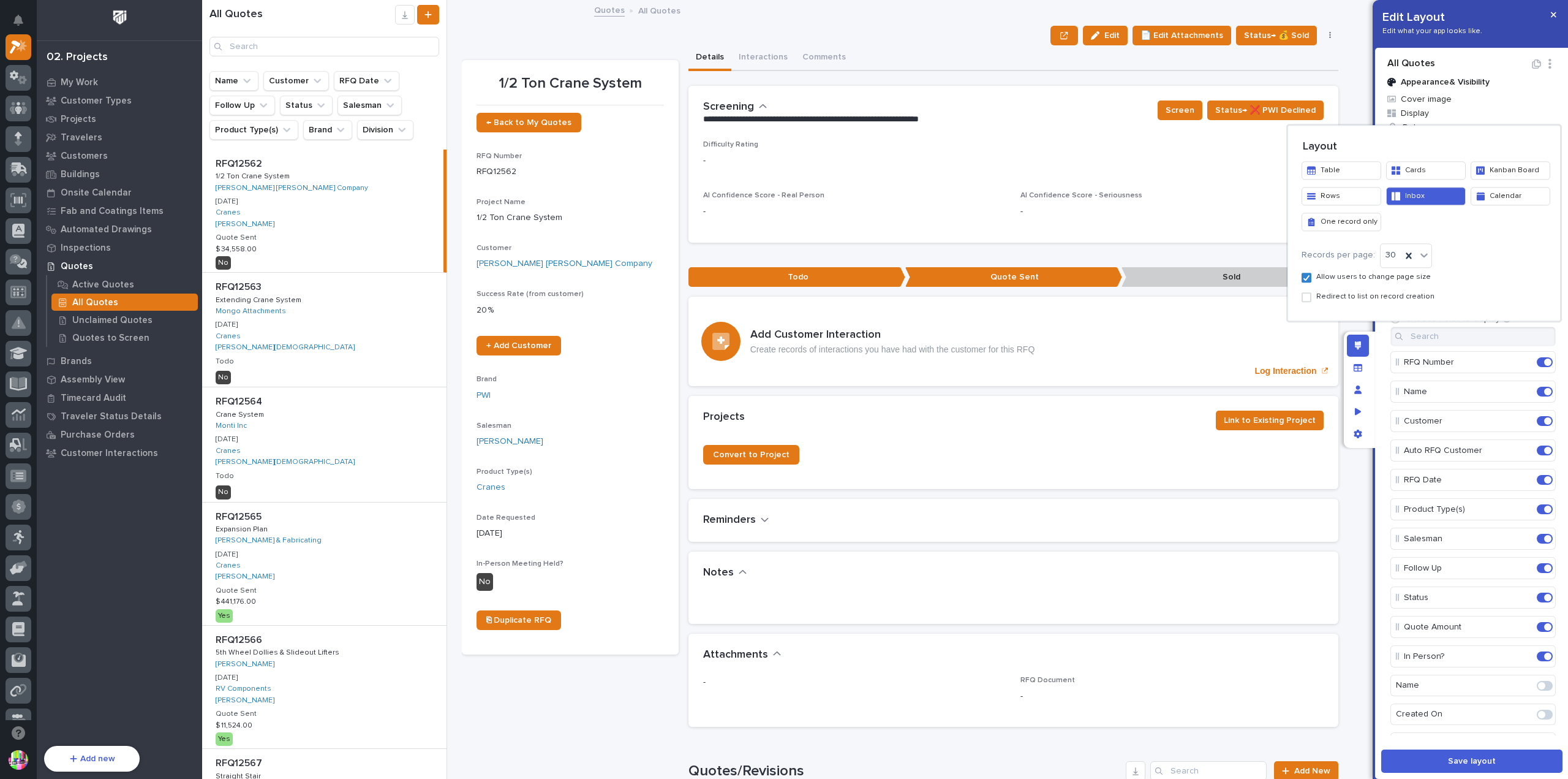
click at [1355, 170] on button "Table" at bounding box center [1341, 170] width 80 height 18
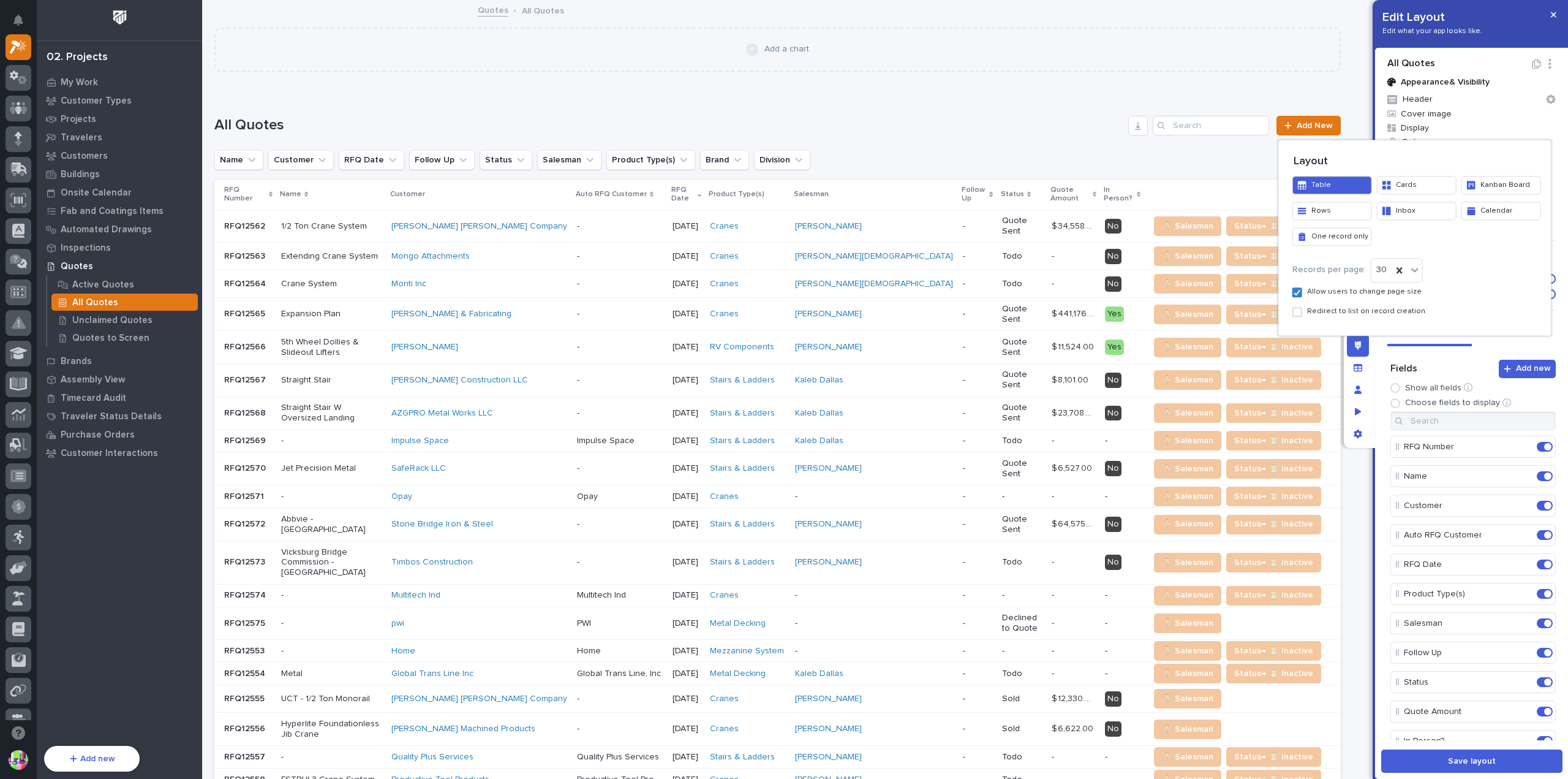
click at [1524, 135] on div at bounding box center [784, 390] width 1568 height 779
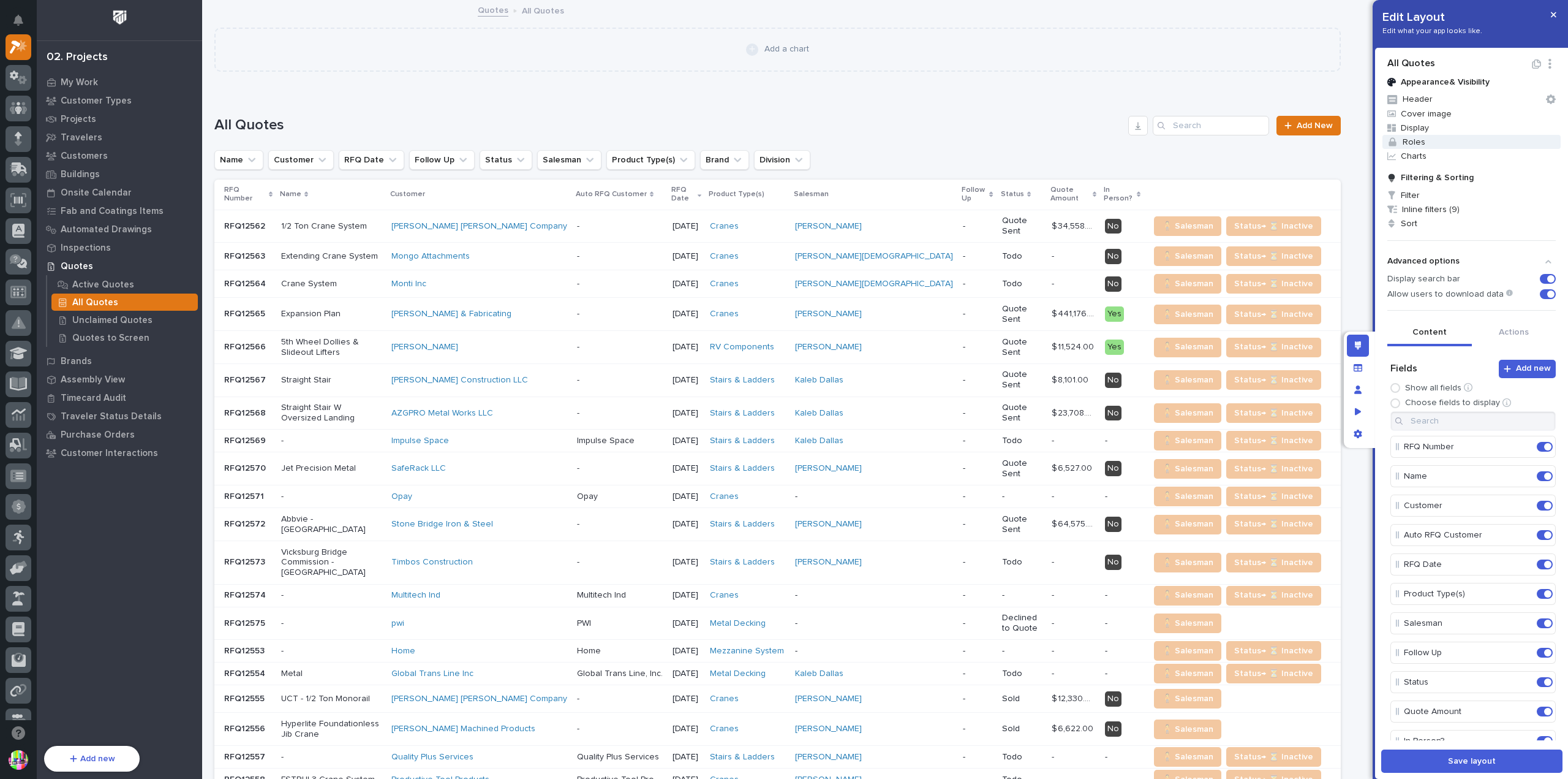
click at [1504, 140] on span "Roles" at bounding box center [1471, 142] width 178 height 14
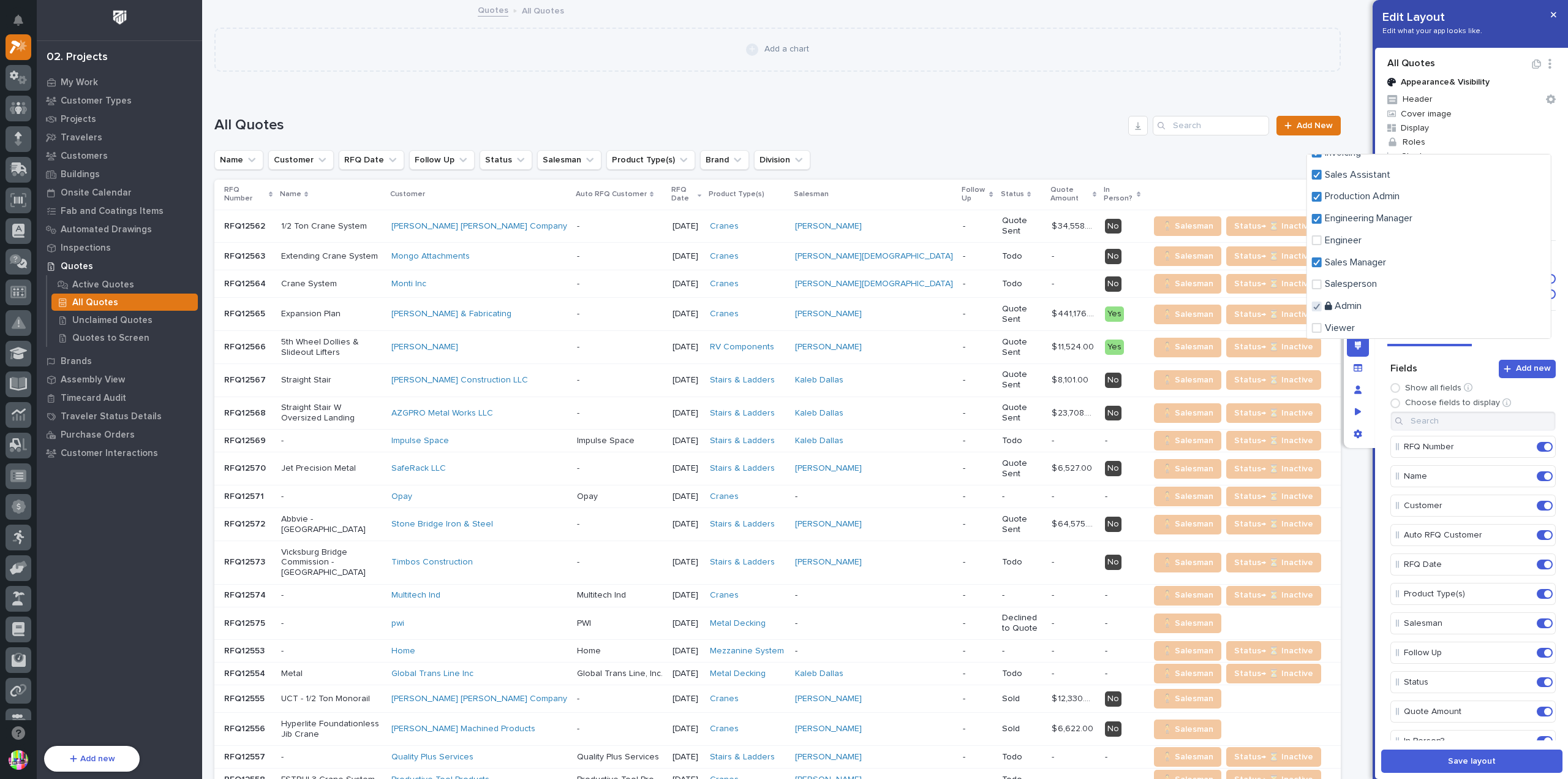
scroll to position [236, 0]
click at [95, 287] on div at bounding box center [784, 390] width 1568 height 779
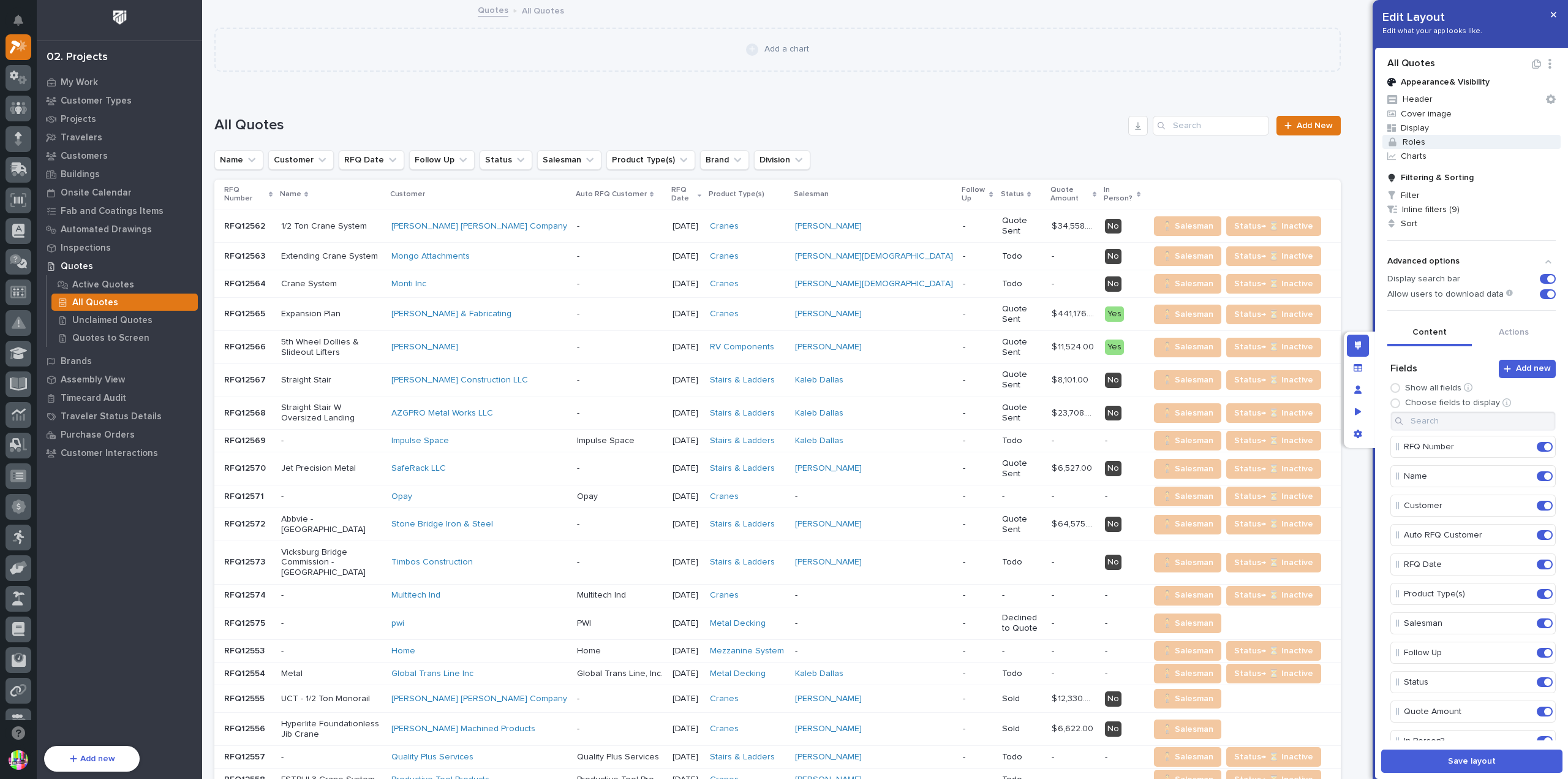
click at [1426, 140] on span "Roles" at bounding box center [1471, 142] width 178 height 14
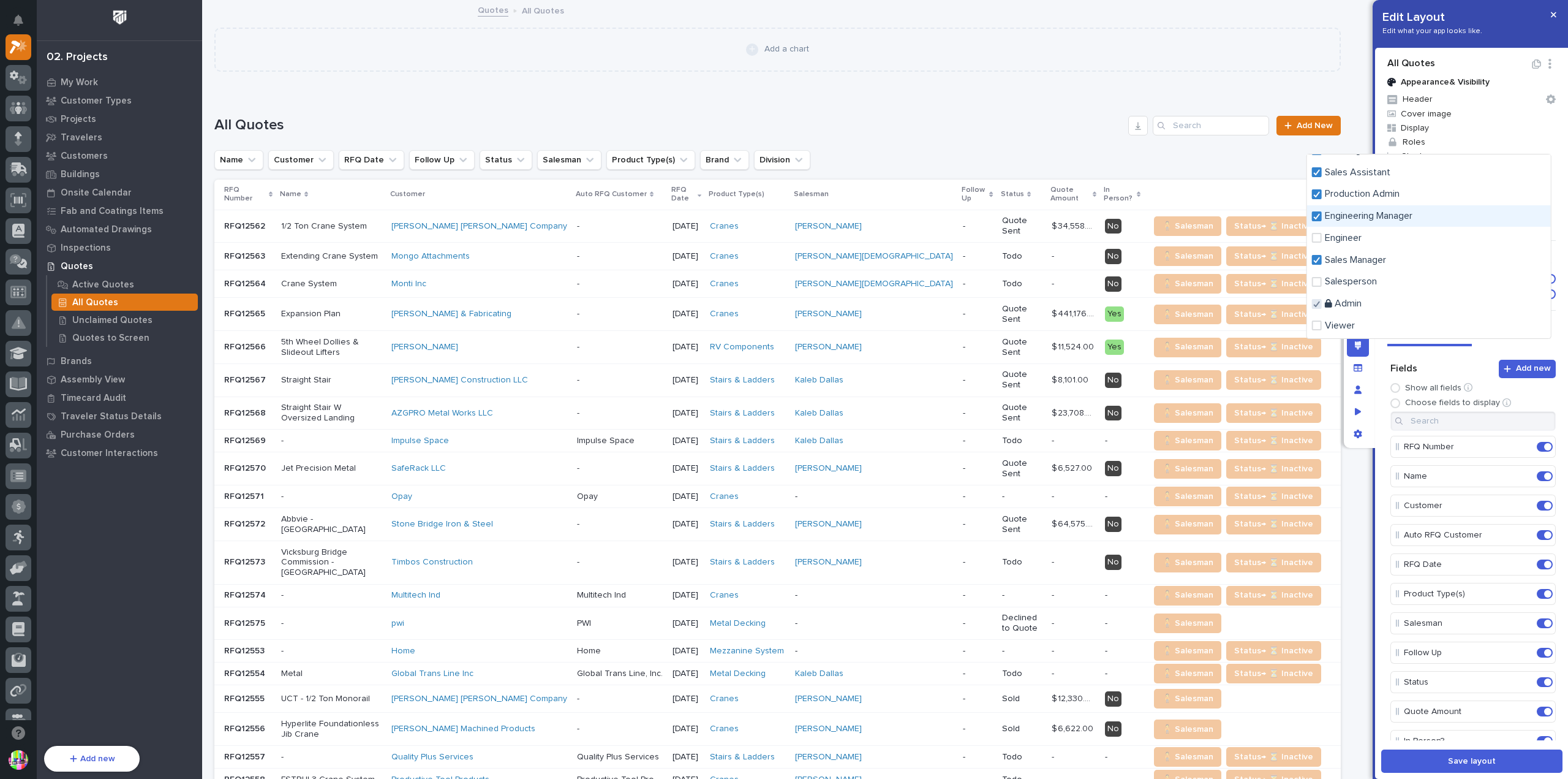
scroll to position [53, 0]
click at [102, 284] on div at bounding box center [784, 390] width 1568 height 779
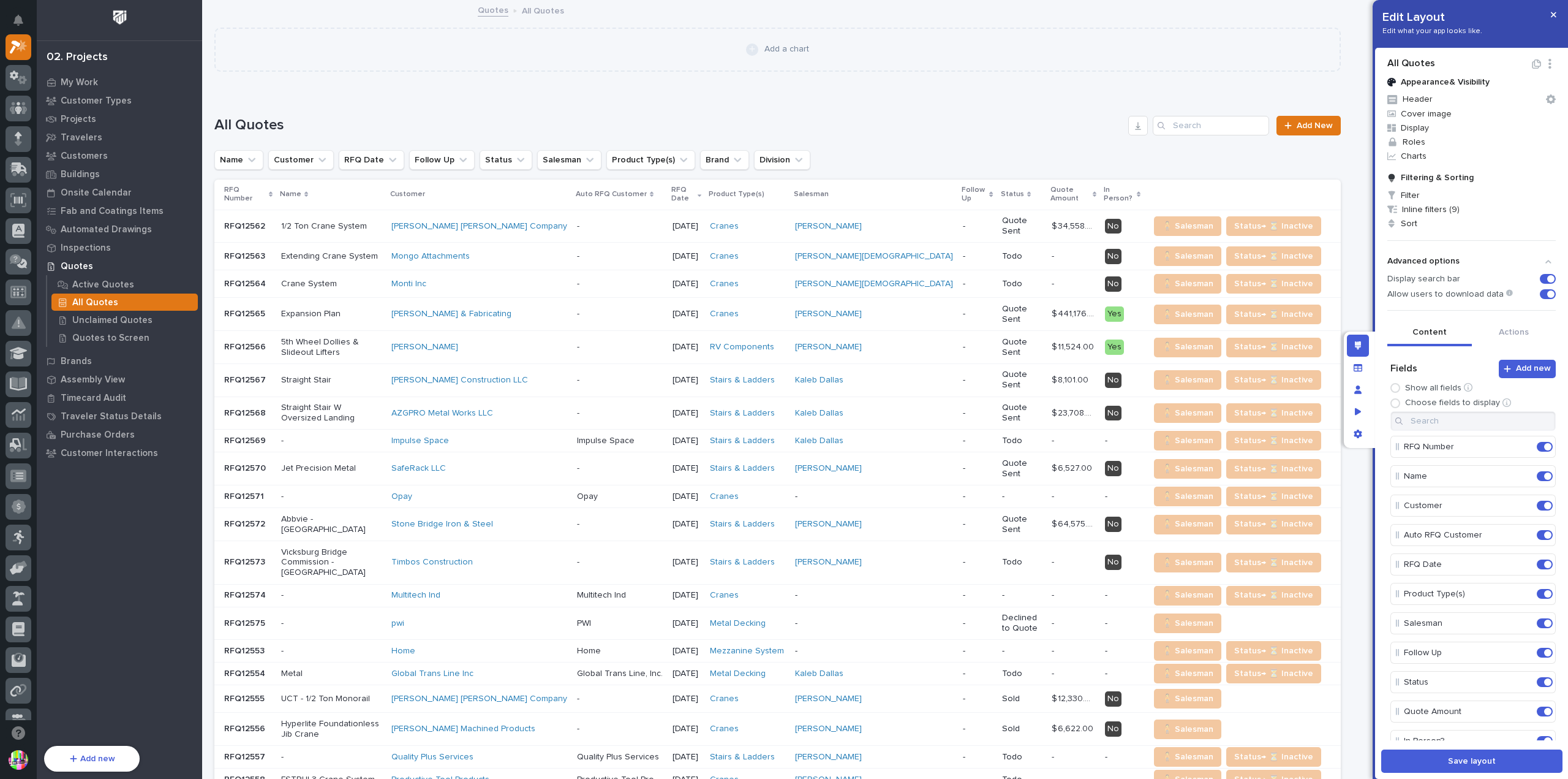
click at [102, 284] on p "Active Quotes" at bounding box center [103, 285] width 62 height 11
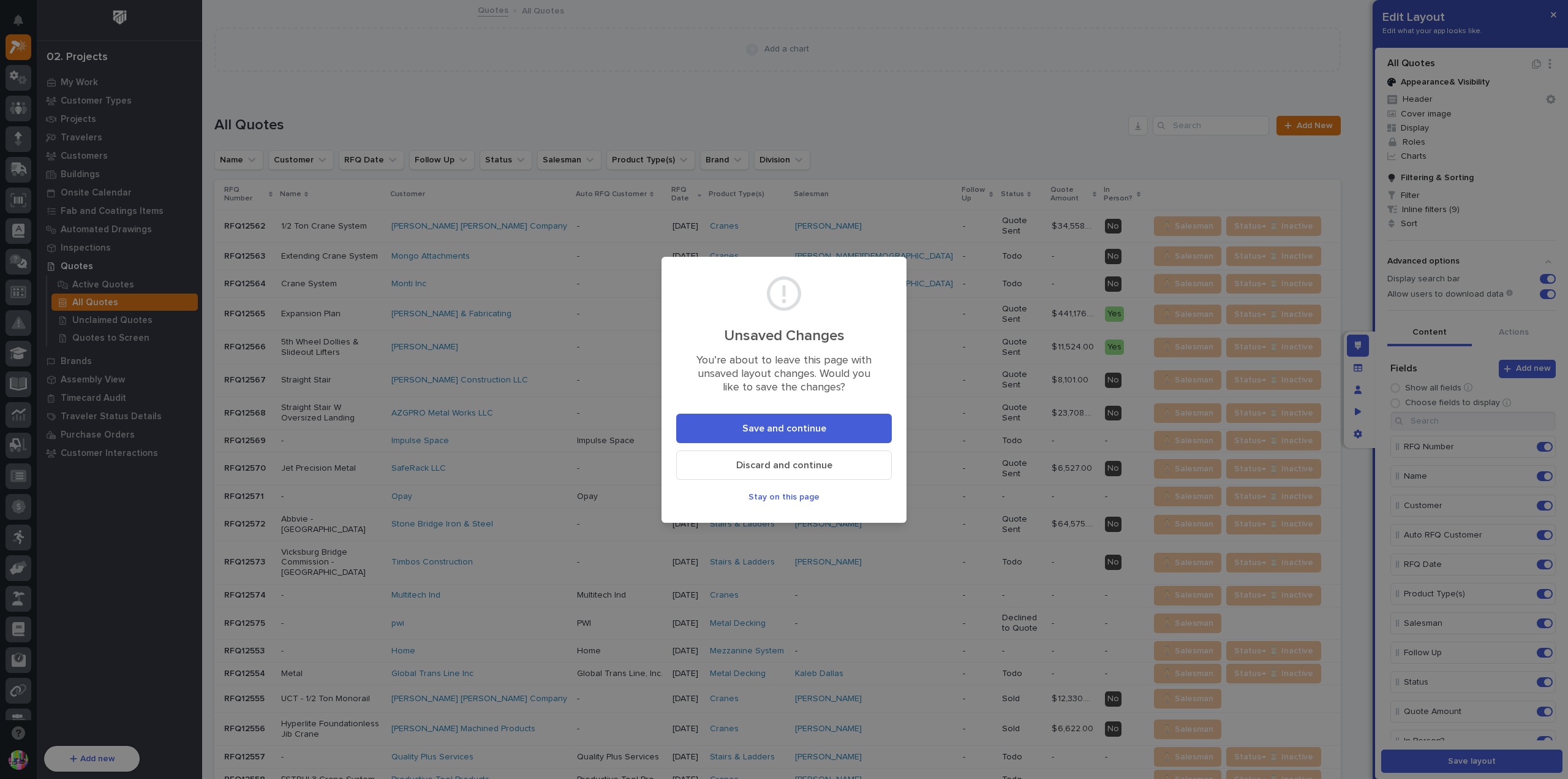
click at [799, 457] on button "Discard and continue" at bounding box center [784, 465] width 216 height 29
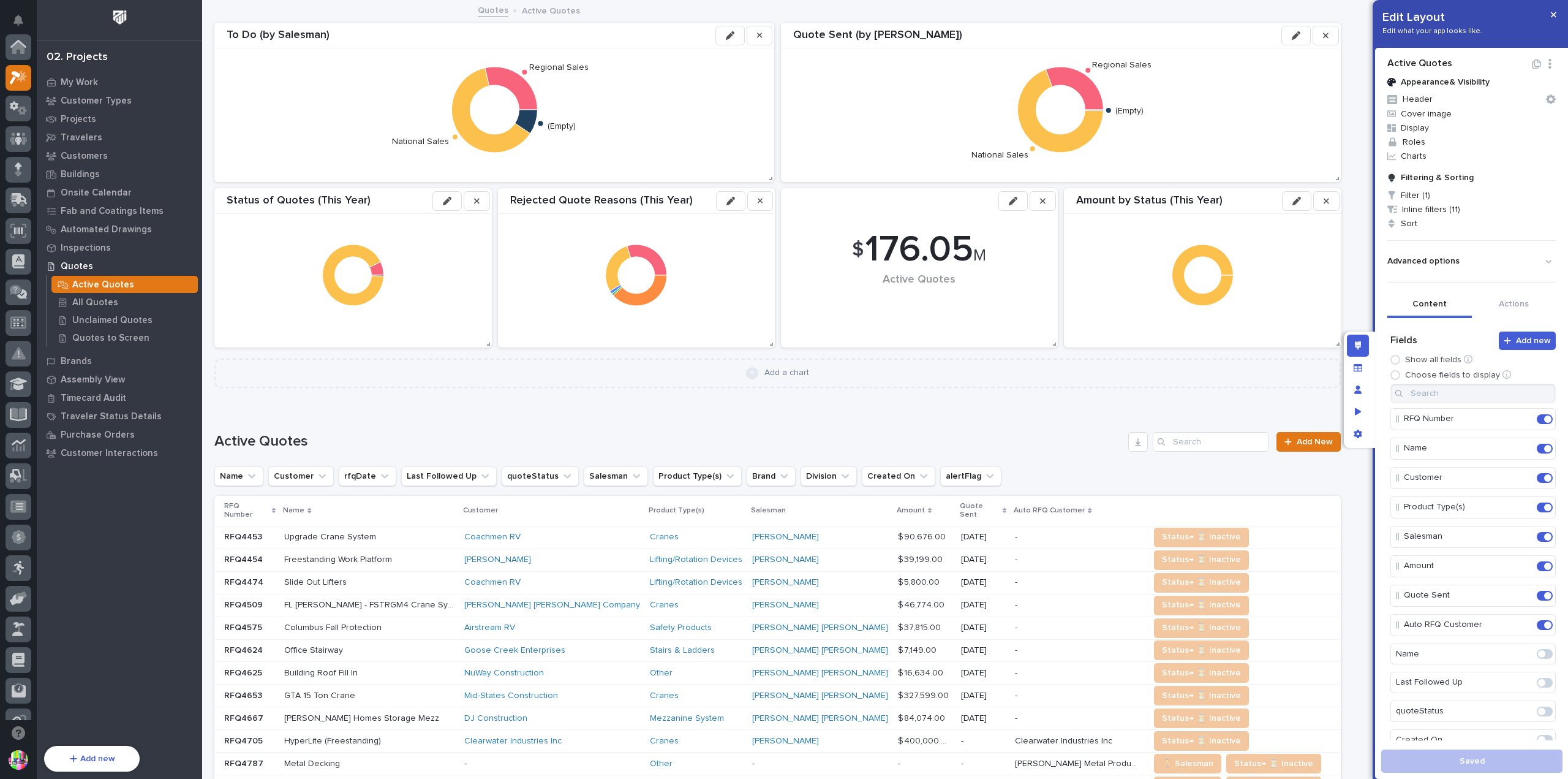
scroll to position [31, 0]
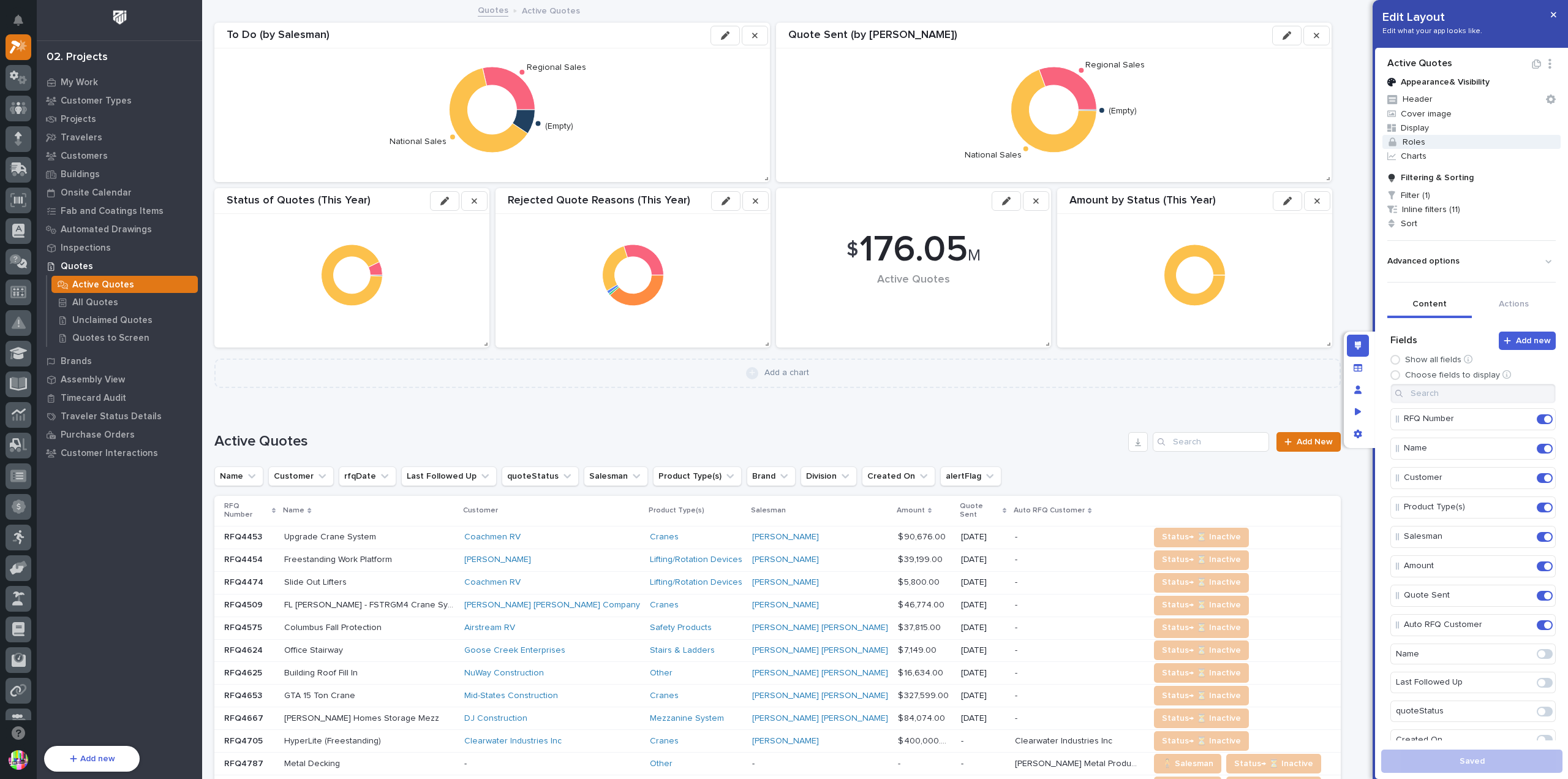
click at [1419, 139] on span "Roles" at bounding box center [1471, 142] width 178 height 14
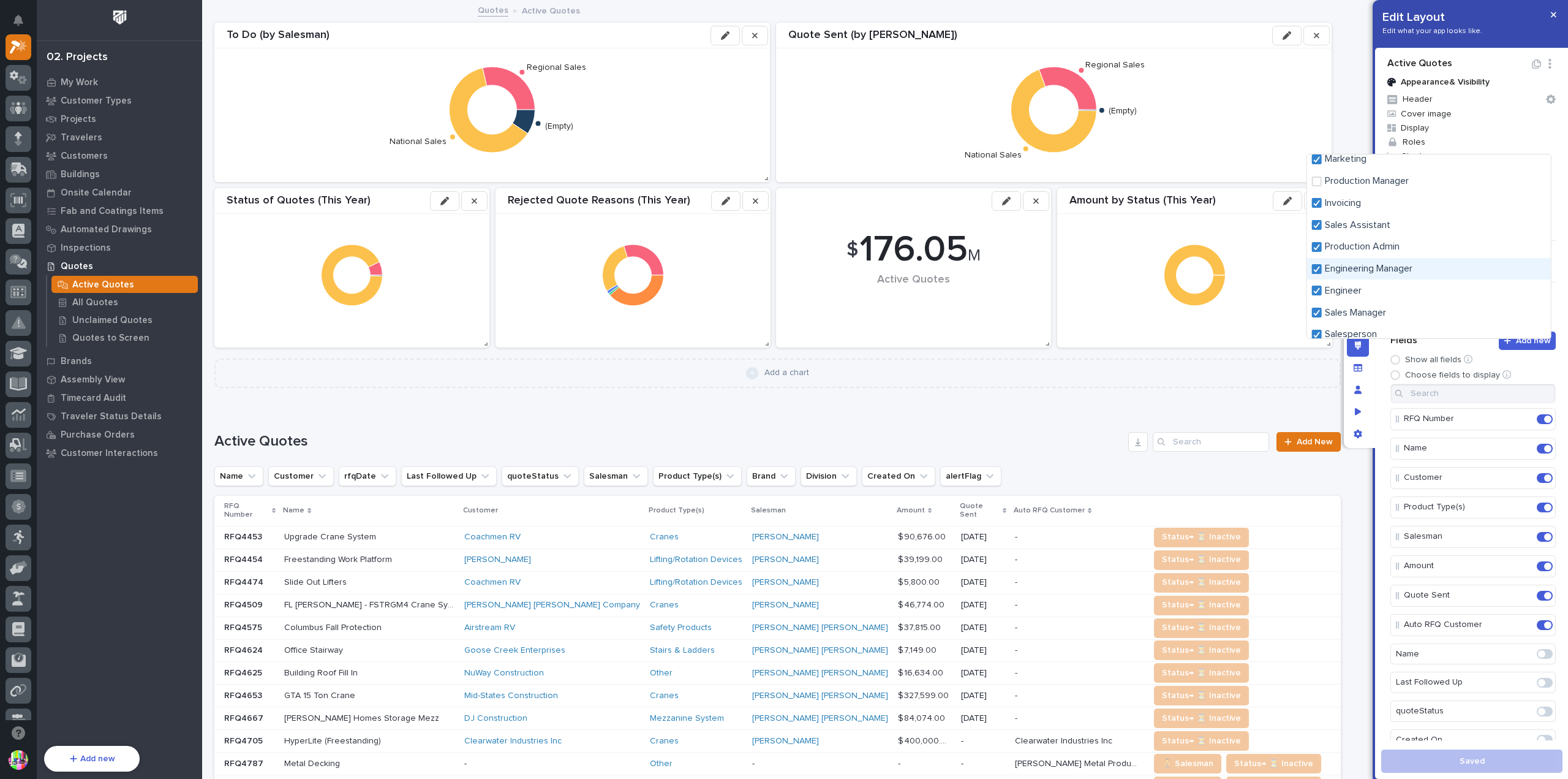
scroll to position [236, 0]
click at [124, 315] on div at bounding box center [784, 390] width 1568 height 779
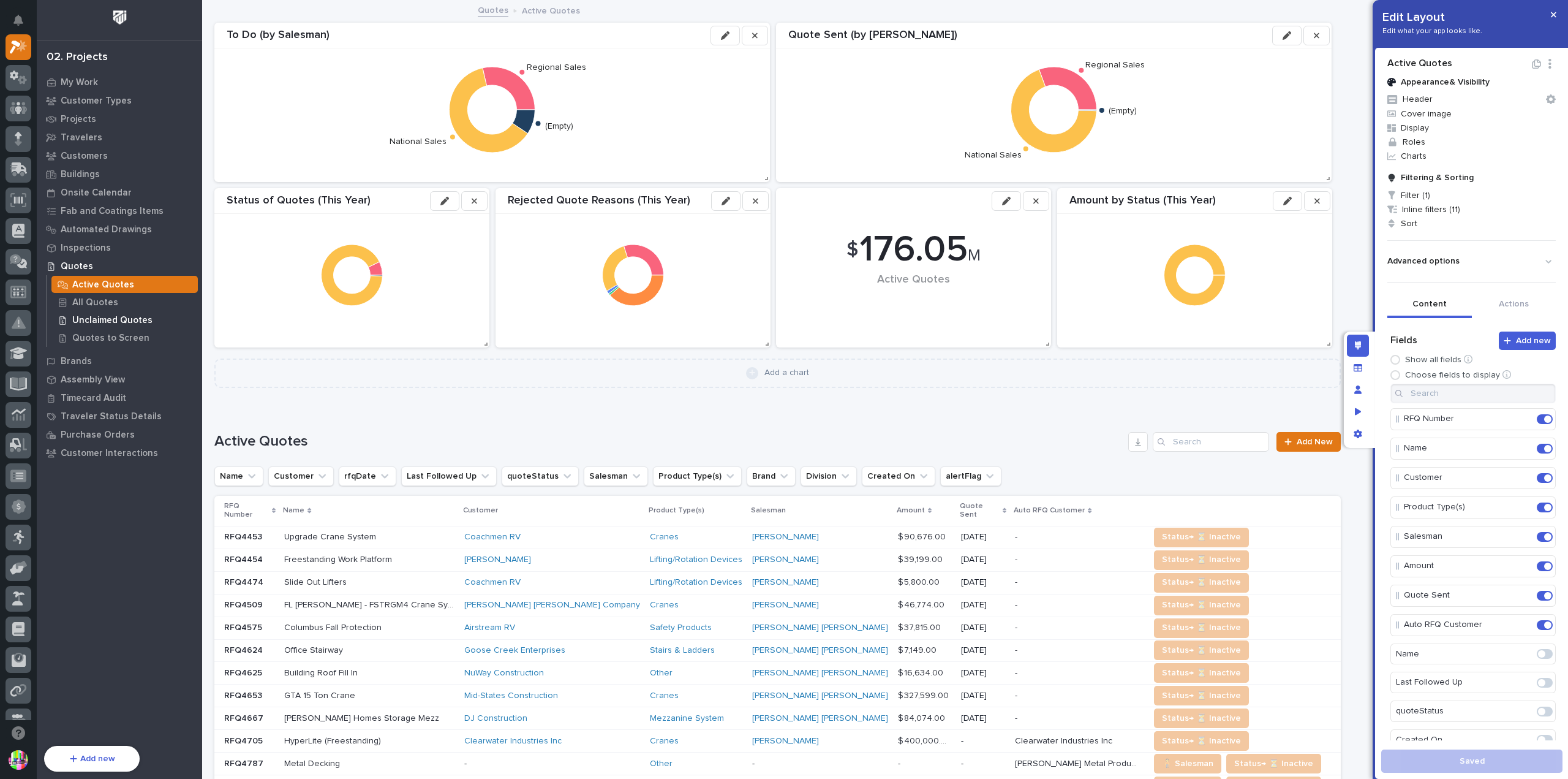
click at [122, 319] on p "Unclaimed Quotes" at bounding box center [112, 321] width 80 height 11
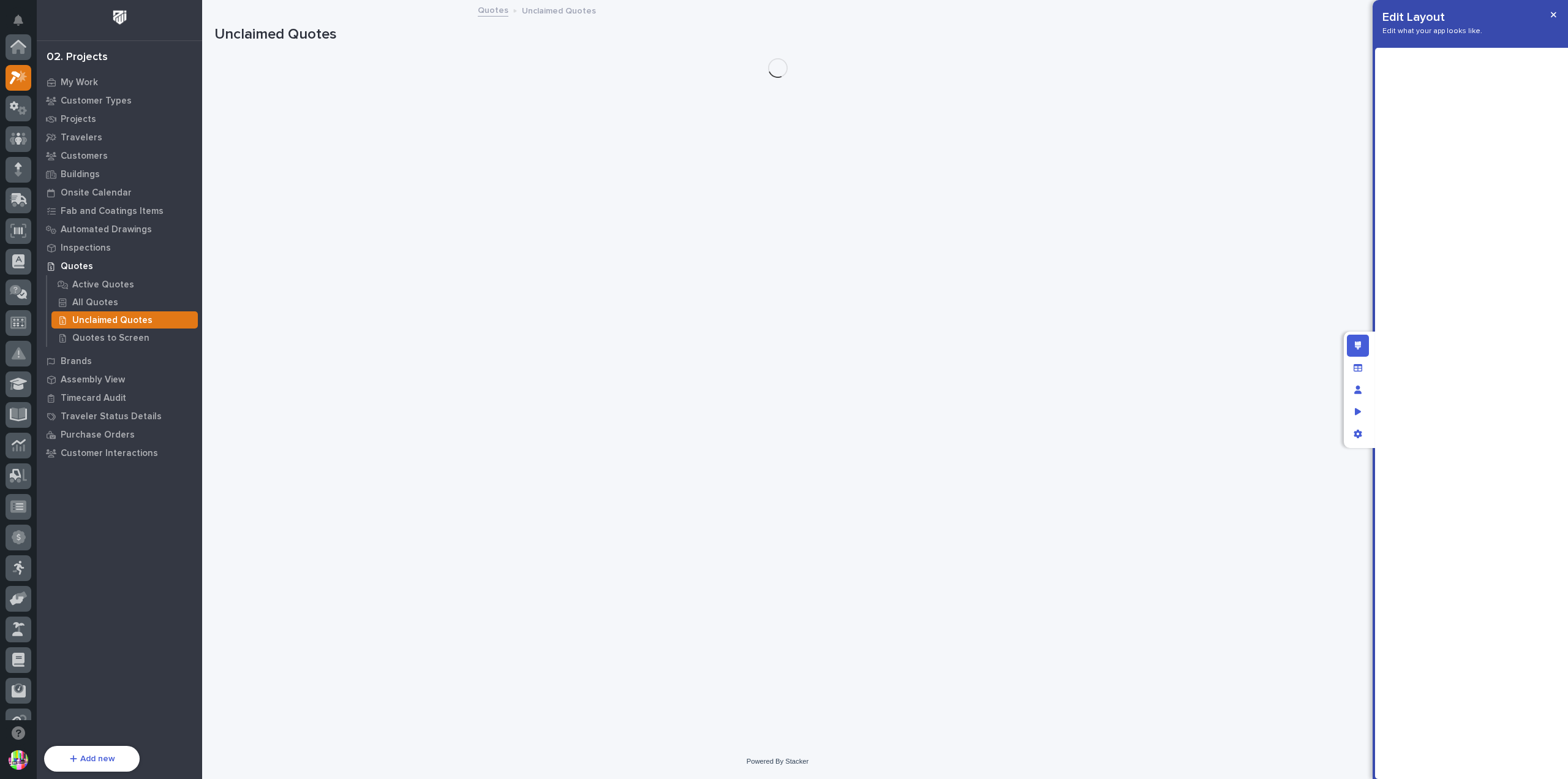
scroll to position [31, 0]
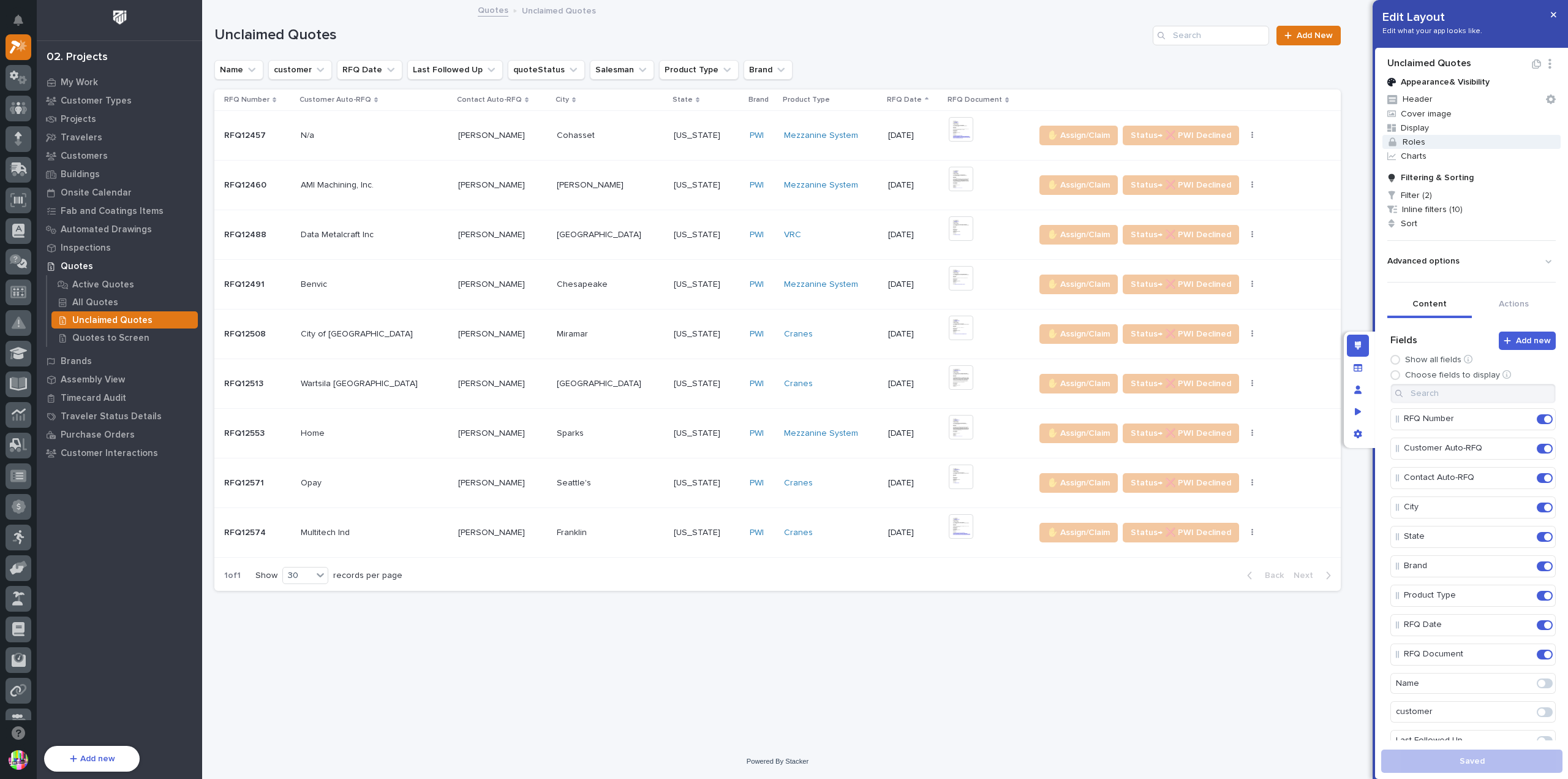
click at [1413, 142] on span "Roles" at bounding box center [1471, 142] width 178 height 14
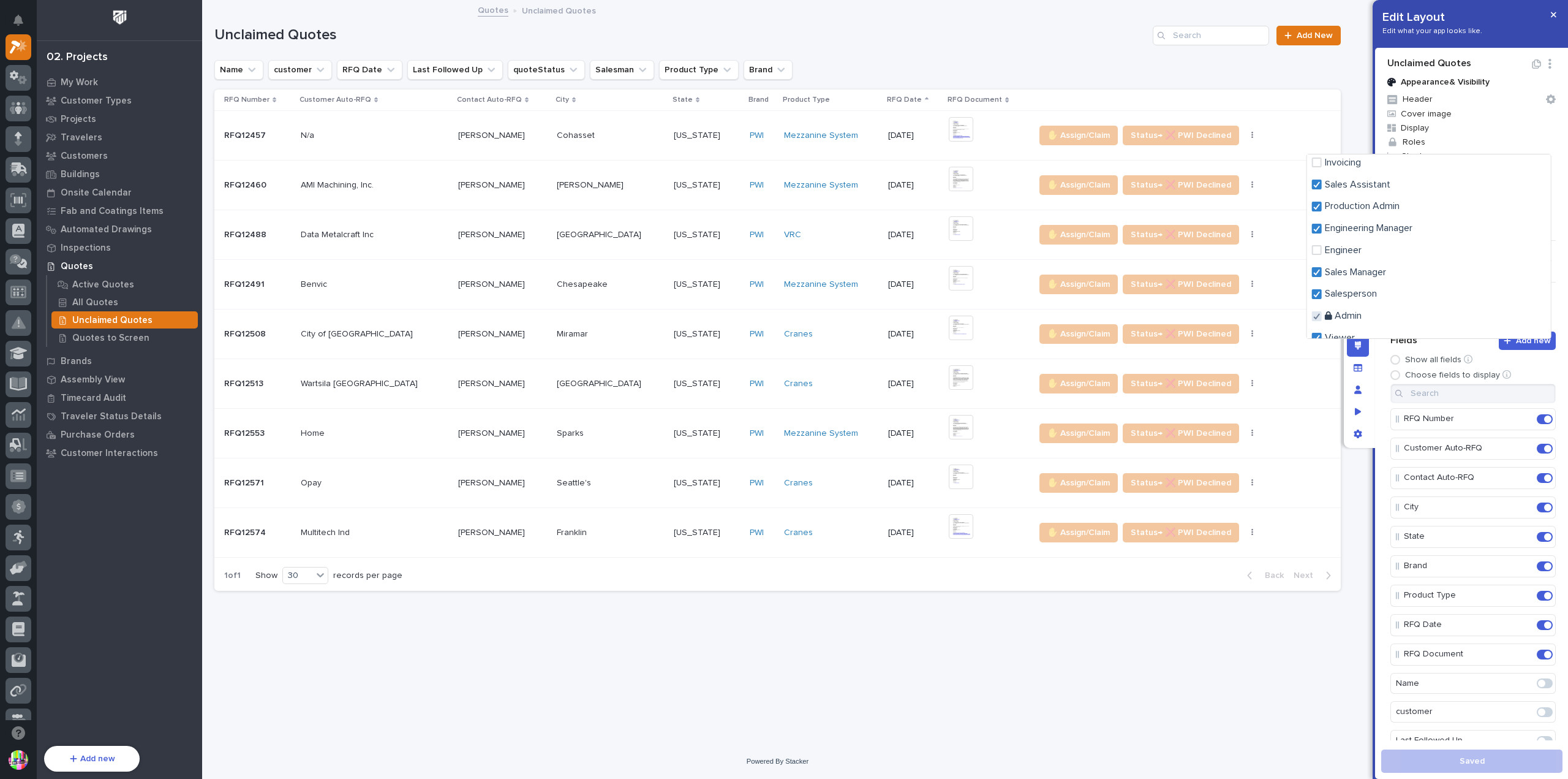
scroll to position [236, 0]
click at [1552, 15] on div at bounding box center [784, 390] width 1568 height 779
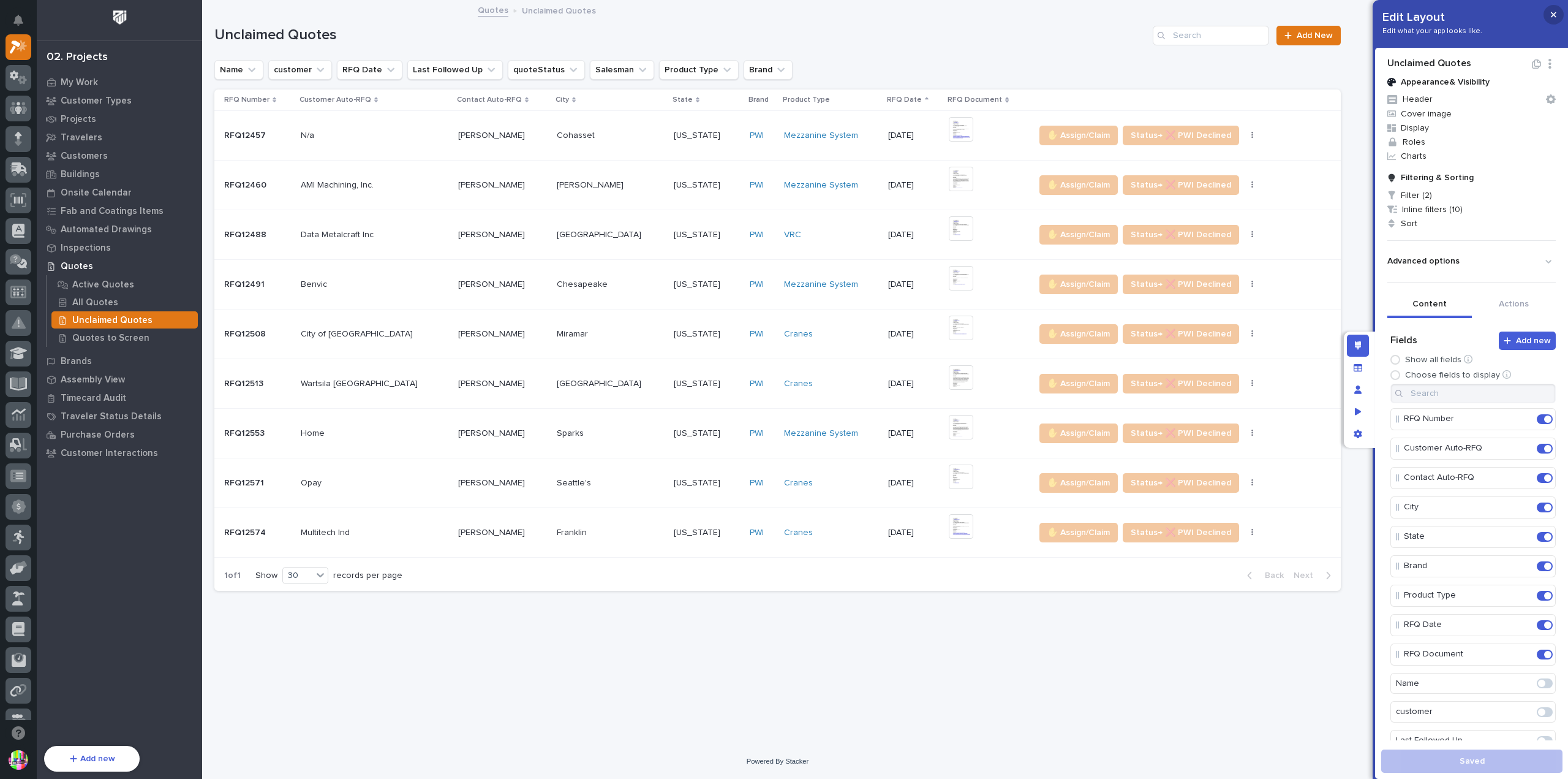
click at [1551, 16] on icon "button" at bounding box center [1554, 15] width 6 height 6
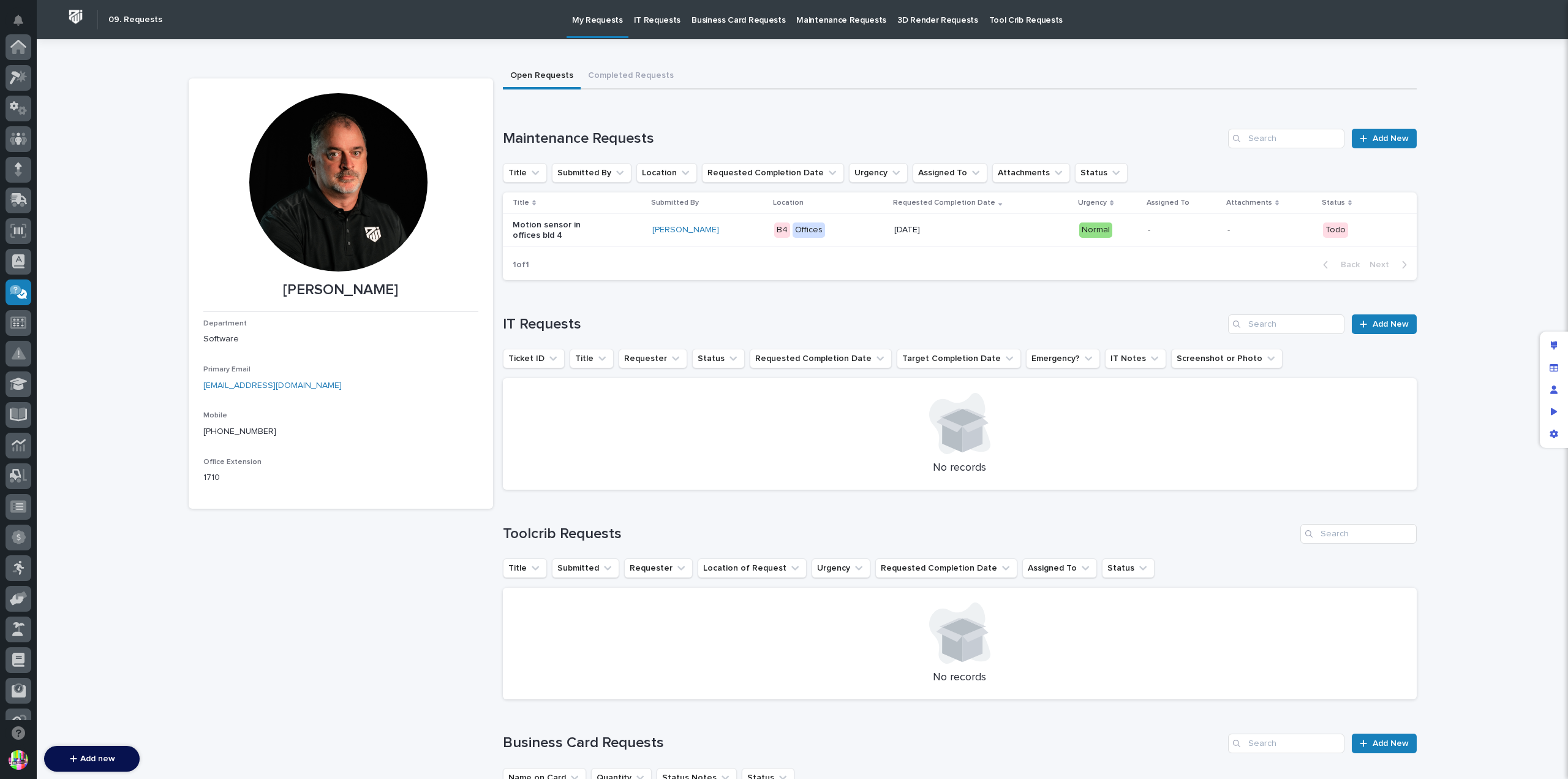
scroll to position [245, 0]
click at [532, 225] on p "Motion sensor in offices bld 4" at bounding box center [551, 230] width 76 height 21
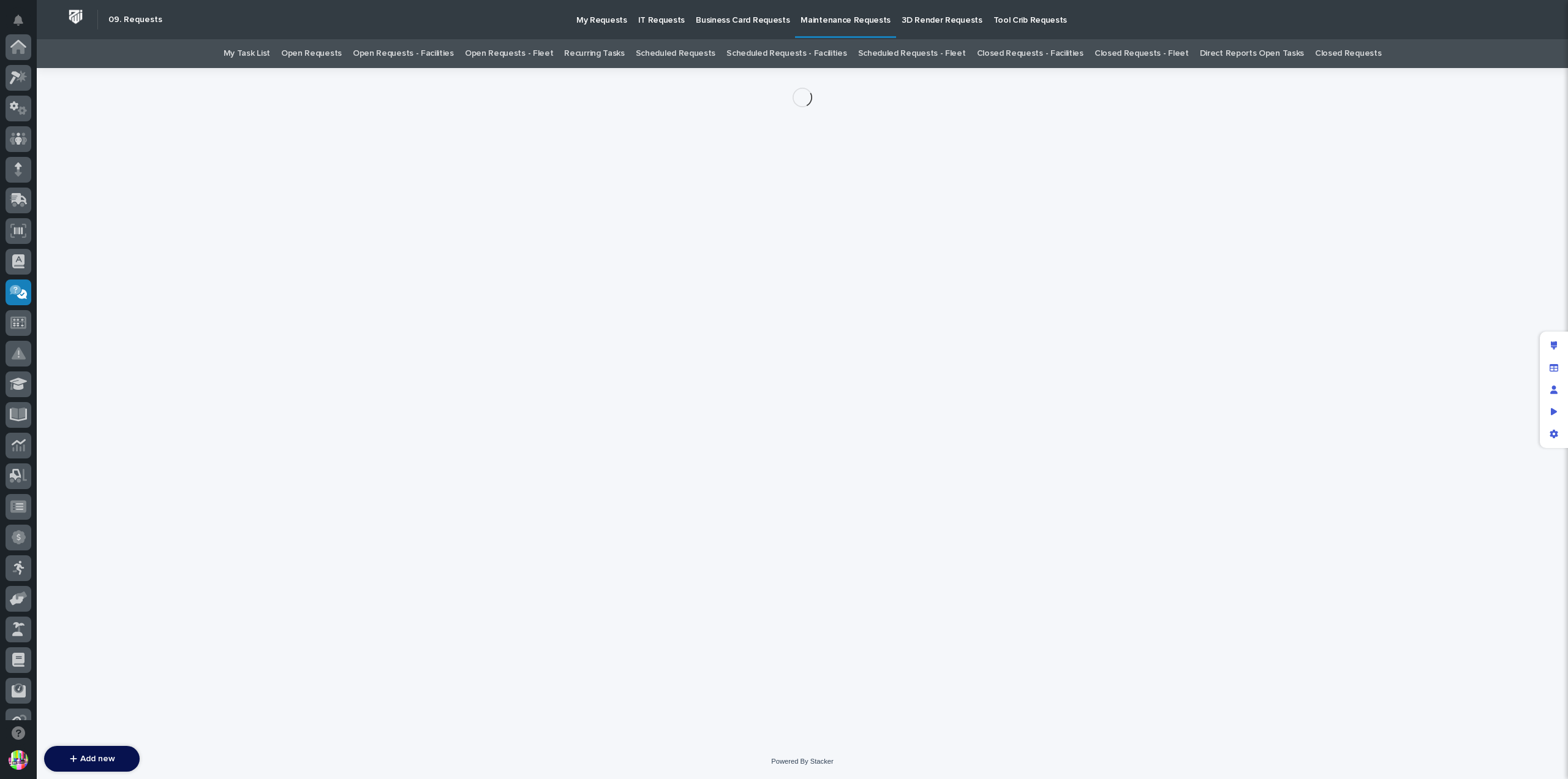
scroll to position [245, 0]
